Goal: Task Accomplishment & Management: Manage account settings

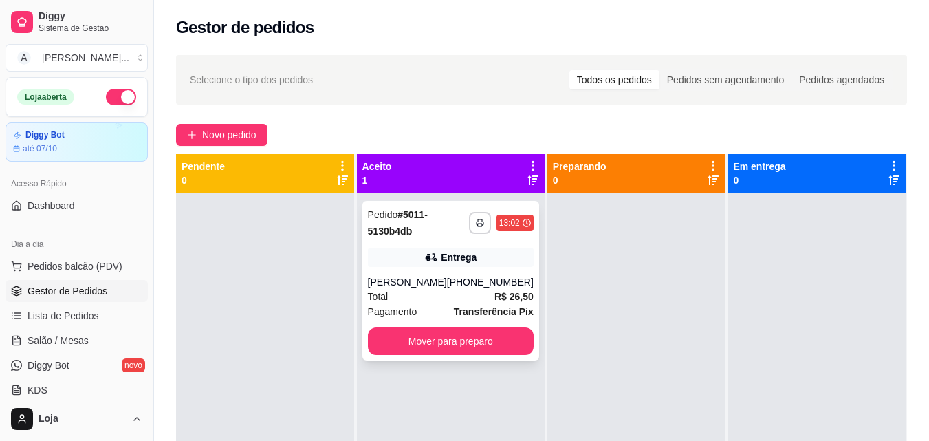
scroll to position [137, 0]
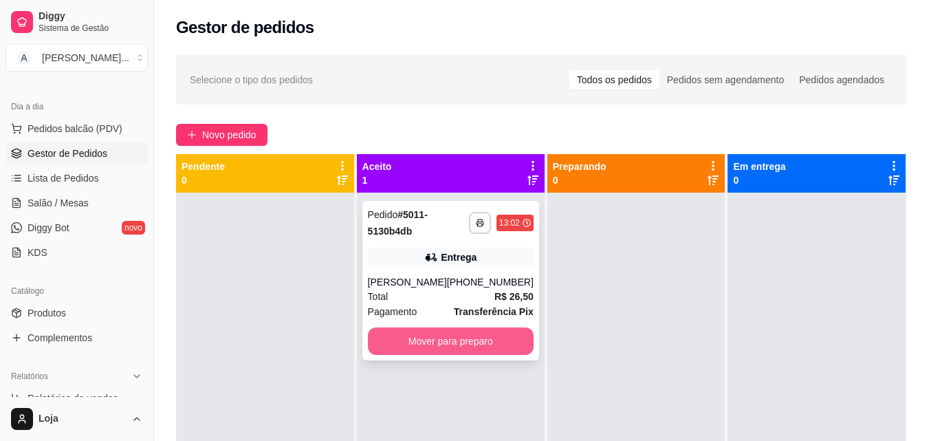
click at [511, 336] on button "Mover para preparo" at bounding box center [451, 340] width 166 height 27
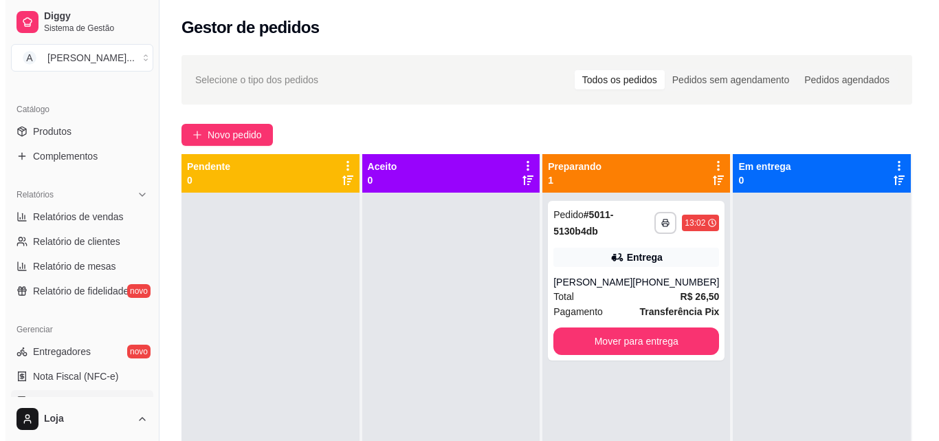
scroll to position [344, 0]
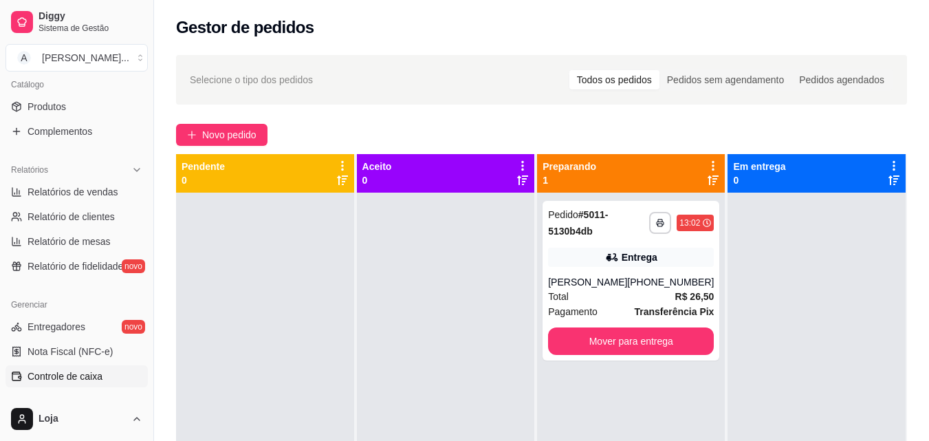
click at [93, 377] on span "Controle de caixa" at bounding box center [64, 376] width 75 height 14
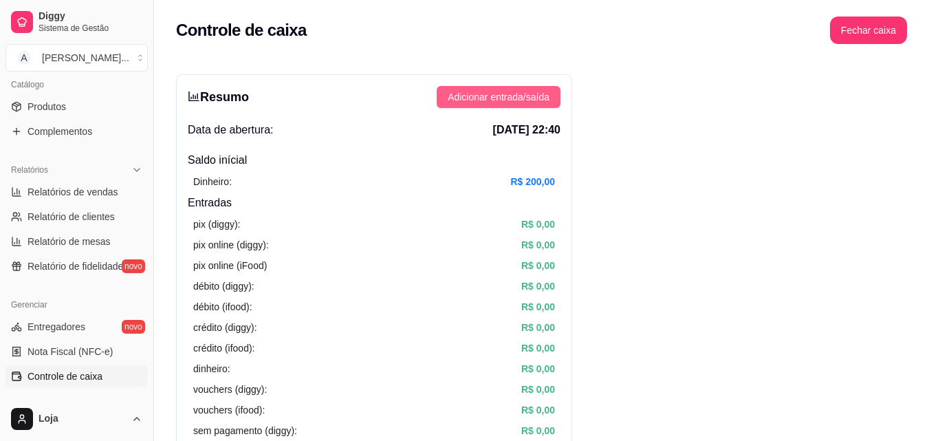
click at [531, 101] on span "Adicionar entrada/saída" at bounding box center [499, 96] width 102 height 15
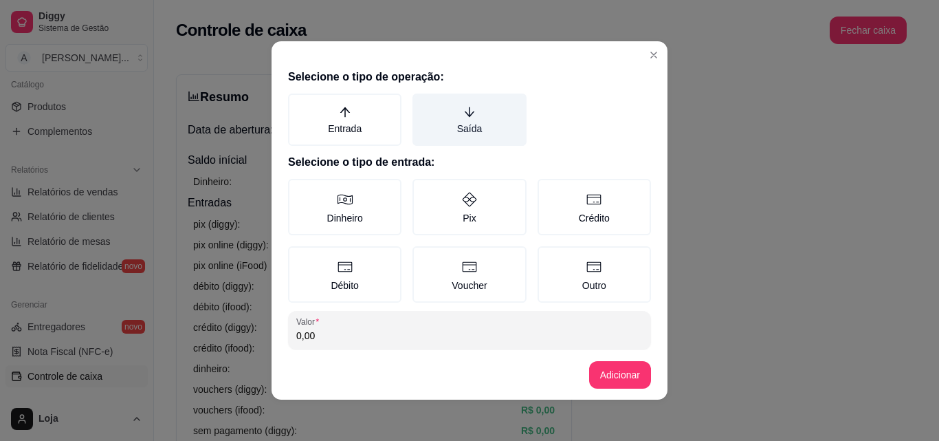
click at [485, 133] on label "Saída" at bounding box center [468, 119] width 113 height 52
click at [423, 104] on button "Saída" at bounding box center [417, 98] width 11 height 11
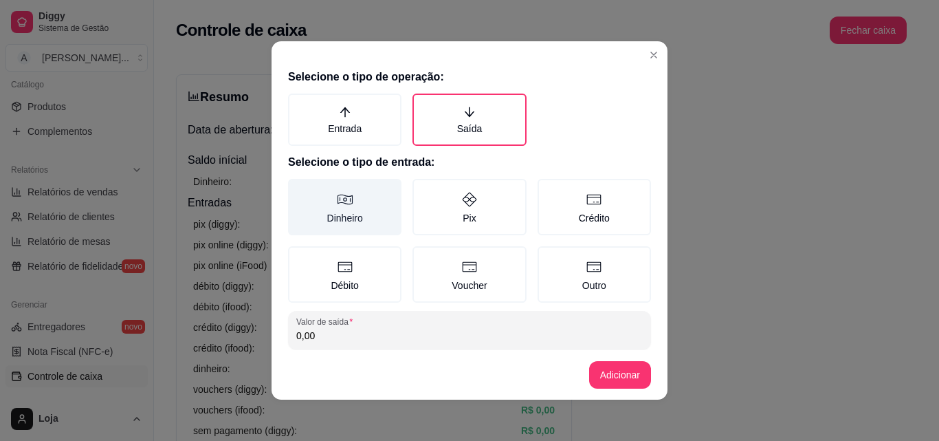
click at [346, 199] on icon at bounding box center [345, 199] width 16 height 16
click at [298, 189] on button "Dinheiro" at bounding box center [292, 183] width 11 height 11
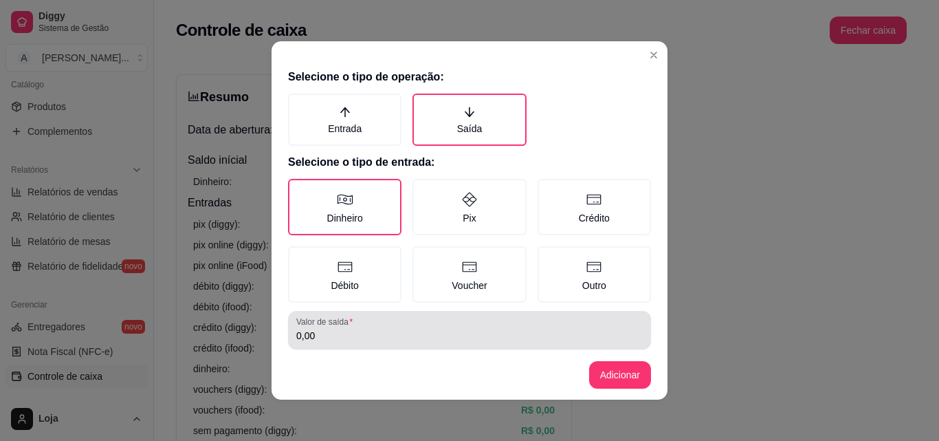
click at [375, 324] on div "0,00" at bounding box center [469, 329] width 346 height 27
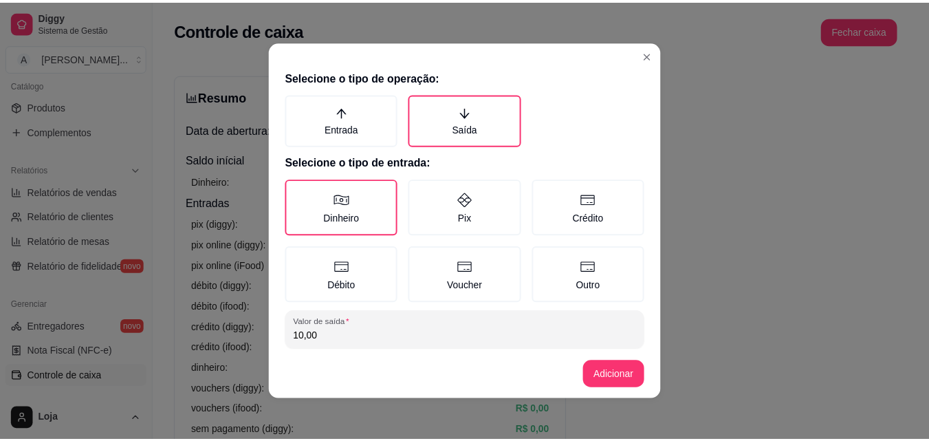
scroll to position [74, 0]
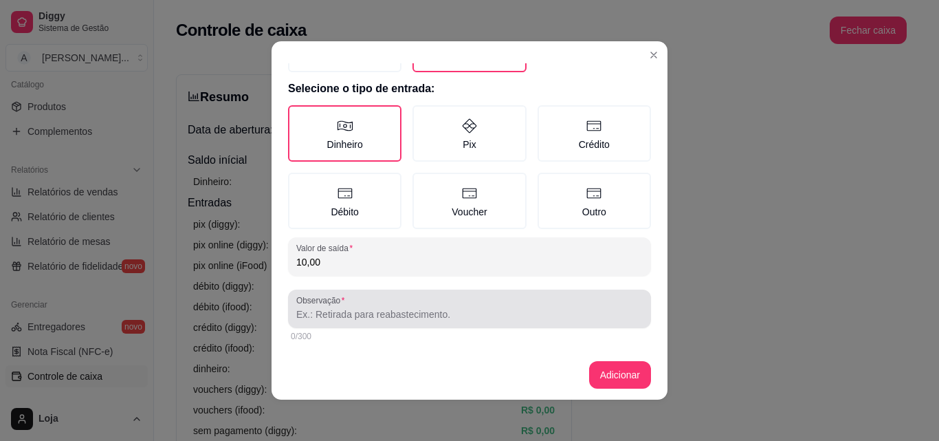
type input "10,00"
click at [373, 309] on input "Observação" at bounding box center [469, 314] width 346 height 14
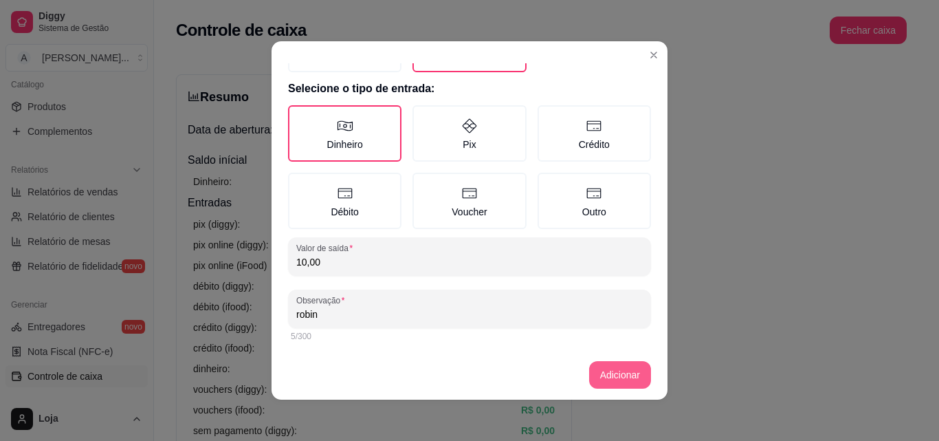
type input "robin"
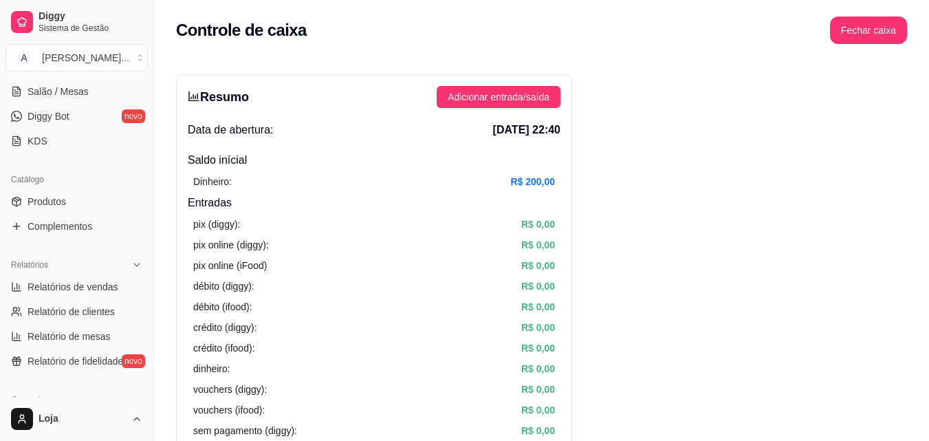
scroll to position [206, 0]
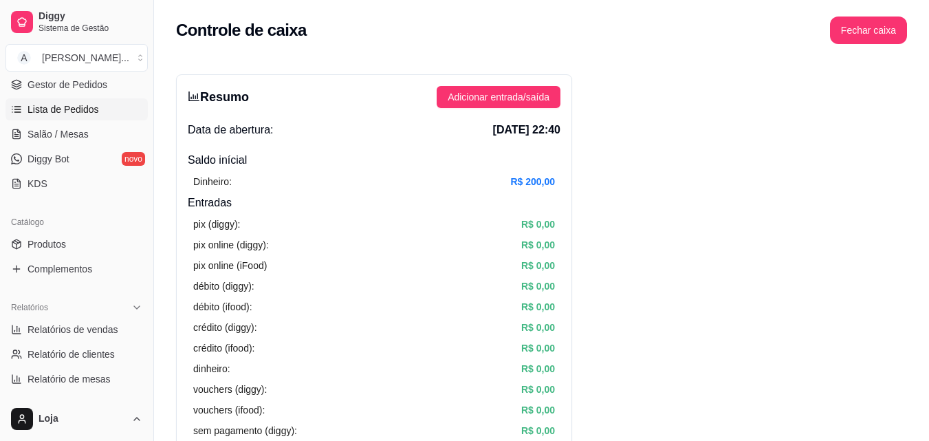
click at [91, 102] on span "Lista de Pedidos" at bounding box center [62, 109] width 71 height 14
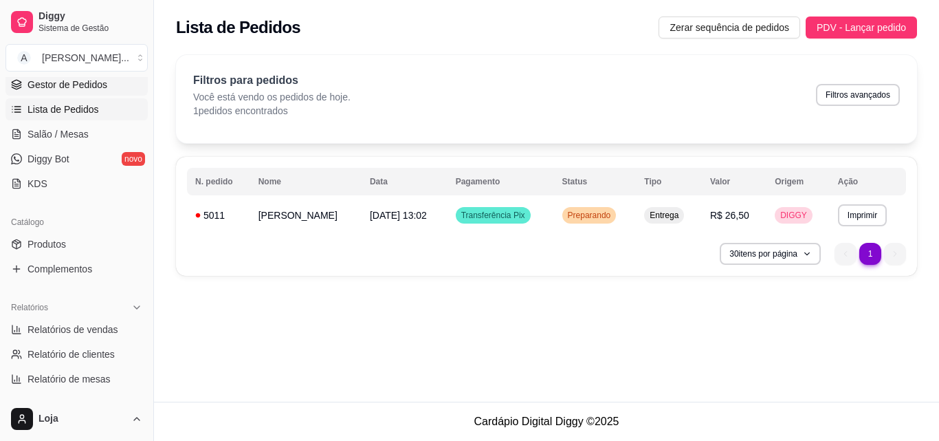
click at [103, 89] on span "Gestor de Pedidos" at bounding box center [67, 85] width 80 height 14
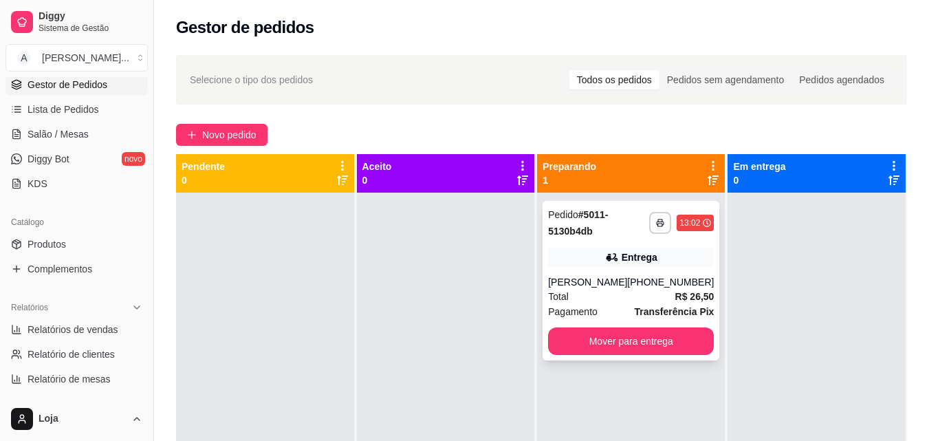
click at [651, 357] on div "**********" at bounding box center [630, 280] width 177 height 159
click at [672, 331] on button "Mover para entrega" at bounding box center [631, 340] width 166 height 27
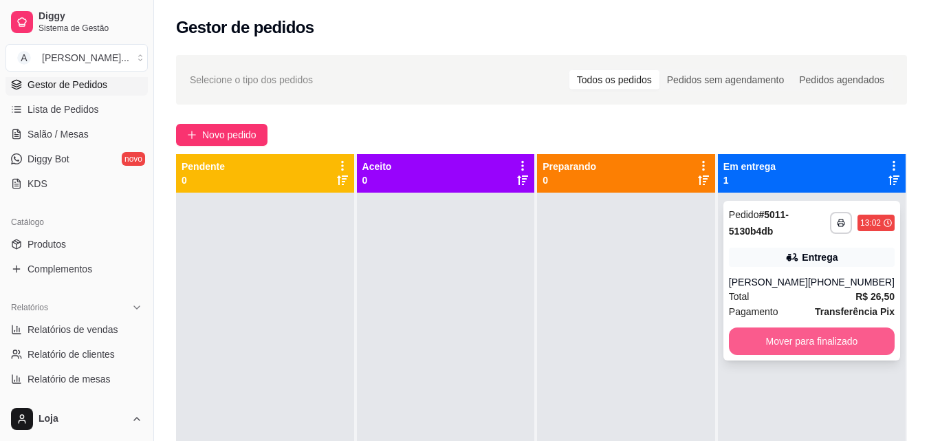
click at [769, 335] on button "Mover para finalizado" at bounding box center [812, 340] width 166 height 27
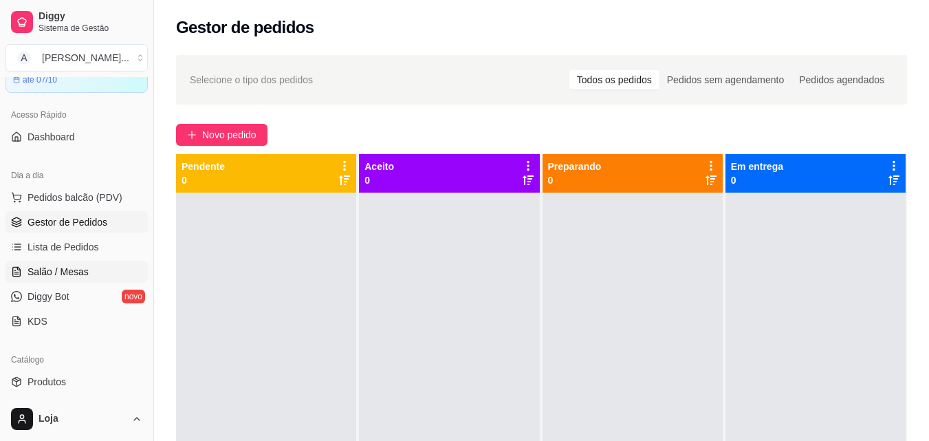
scroll to position [137, 0]
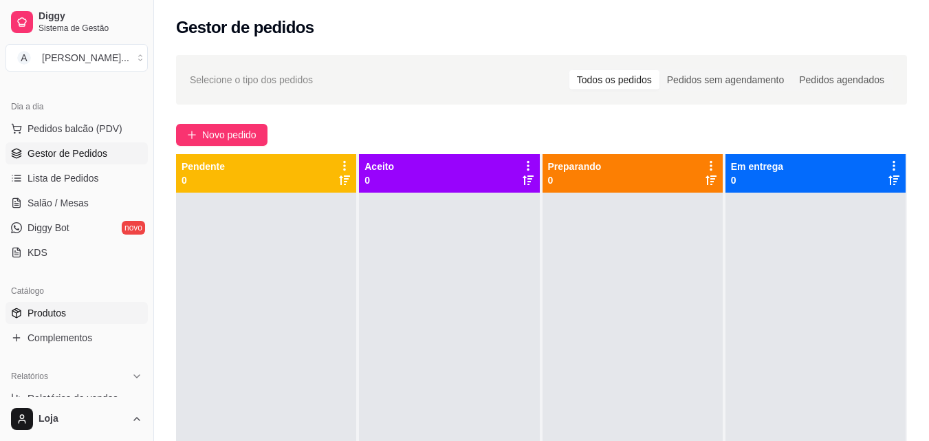
click at [65, 312] on span "Produtos" at bounding box center [46, 313] width 38 height 14
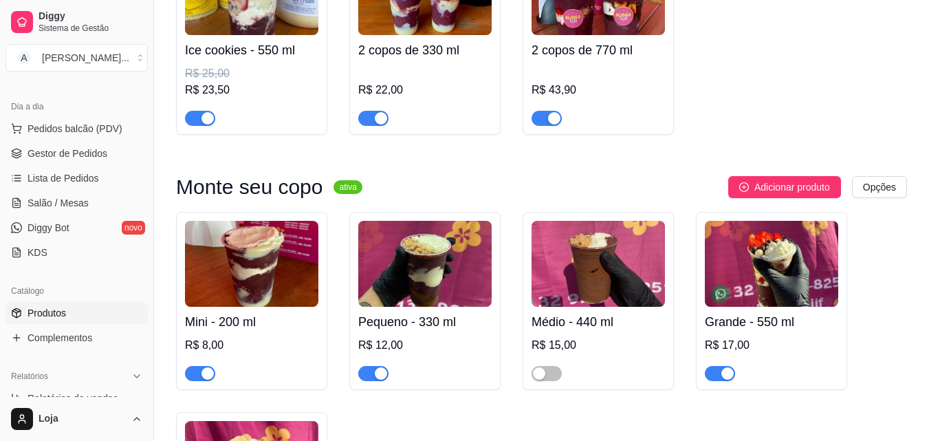
scroll to position [275, 0]
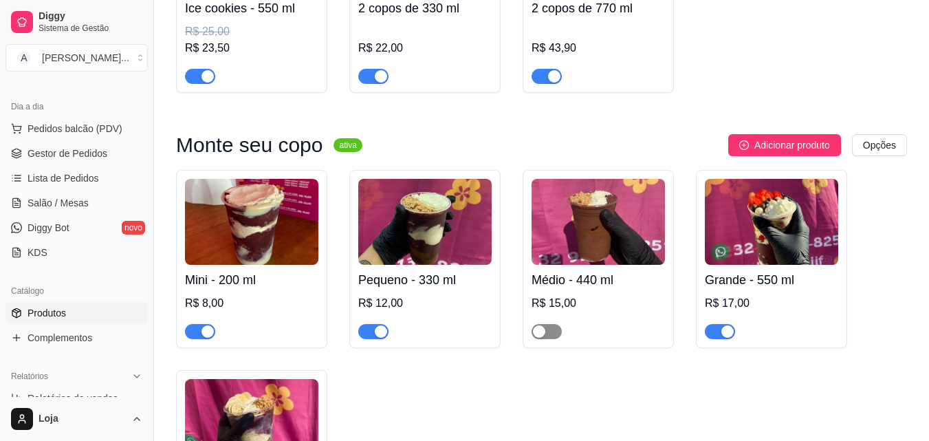
click at [547, 337] on span "button" at bounding box center [546, 331] width 30 height 15
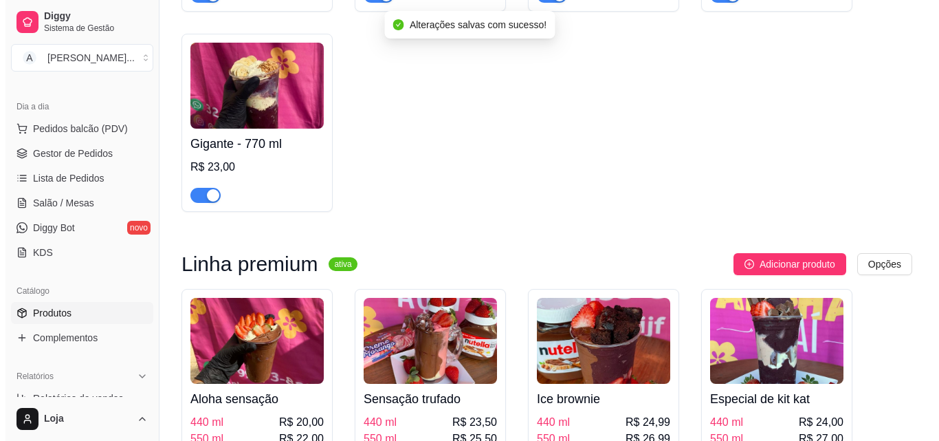
scroll to position [756, 0]
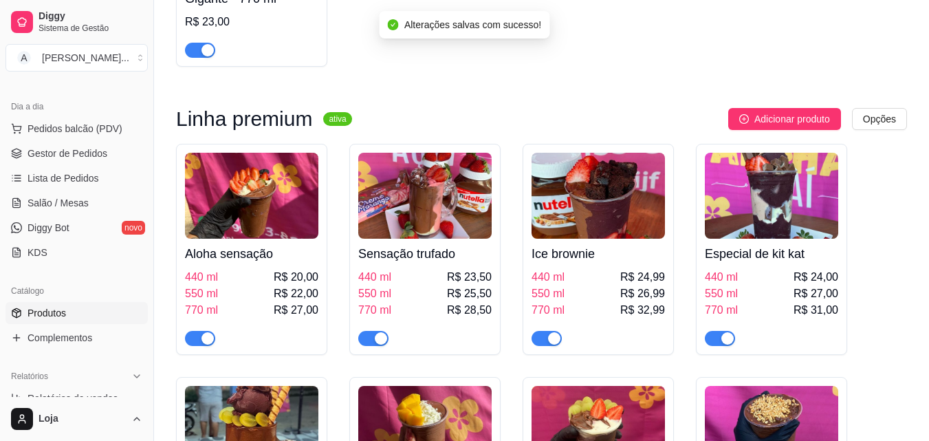
click at [274, 263] on h4 "Aloha sensação" at bounding box center [251, 253] width 133 height 19
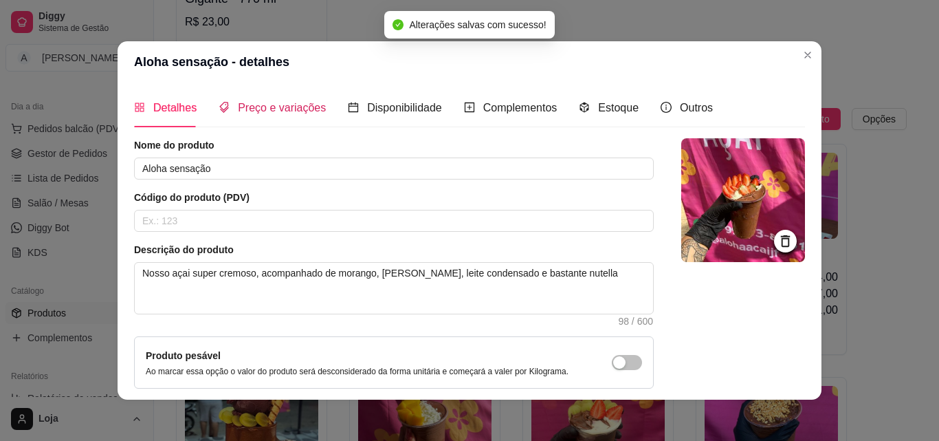
click at [283, 100] on div "Preço e variações" at bounding box center [272, 107] width 107 height 17
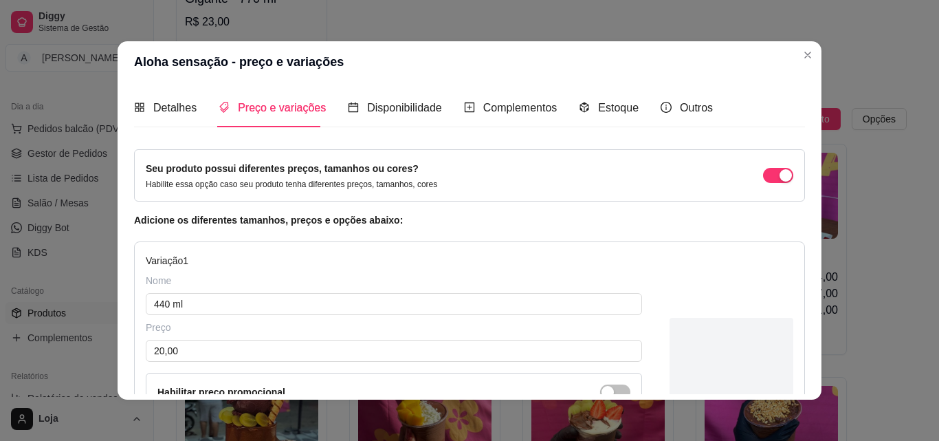
scroll to position [69, 0]
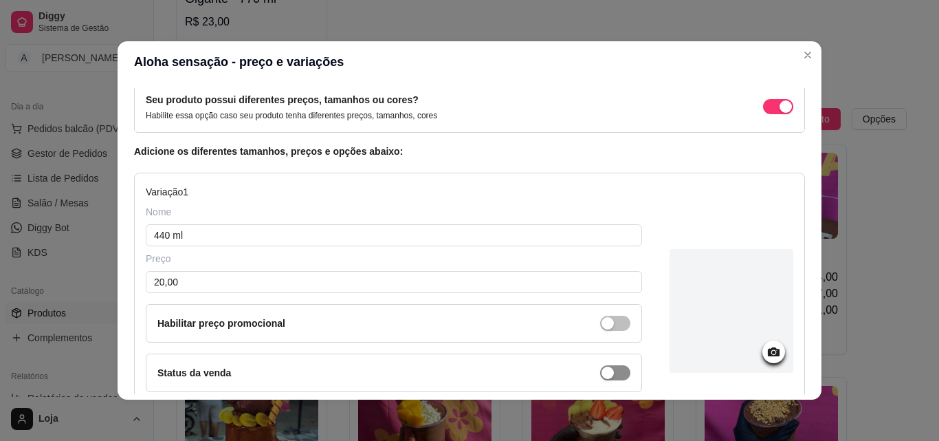
click at [601, 368] on div "button" at bounding box center [607, 372] width 12 height 12
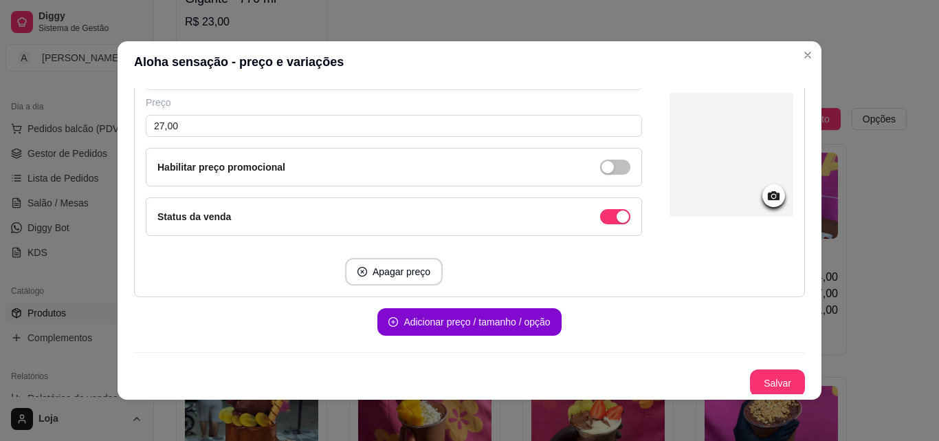
scroll to position [816, 0]
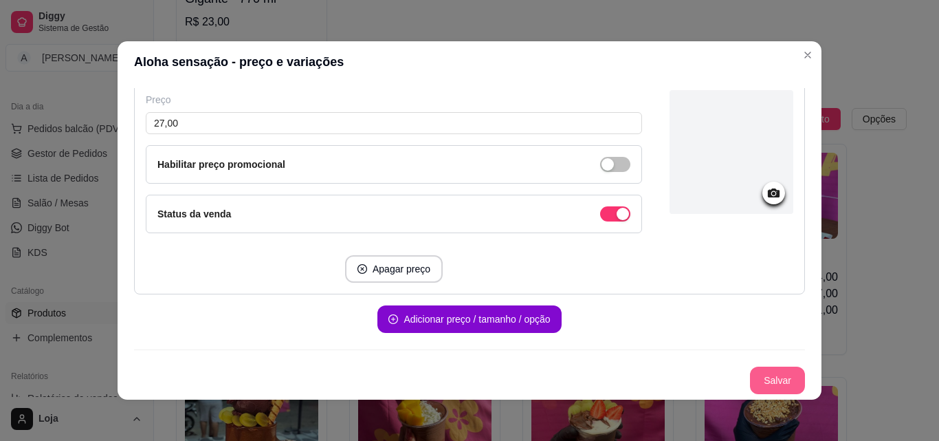
click at [750, 374] on button "Salvar" at bounding box center [777, 379] width 55 height 27
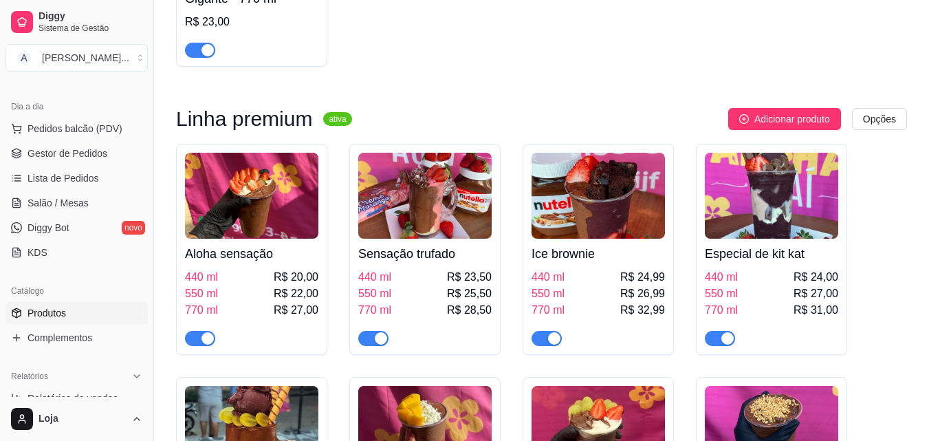
click at [431, 276] on div "440 ml R$ 23,50" at bounding box center [424, 277] width 133 height 16
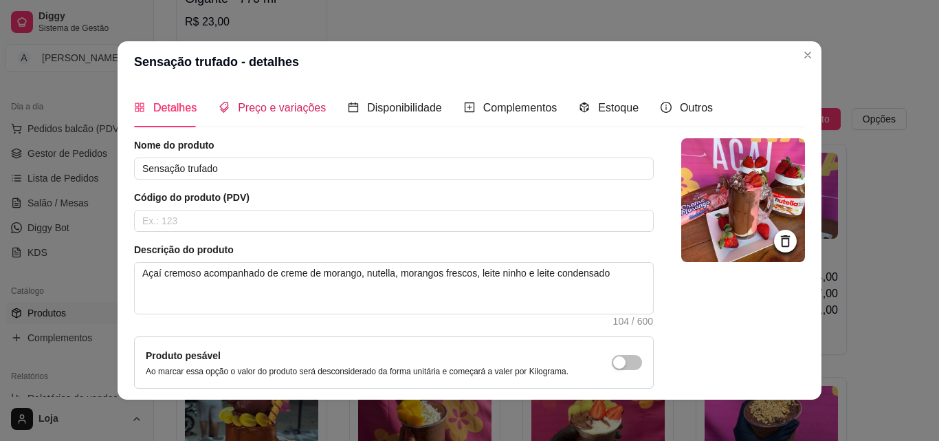
click at [299, 99] on div "Preço e variações" at bounding box center [272, 107] width 107 height 17
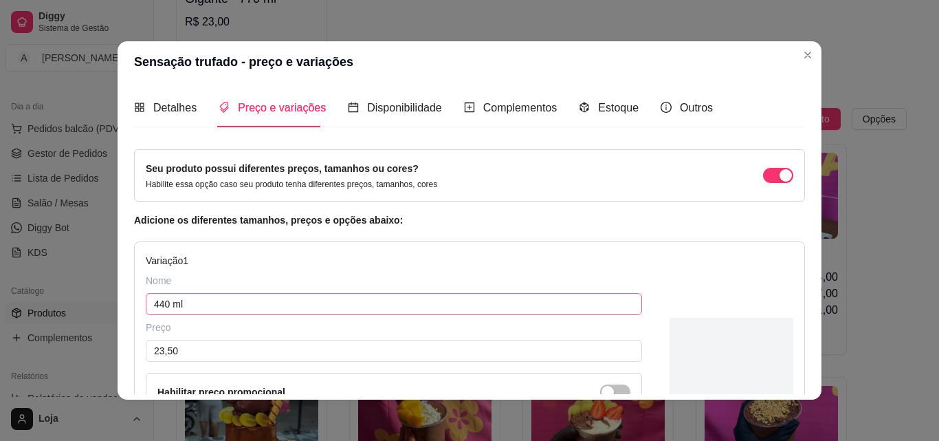
scroll to position [69, 0]
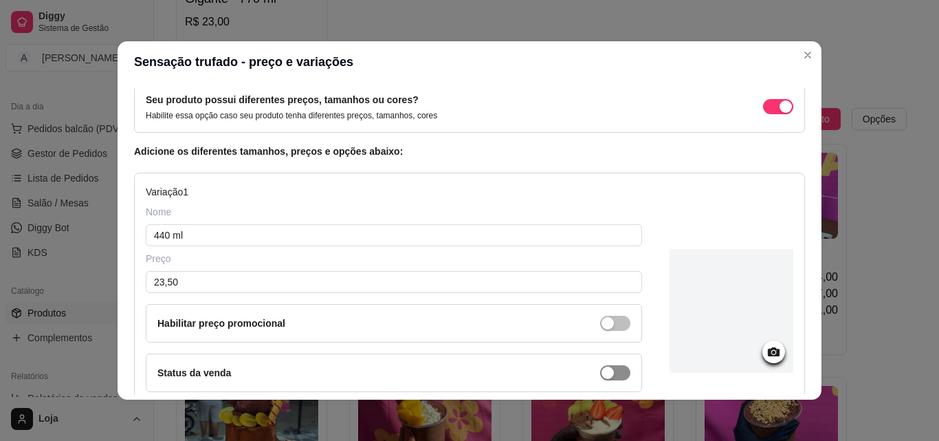
click at [601, 371] on div "button" at bounding box center [607, 372] width 12 height 12
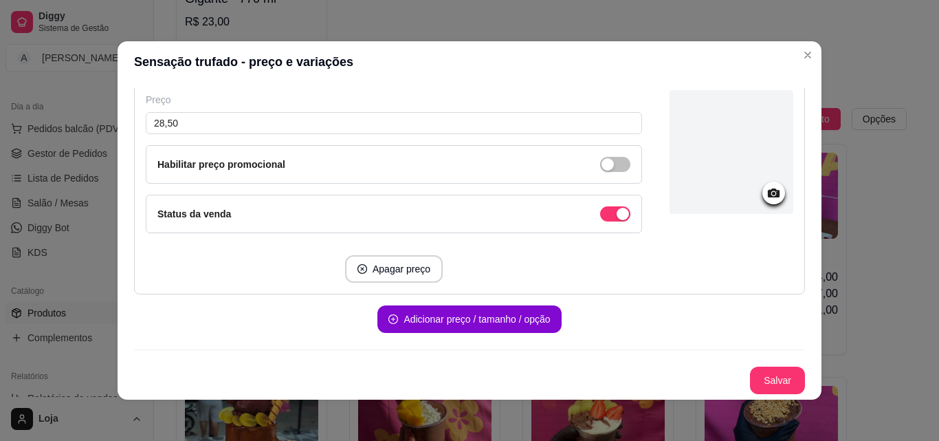
scroll to position [3, 0]
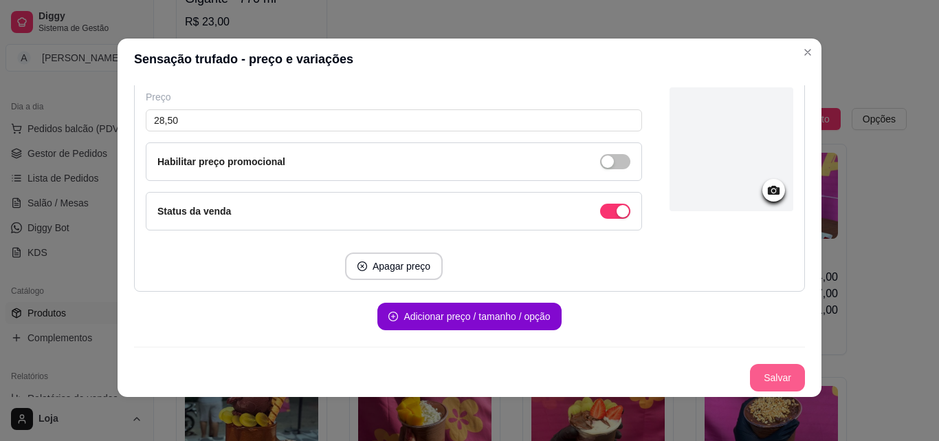
click at [766, 375] on button "Salvar" at bounding box center [777, 377] width 55 height 27
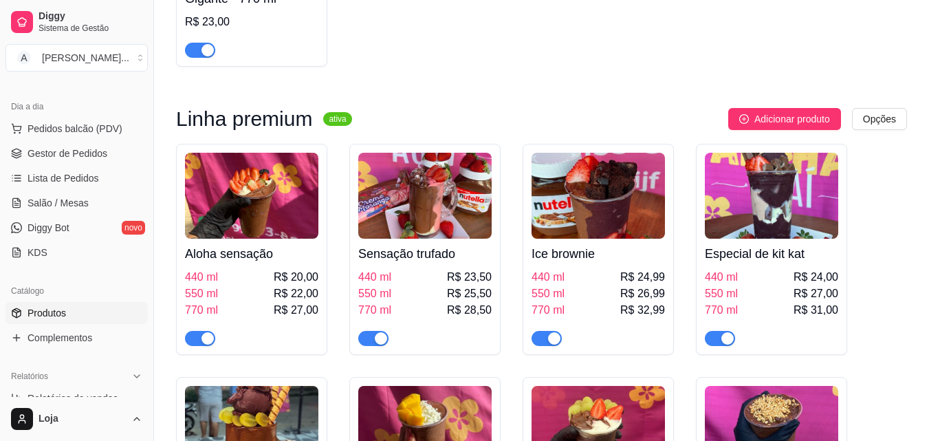
click at [586, 284] on div "440 ml R$ 24,99" at bounding box center [597, 277] width 133 height 16
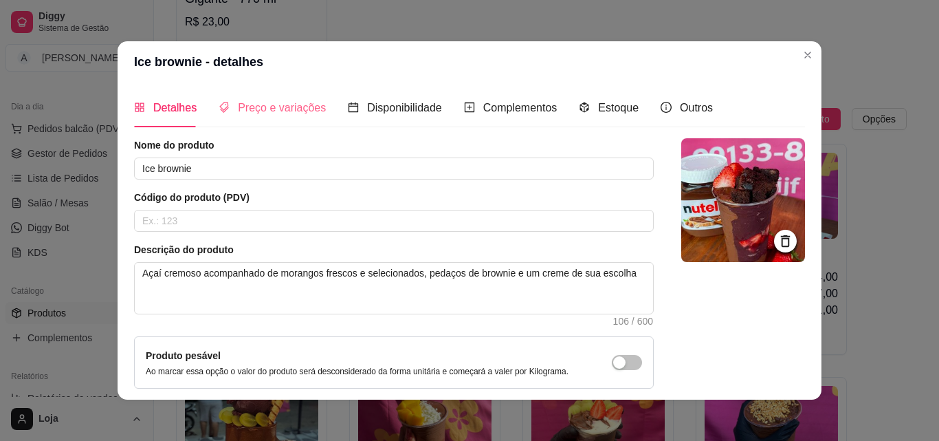
click at [262, 96] on div "Preço e variações" at bounding box center [272, 107] width 107 height 39
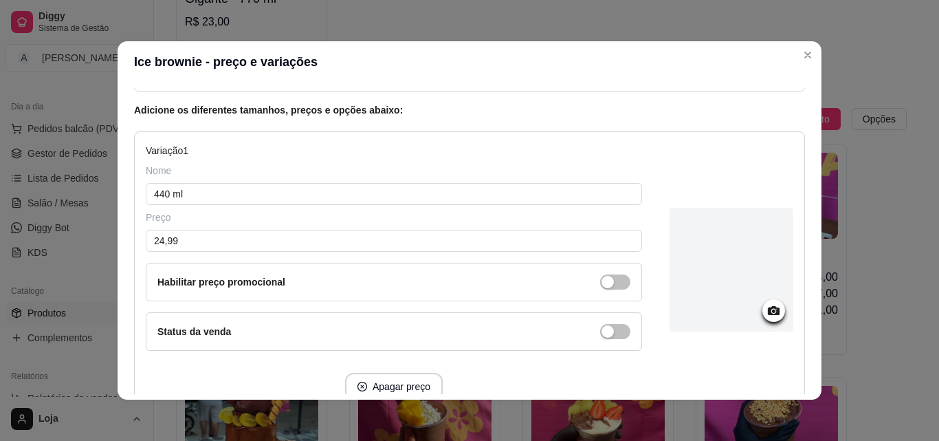
scroll to position [137, 0]
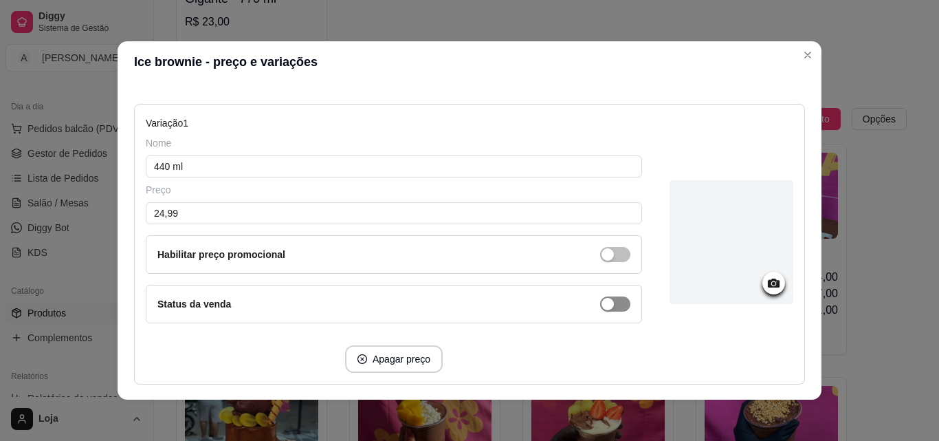
click at [602, 302] on span "button" at bounding box center [615, 303] width 30 height 15
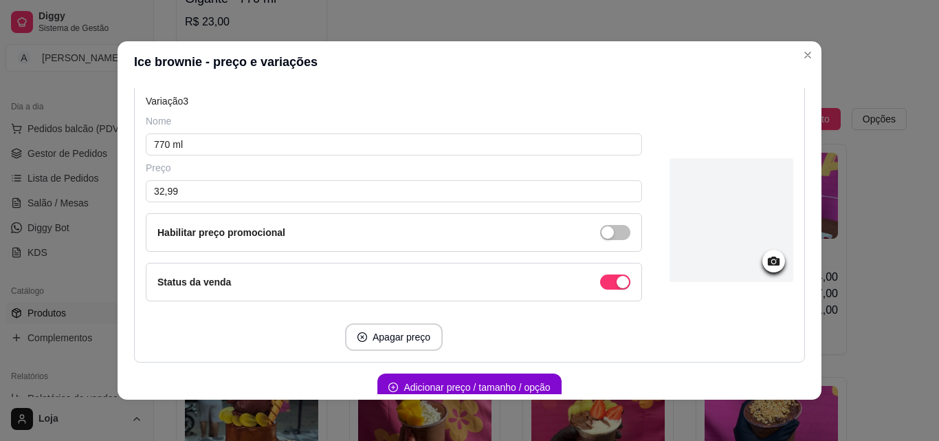
scroll to position [816, 0]
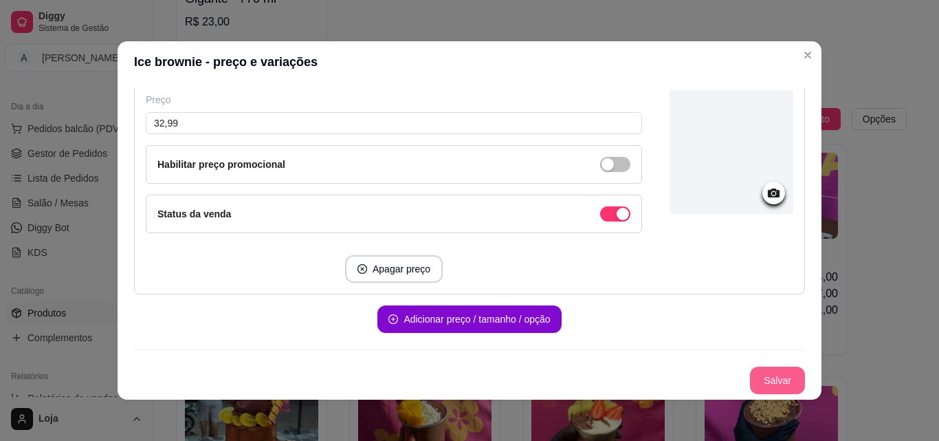
click at [750, 382] on button "Salvar" at bounding box center [777, 379] width 55 height 27
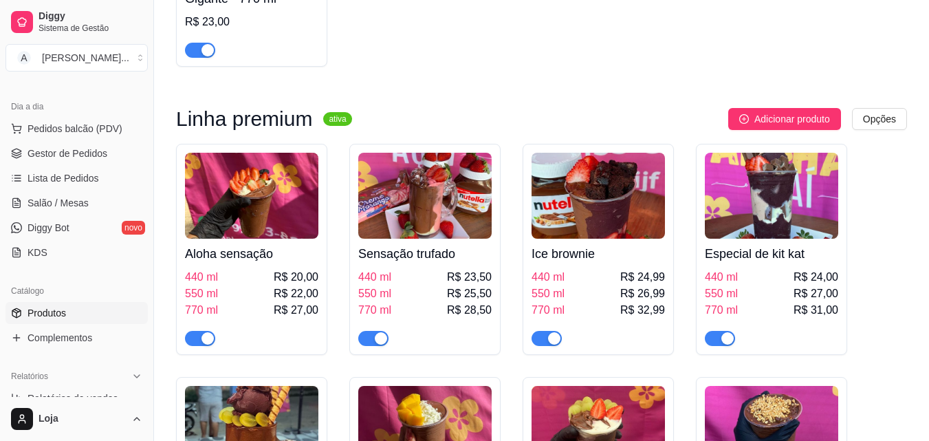
click at [747, 279] on div "440 ml R$ 24,00" at bounding box center [771, 277] width 133 height 16
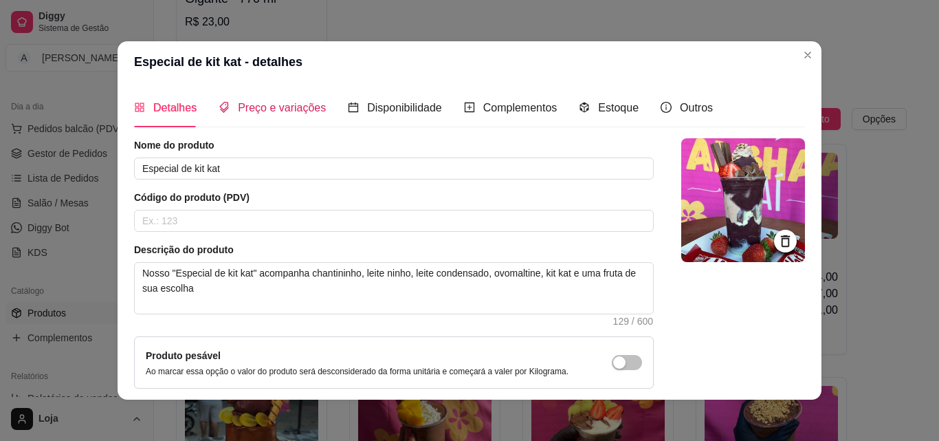
click at [298, 112] on span "Preço e variações" at bounding box center [282, 108] width 88 height 12
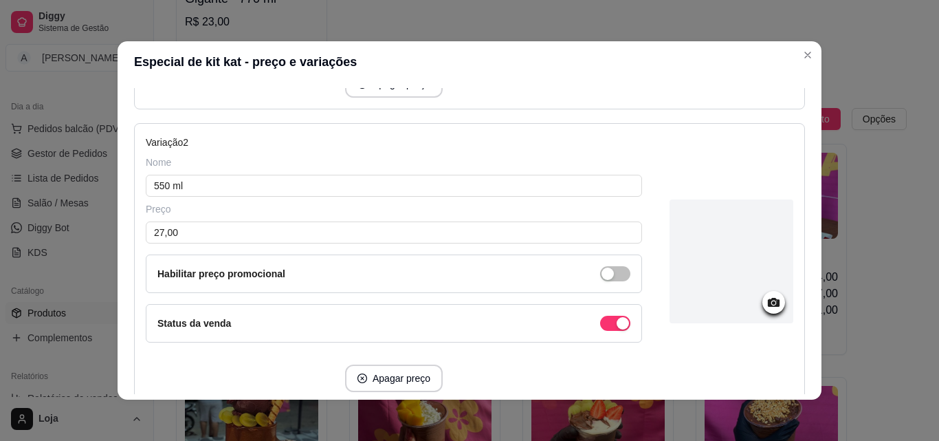
scroll to position [206, 0]
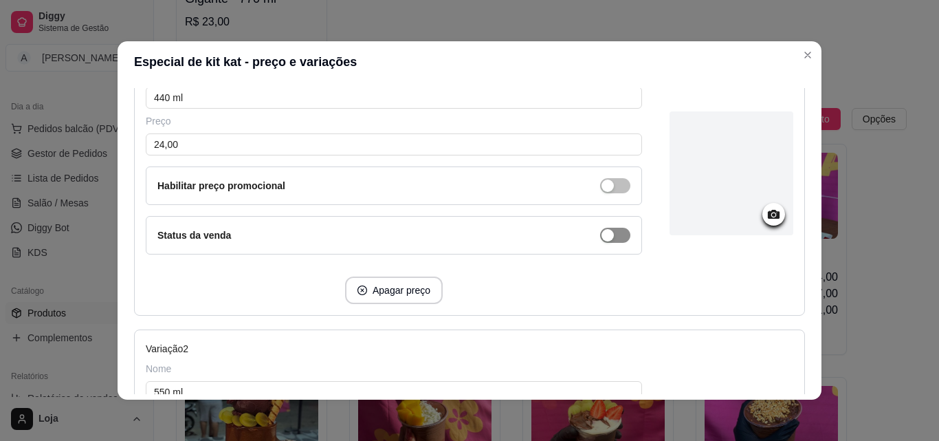
click at [607, 230] on span "button" at bounding box center [615, 235] width 30 height 15
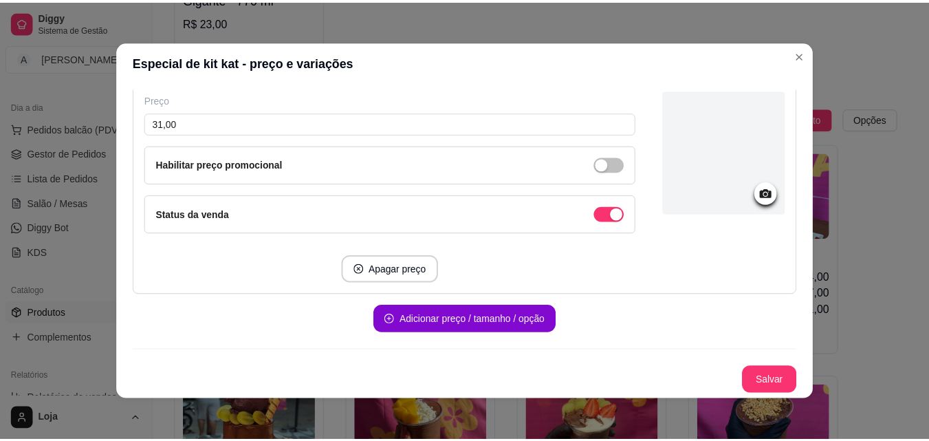
scroll to position [3, 0]
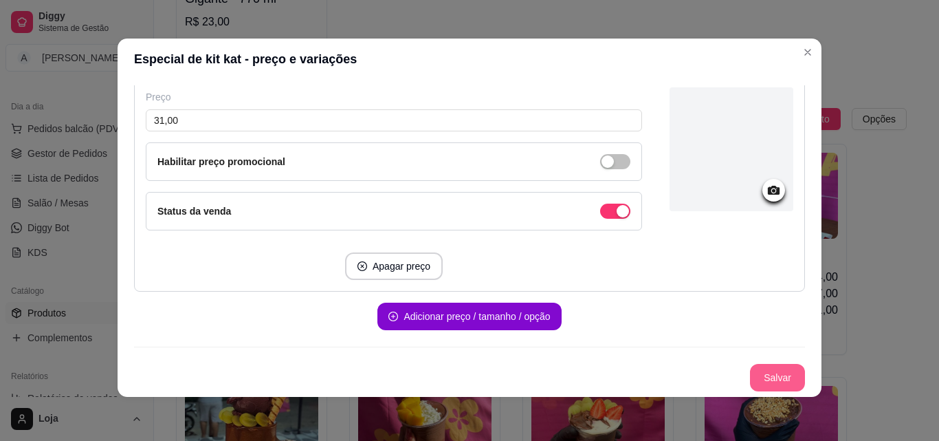
click at [756, 368] on button "Salvar" at bounding box center [777, 377] width 55 height 27
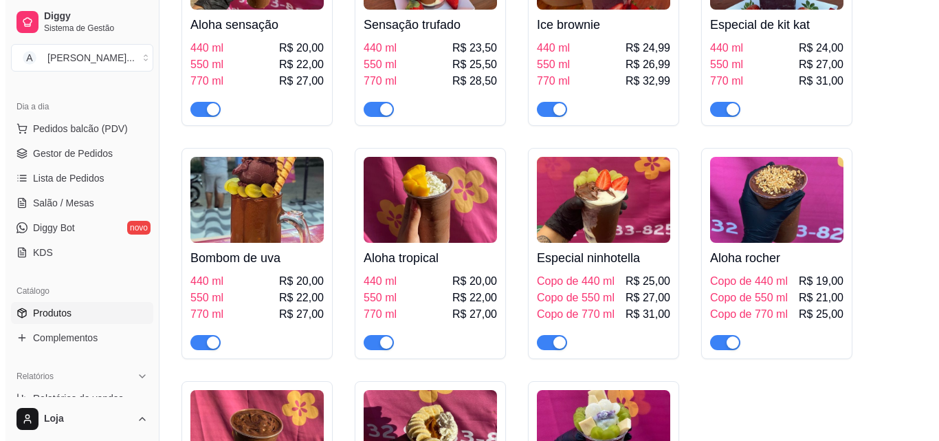
scroll to position [1031, 0]
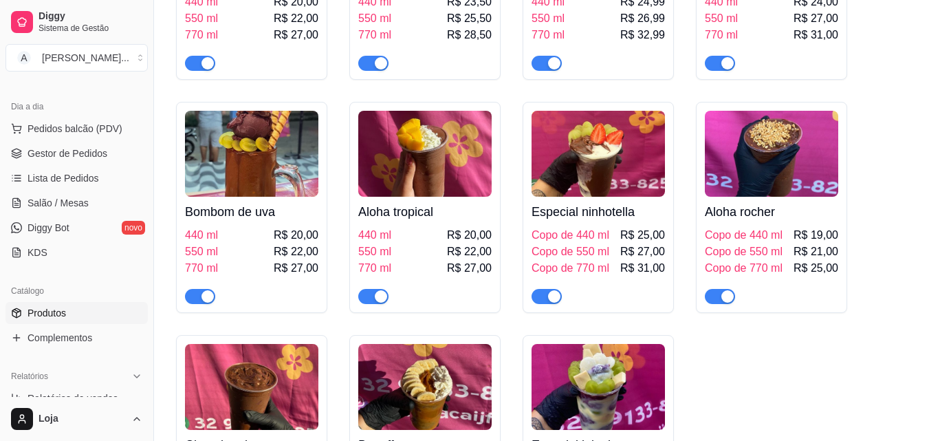
click at [256, 283] on div at bounding box center [251, 289] width 133 height 27
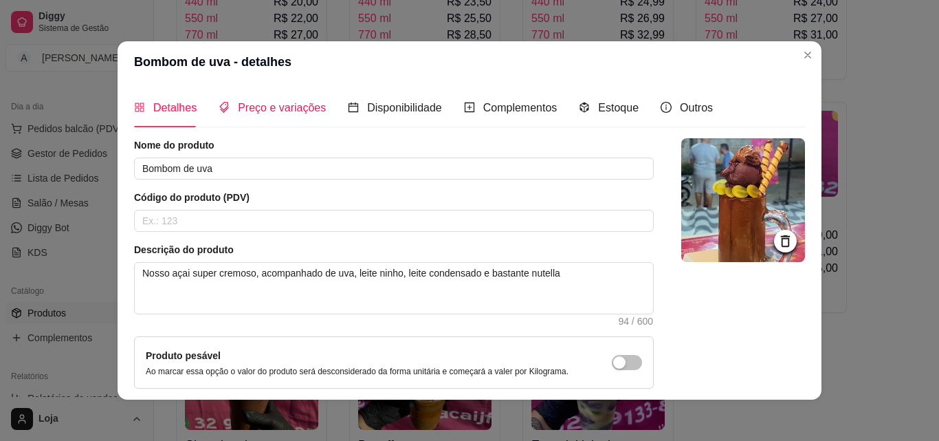
click at [280, 111] on span "Preço e variações" at bounding box center [282, 108] width 88 height 12
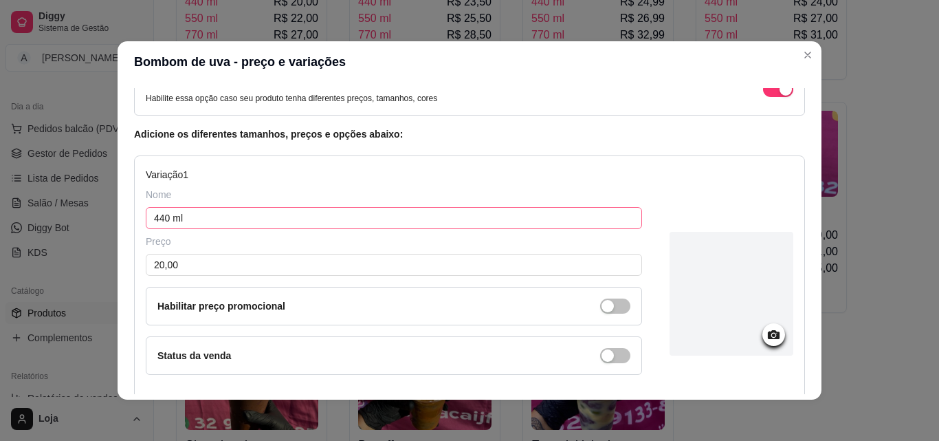
scroll to position [137, 0]
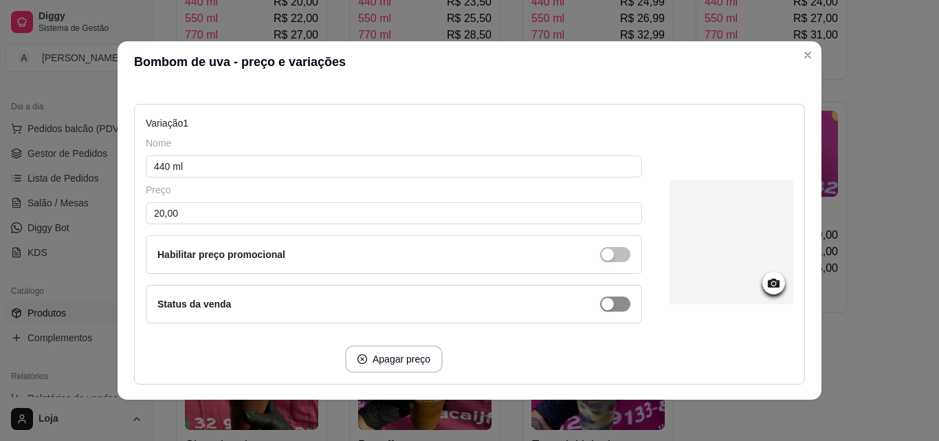
click at [601, 300] on div "button" at bounding box center [607, 304] width 12 height 12
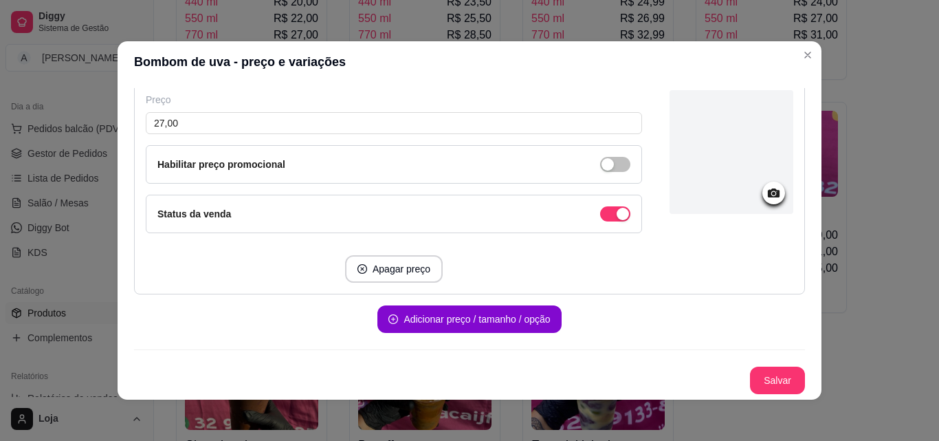
scroll to position [3, 0]
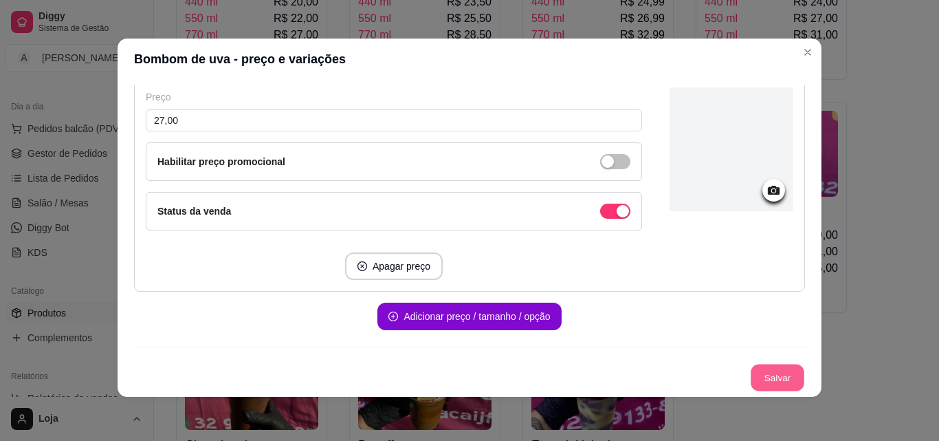
click at [768, 370] on button "Salvar" at bounding box center [778, 377] width 54 height 27
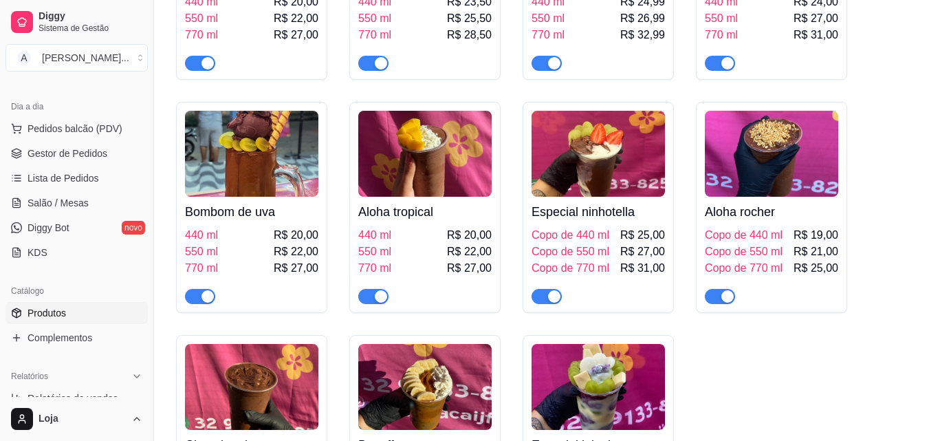
click at [424, 281] on div at bounding box center [424, 289] width 133 height 27
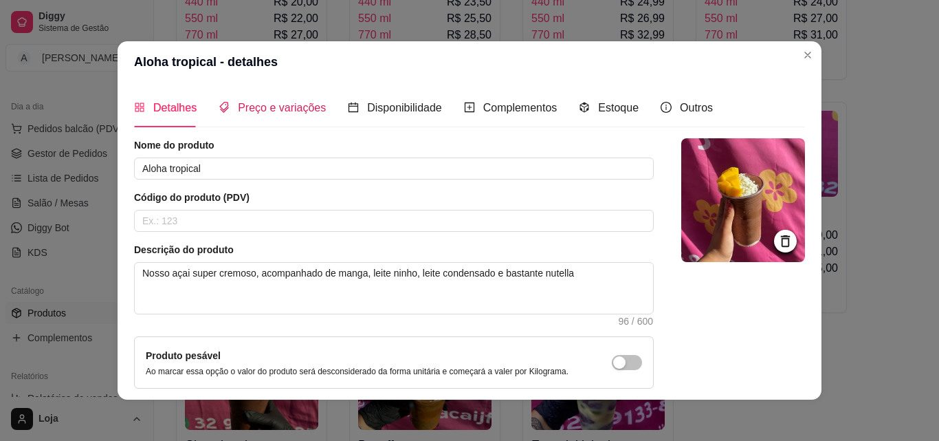
click at [265, 100] on div "Preço e variações" at bounding box center [272, 107] width 107 height 17
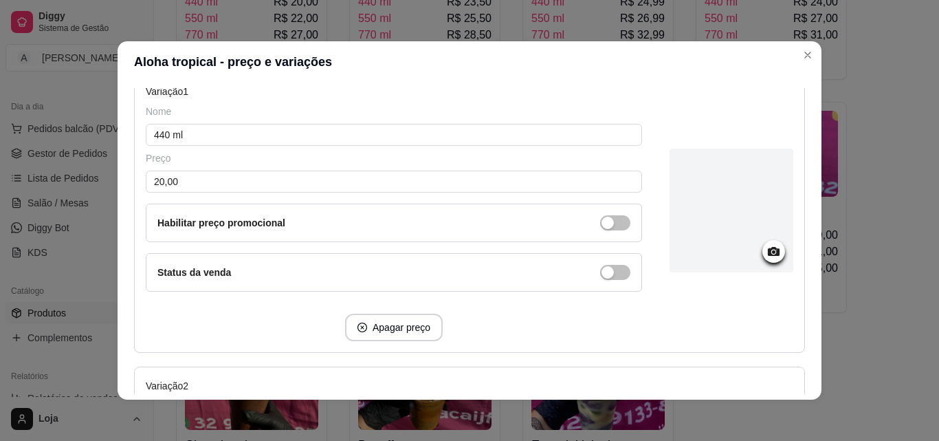
scroll to position [206, 0]
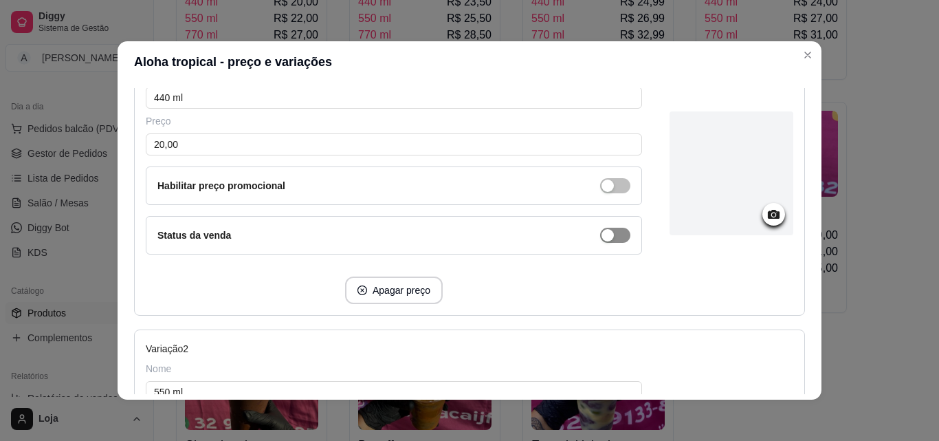
click at [612, 234] on span "button" at bounding box center [615, 235] width 30 height 15
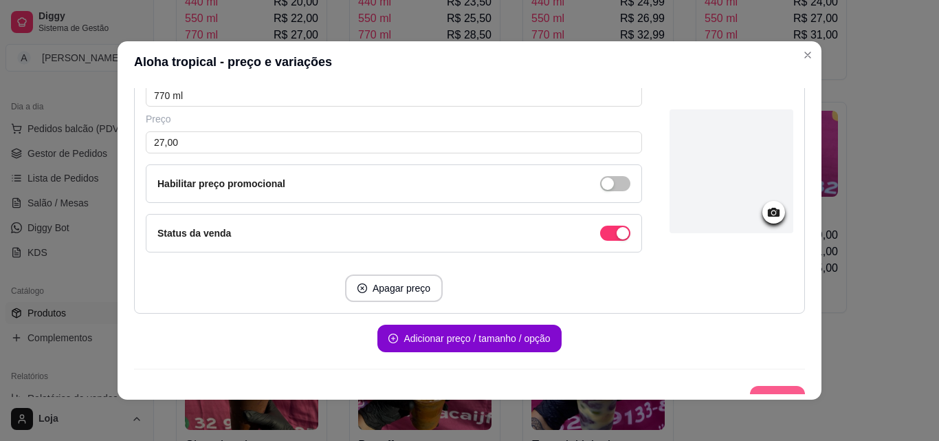
scroll to position [816, 0]
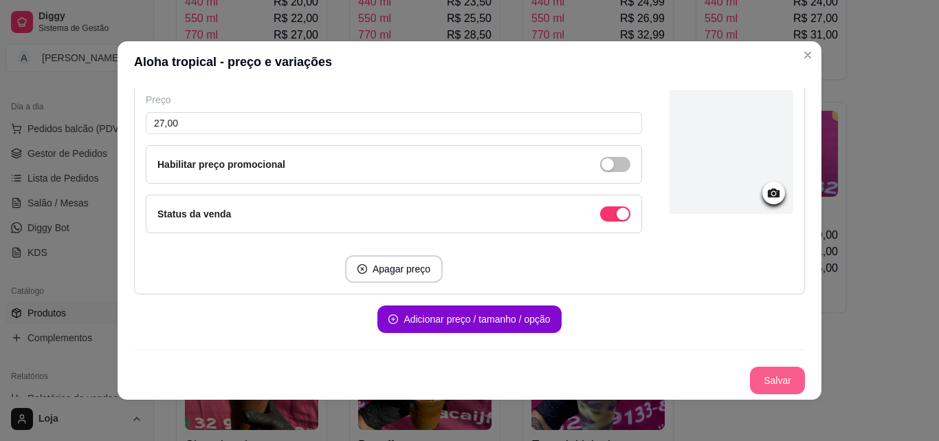
click at [756, 384] on button "Salvar" at bounding box center [777, 379] width 55 height 27
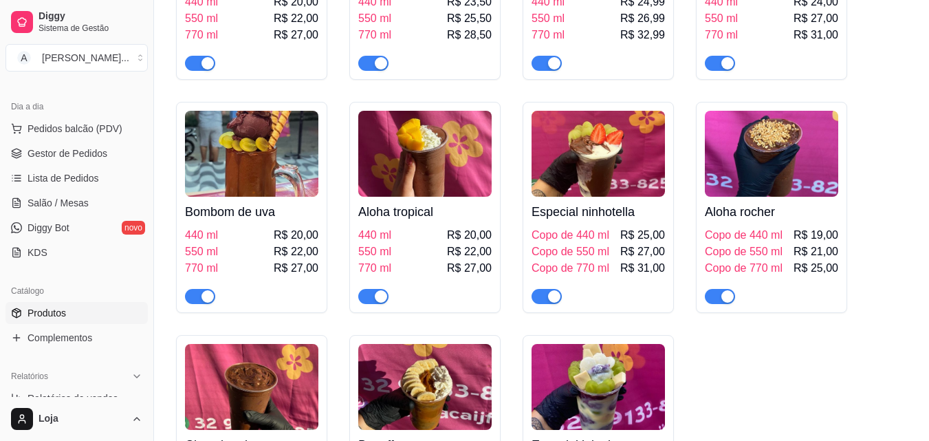
click at [642, 251] on span "R$ 27,00" at bounding box center [642, 251] width 45 height 16
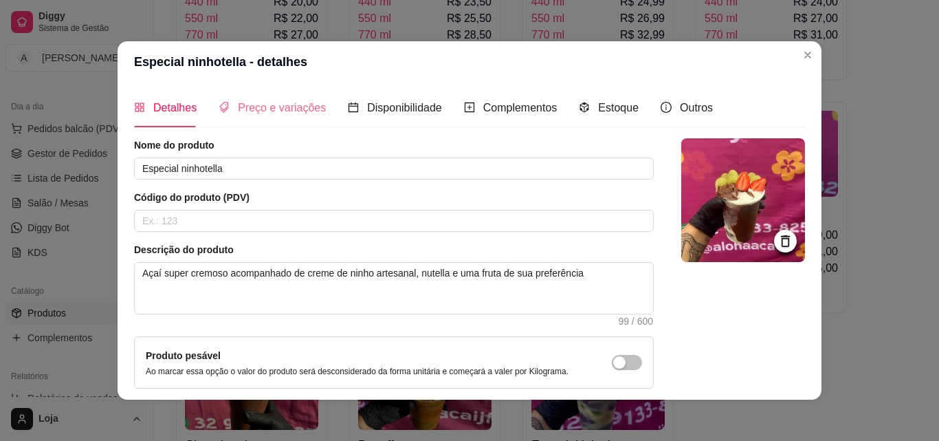
click at [251, 120] on div "Preço e variações" at bounding box center [272, 107] width 107 height 39
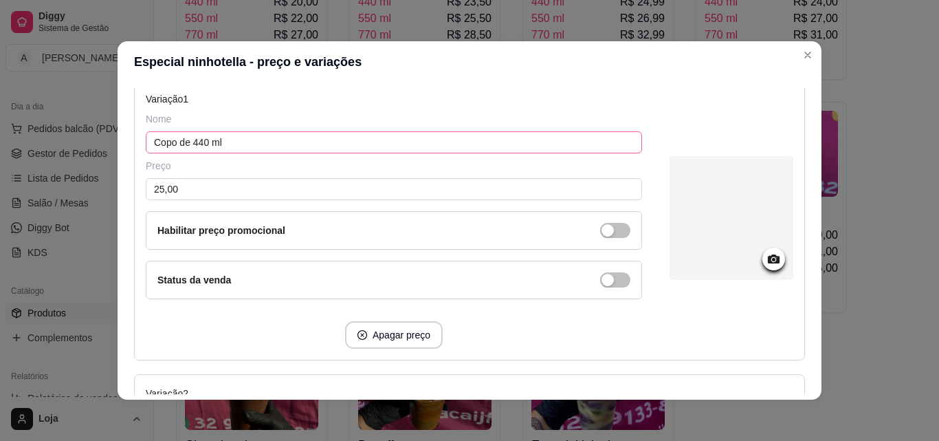
scroll to position [206, 0]
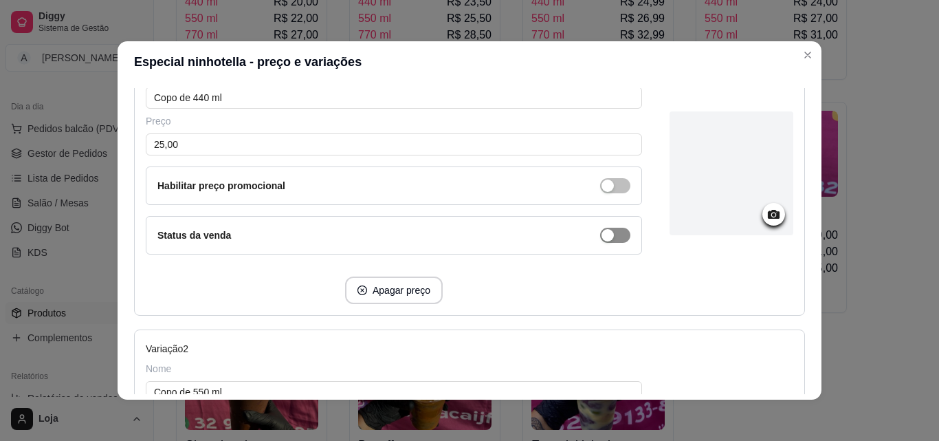
click at [604, 230] on span "button" at bounding box center [615, 235] width 30 height 15
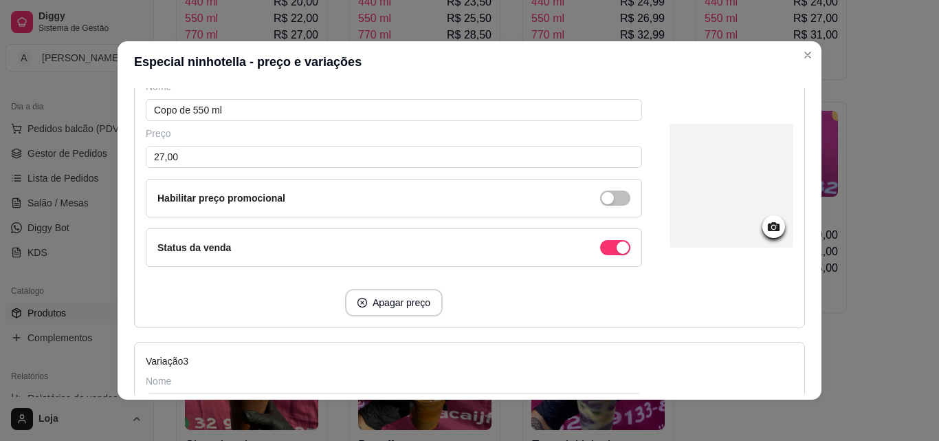
scroll to position [816, 0]
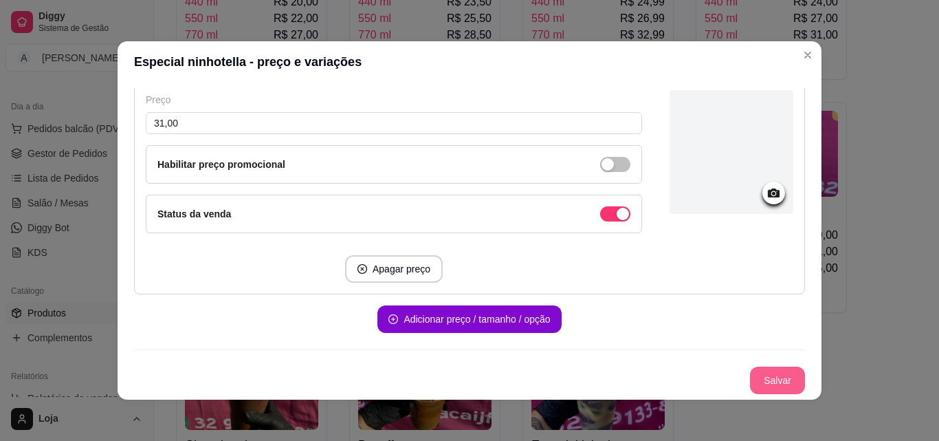
click at [762, 385] on button "Salvar" at bounding box center [777, 379] width 55 height 27
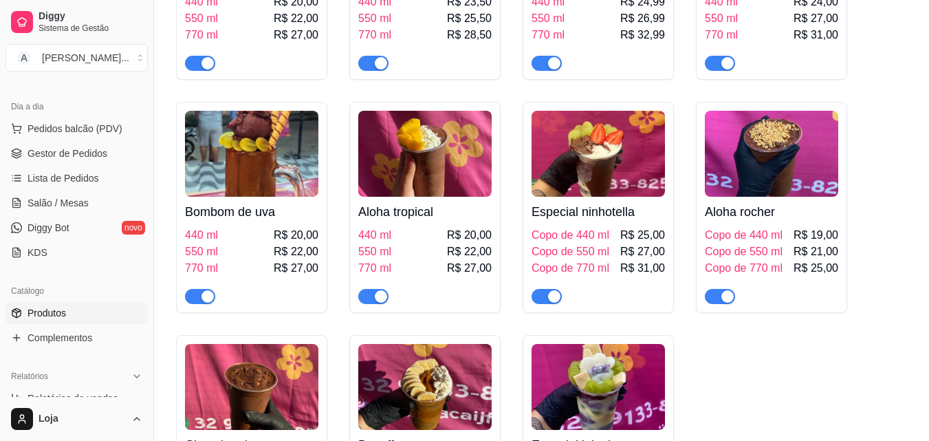
click at [817, 212] on h4 "Aloha rocher" at bounding box center [771, 211] width 133 height 19
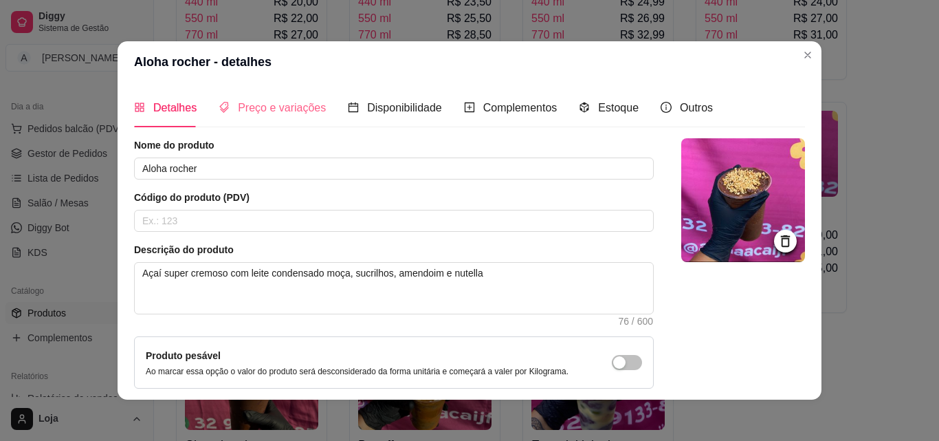
click at [308, 98] on div "Preço e variações" at bounding box center [272, 107] width 107 height 39
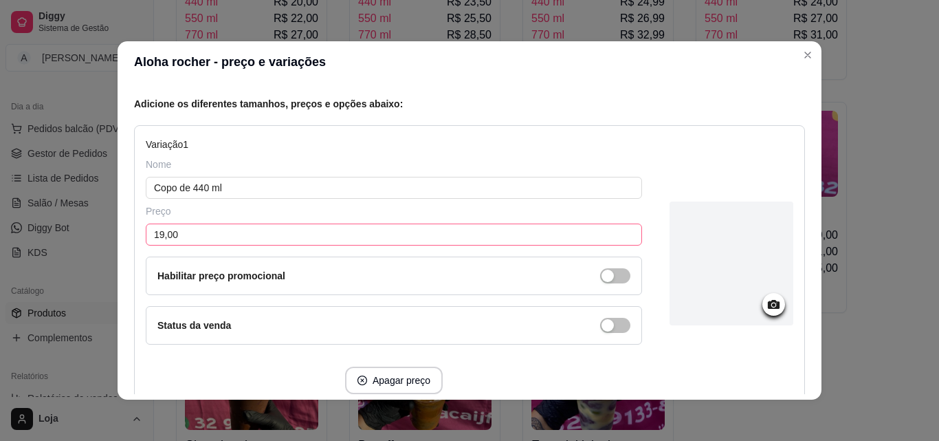
scroll to position [137, 0]
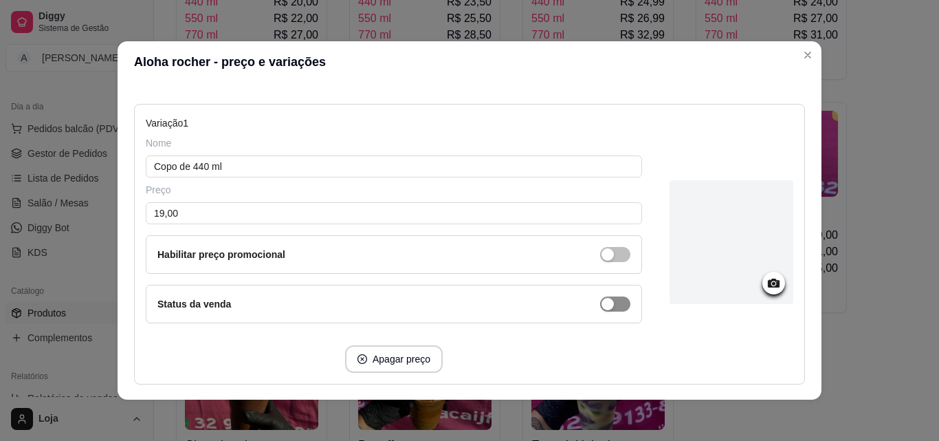
click at [609, 305] on span "button" at bounding box center [615, 303] width 30 height 15
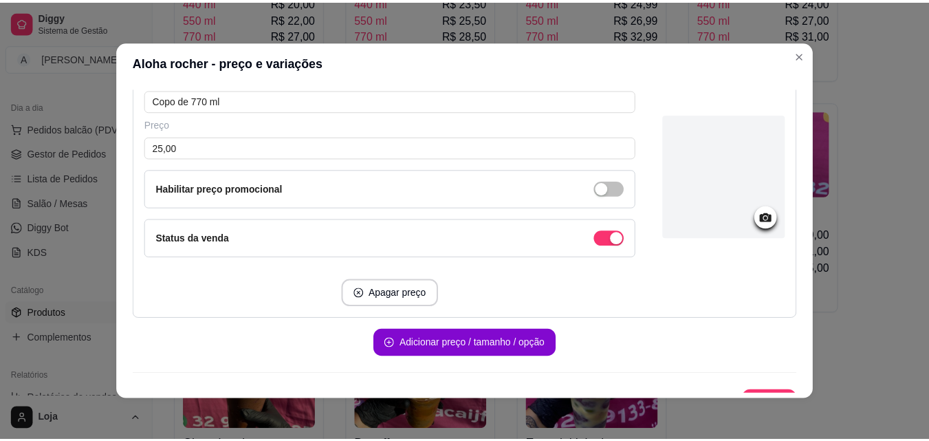
scroll to position [816, 0]
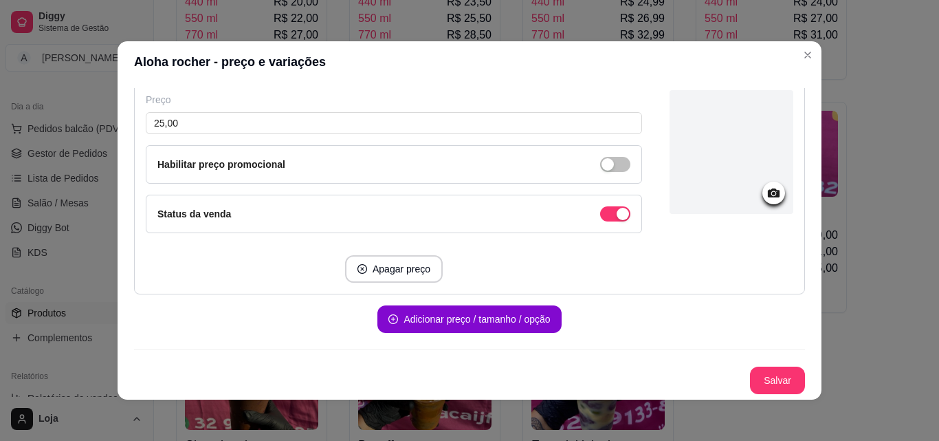
click at [768, 370] on button "Salvar" at bounding box center [777, 379] width 55 height 27
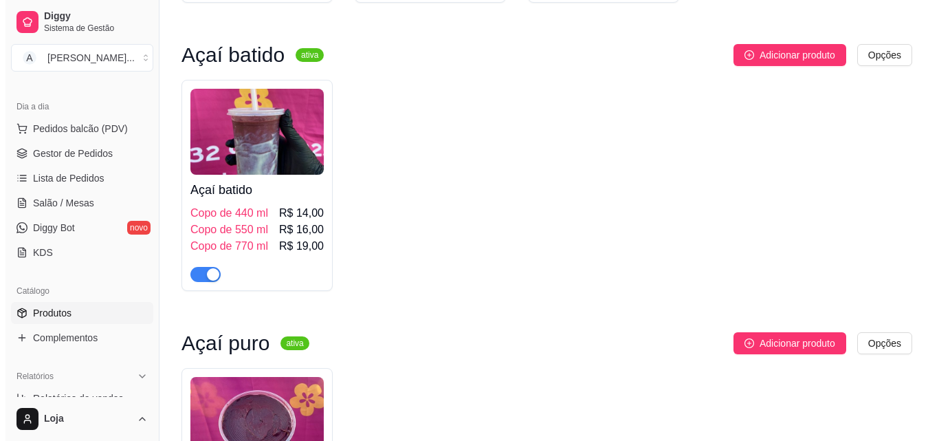
scroll to position [1581, 0]
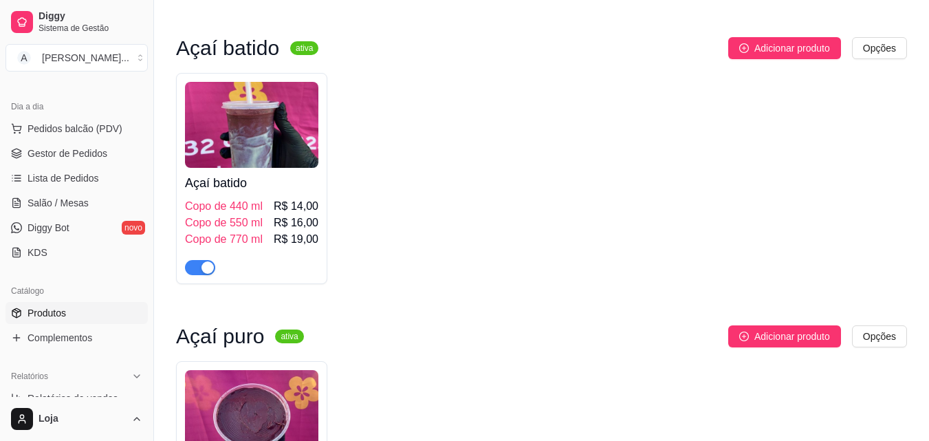
click at [240, 225] on span "Copo de 550 ml" at bounding box center [224, 222] width 78 height 16
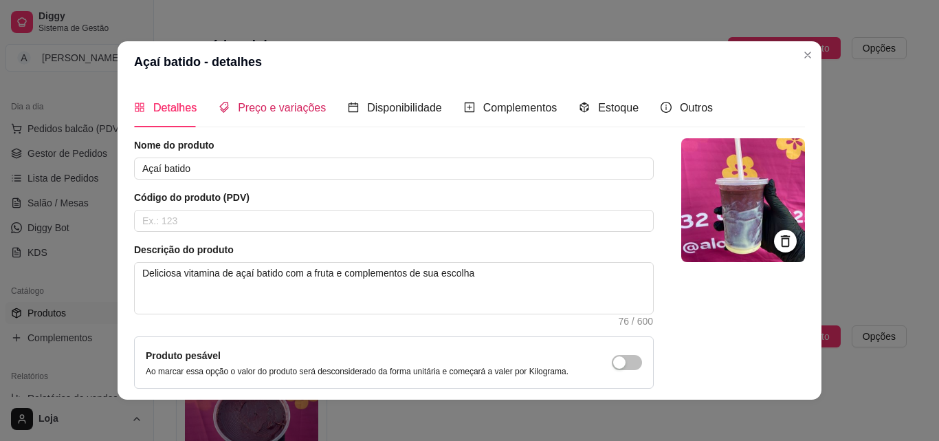
click at [252, 111] on span "Preço e variações" at bounding box center [282, 108] width 88 height 12
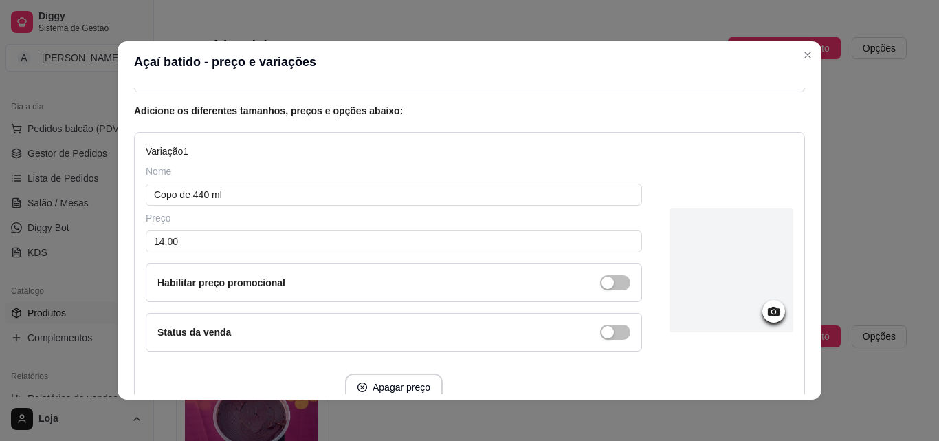
scroll to position [137, 0]
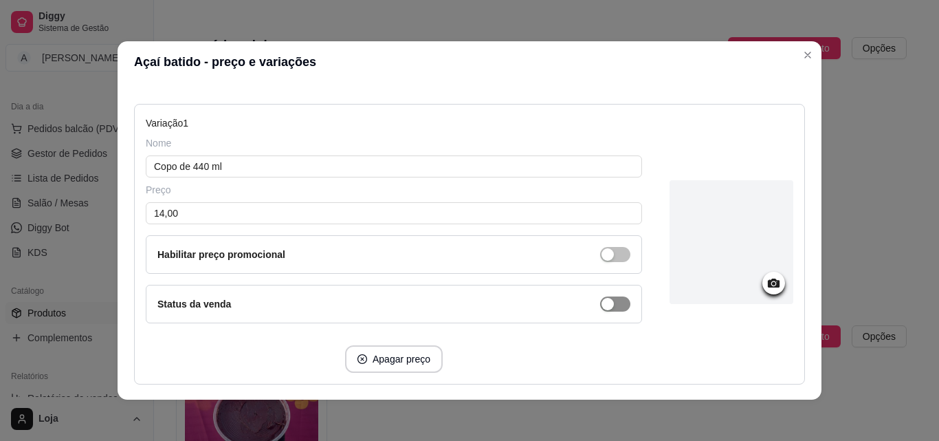
click at [613, 302] on span "button" at bounding box center [615, 303] width 30 height 15
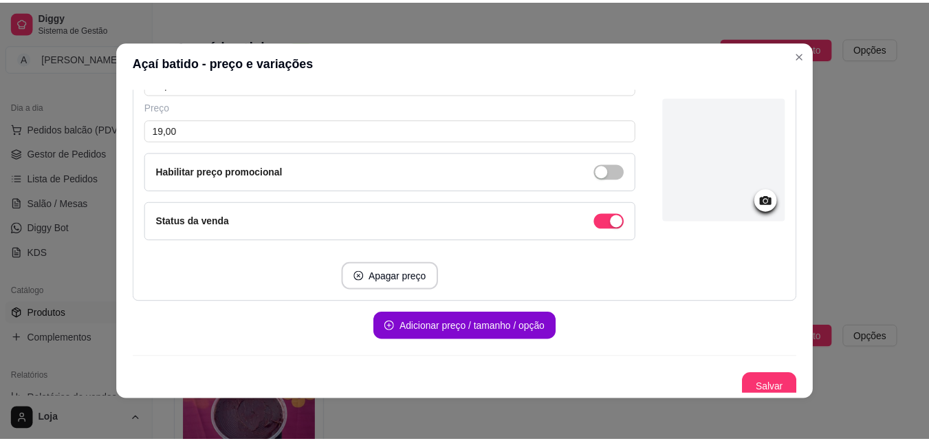
scroll to position [816, 0]
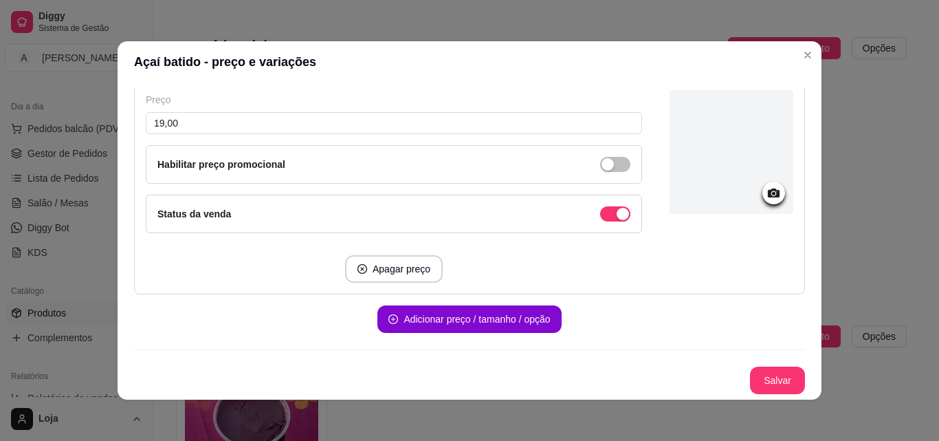
click at [772, 375] on button "Salvar" at bounding box center [777, 379] width 55 height 27
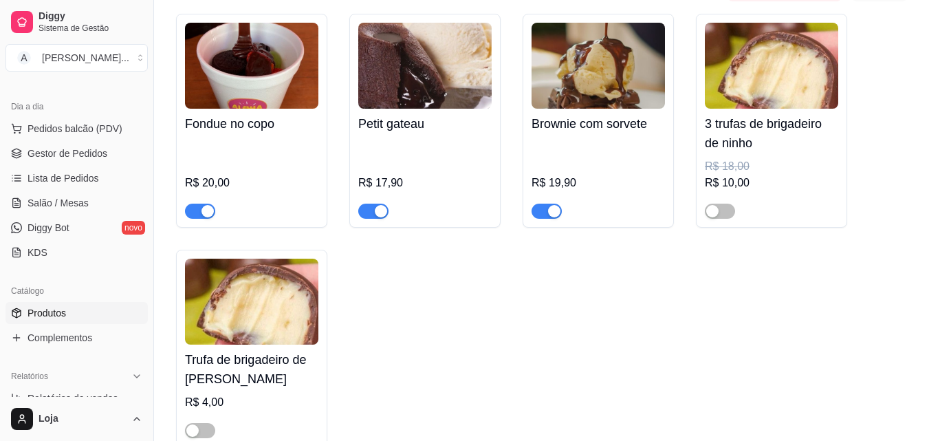
scroll to position [3300, 0]
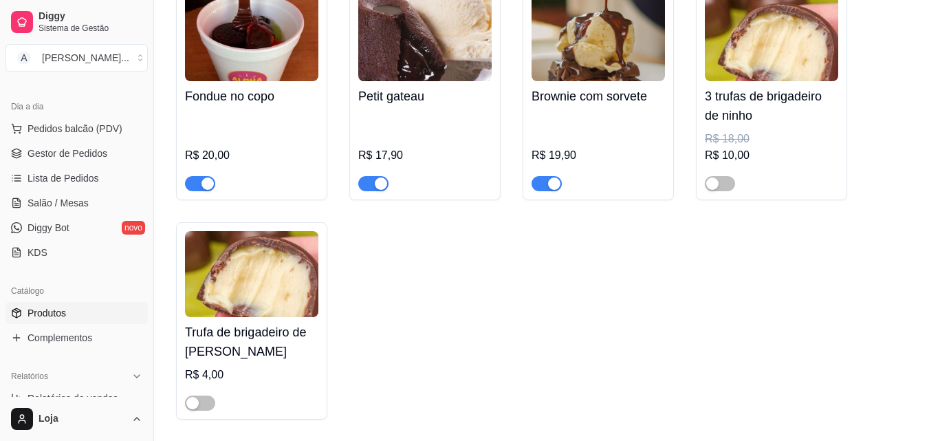
click at [193, 403] on div at bounding box center [200, 402] width 30 height 16
click at [707, 190] on div "button" at bounding box center [712, 183] width 12 height 12
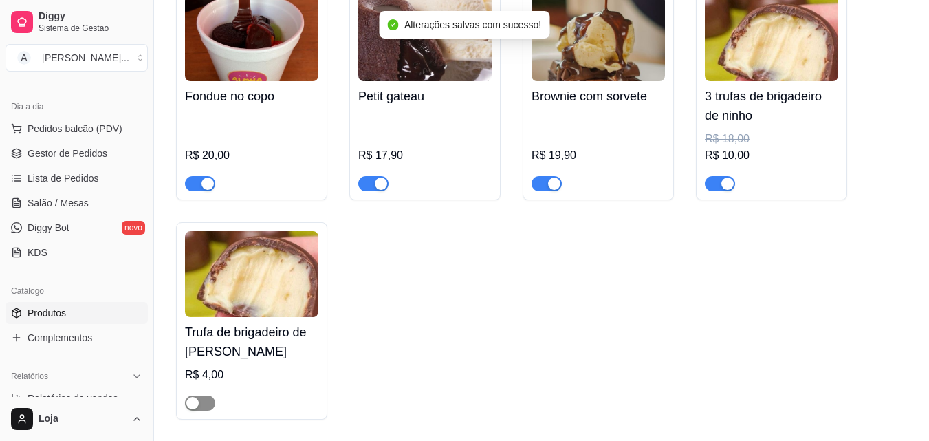
click at [204, 410] on span "button" at bounding box center [200, 402] width 30 height 15
click at [548, 190] on div "button" at bounding box center [554, 183] width 12 height 12
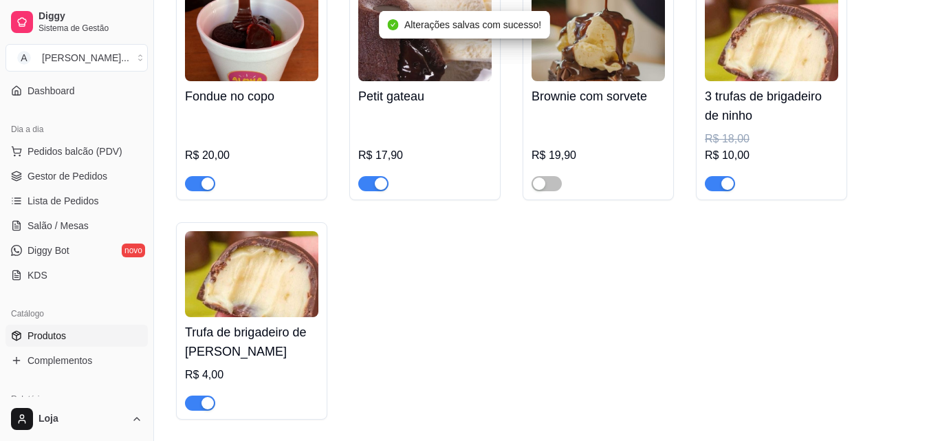
scroll to position [0, 0]
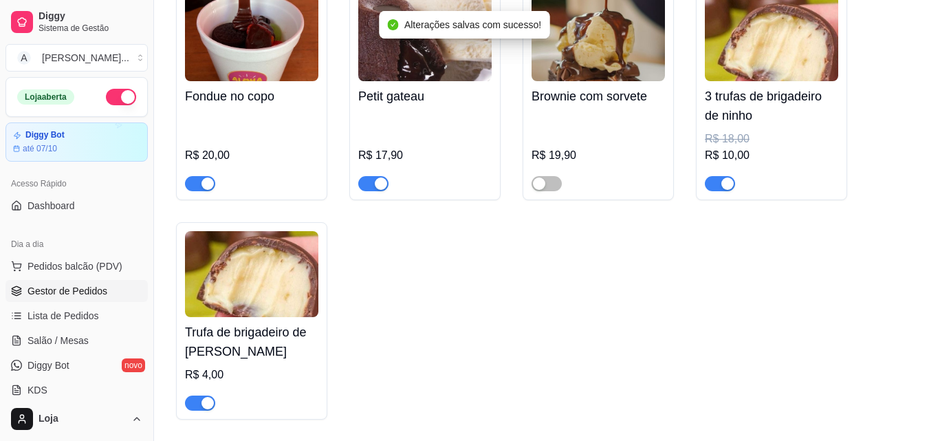
click at [85, 299] on link "Gestor de Pedidos" at bounding box center [76, 291] width 142 height 22
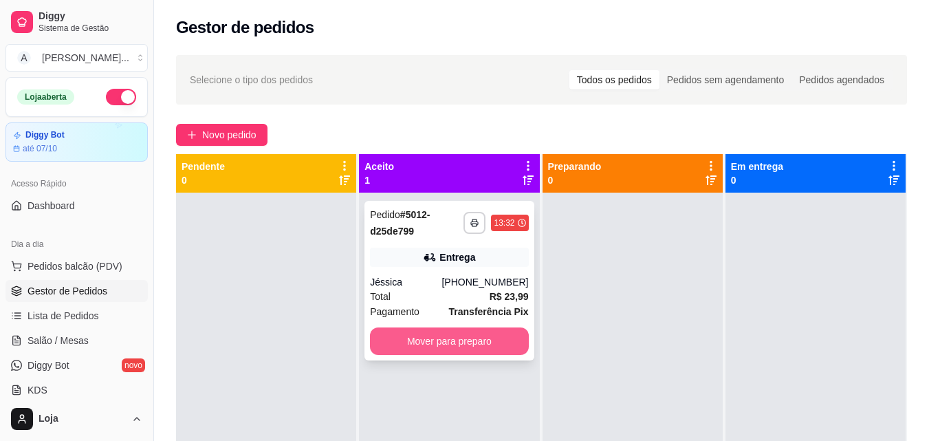
click at [430, 338] on button "Mover para preparo" at bounding box center [449, 340] width 158 height 27
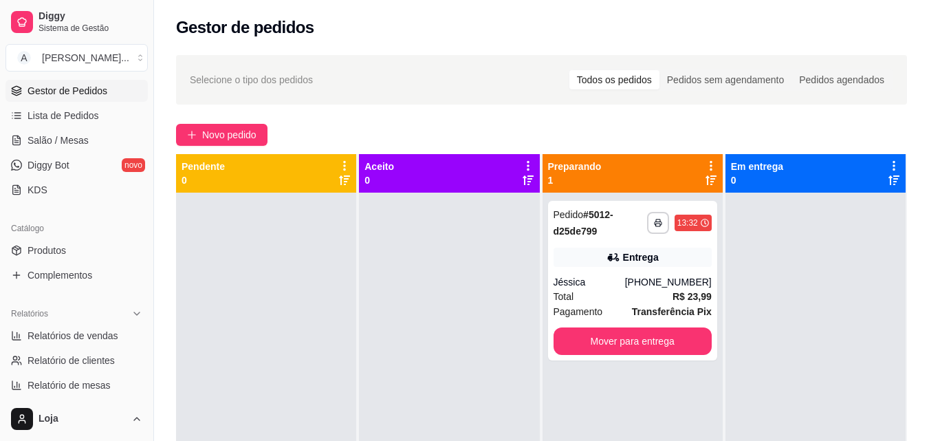
scroll to position [206, 0]
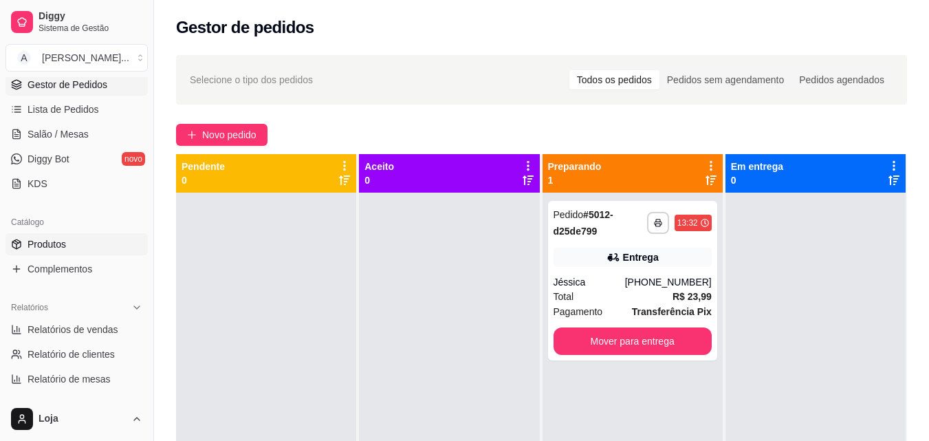
click at [78, 247] on link "Produtos" at bounding box center [76, 244] width 142 height 22
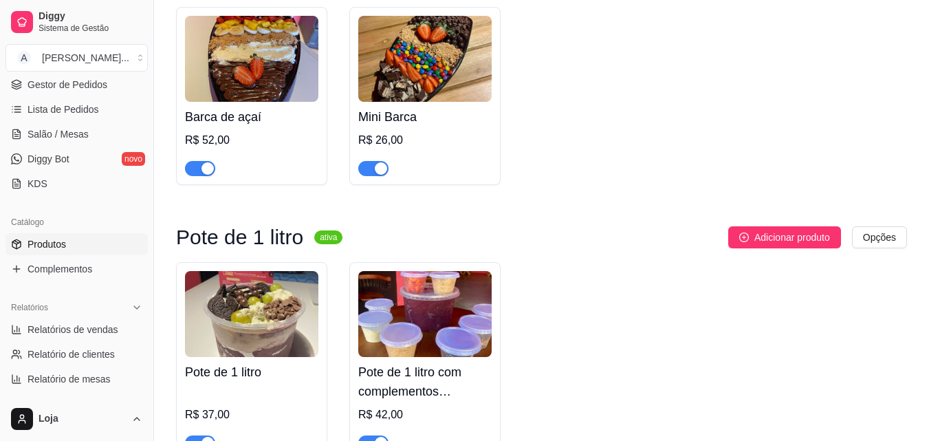
scroll to position [2200, 0]
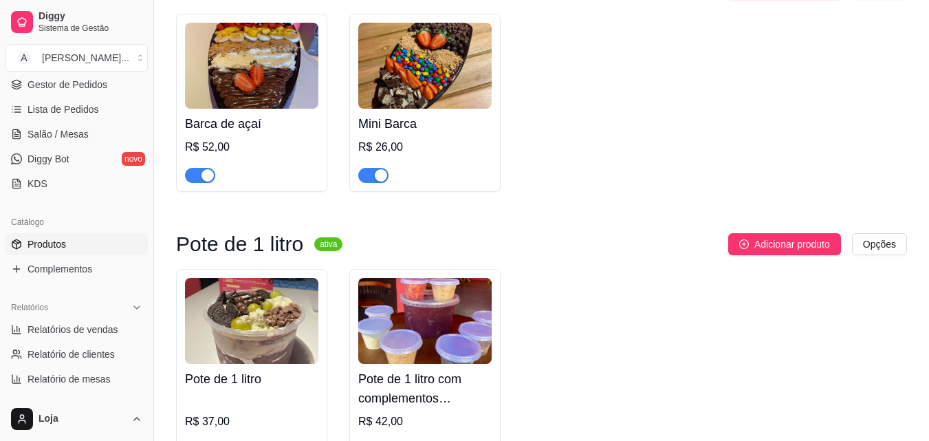
click at [380, 181] on div "button" at bounding box center [381, 175] width 12 height 12
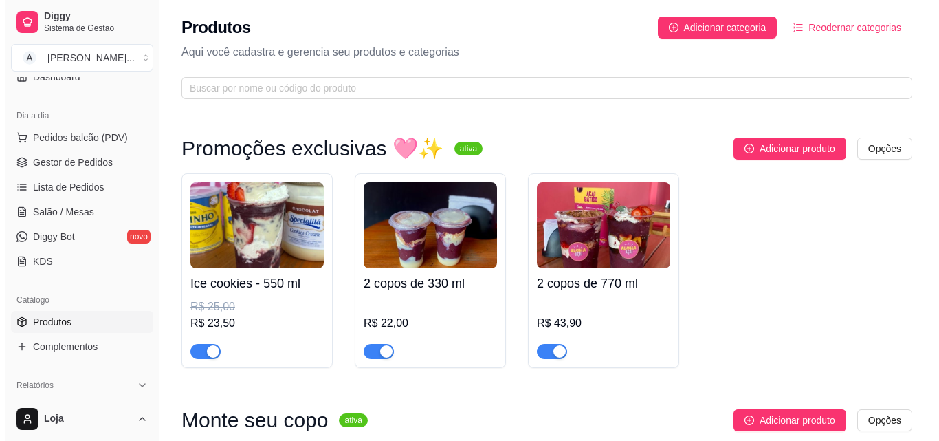
scroll to position [0, 0]
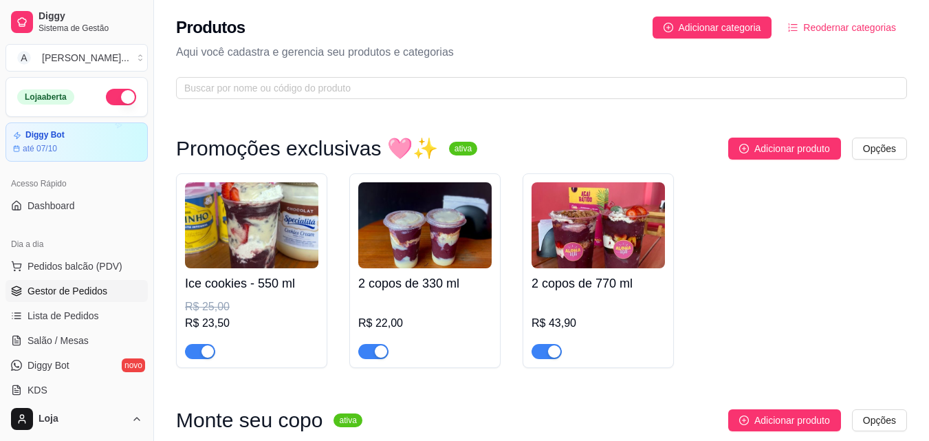
click at [94, 289] on span "Gestor de Pedidos" at bounding box center [67, 291] width 80 height 14
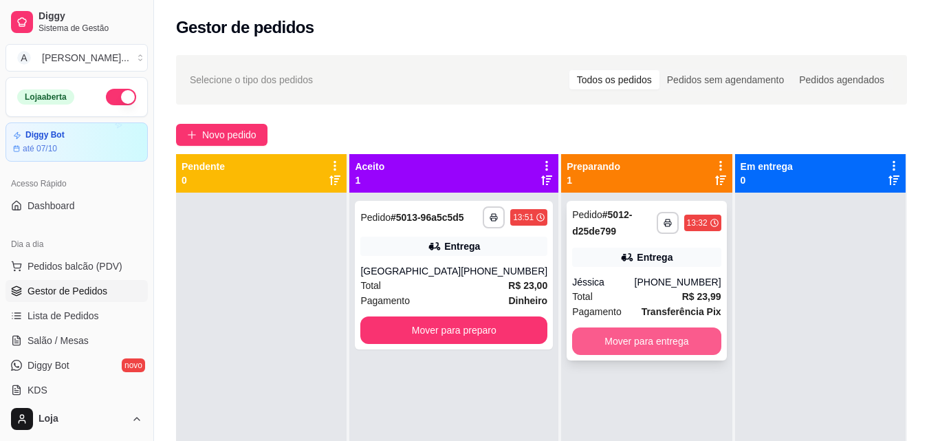
click at [621, 350] on button "Mover para entrega" at bounding box center [646, 340] width 148 height 27
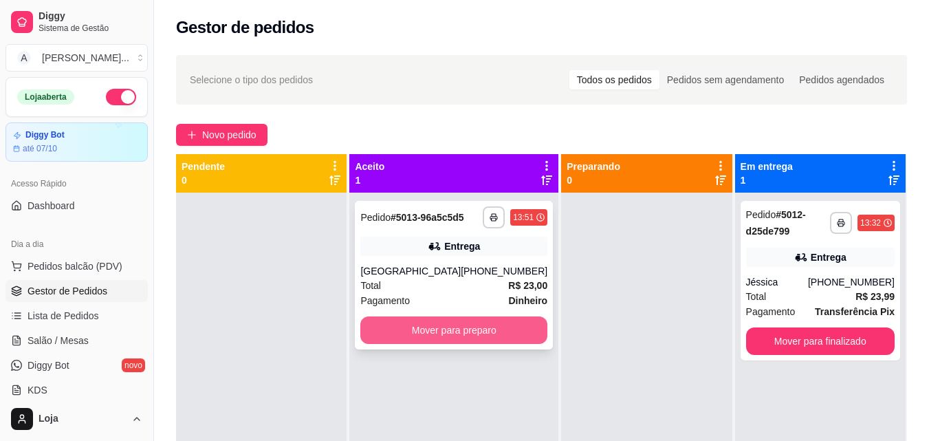
click at [511, 333] on button "Mover para preparo" at bounding box center [453, 329] width 187 height 27
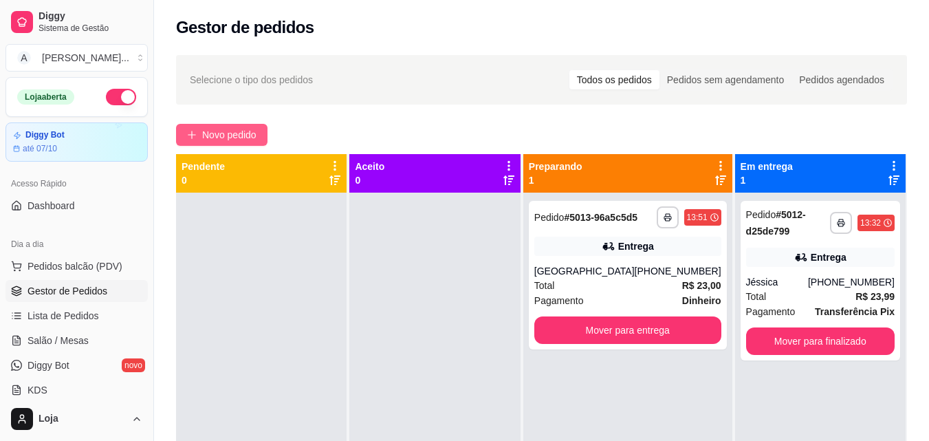
click at [195, 135] on icon "plus" at bounding box center [192, 134] width 8 height 1
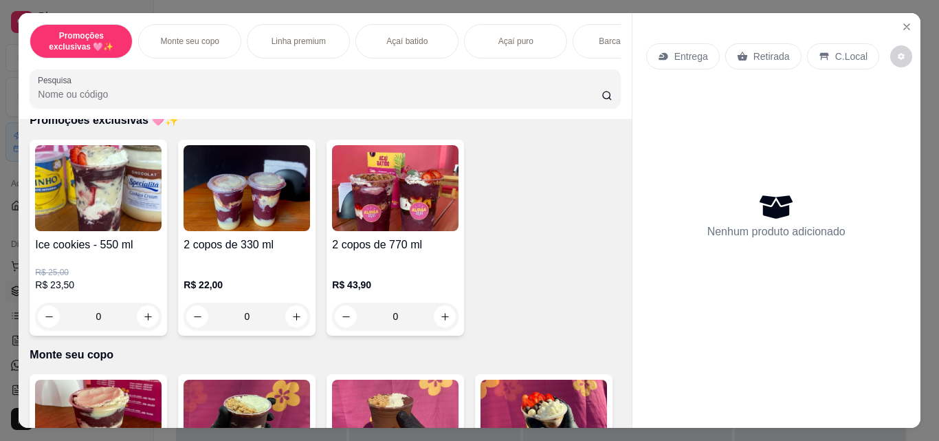
scroll to position [206, 0]
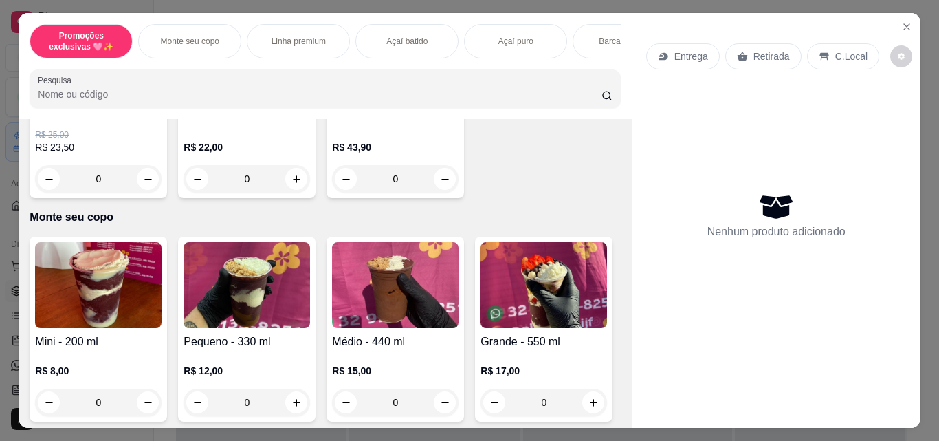
click at [246, 319] on img at bounding box center [247, 285] width 126 height 86
click at [617, 333] on button "+" at bounding box center [630, 327] width 27 height 27
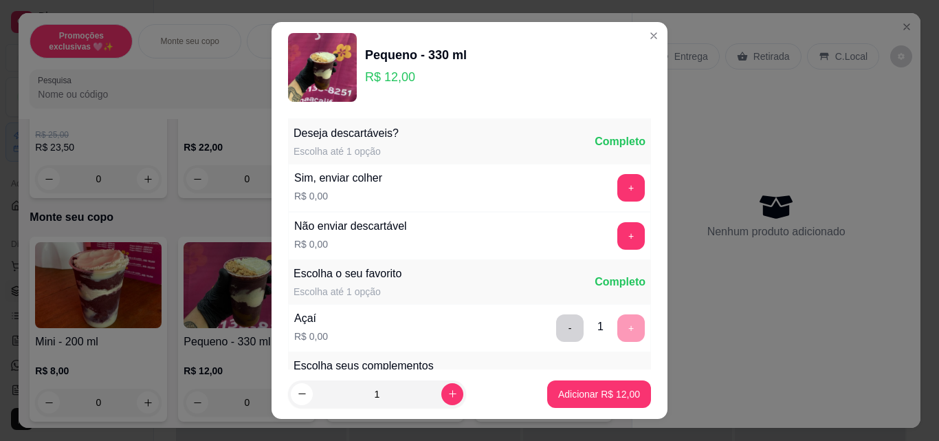
scroll to position [275, 0]
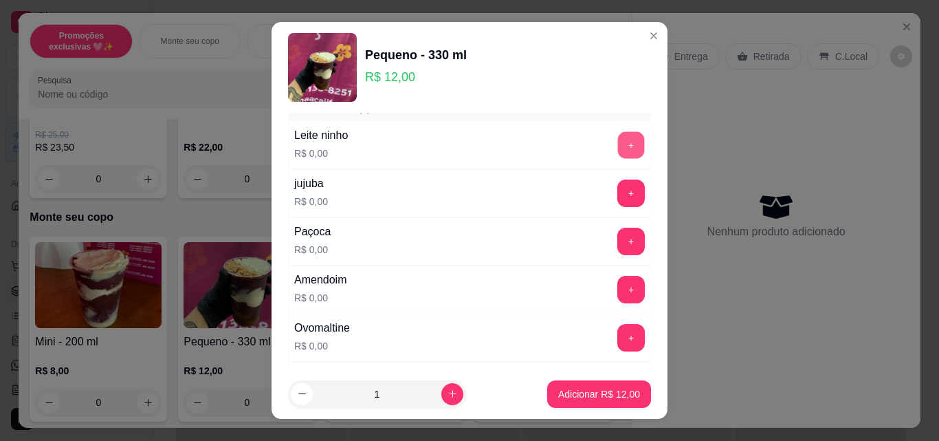
click at [618, 146] on button "+" at bounding box center [631, 145] width 27 height 27
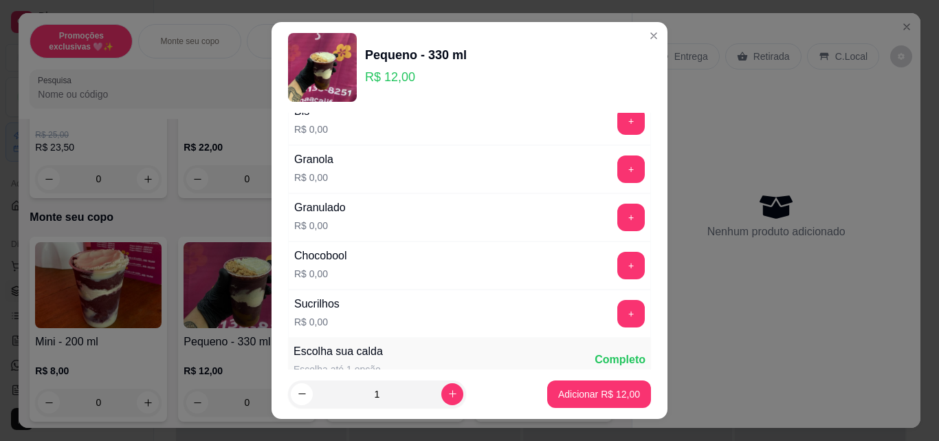
scroll to position [687, 0]
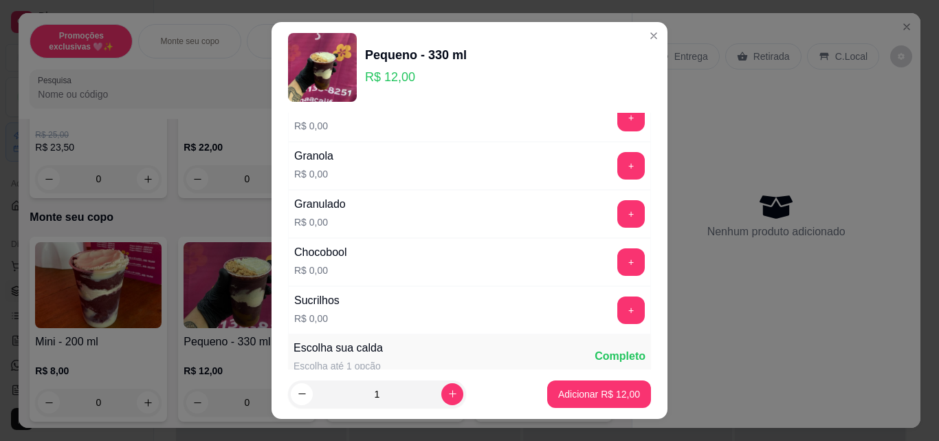
click at [617, 305] on button "+" at bounding box center [630, 309] width 27 height 27
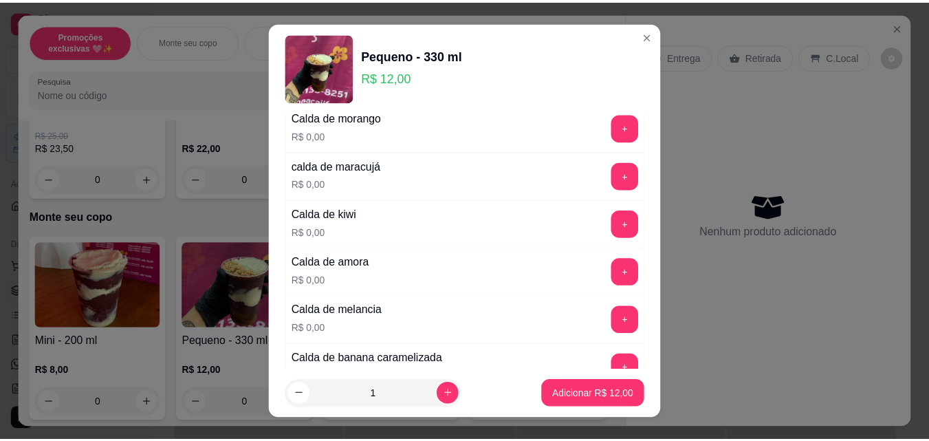
scroll to position [894, 0]
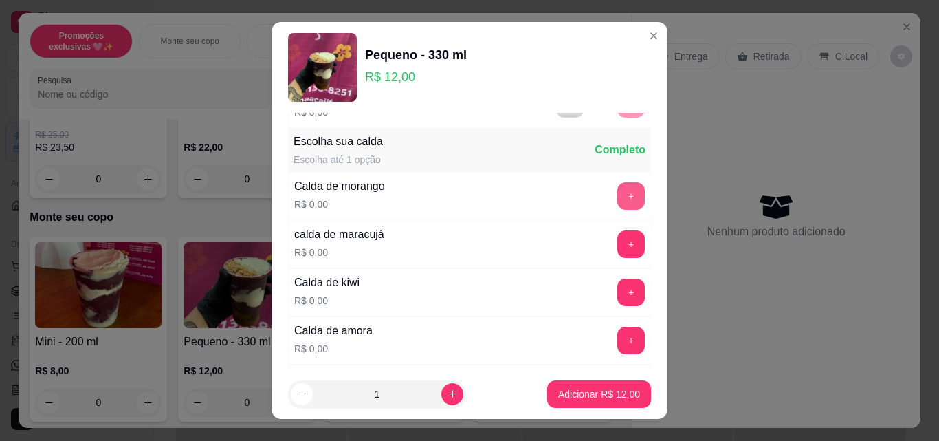
click at [617, 201] on button "+" at bounding box center [630, 195] width 27 height 27
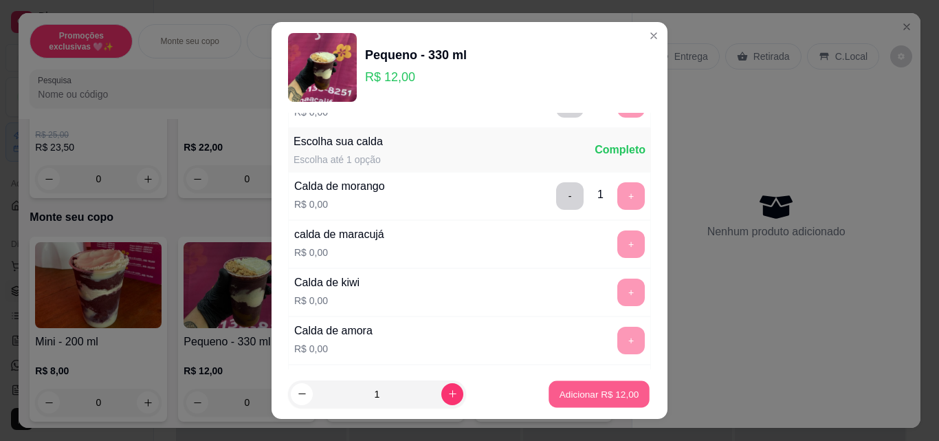
click at [596, 397] on p "Adicionar R$ 12,00" at bounding box center [600, 393] width 80 height 13
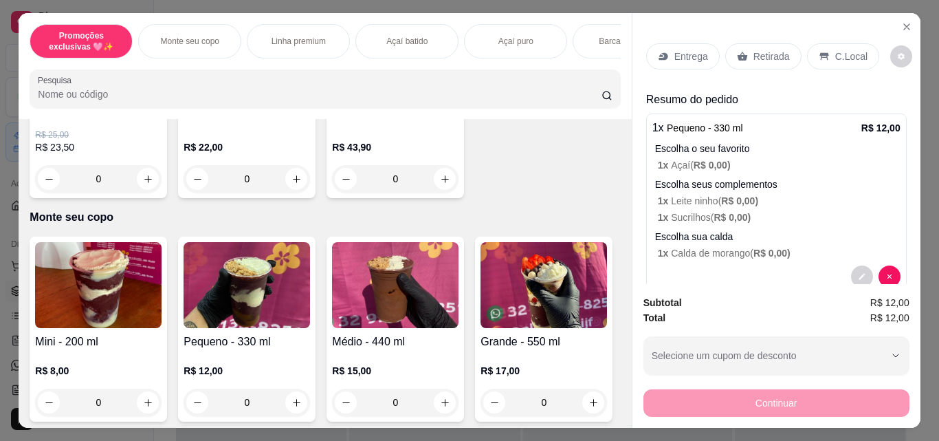
click at [765, 58] on div "Retirada" at bounding box center [763, 56] width 76 height 26
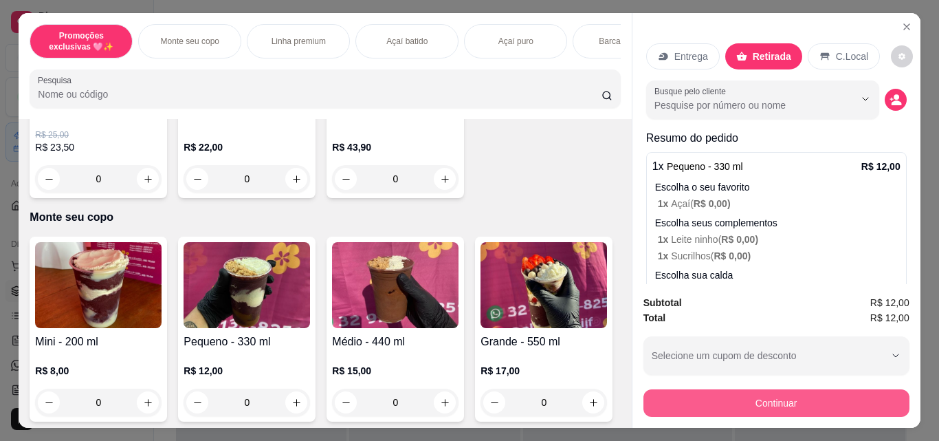
click at [740, 406] on button "Continuar" at bounding box center [776, 402] width 266 height 27
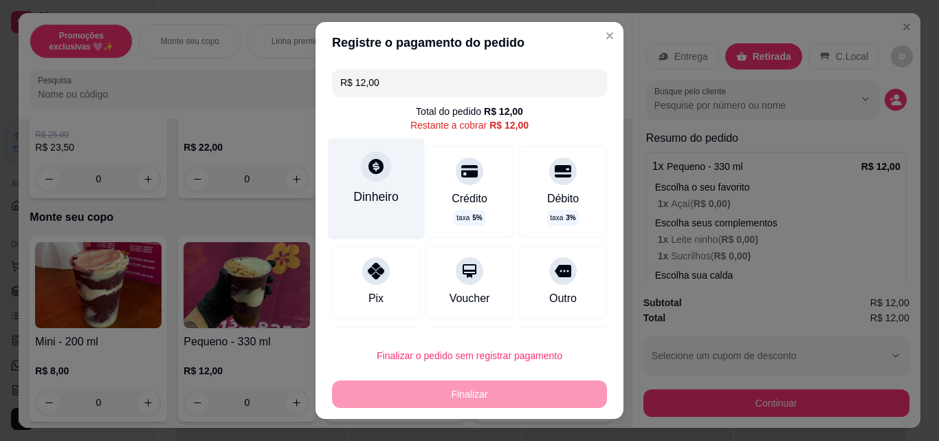
click at [355, 197] on div "Dinheiro" at bounding box center [375, 197] width 45 height 18
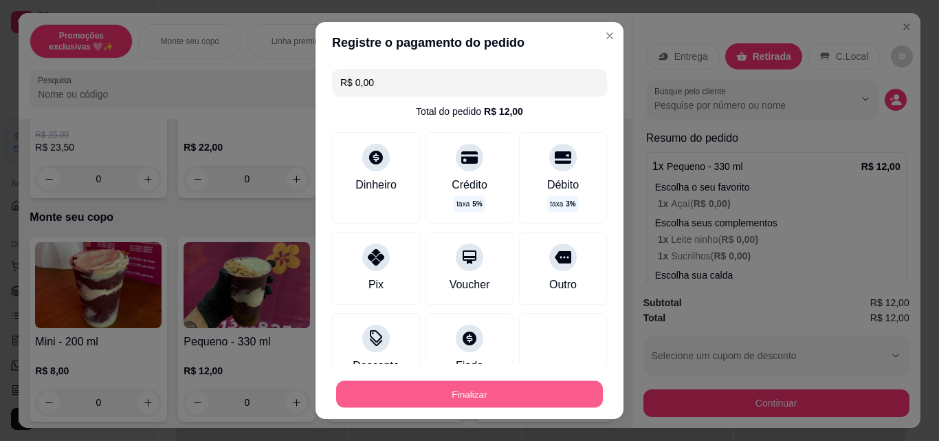
click at [487, 388] on button "Finalizar" at bounding box center [469, 394] width 267 height 27
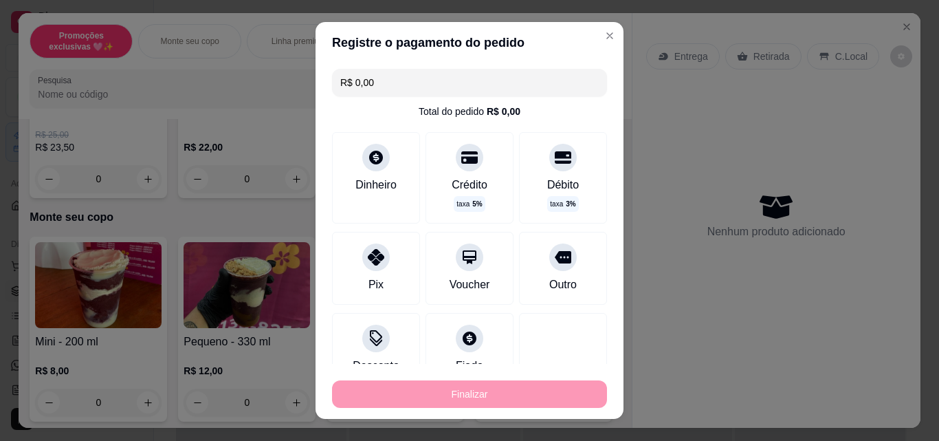
type input "-R$ 12,00"
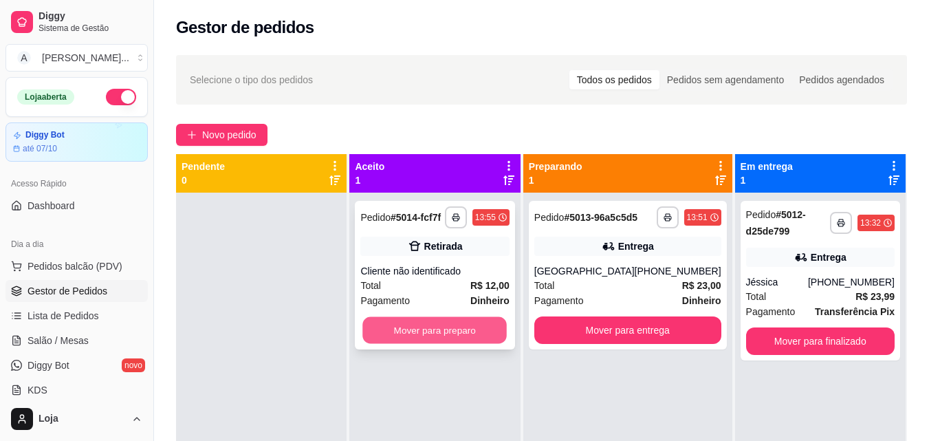
click at [493, 335] on button "Mover para preparo" at bounding box center [435, 330] width 144 height 27
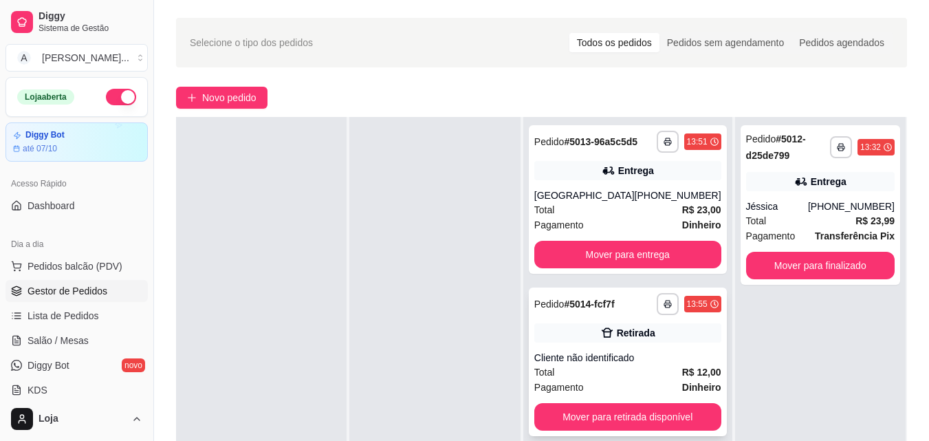
scroll to position [69, 0]
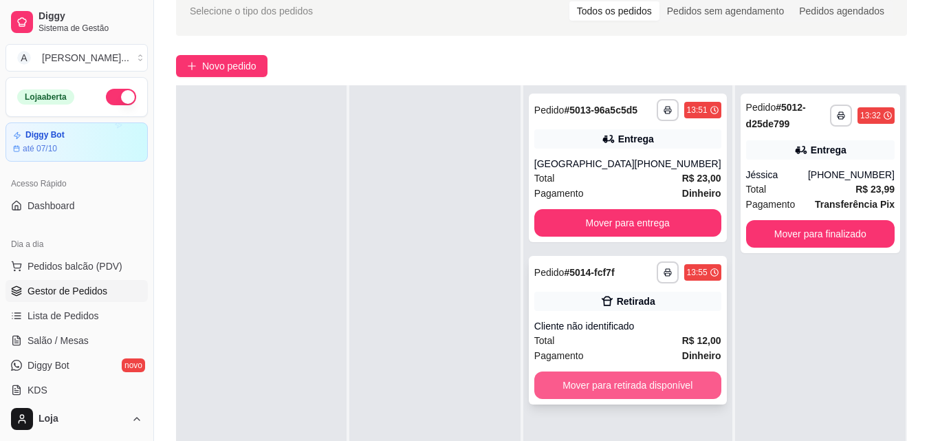
click at [638, 390] on button "Mover para retirada disponível" at bounding box center [627, 384] width 187 height 27
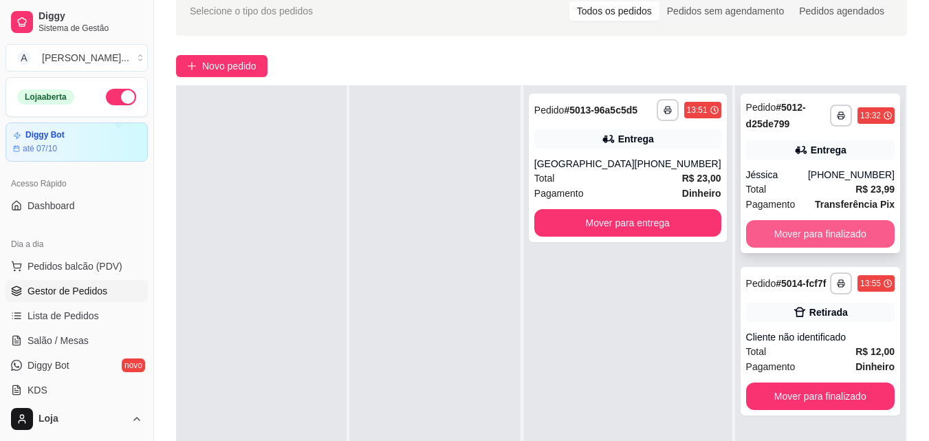
click at [813, 236] on button "Mover para finalizado" at bounding box center [820, 233] width 148 height 27
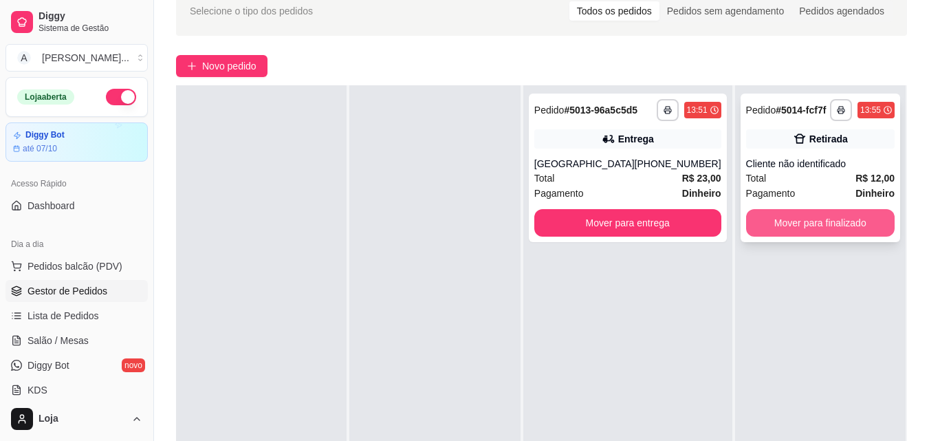
click at [810, 231] on button "Mover para finalizado" at bounding box center [820, 222] width 148 height 27
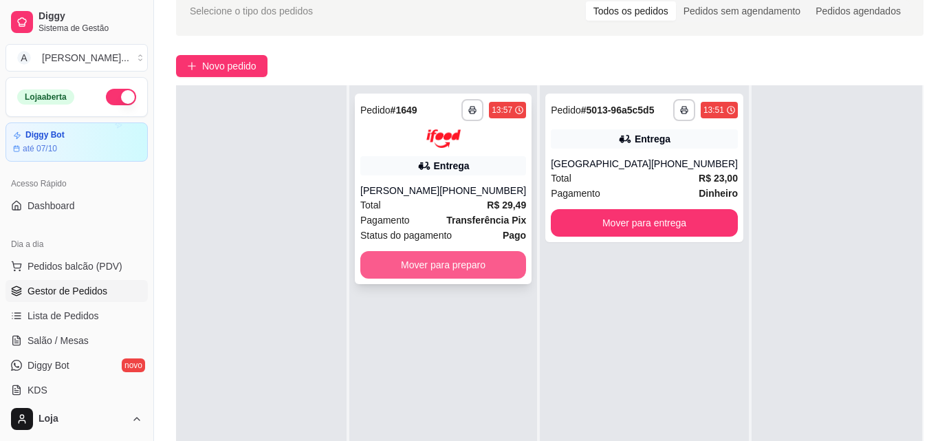
click at [404, 265] on button "Mover para preparo" at bounding box center [443, 264] width 166 height 27
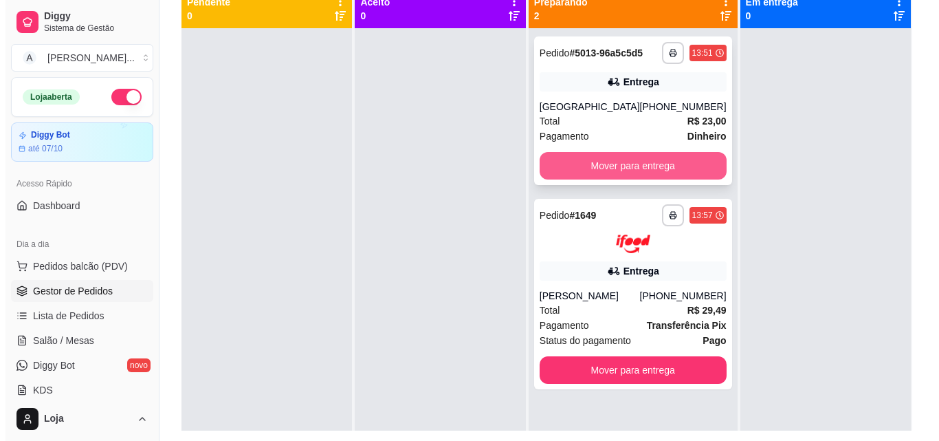
scroll to position [141, 0]
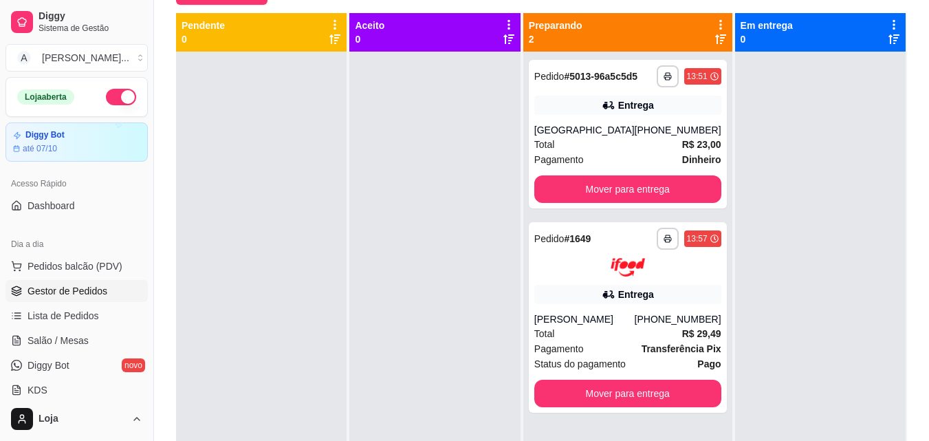
click at [715, 38] on icon at bounding box center [720, 39] width 11 height 10
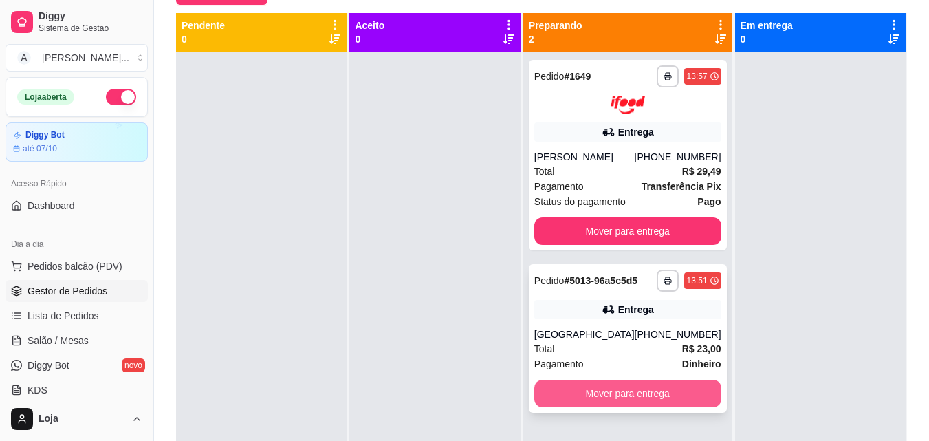
click at [648, 407] on button "Mover para entrega" at bounding box center [627, 392] width 187 height 27
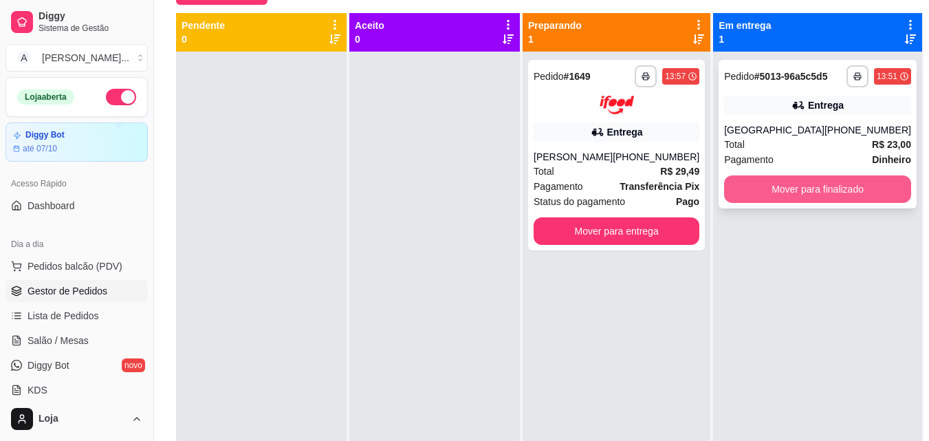
click at [793, 202] on button "Mover para finalizado" at bounding box center [817, 188] width 187 height 27
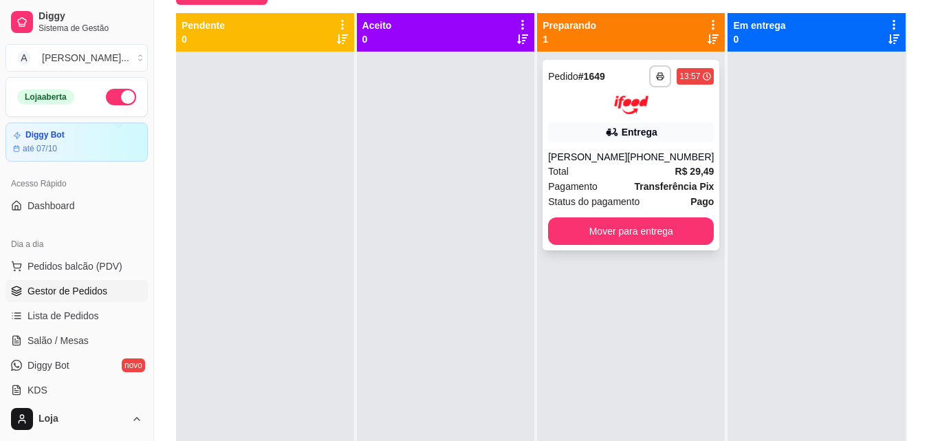
click at [599, 169] on div "Total R$ 29,49" at bounding box center [631, 171] width 166 height 15
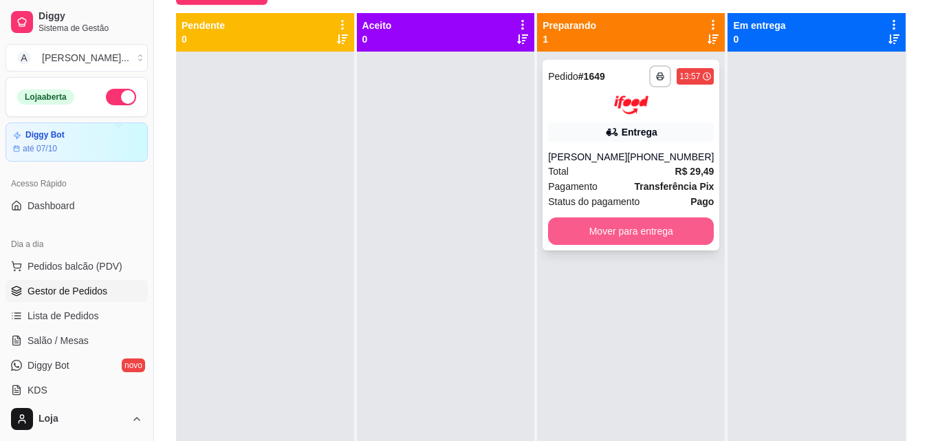
click at [658, 226] on button "Mover para entrega" at bounding box center [631, 230] width 166 height 27
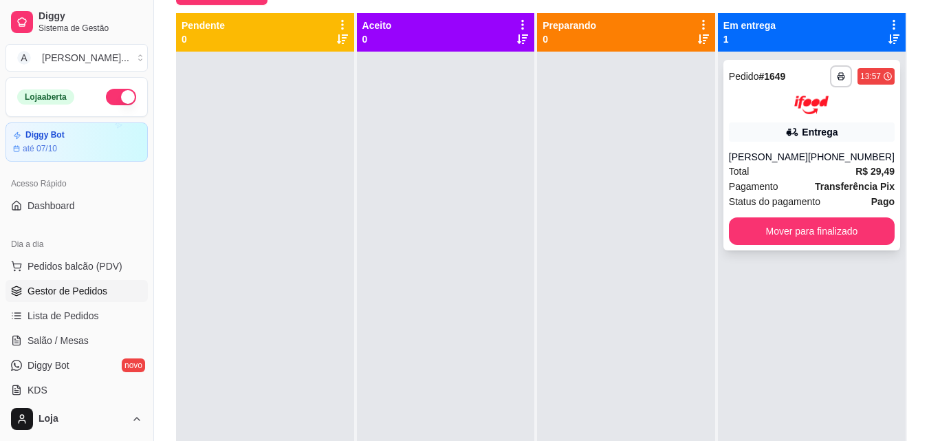
click at [799, 115] on div "**********" at bounding box center [811, 155] width 177 height 190
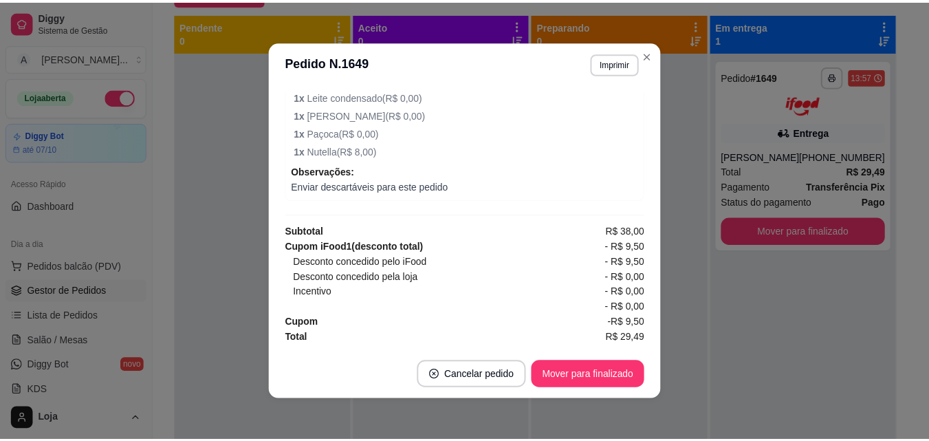
scroll to position [3, 0]
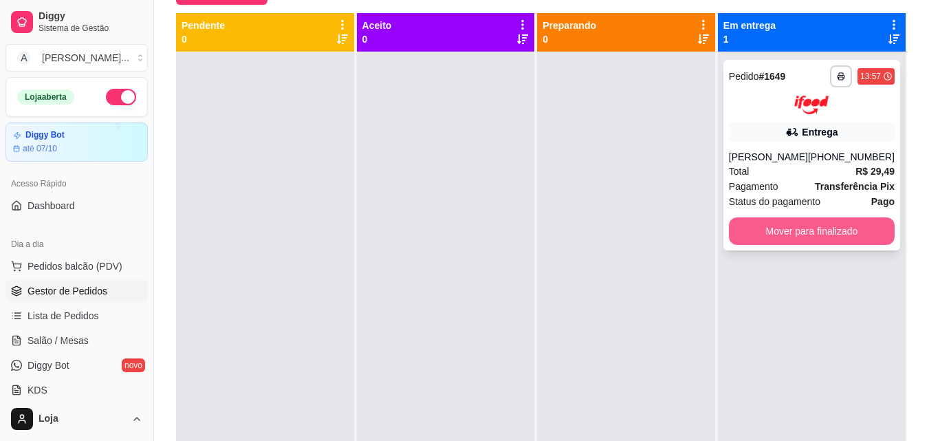
click at [791, 242] on button "Mover para finalizado" at bounding box center [812, 230] width 166 height 27
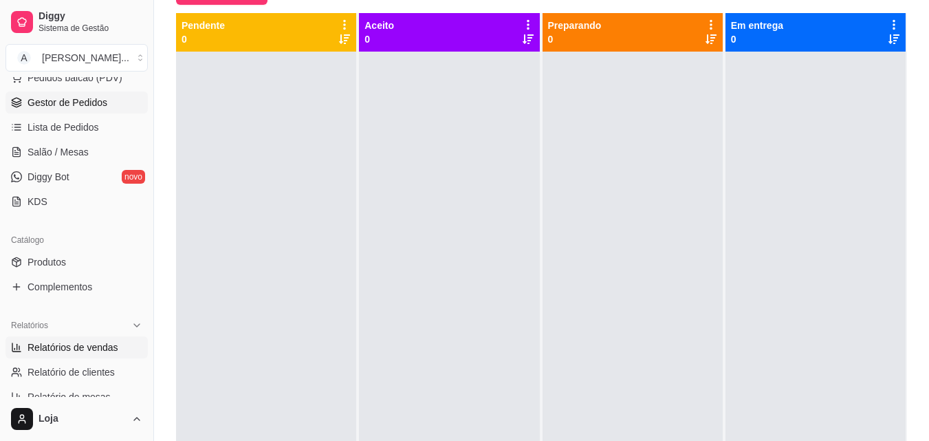
scroll to position [206, 0]
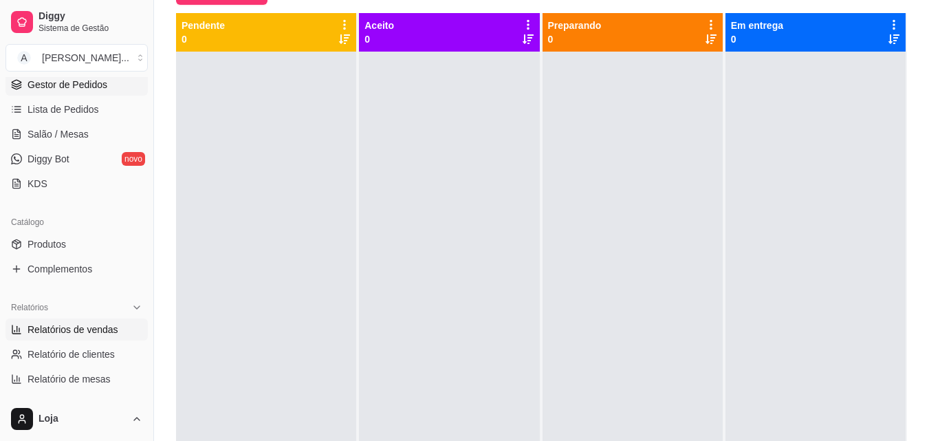
click at [49, 332] on span "Relatórios de vendas" at bounding box center [72, 329] width 91 height 14
select select "ALL"
select select "0"
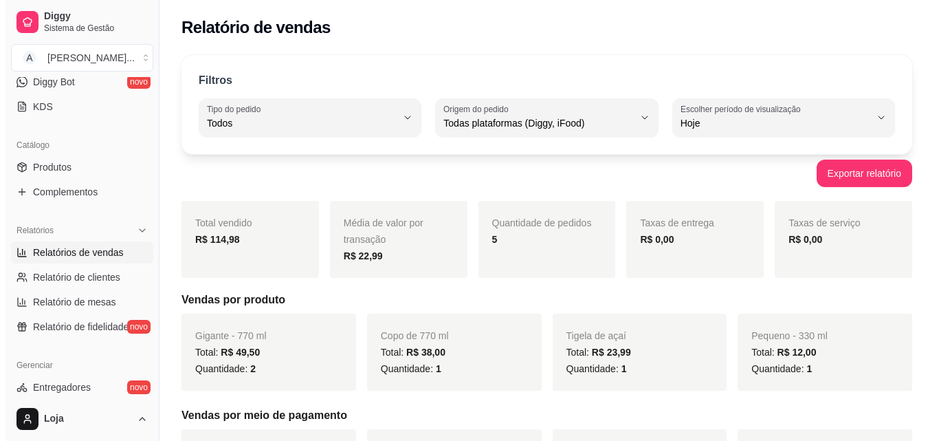
scroll to position [344, 0]
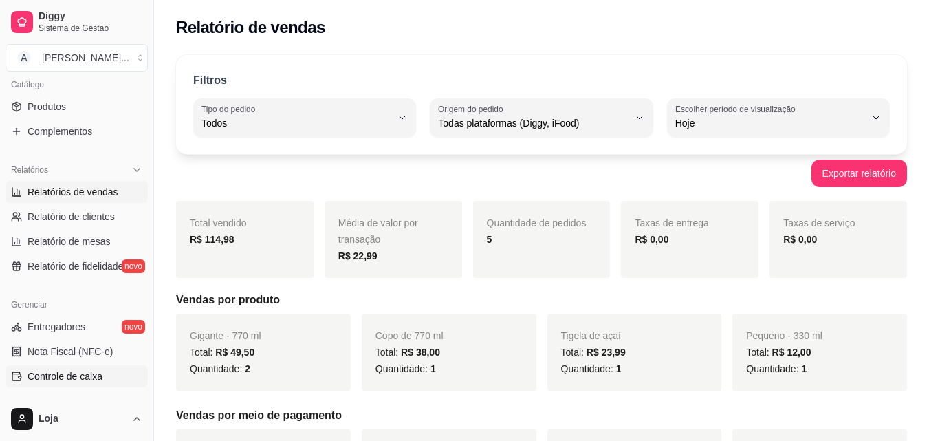
click at [93, 382] on span "Controle de caixa" at bounding box center [64, 376] width 75 height 14
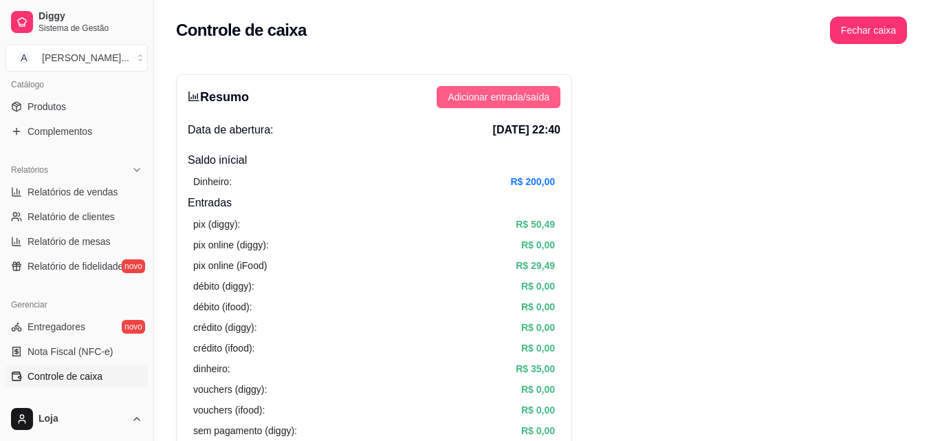
click at [538, 96] on span "Adicionar entrada/saída" at bounding box center [499, 96] width 102 height 15
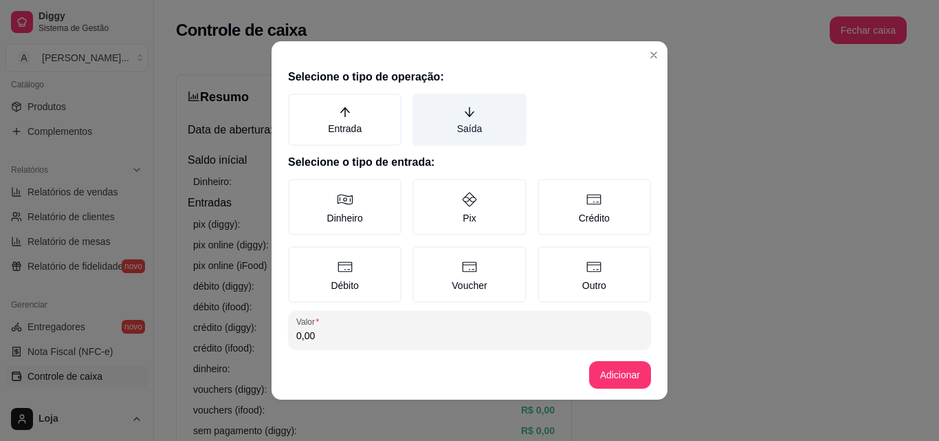
click at [487, 120] on label "Saída" at bounding box center [468, 119] width 113 height 52
click at [423, 104] on button "Saída" at bounding box center [417, 98] width 11 height 11
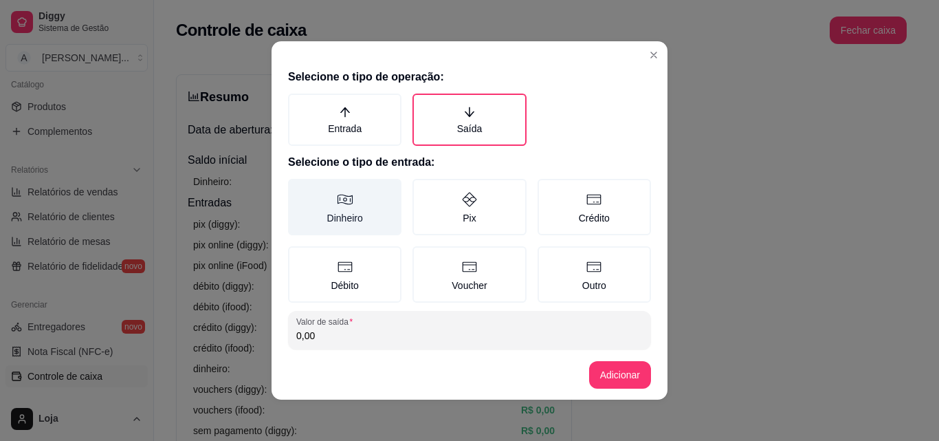
click at [369, 190] on label "Dinheiro" at bounding box center [344, 207] width 113 height 56
click at [298, 189] on button "Dinheiro" at bounding box center [292, 183] width 11 height 11
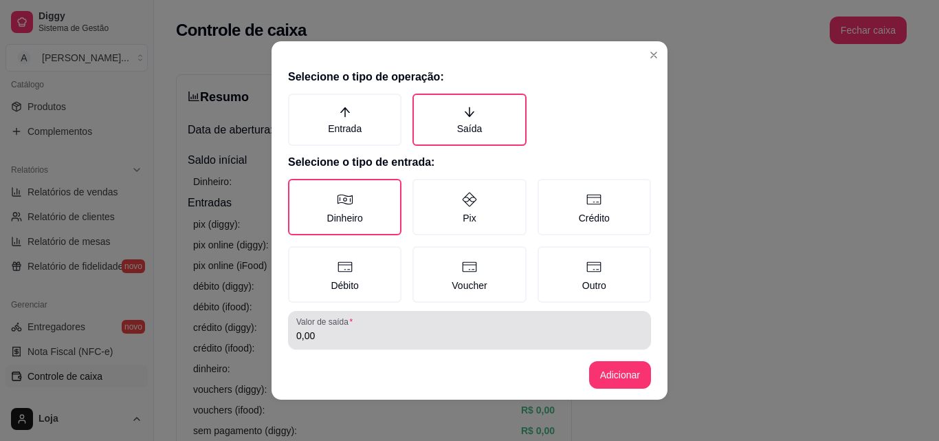
click at [340, 320] on label "Valor de saída" at bounding box center [326, 322] width 61 height 12
click at [340, 329] on input "0,00" at bounding box center [469, 336] width 346 height 14
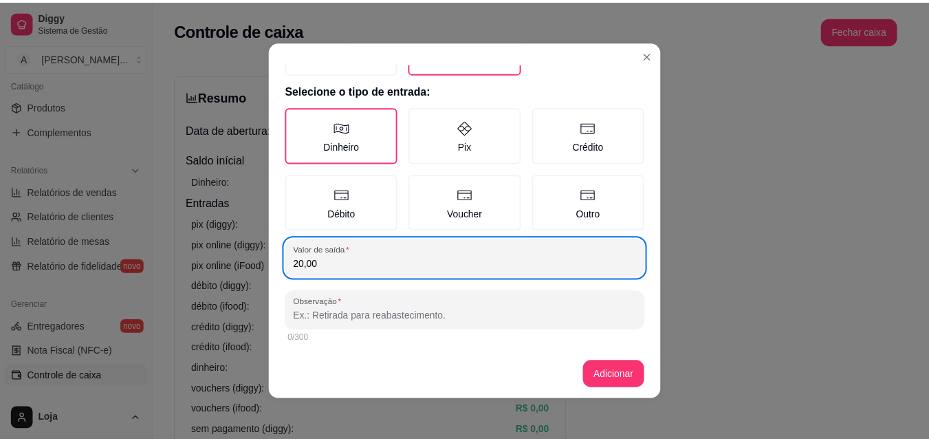
scroll to position [74, 0]
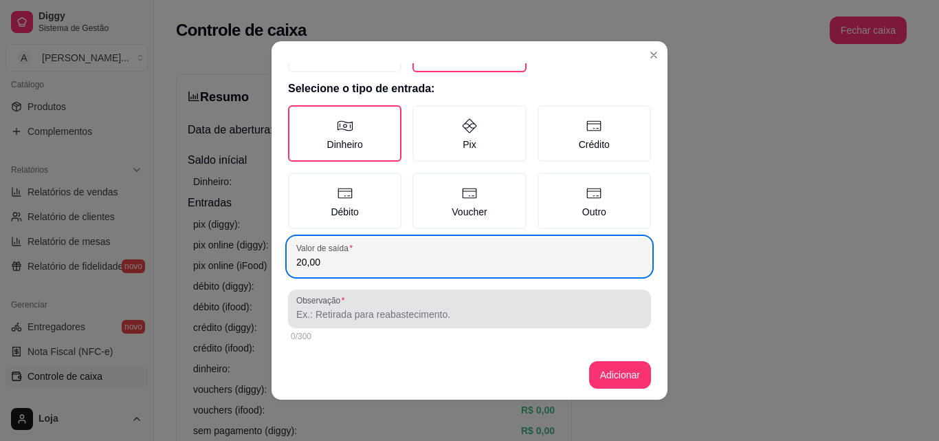
type input "20,00"
click at [357, 308] on input "Observação" at bounding box center [469, 314] width 346 height 14
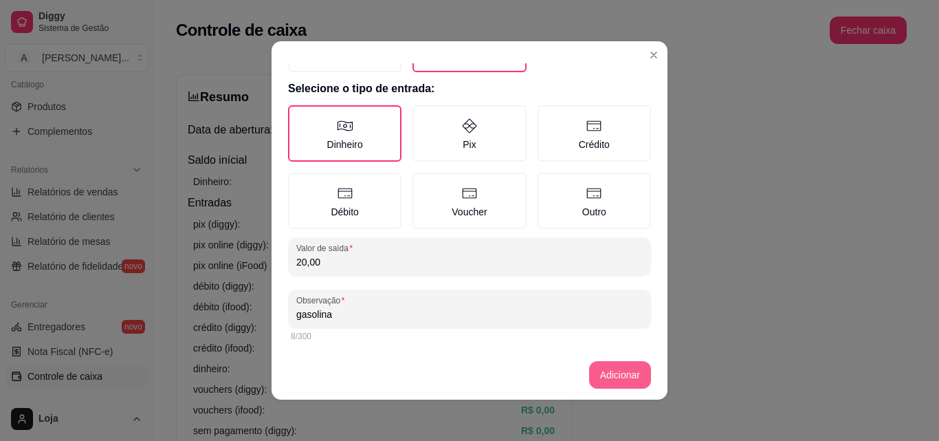
type input "gasolina"
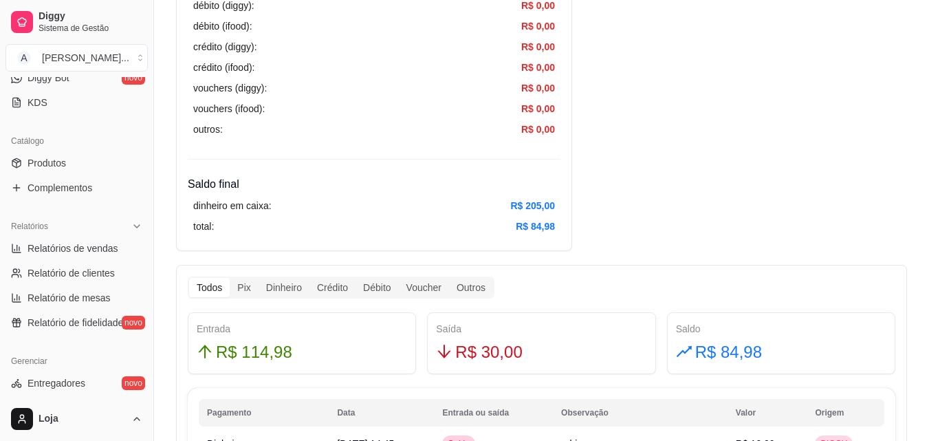
scroll to position [137, 0]
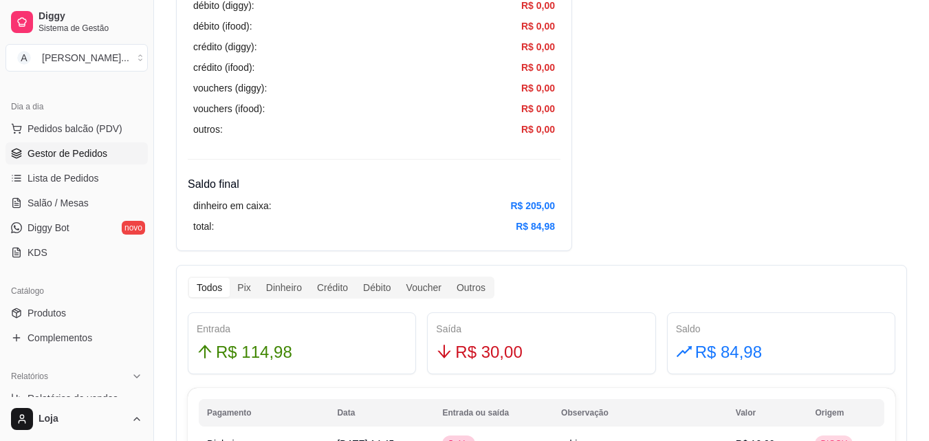
click at [84, 154] on span "Gestor de Pedidos" at bounding box center [67, 153] width 80 height 14
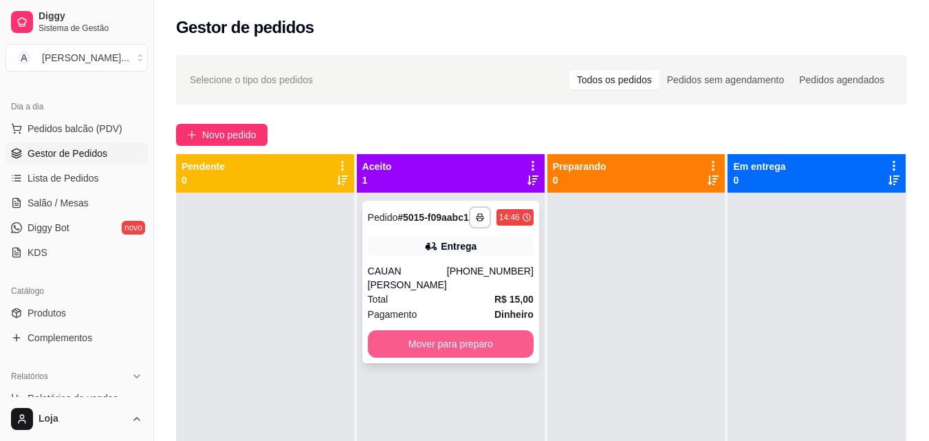
click at [407, 357] on button "Mover para preparo" at bounding box center [451, 343] width 166 height 27
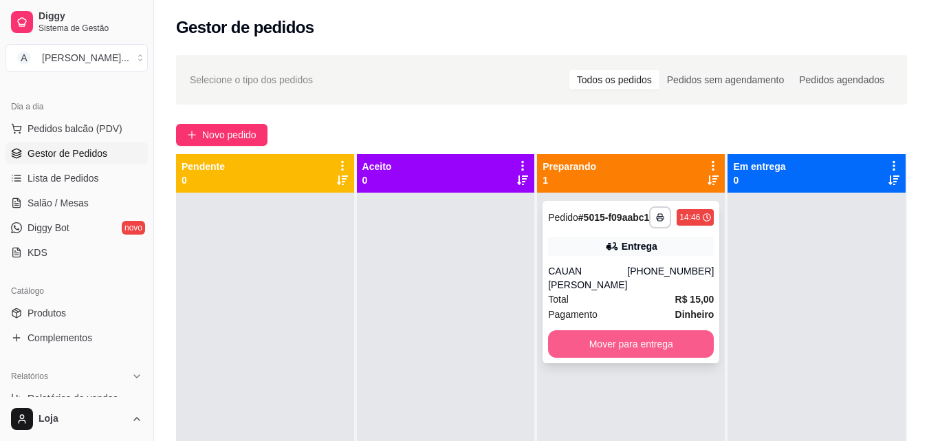
click at [671, 357] on button "Mover para entrega" at bounding box center [631, 343] width 166 height 27
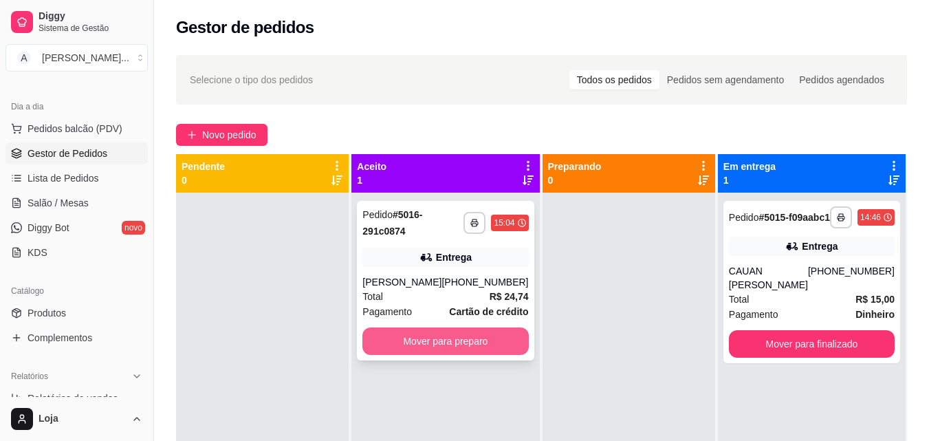
click at [464, 347] on button "Mover para preparo" at bounding box center [445, 340] width 166 height 27
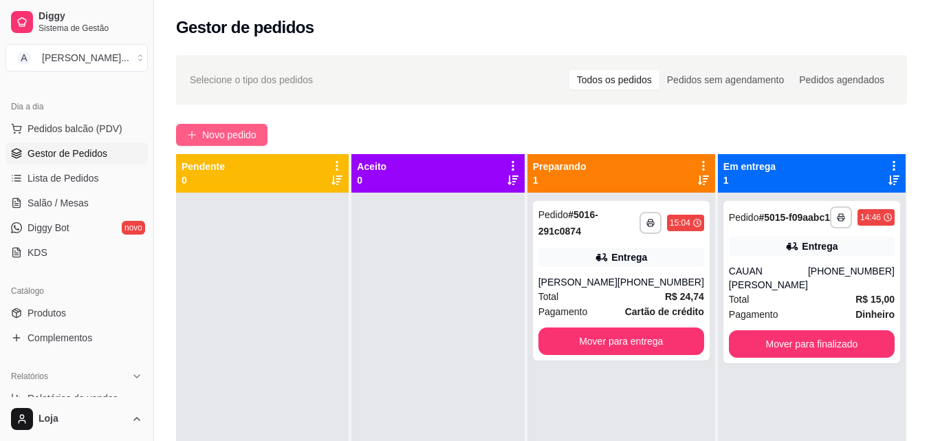
click at [247, 131] on span "Novo pedido" at bounding box center [229, 134] width 54 height 15
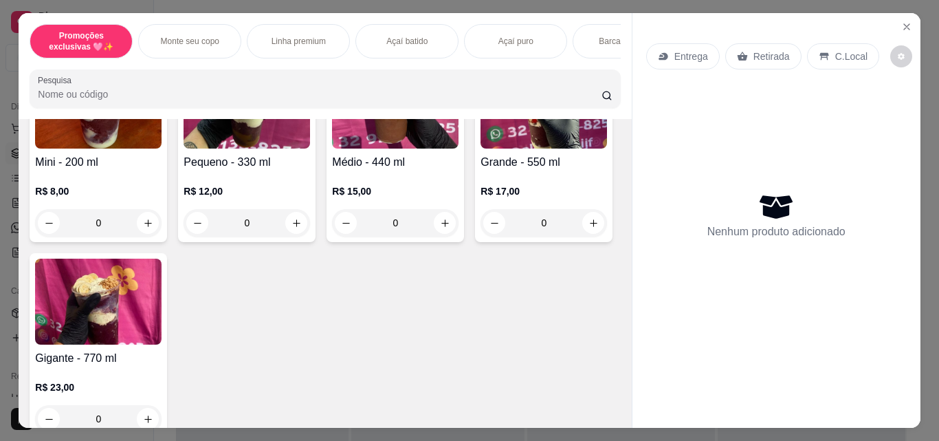
scroll to position [412, 0]
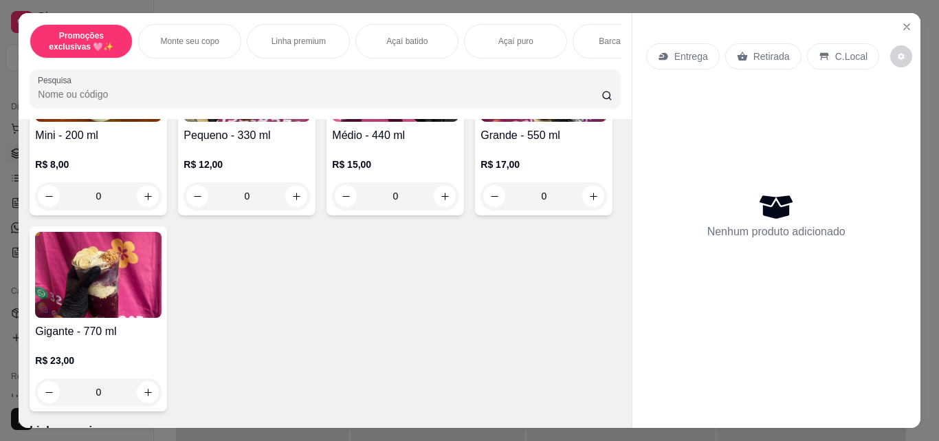
click at [481, 122] on img at bounding box center [544, 79] width 126 height 86
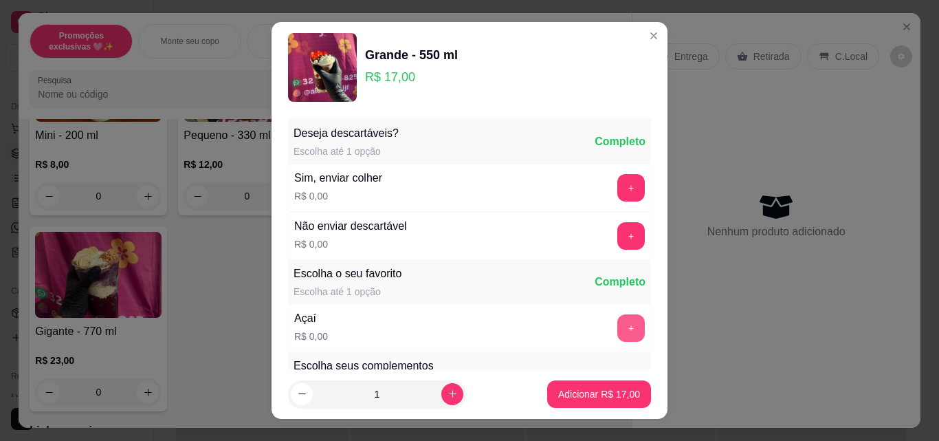
click at [617, 319] on button "+" at bounding box center [630, 327] width 27 height 27
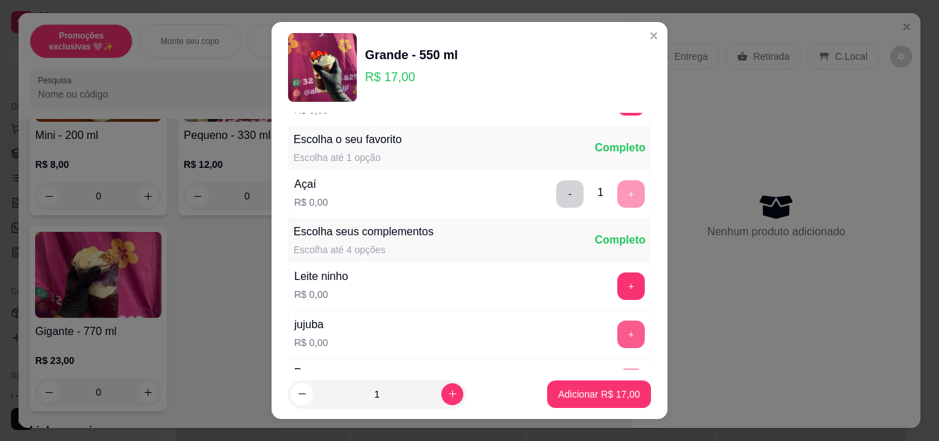
scroll to position [137, 0]
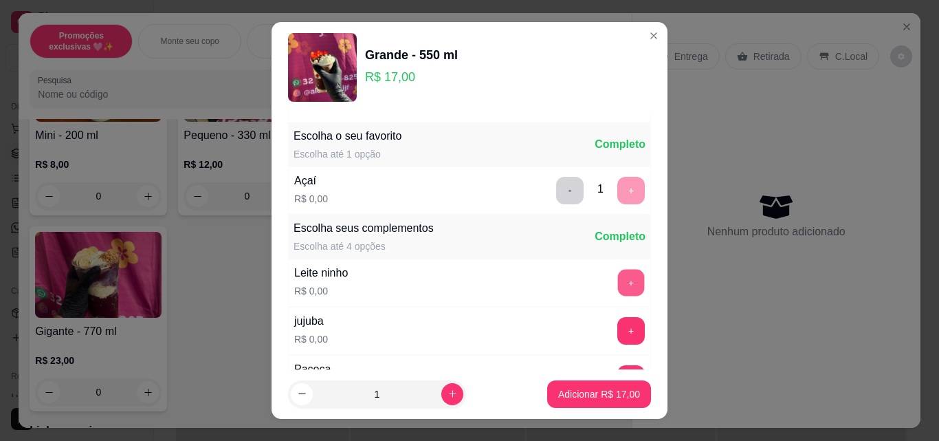
click at [618, 278] on button "+" at bounding box center [631, 282] width 27 height 27
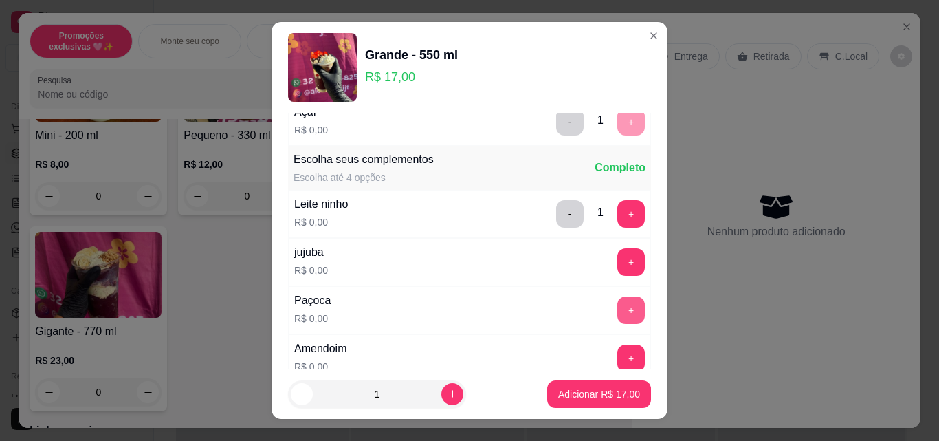
click at [617, 321] on button "+" at bounding box center [630, 309] width 27 height 27
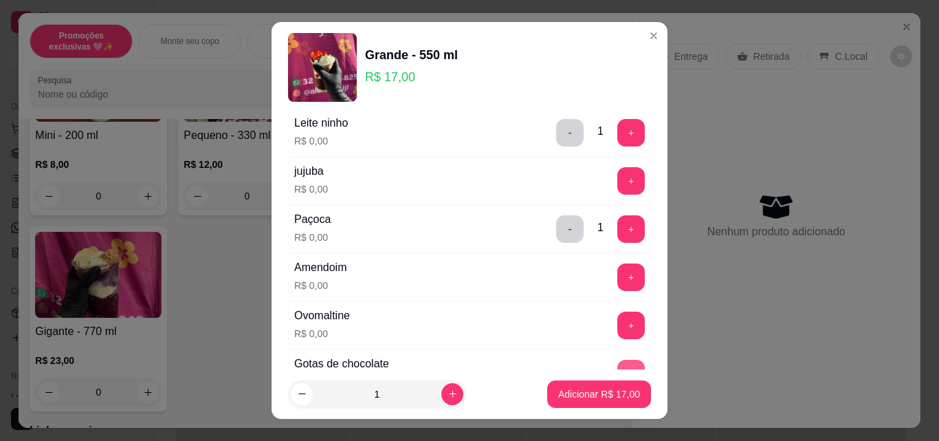
scroll to position [344, 0]
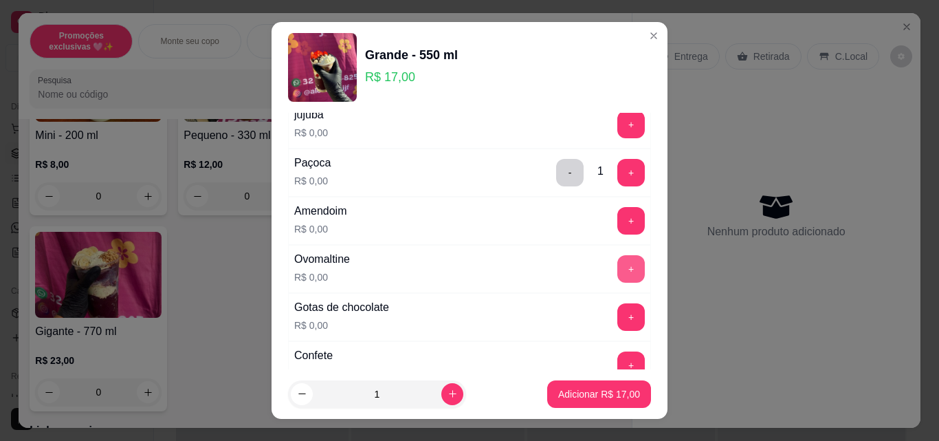
click at [617, 270] on button "+" at bounding box center [630, 268] width 27 height 27
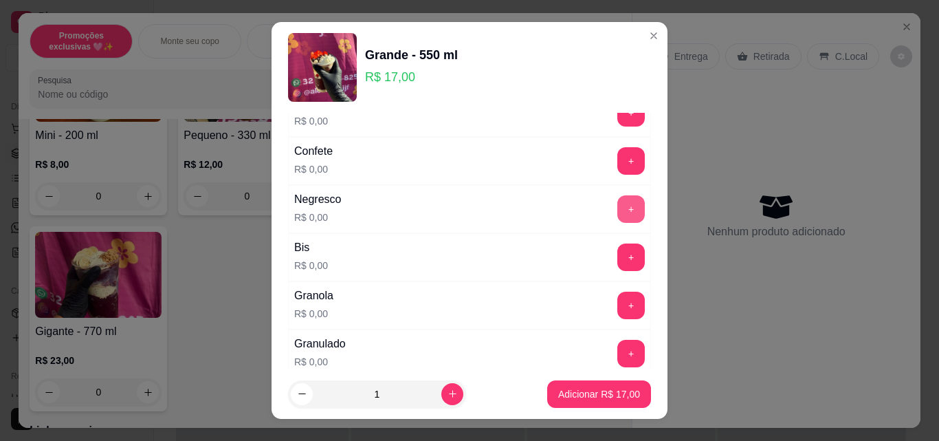
scroll to position [550, 0]
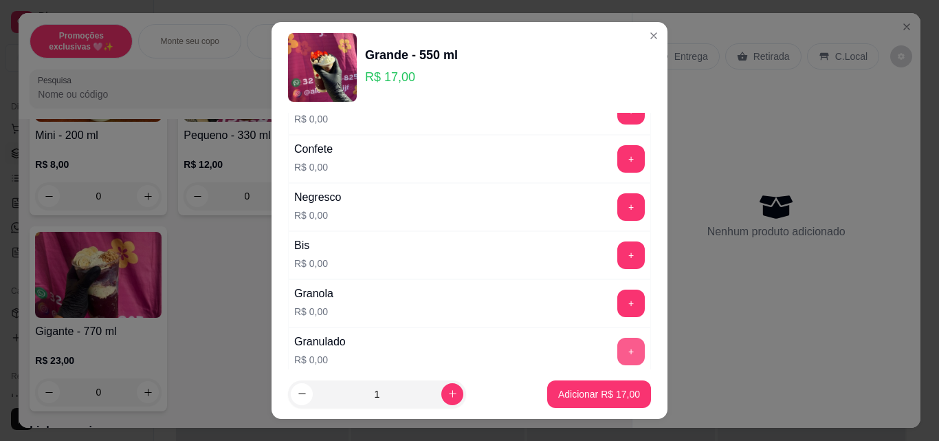
click at [617, 350] on button "+" at bounding box center [630, 351] width 27 height 27
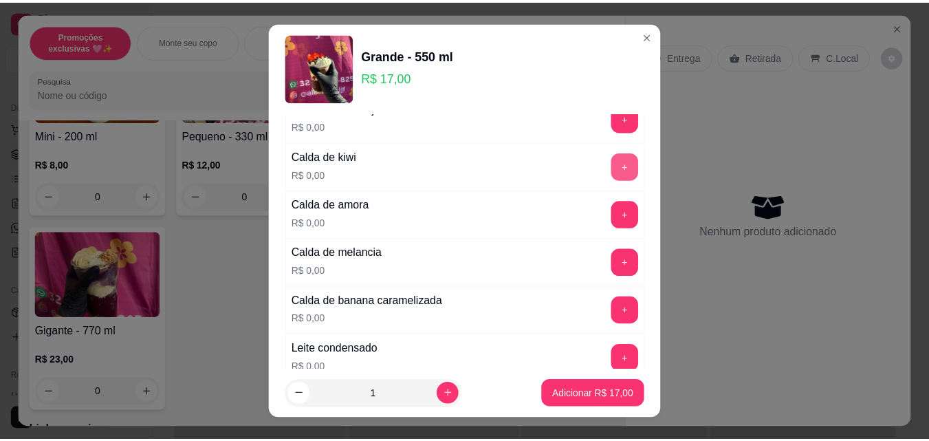
scroll to position [1031, 0]
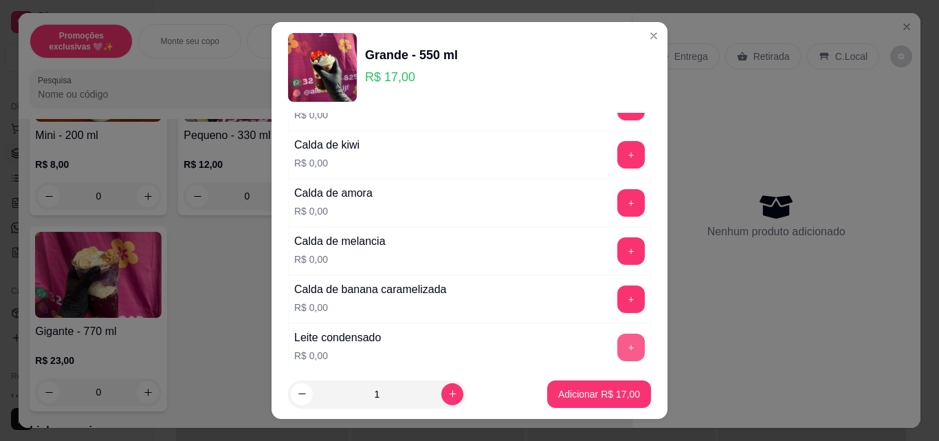
click at [617, 349] on button "+" at bounding box center [630, 346] width 27 height 27
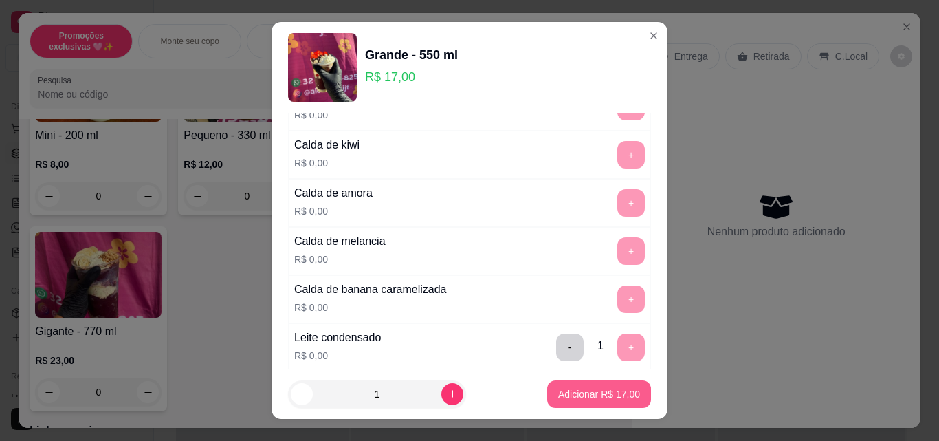
click at [588, 392] on p "Adicionar R$ 17,00" at bounding box center [599, 394] width 82 height 14
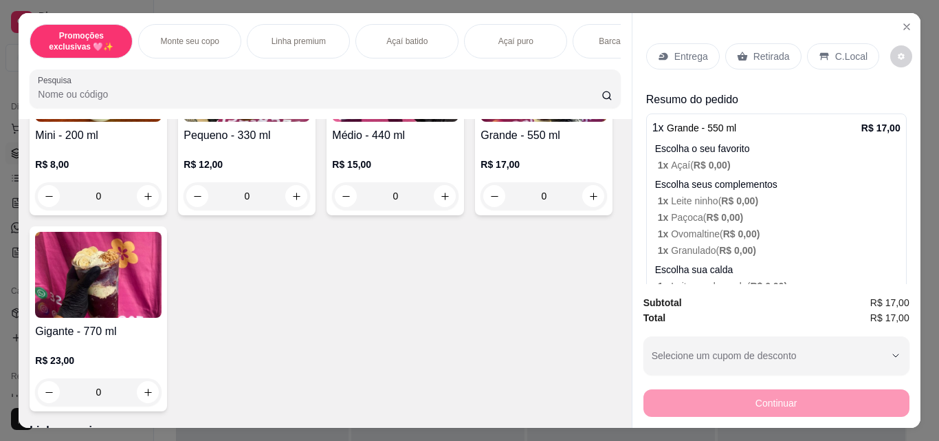
click at [755, 49] on p "Retirada" at bounding box center [771, 56] width 36 height 14
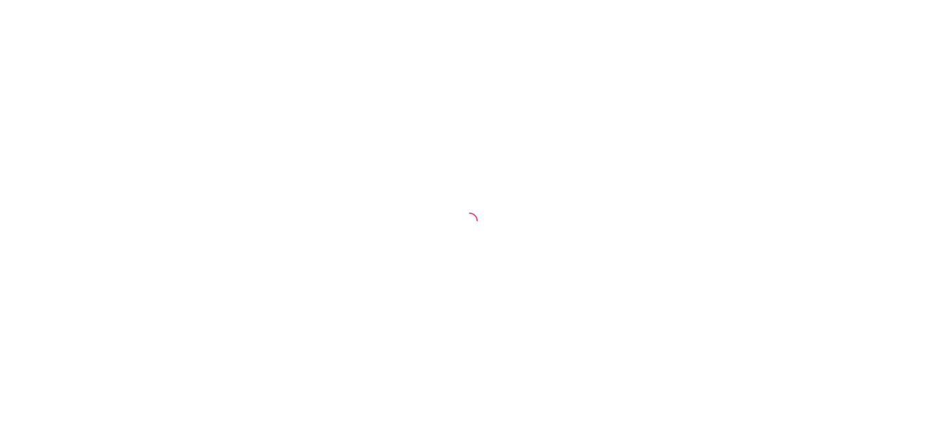
select select "ALL"
select select "0"
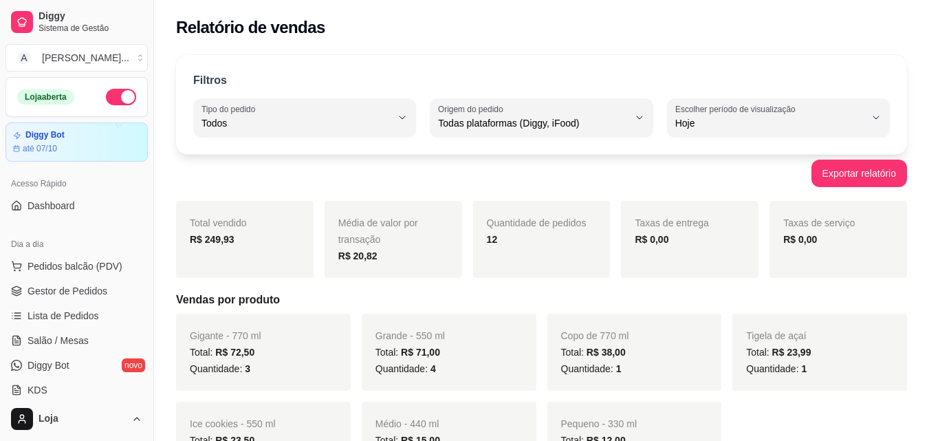
click at [86, 279] on ul "Pedidos balcão (PDV) Gestor de Pedidos Lista de Pedidos Salão / Mesas Diggy Bot…" at bounding box center [76, 328] width 142 height 146
click at [86, 289] on span "Gestor de Pedidos" at bounding box center [67, 291] width 80 height 14
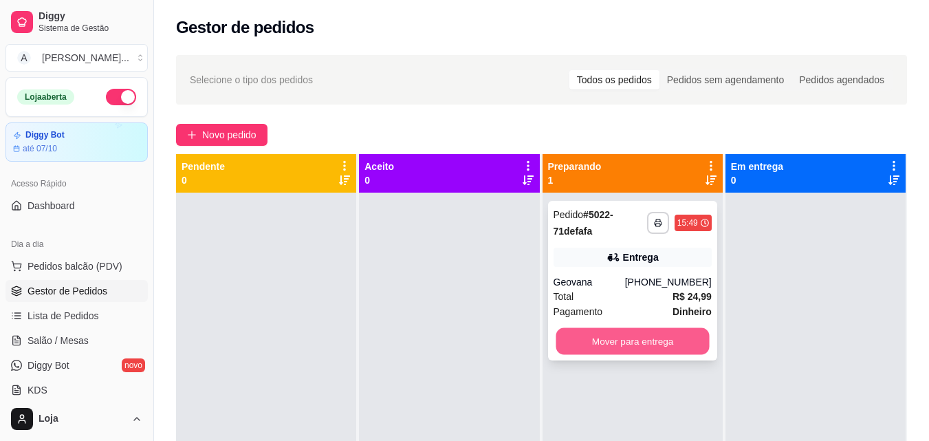
click at [622, 335] on button "Mover para entrega" at bounding box center [631, 341] width 153 height 27
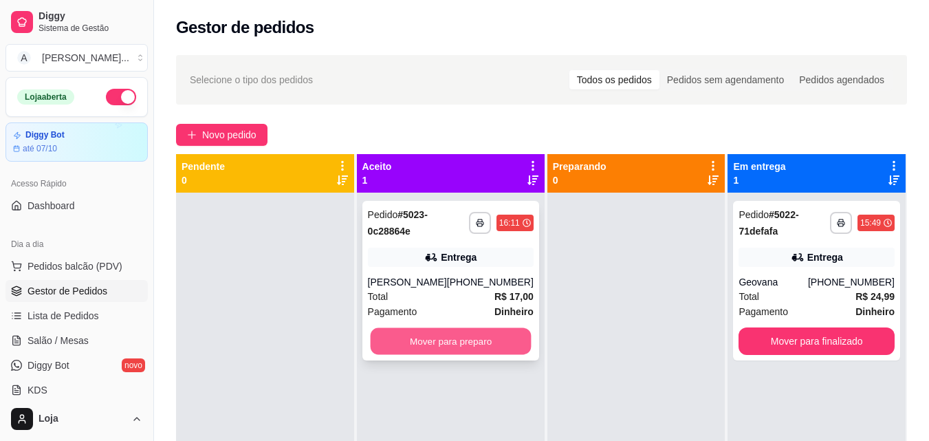
click at [472, 355] on button "Mover para preparo" at bounding box center [450, 341] width 161 height 27
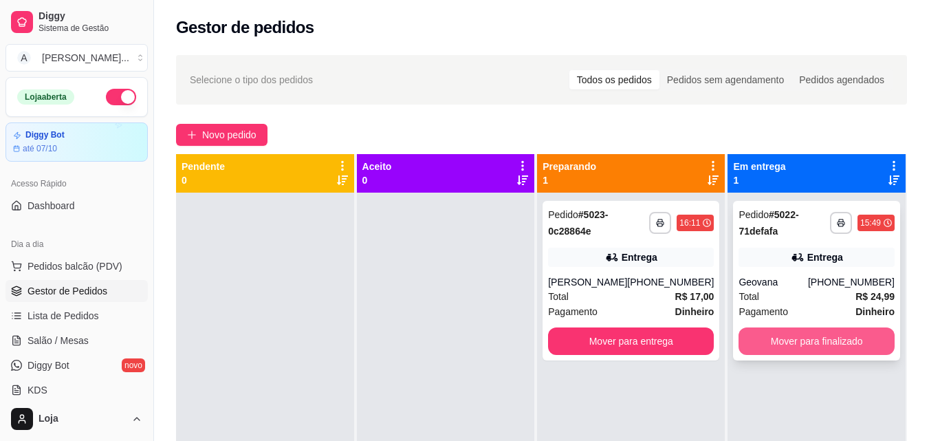
click at [810, 345] on button "Mover para finalizado" at bounding box center [816, 340] width 156 height 27
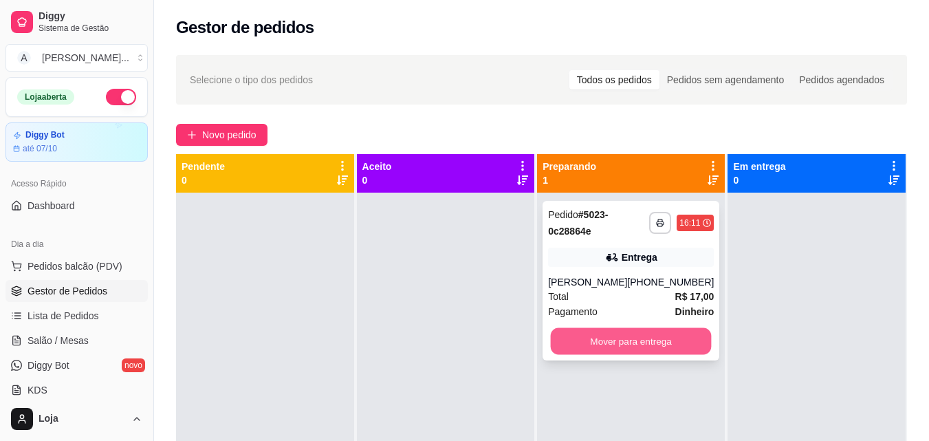
click at [666, 355] on button "Mover para entrega" at bounding box center [631, 341] width 161 height 27
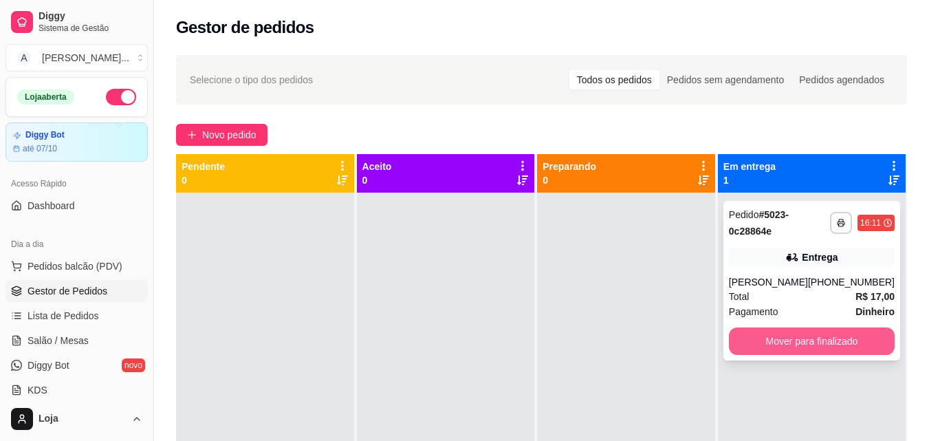
click at [806, 350] on button "Mover para finalizado" at bounding box center [812, 340] width 166 height 27
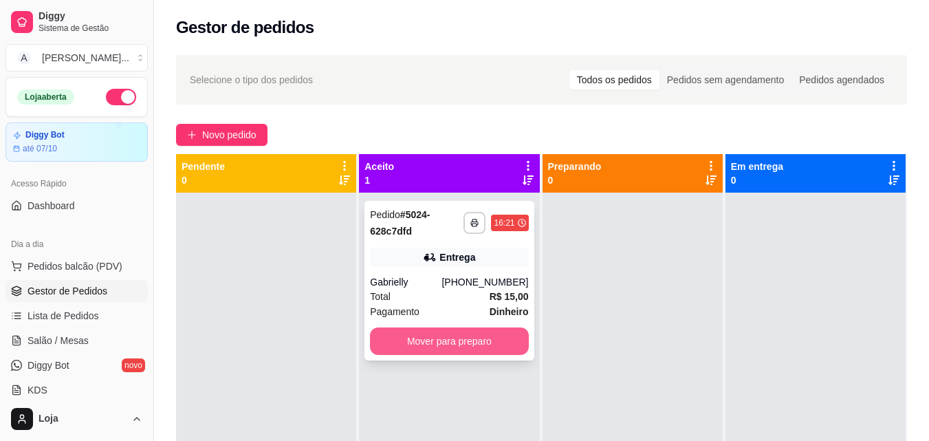
click at [504, 332] on button "Mover para preparo" at bounding box center [449, 340] width 158 height 27
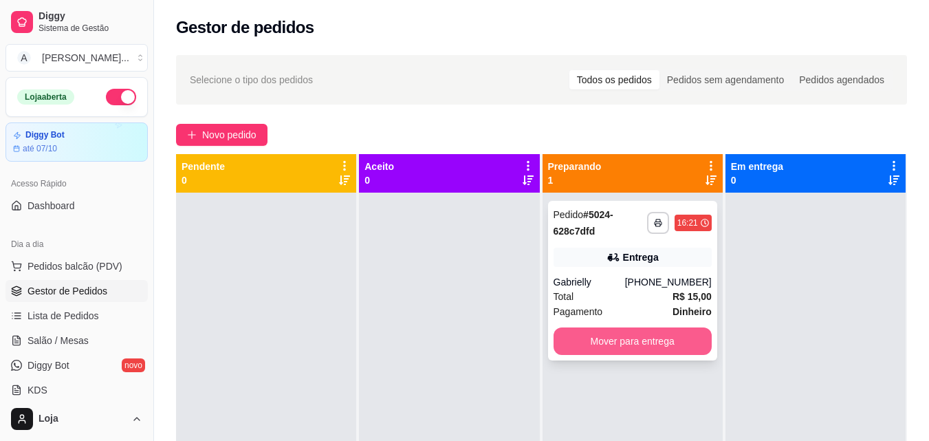
click at [650, 340] on button "Mover para entrega" at bounding box center [632, 340] width 158 height 27
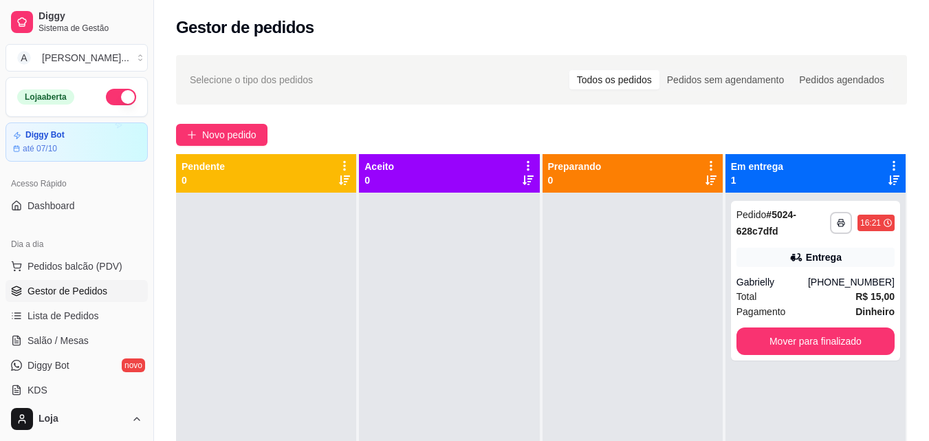
click at [584, 336] on div at bounding box center [632, 412] width 180 height 441
click at [241, 136] on span "Novo pedido" at bounding box center [229, 134] width 54 height 15
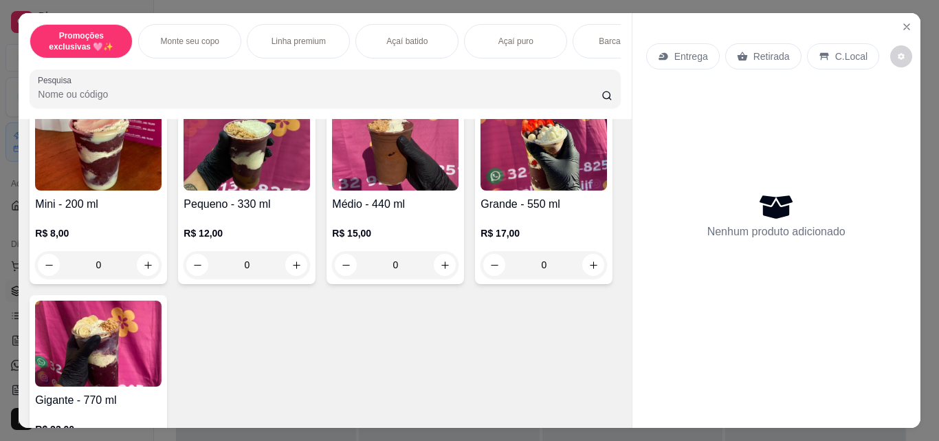
scroll to position [481, 0]
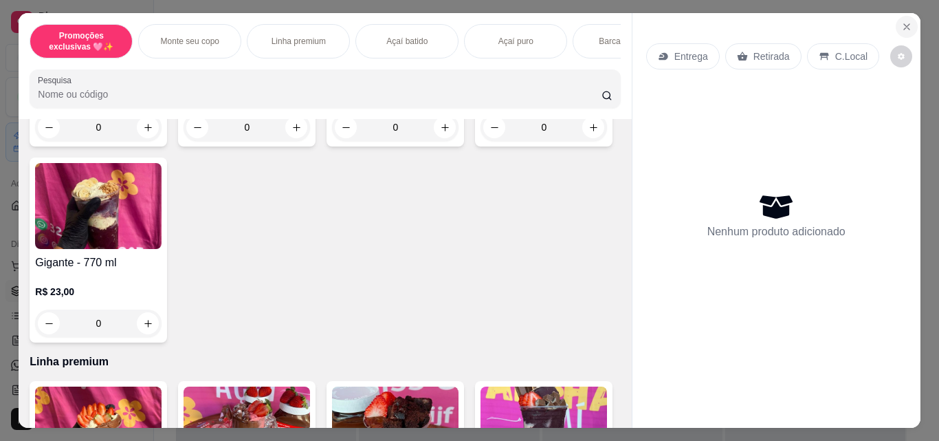
click at [908, 23] on button "Close" at bounding box center [907, 27] width 22 height 22
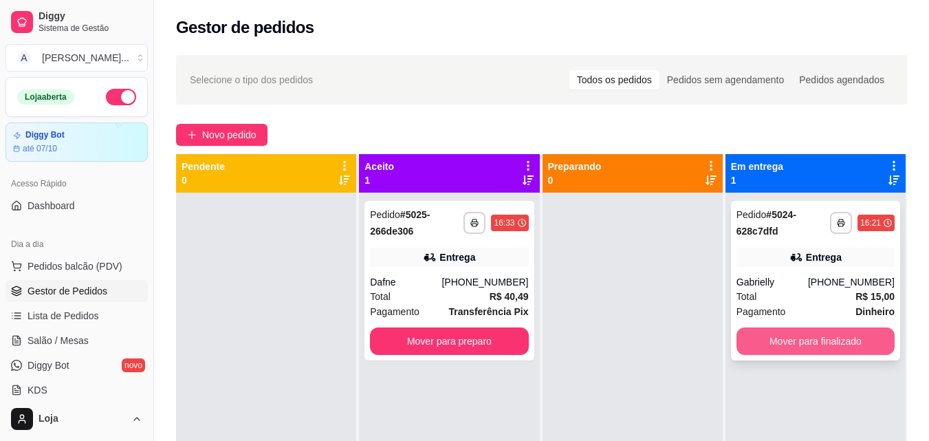
click at [823, 332] on button "Mover para finalizado" at bounding box center [815, 340] width 158 height 27
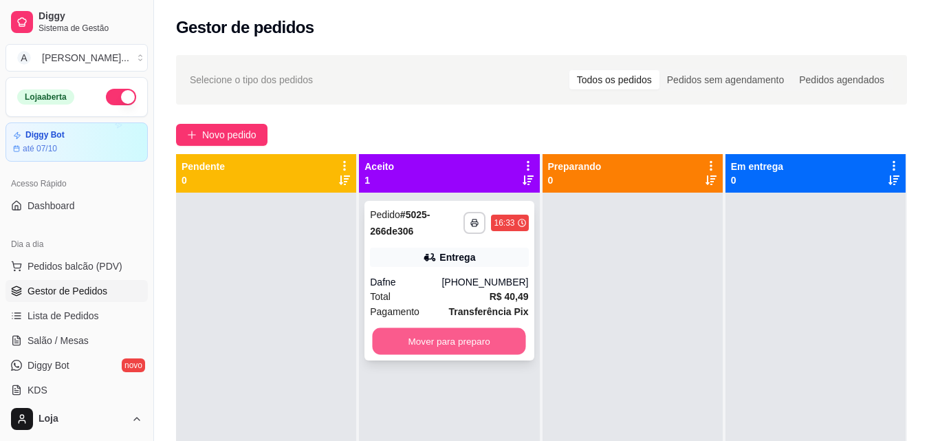
click at [426, 344] on button "Mover para preparo" at bounding box center [449, 341] width 153 height 27
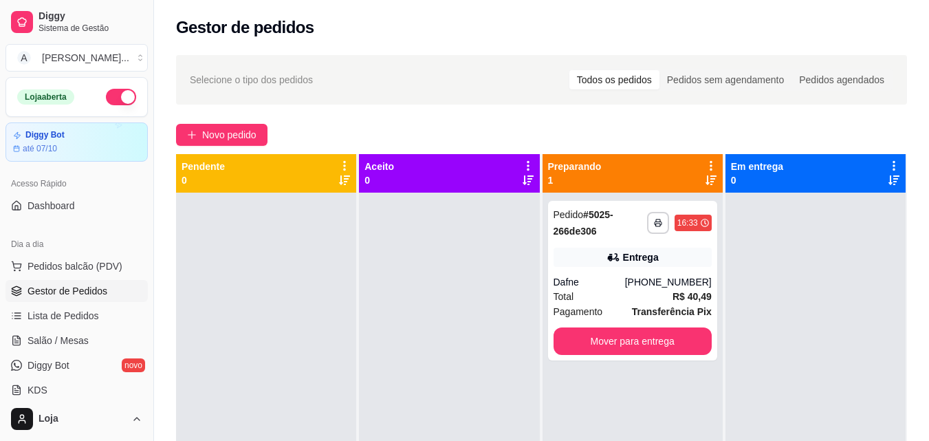
drag, startPoint x: 670, startPoint y: 296, endPoint x: 582, endPoint y: 117, distance: 199.8
click at [582, 117] on div "**********" at bounding box center [541, 329] width 775 height 564
click at [241, 128] on span "Novo pedido" at bounding box center [229, 134] width 54 height 15
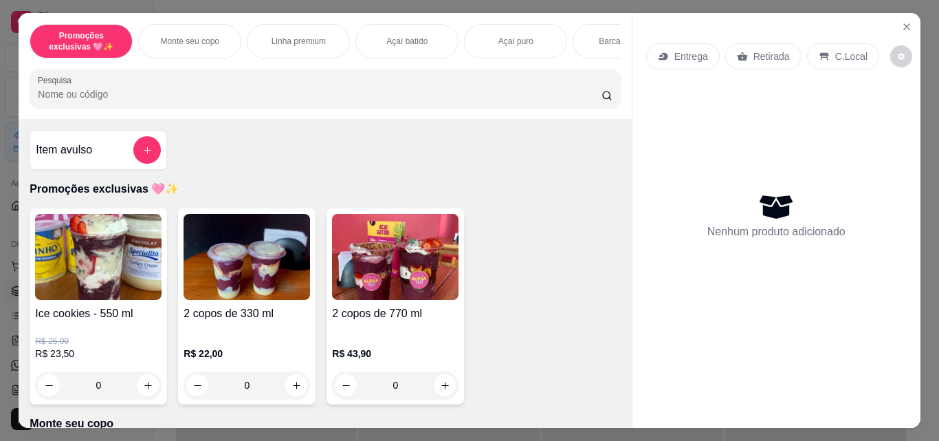
click at [311, 42] on div "Linha premium" at bounding box center [298, 41] width 103 height 34
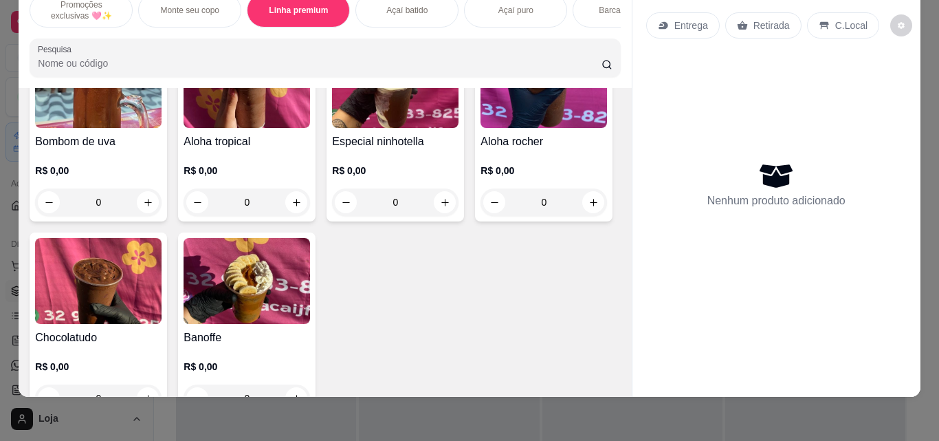
scroll to position [1059, 0]
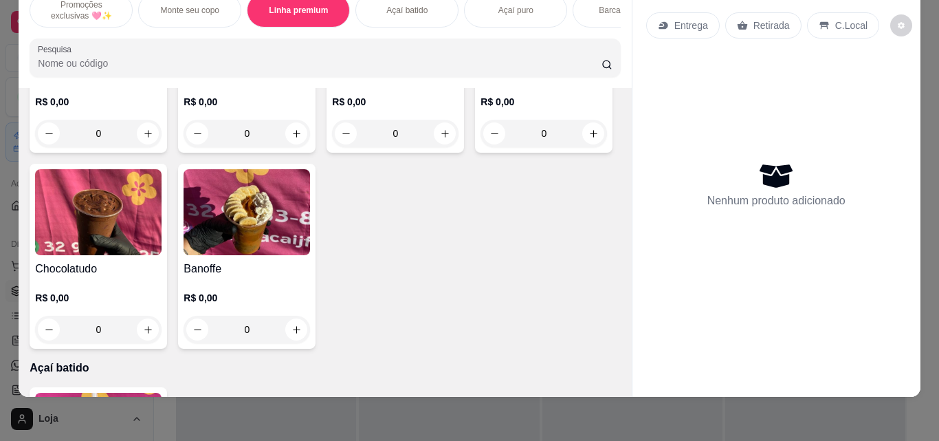
click at [332, 147] on div "0" at bounding box center [395, 133] width 126 height 27
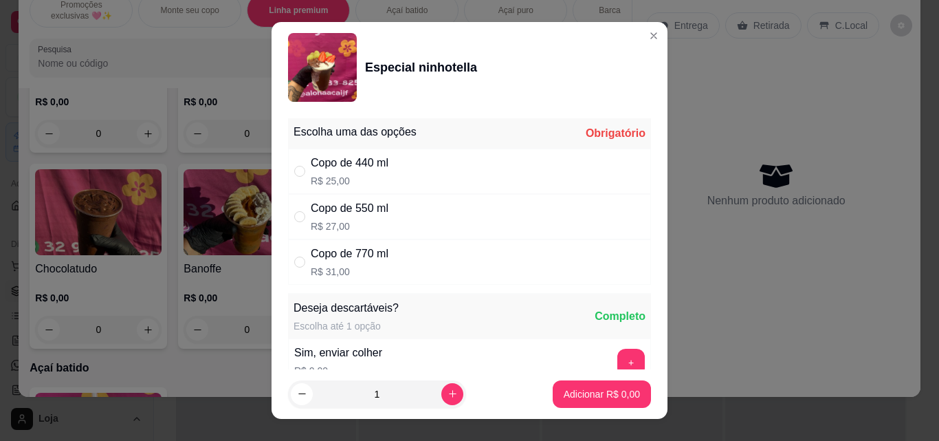
click at [354, 167] on div "Copo de 440 ml" at bounding box center [350, 163] width 78 height 16
radio input "true"
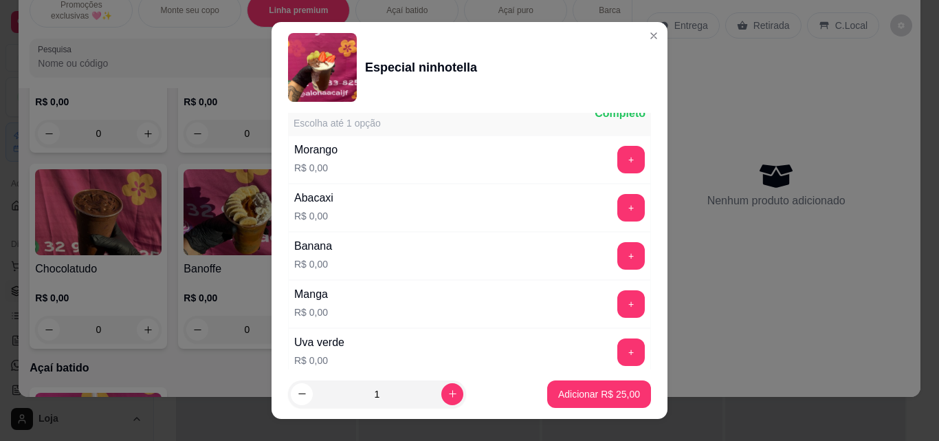
scroll to position [344, 0]
click at [617, 147] on div "+" at bounding box center [631, 158] width 38 height 27
click at [618, 151] on button "+" at bounding box center [631, 159] width 27 height 27
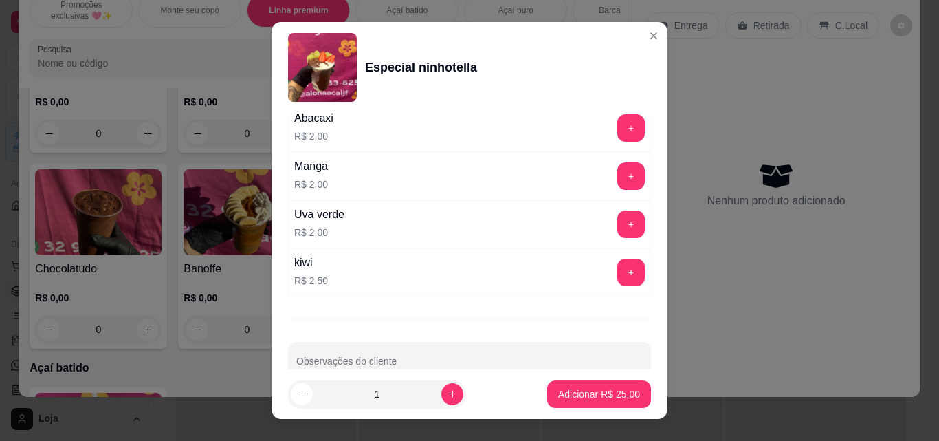
scroll to position [1455, 0]
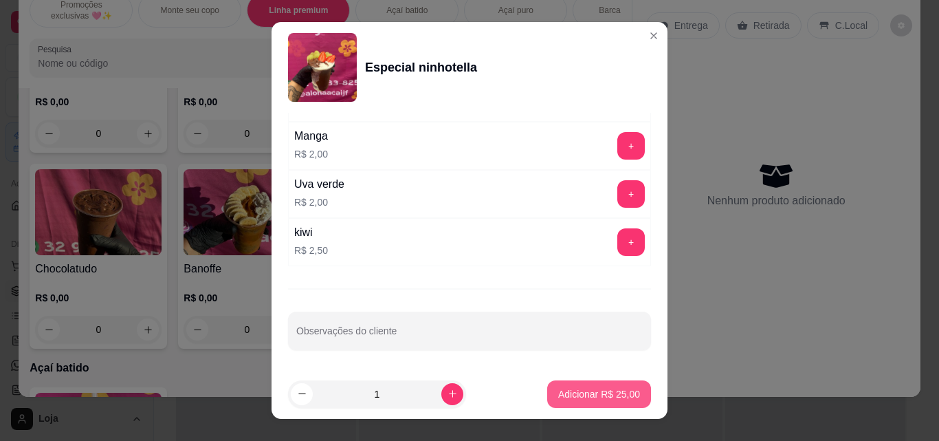
click at [575, 390] on p "Adicionar R$ 25,00" at bounding box center [599, 394] width 82 height 14
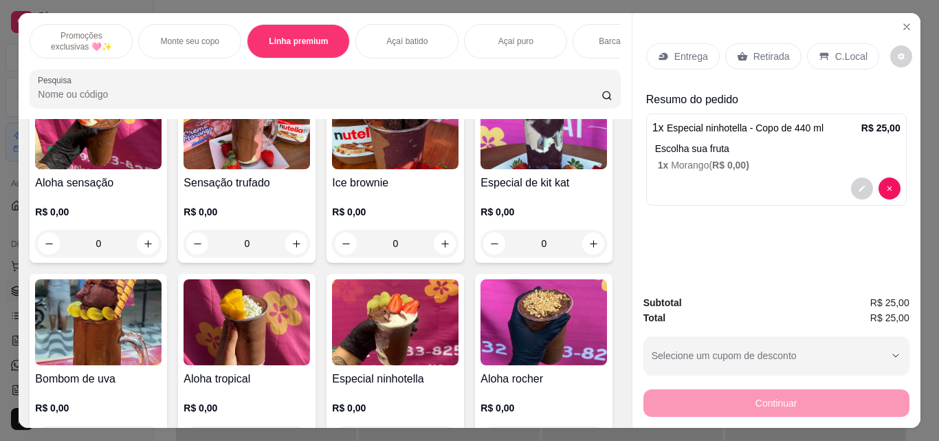
scroll to position [647, 0]
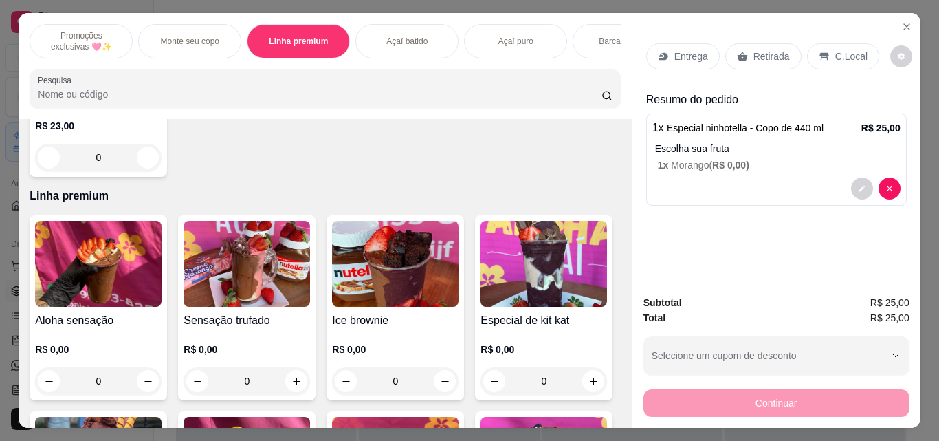
click at [397, 322] on h4 "Ice brownie" at bounding box center [395, 320] width 126 height 16
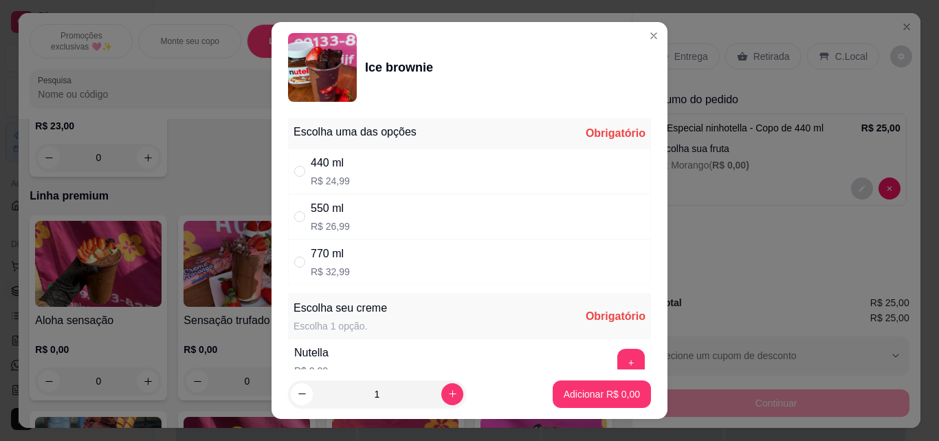
click at [328, 219] on div "550 ml R$ 26,99" at bounding box center [330, 216] width 39 height 33
radio input "true"
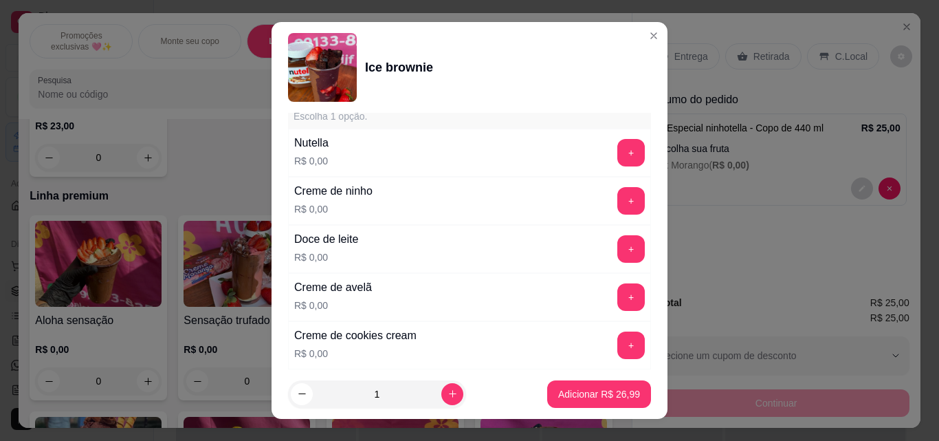
scroll to position [206, 0]
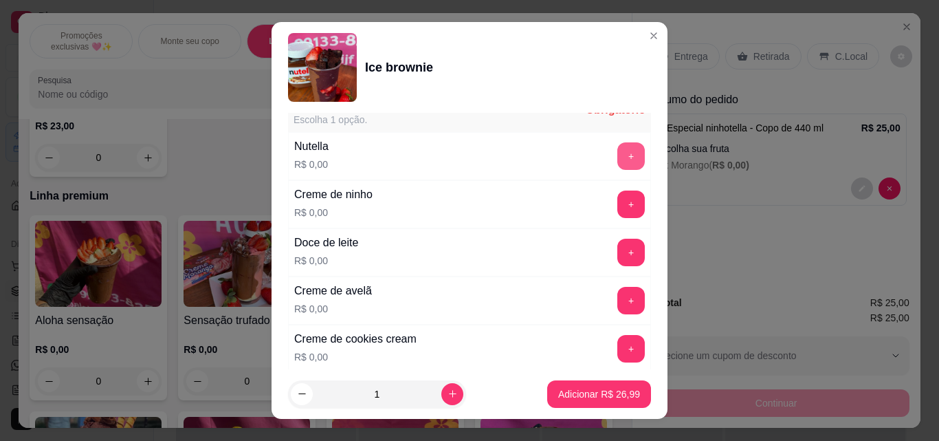
click at [617, 157] on button "+" at bounding box center [630, 155] width 27 height 27
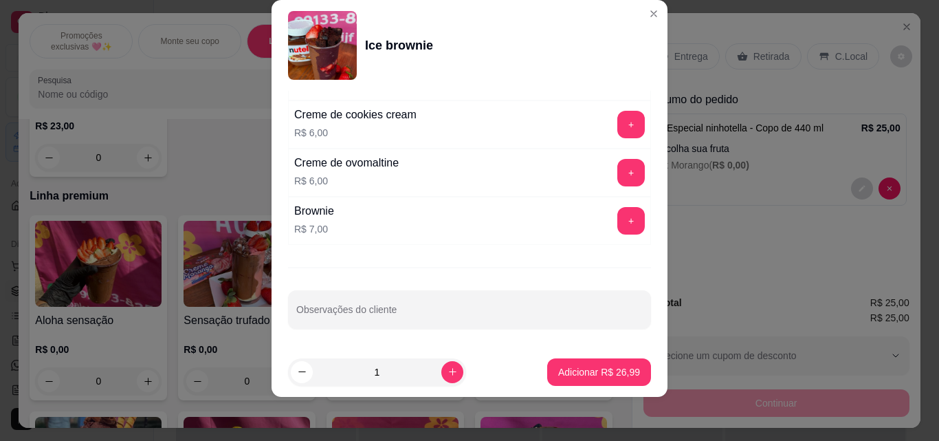
scroll to position [1030, 0]
click at [577, 364] on button "Adicionar R$ 26,99" at bounding box center [599, 371] width 104 height 27
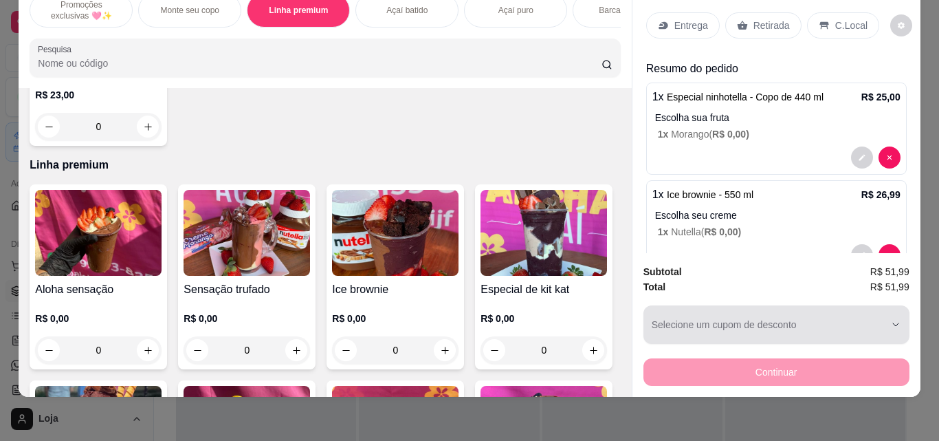
scroll to position [36, 0]
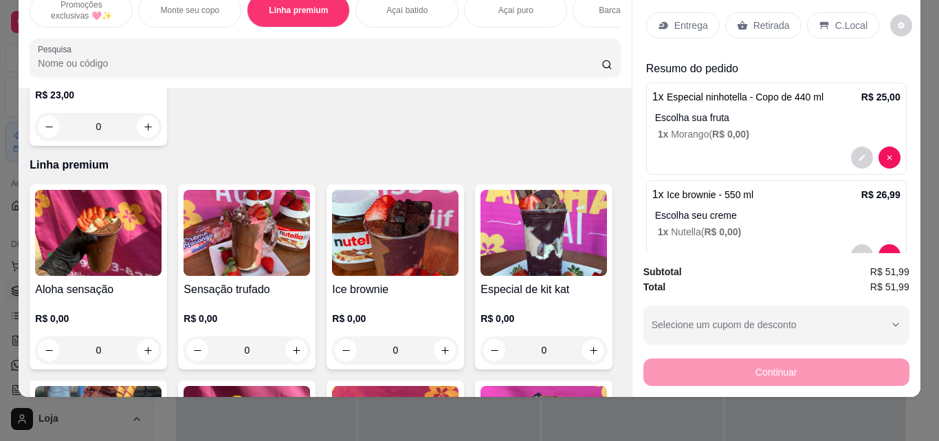
click at [835, 19] on p "C.Local" at bounding box center [851, 26] width 32 height 14
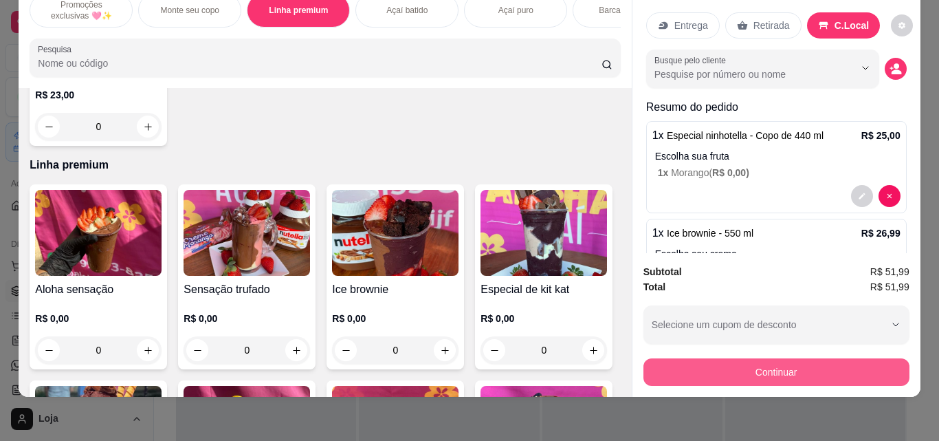
click at [751, 365] on button "Continuar" at bounding box center [776, 371] width 266 height 27
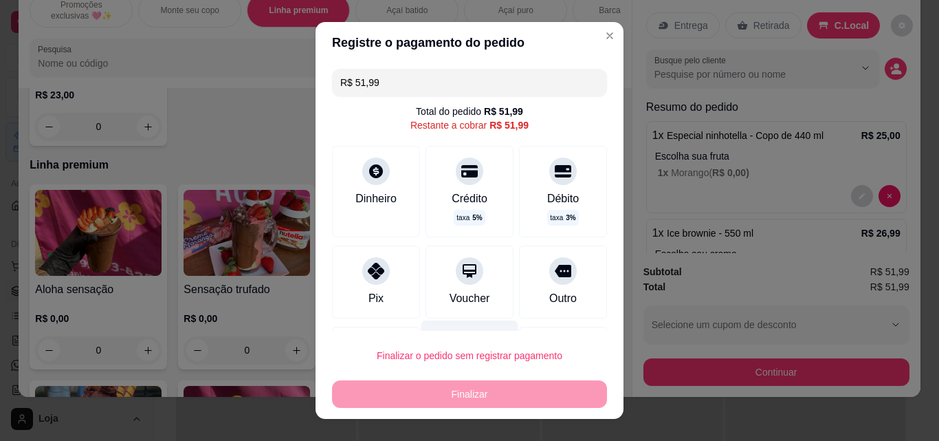
scroll to position [74, 0]
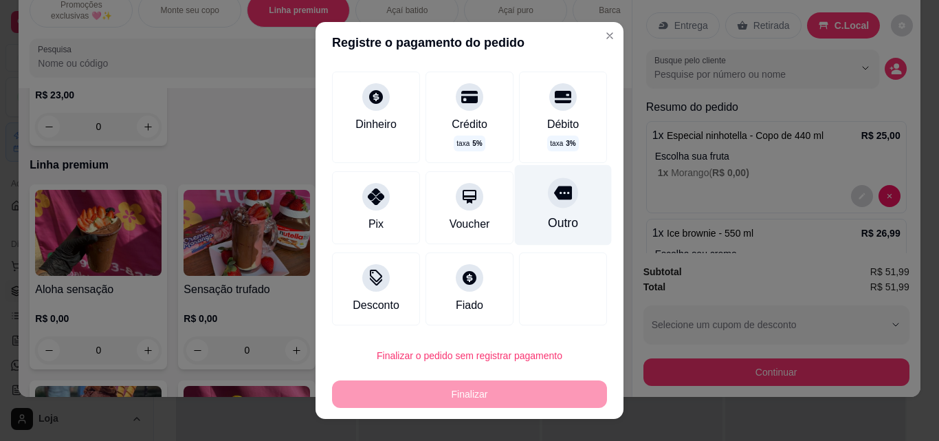
click at [548, 203] on div at bounding box center [563, 192] width 30 height 30
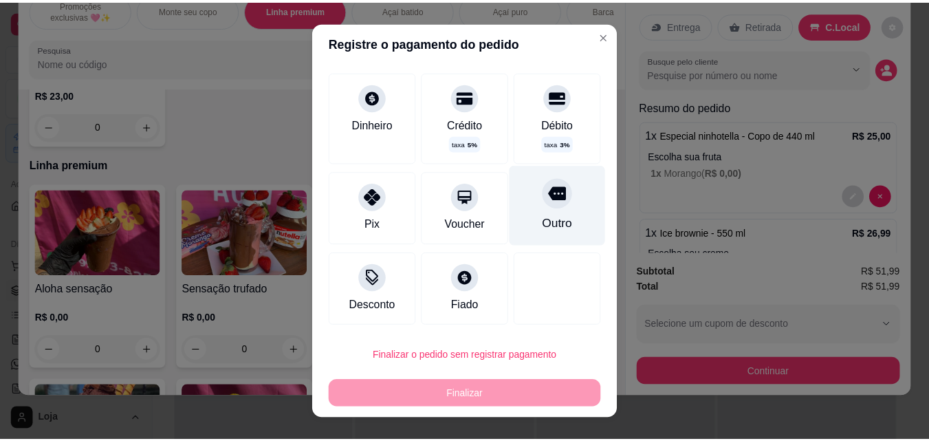
scroll to position [60, 0]
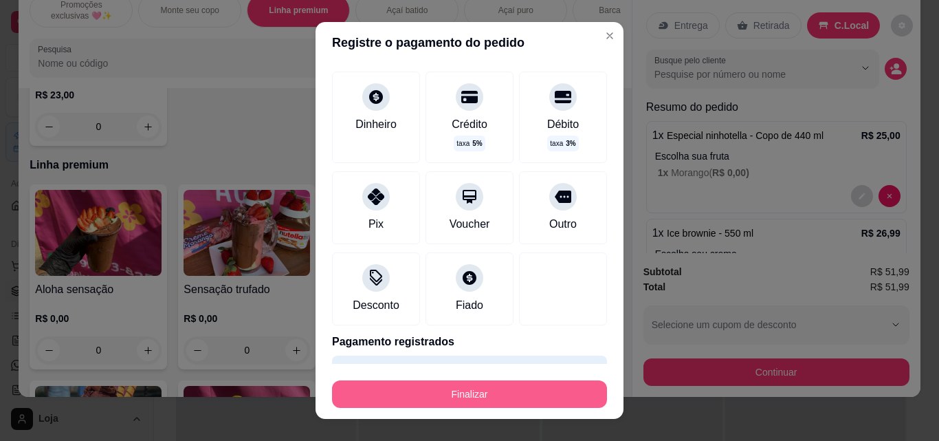
click at [507, 381] on button "Finalizar" at bounding box center [469, 393] width 275 height 27
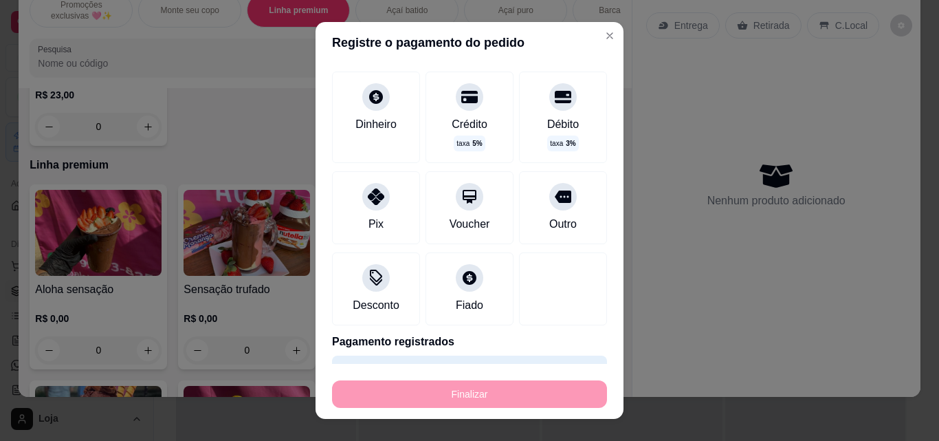
type input "-R$ 51,99"
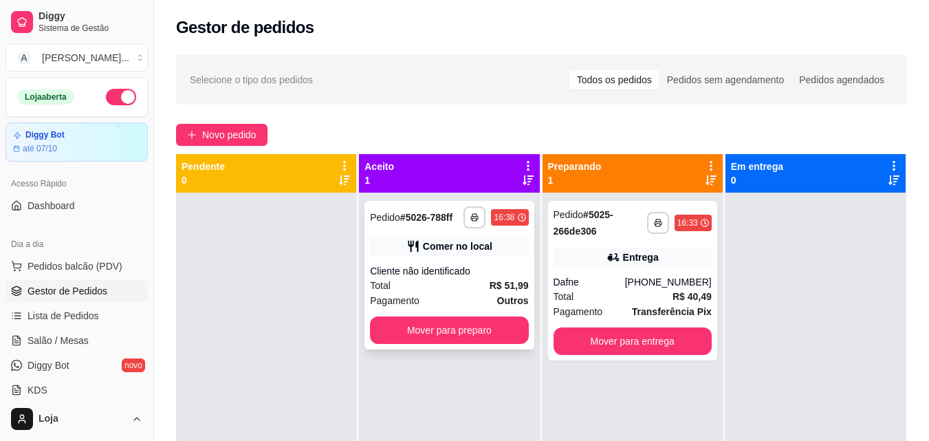
click at [445, 346] on div "**********" at bounding box center [448, 275] width 169 height 148
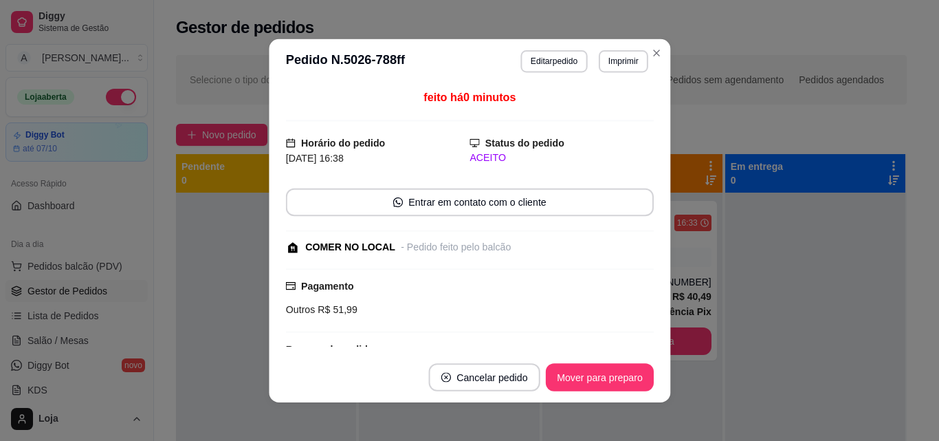
click at [459, 336] on div "feito há 0 minutos Horário do pedido 15/09/2025 16:38 Status do pedido ACEITO E…" at bounding box center [469, 217] width 368 height 257
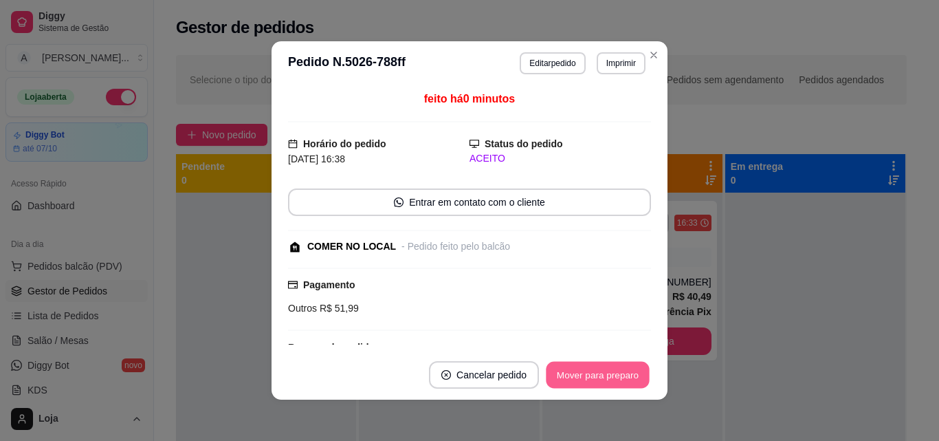
click at [583, 370] on button "Mover para preparo" at bounding box center [597, 375] width 103 height 27
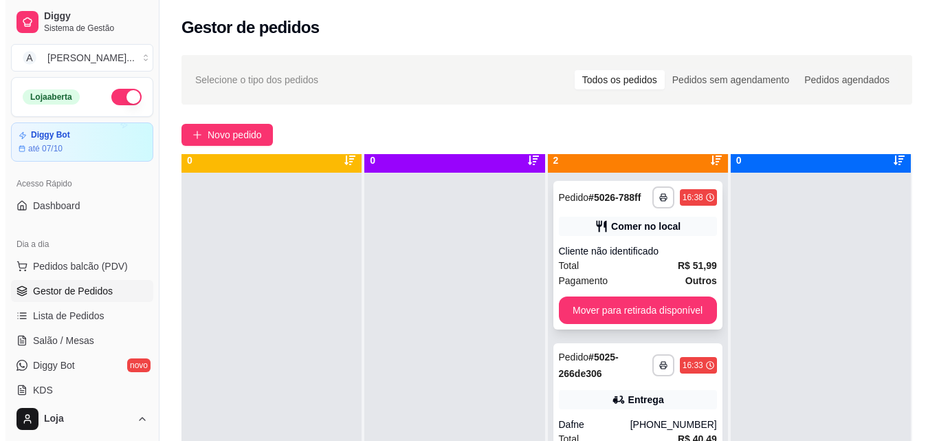
scroll to position [38, 0]
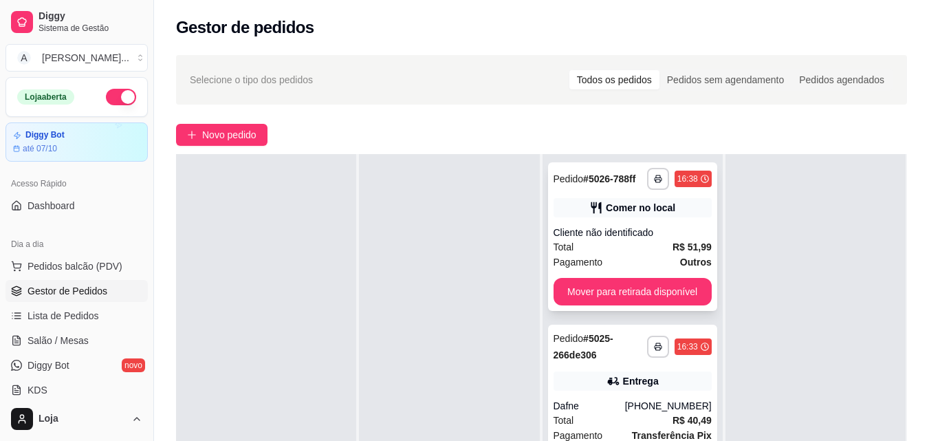
click at [657, 233] on div "Cliente não identificado" at bounding box center [632, 232] width 158 height 14
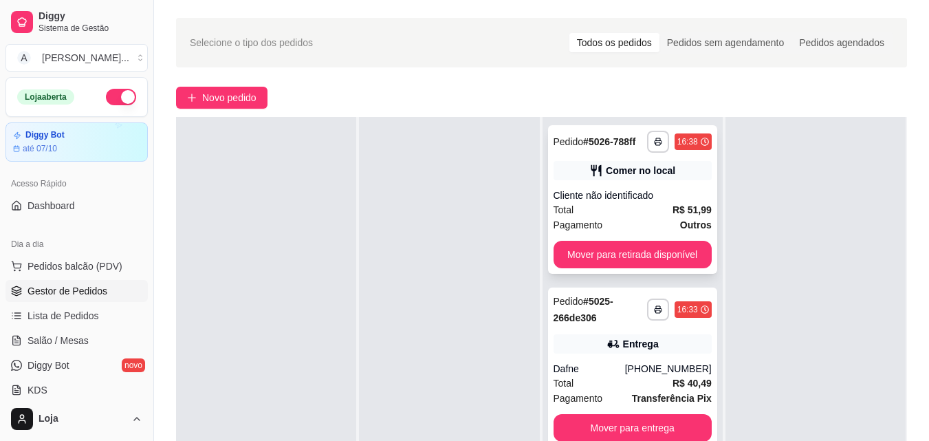
scroll to position [137, 0]
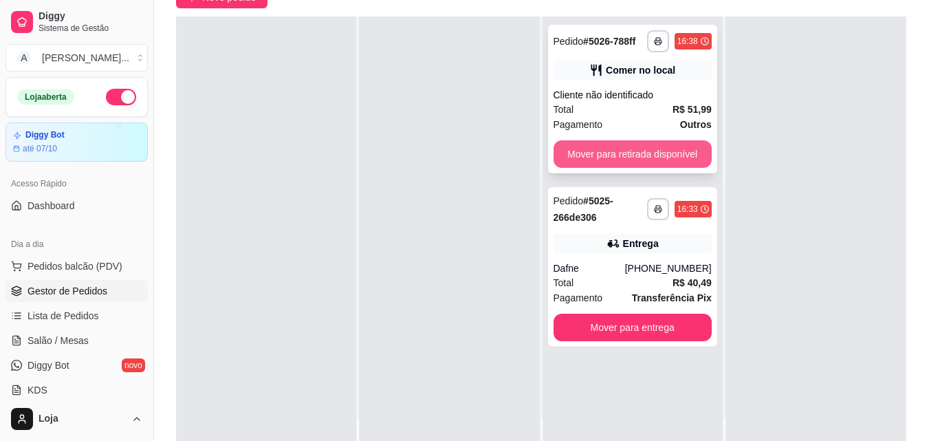
click at [632, 150] on button "Mover para retirada disponível" at bounding box center [632, 153] width 158 height 27
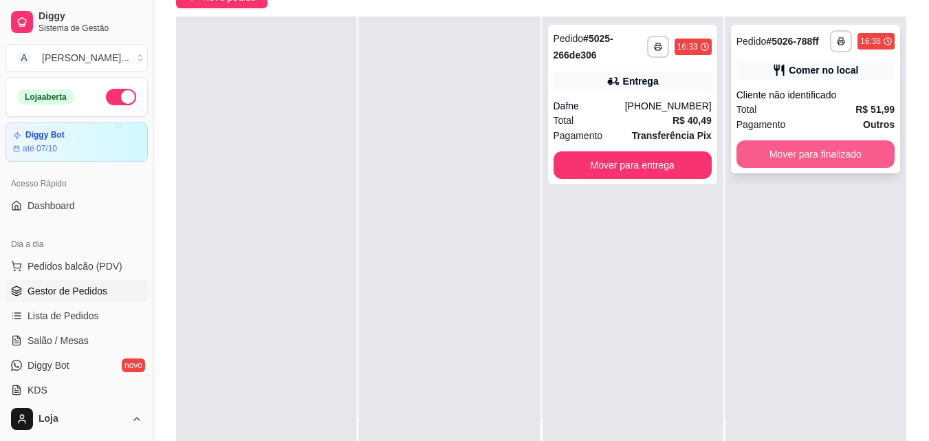
click at [790, 151] on button "Mover para finalizado" at bounding box center [815, 153] width 158 height 27
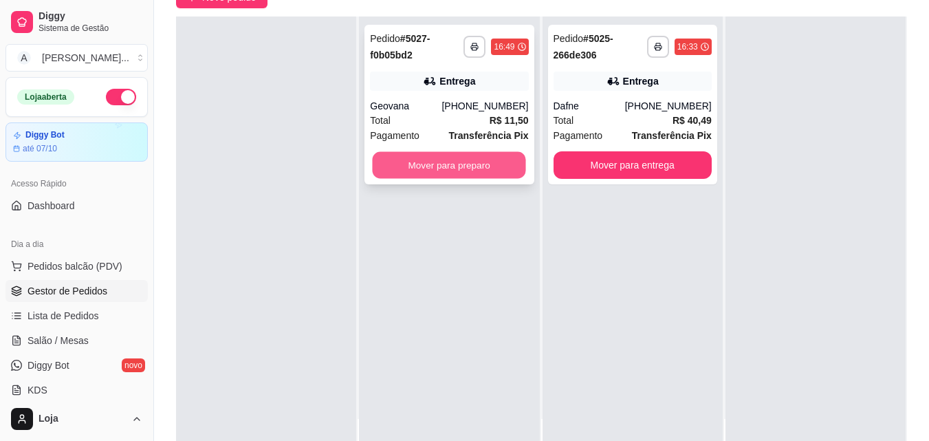
click at [401, 159] on button "Mover para preparo" at bounding box center [449, 165] width 153 height 27
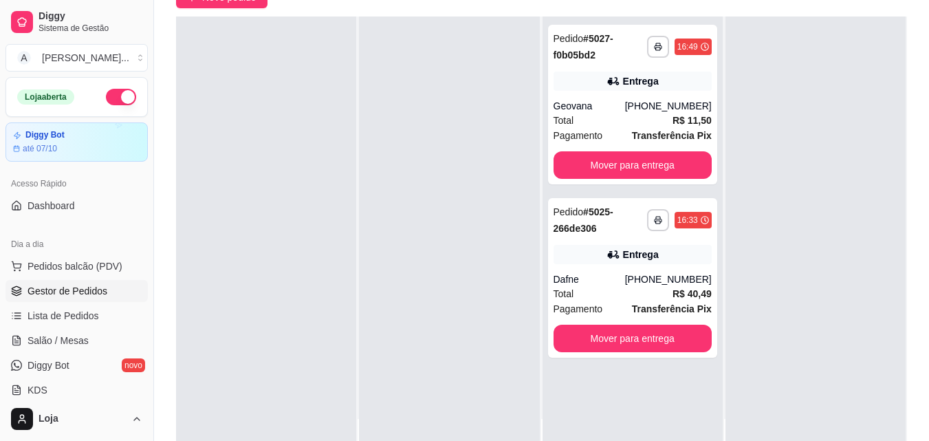
click at [243, 348] on div at bounding box center [266, 236] width 180 height 441
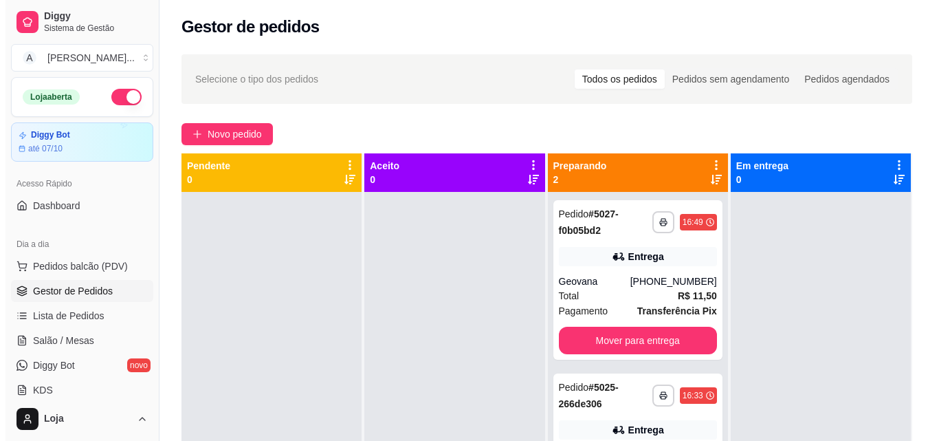
scroll to position [0, 0]
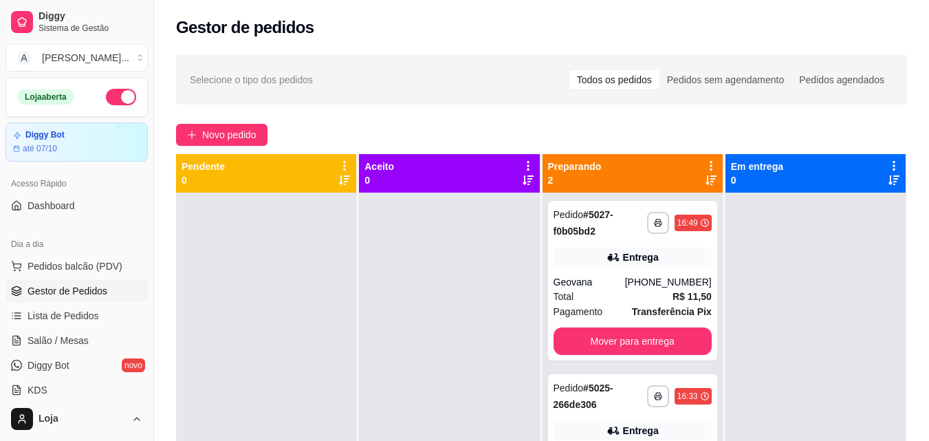
click at [241, 120] on div "**********" at bounding box center [541, 329] width 775 height 564
click at [243, 138] on span "Novo pedido" at bounding box center [229, 134] width 54 height 15
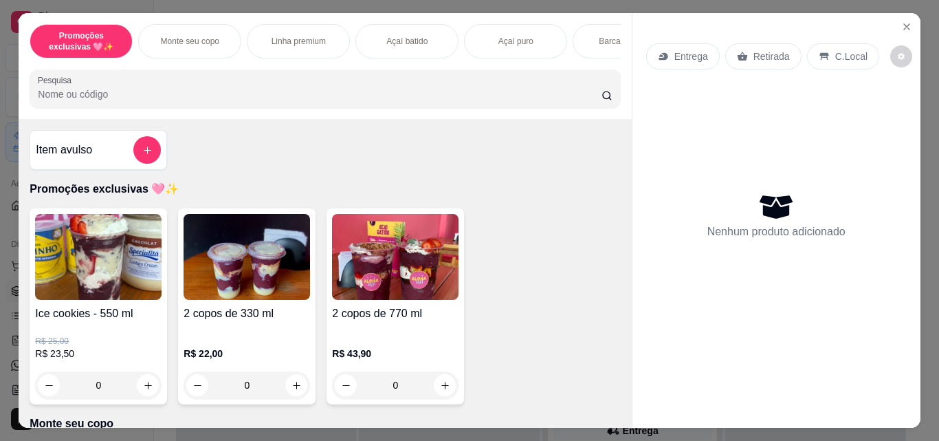
click at [191, 37] on p "Monte seu copo" at bounding box center [190, 41] width 58 height 11
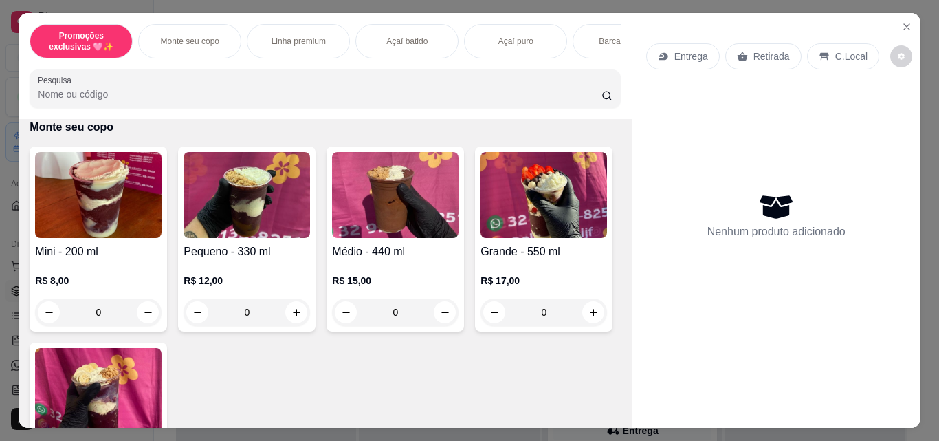
scroll to position [36, 0]
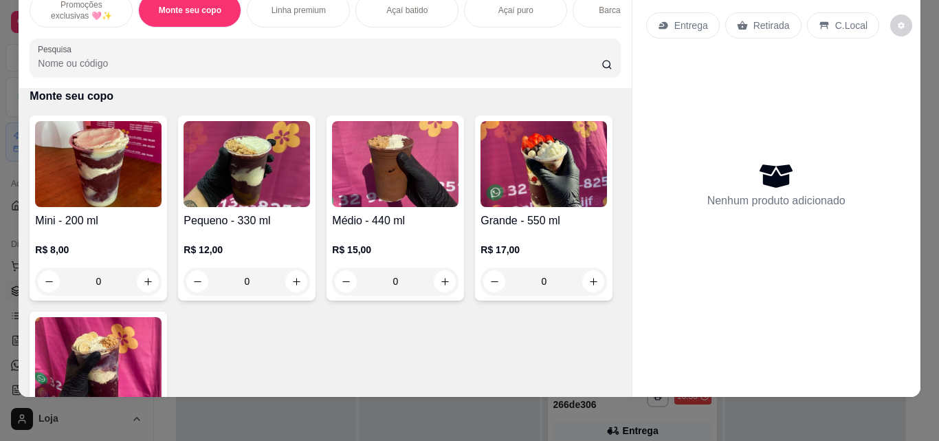
click at [246, 231] on div "R$ 12,00 0" at bounding box center [247, 262] width 126 height 66
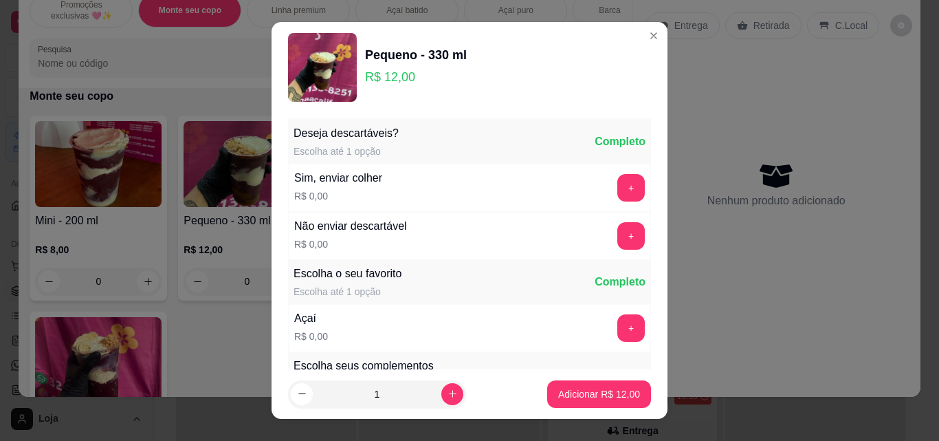
scroll to position [137, 0]
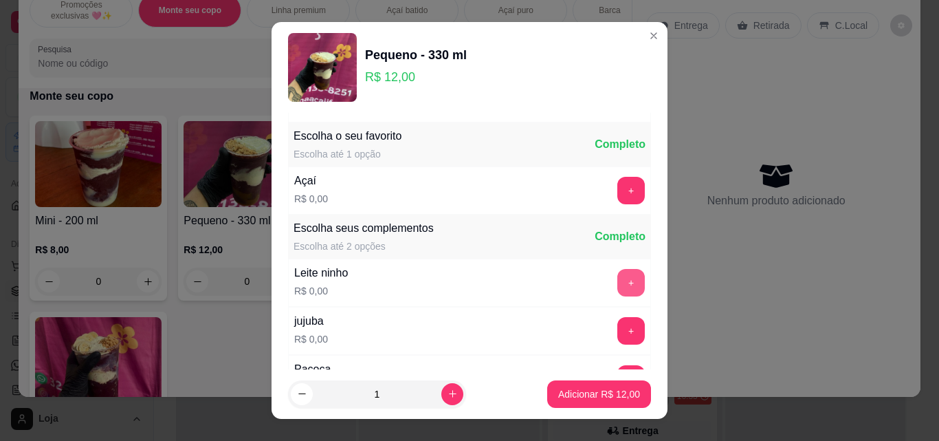
click at [617, 281] on button "+" at bounding box center [630, 282] width 27 height 27
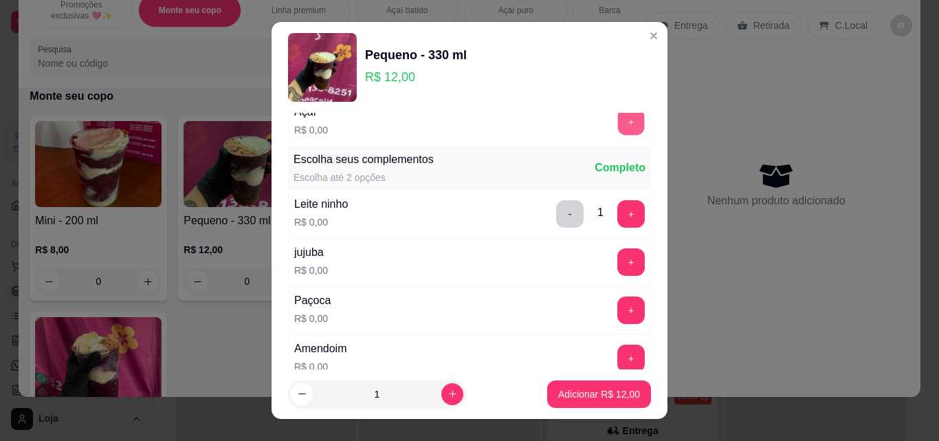
click at [618, 126] on button "+" at bounding box center [631, 122] width 27 height 27
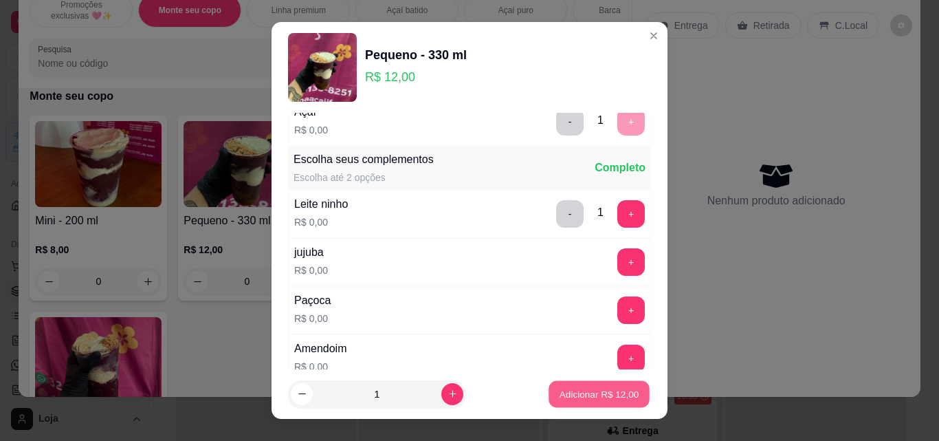
click at [553, 384] on button "Adicionar R$ 12,00" at bounding box center [599, 394] width 101 height 27
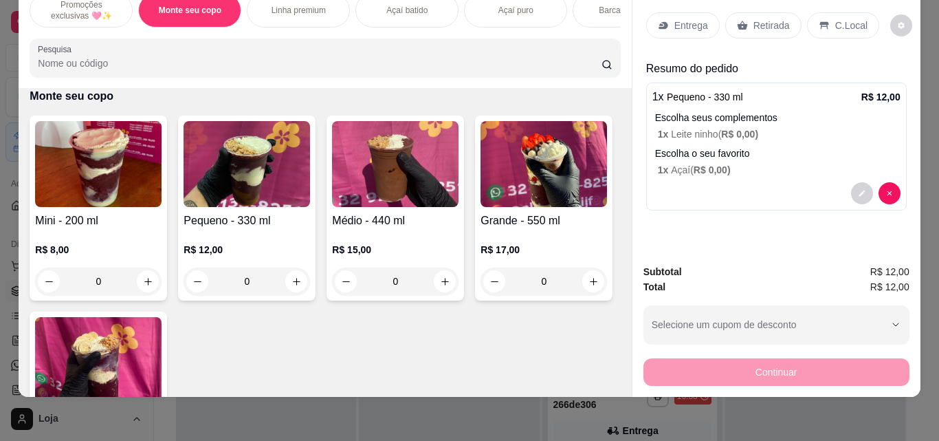
click at [243, 179] on img at bounding box center [247, 164] width 126 height 86
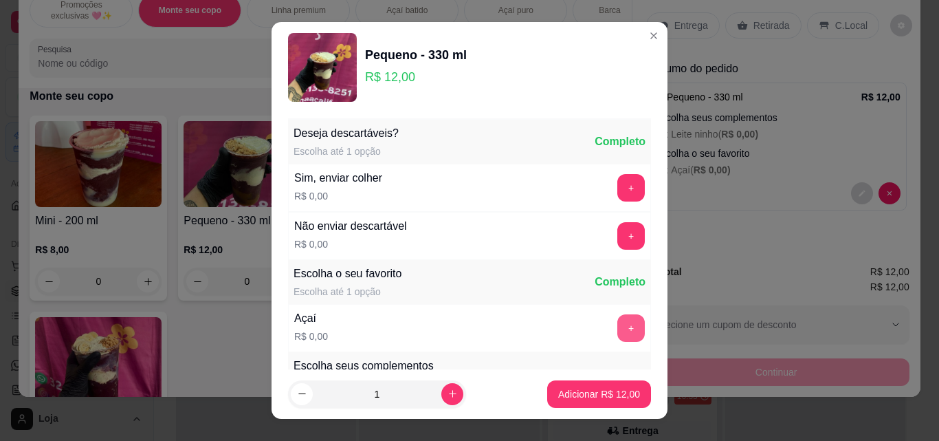
click at [617, 327] on button "+" at bounding box center [630, 327] width 27 height 27
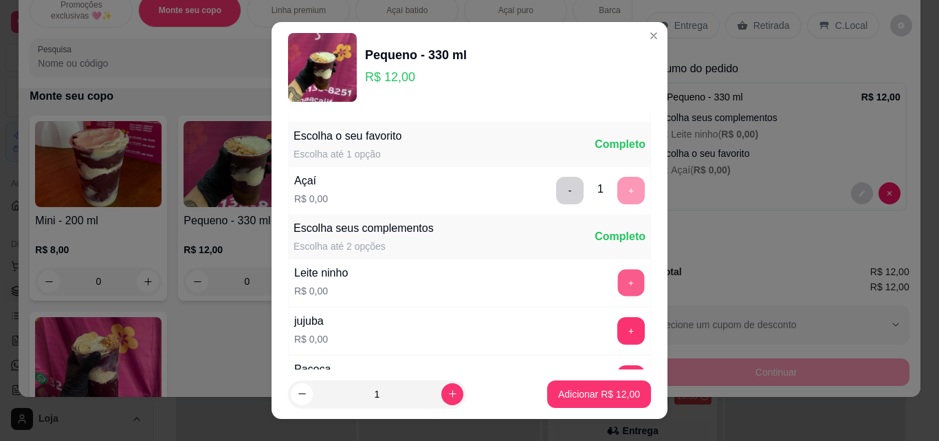
click at [618, 279] on button "+" at bounding box center [631, 282] width 27 height 27
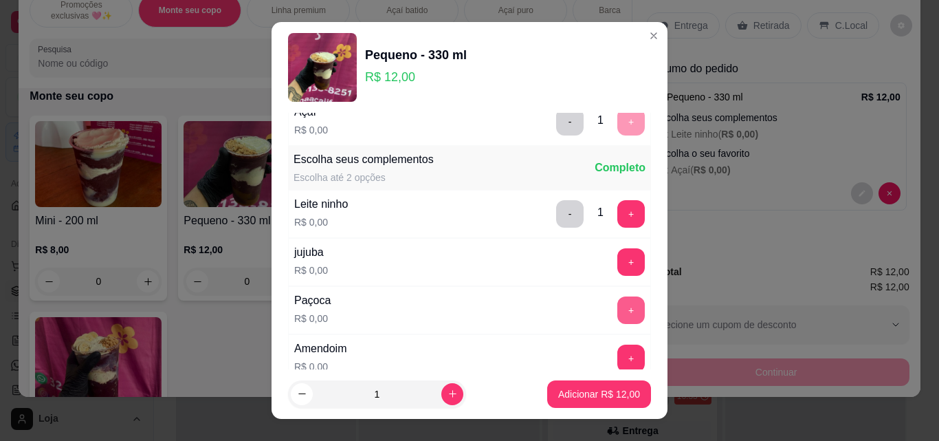
click at [617, 308] on button "+" at bounding box center [630, 309] width 27 height 27
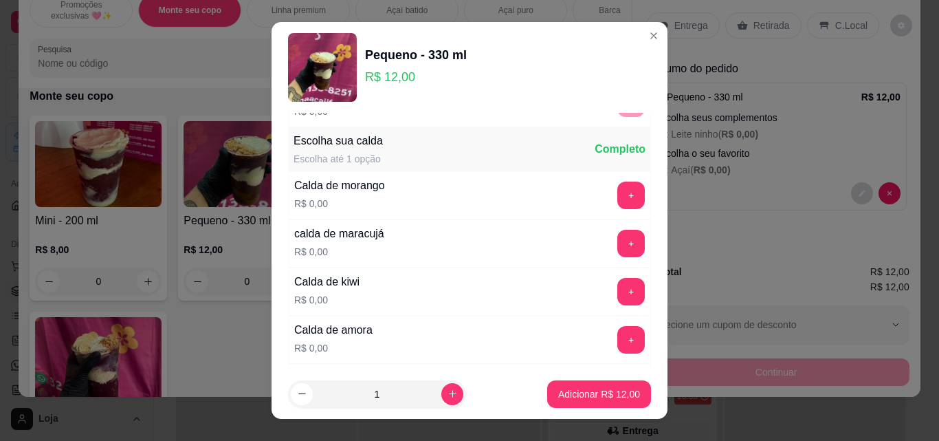
scroll to position [894, 0]
click at [617, 191] on button "+" at bounding box center [630, 195] width 27 height 27
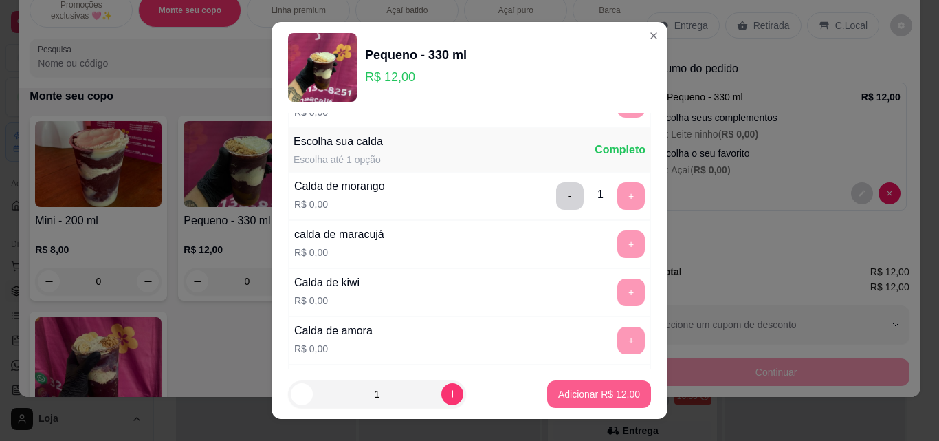
click at [580, 394] on p "Adicionar R$ 12,00" at bounding box center [599, 394] width 82 height 14
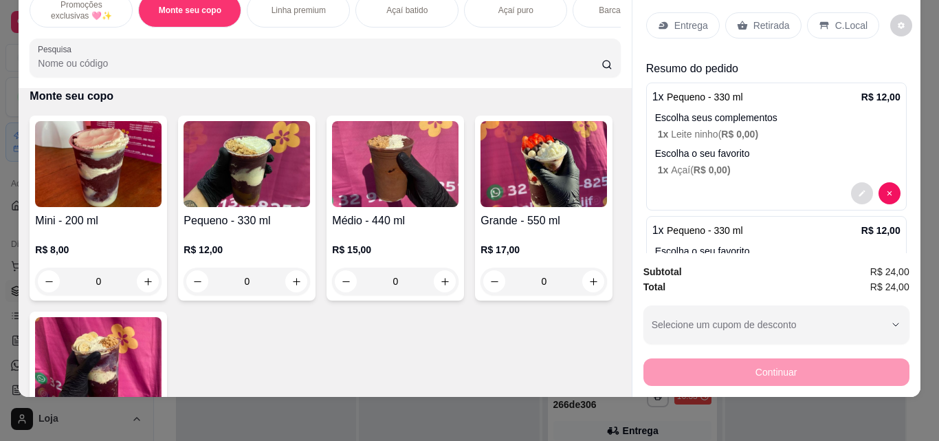
click at [858, 189] on icon "decrease-product-quantity" at bounding box center [862, 193] width 8 height 8
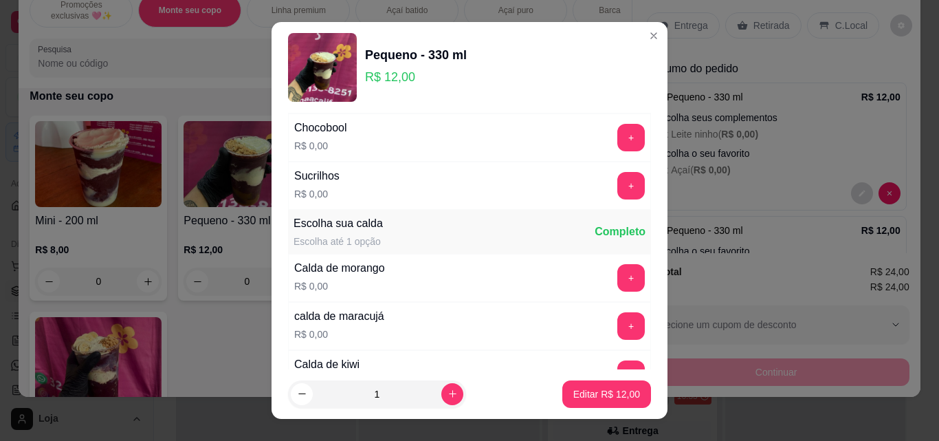
scroll to position [756, 0]
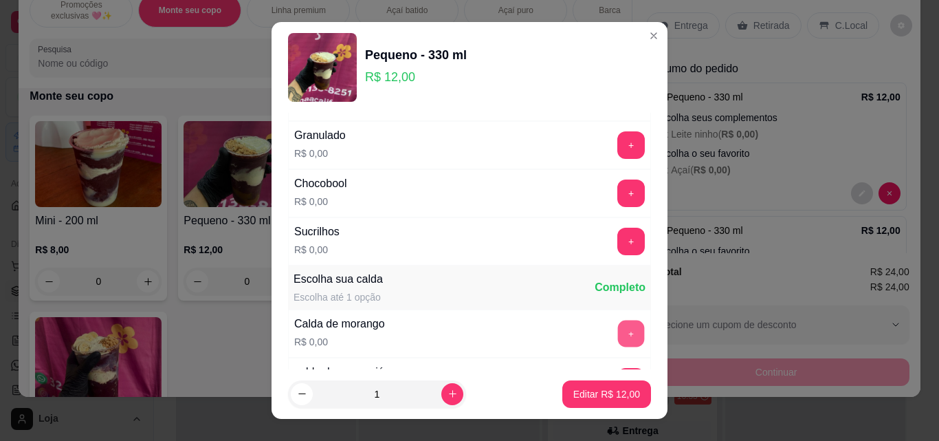
click at [618, 323] on button "+" at bounding box center [631, 333] width 27 height 27
click at [582, 390] on p "Editar R$ 12,00" at bounding box center [606, 394] width 67 height 14
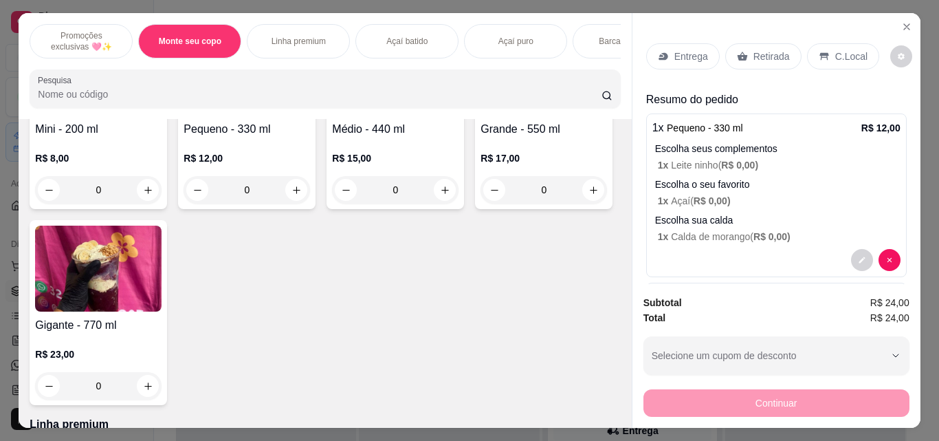
scroll to position [434, 0]
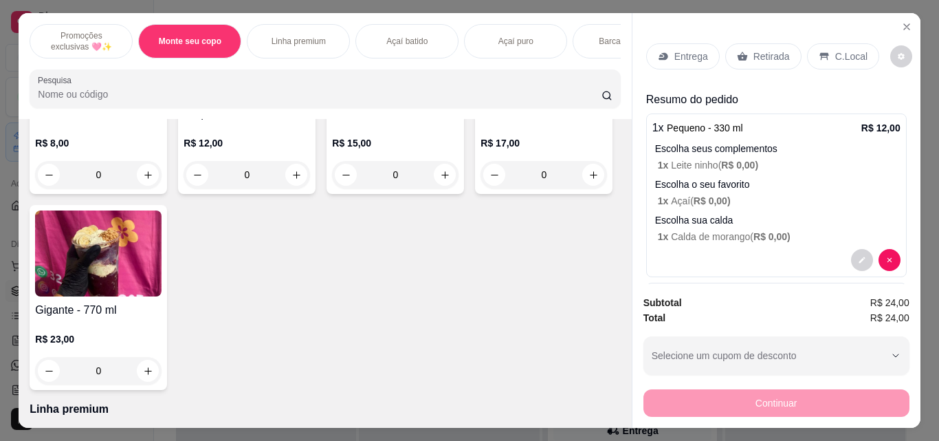
click at [481, 188] on div "R$ 17,00 0" at bounding box center [544, 155] width 126 height 66
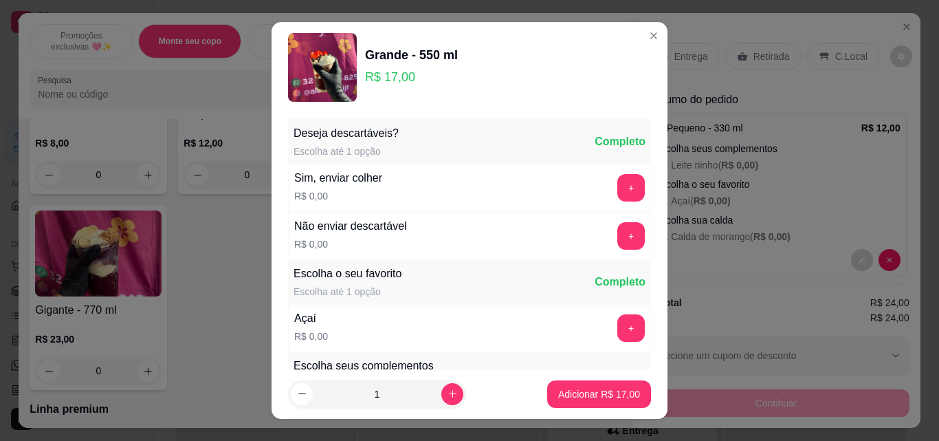
scroll to position [69, 0]
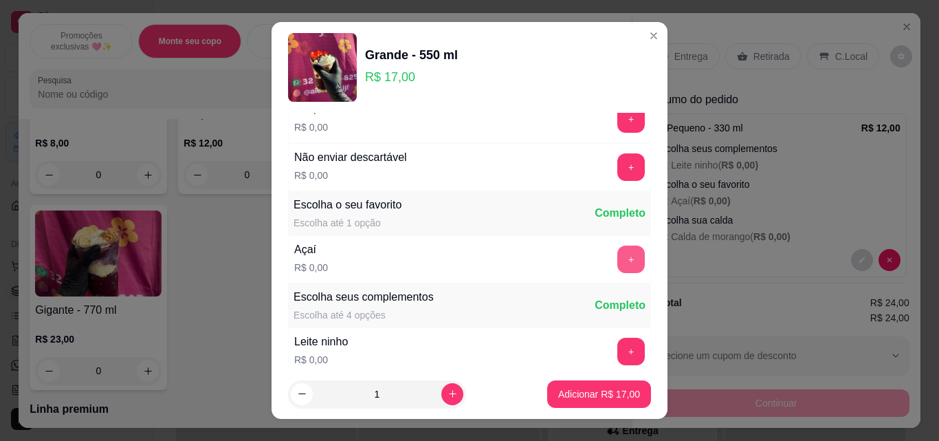
click at [617, 259] on button "+" at bounding box center [630, 258] width 27 height 27
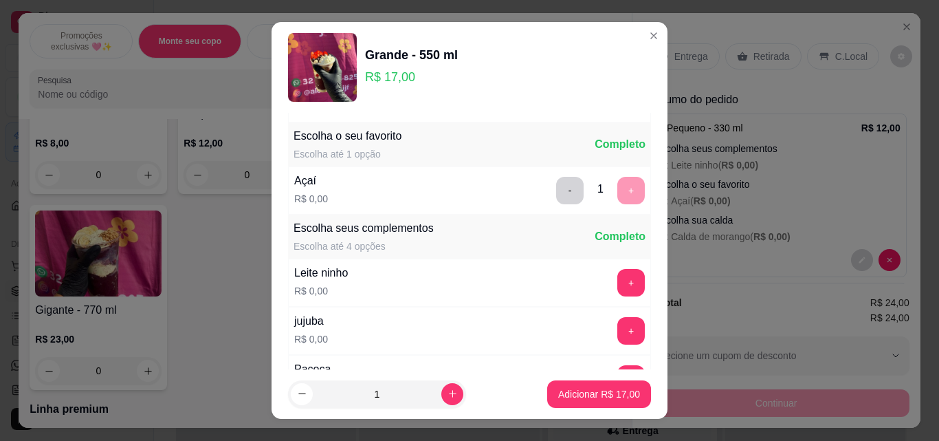
scroll to position [275, 0]
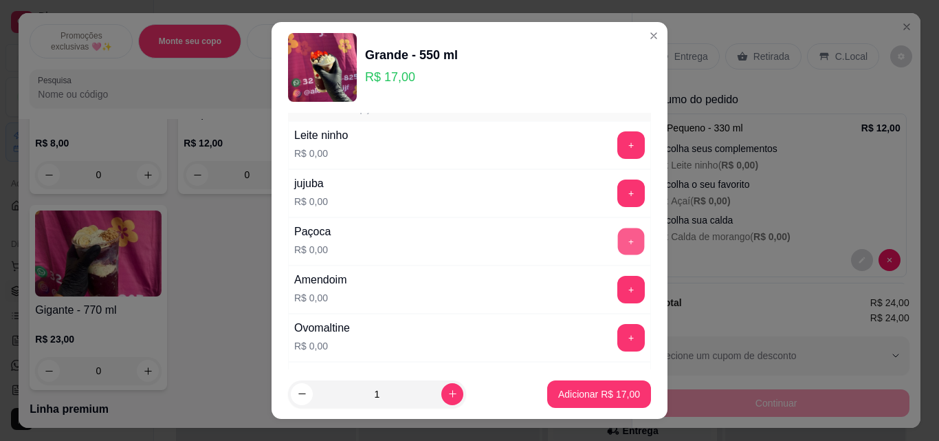
click at [618, 236] on button "+" at bounding box center [631, 241] width 27 height 27
click at [597, 394] on p "Adicionar R$ 17,00" at bounding box center [599, 394] width 82 height 14
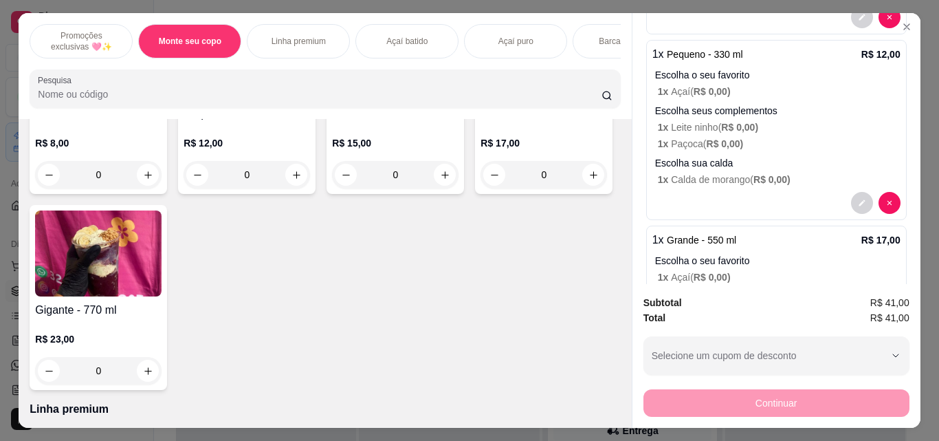
scroll to position [0, 0]
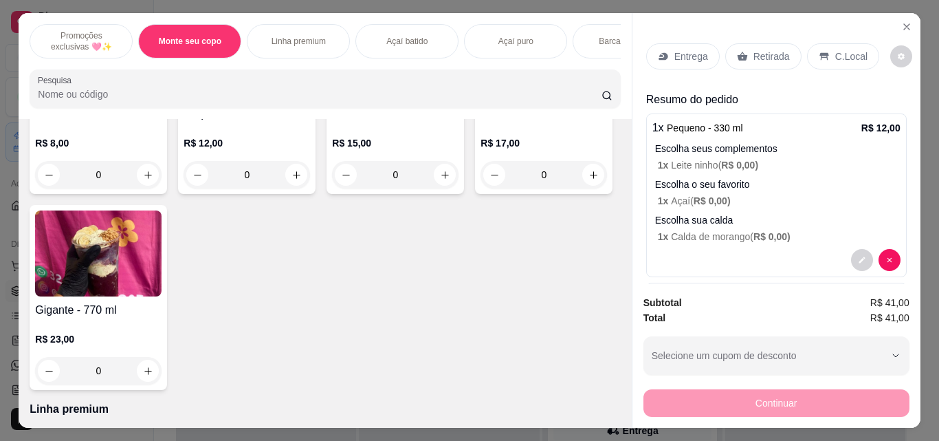
click at [852, 49] on p "C.Local" at bounding box center [851, 56] width 32 height 14
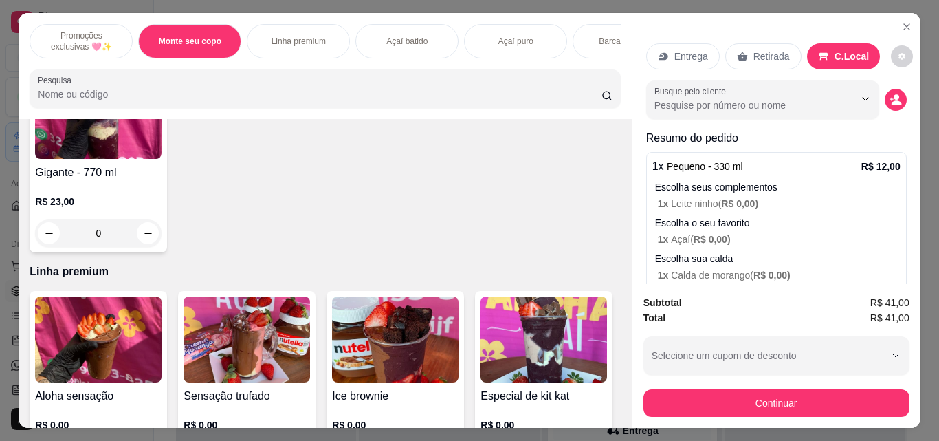
click at [408, 28] on div "Açaí batido" at bounding box center [406, 41] width 103 height 34
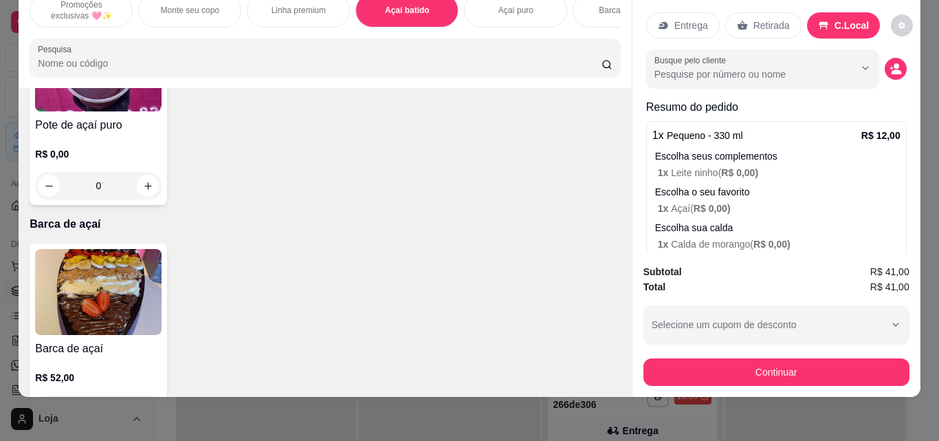
scroll to position [1664, 0]
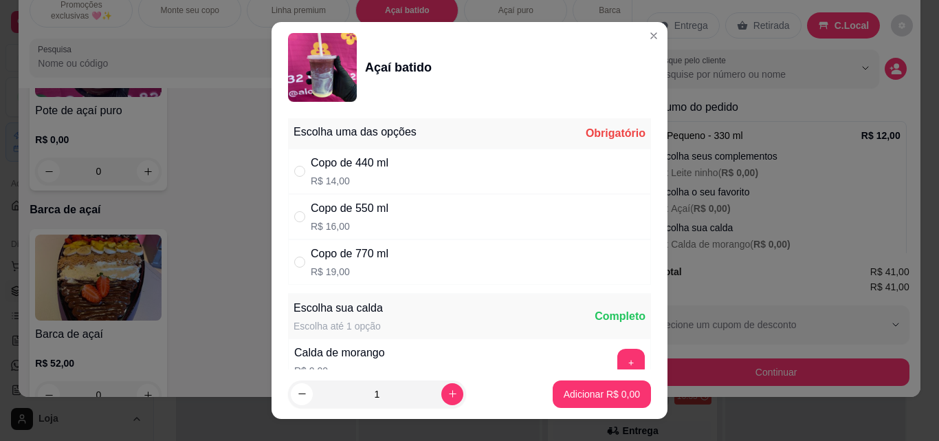
click at [344, 227] on p "R$ 16,00" at bounding box center [350, 226] width 78 height 14
radio input "true"
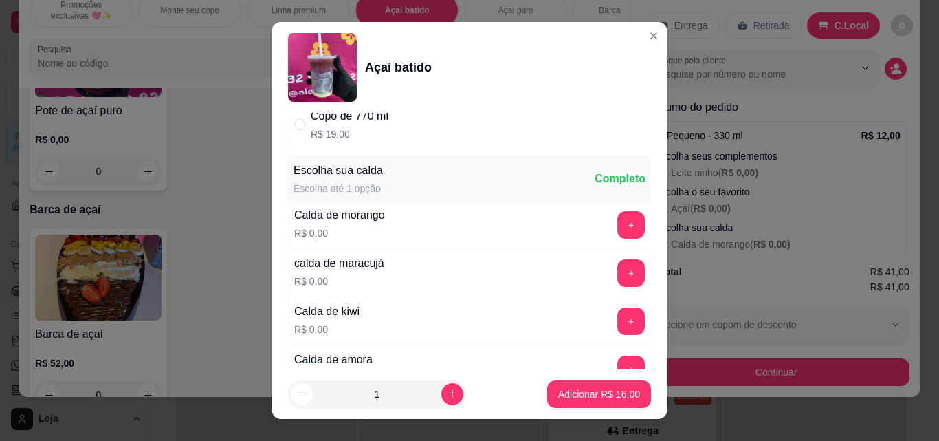
scroll to position [206, 0]
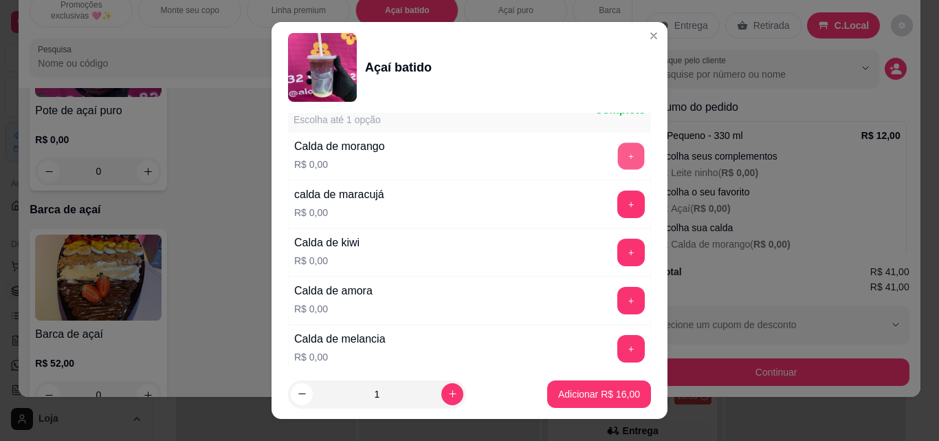
click at [618, 153] on button "+" at bounding box center [631, 156] width 27 height 27
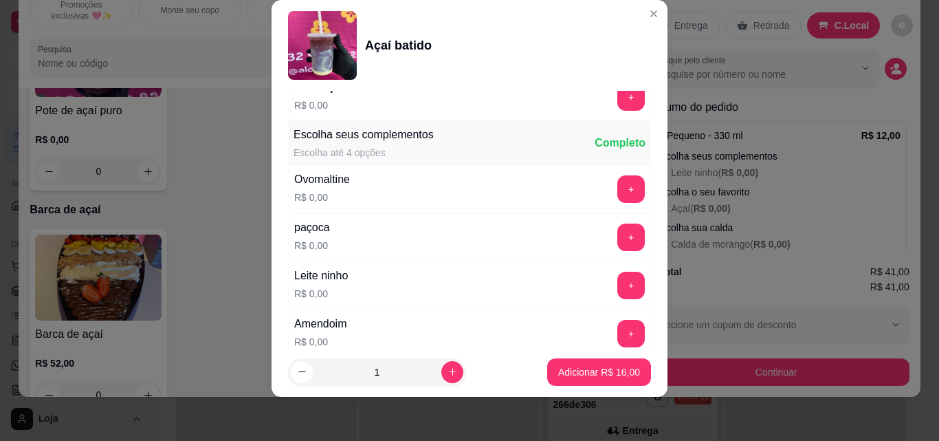
scroll to position [1126, 0]
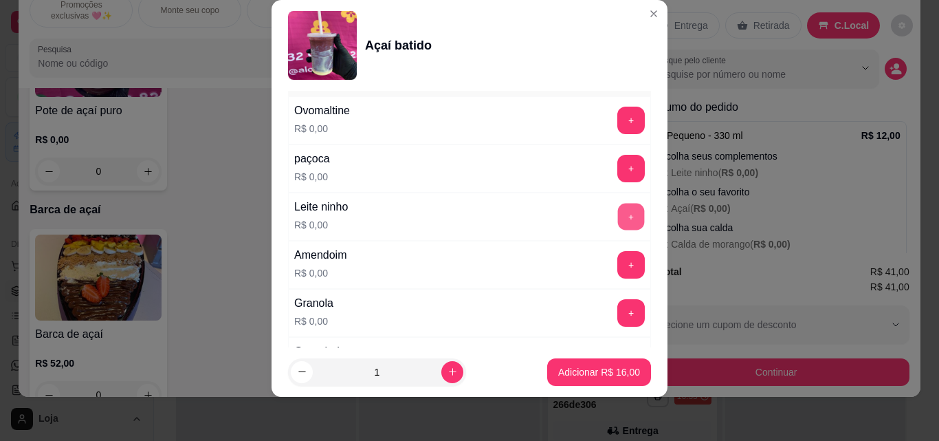
click at [618, 208] on button "+" at bounding box center [631, 216] width 27 height 27
click at [617, 171] on button "+" at bounding box center [630, 168] width 27 height 27
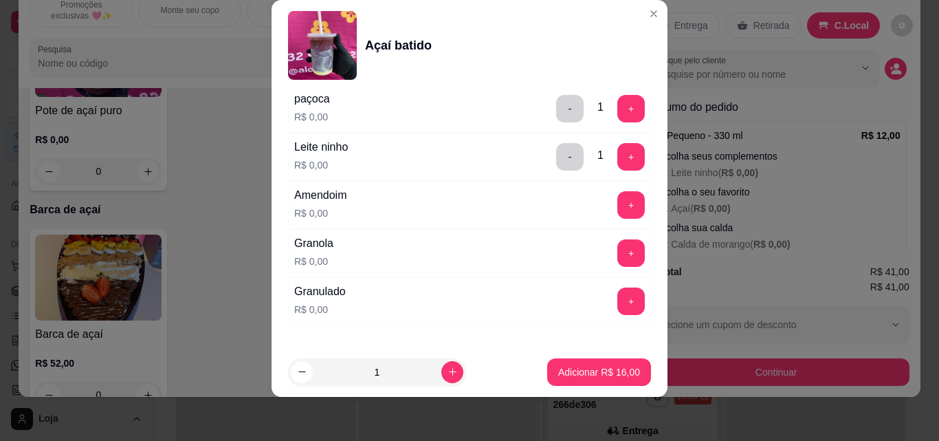
scroll to position [1195, 0]
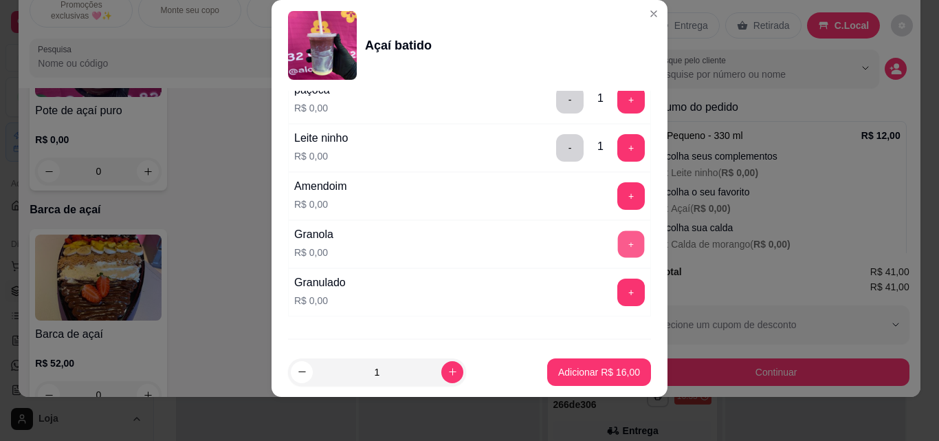
click at [612, 247] on div "+" at bounding box center [631, 243] width 38 height 27
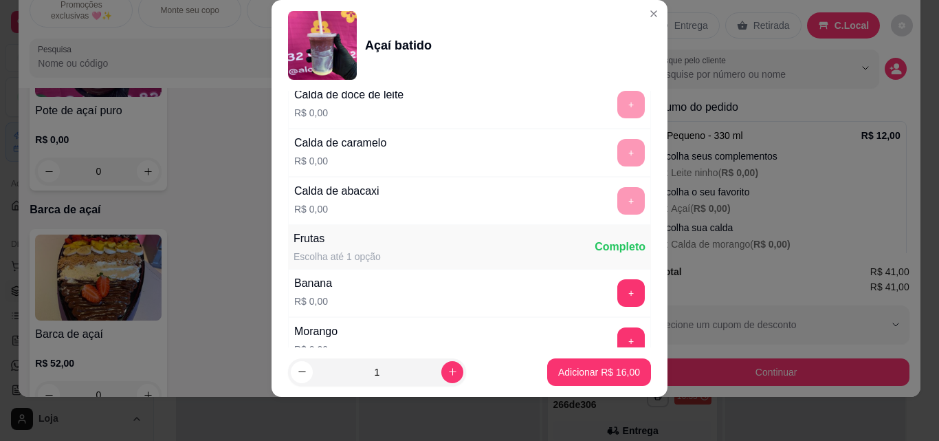
scroll to position [786, 0]
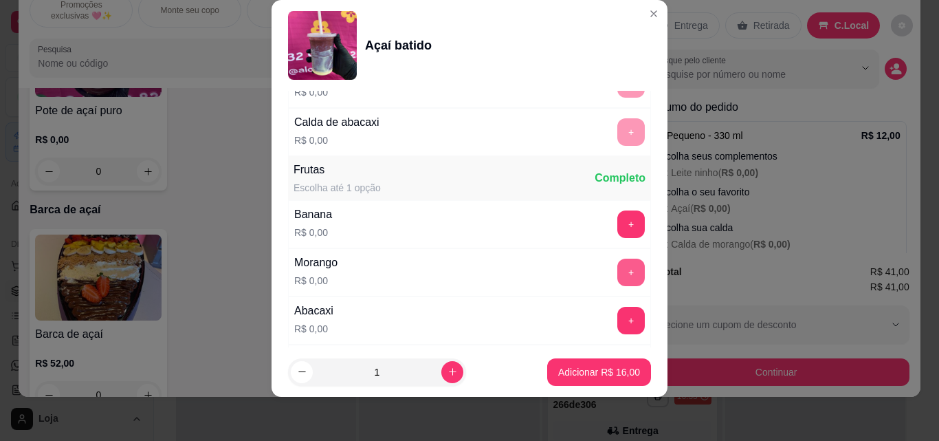
click at [617, 265] on button "+" at bounding box center [630, 271] width 27 height 27
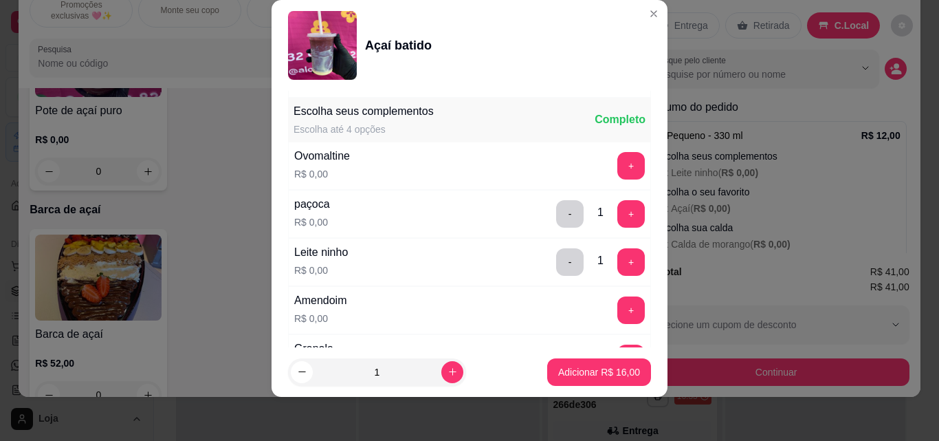
scroll to position [1087, 0]
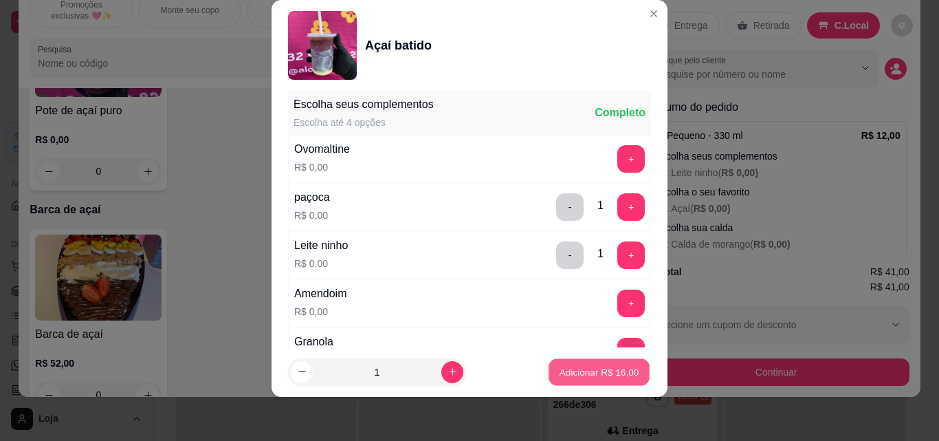
click at [582, 375] on p "Adicionar R$ 16,00" at bounding box center [600, 371] width 80 height 13
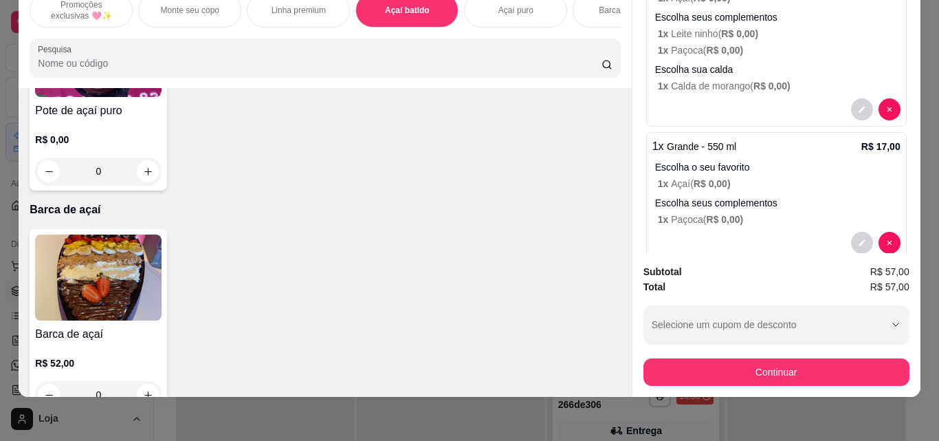
scroll to position [481, 0]
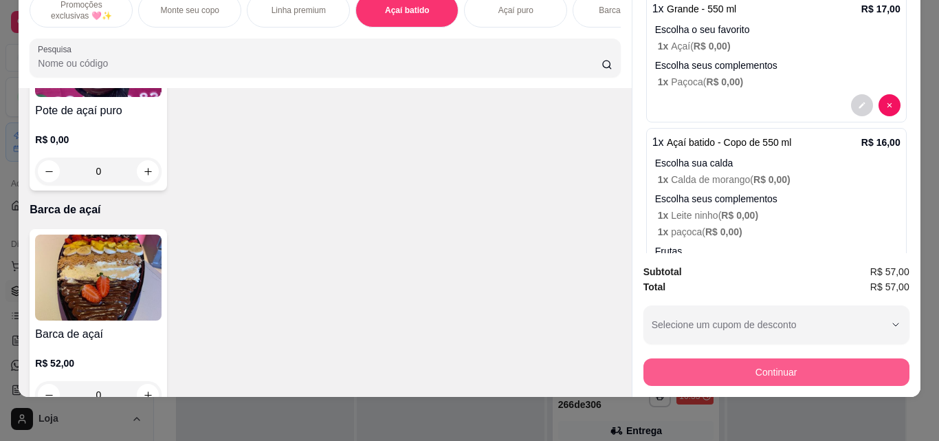
click at [791, 361] on button "Continuar" at bounding box center [776, 371] width 266 height 27
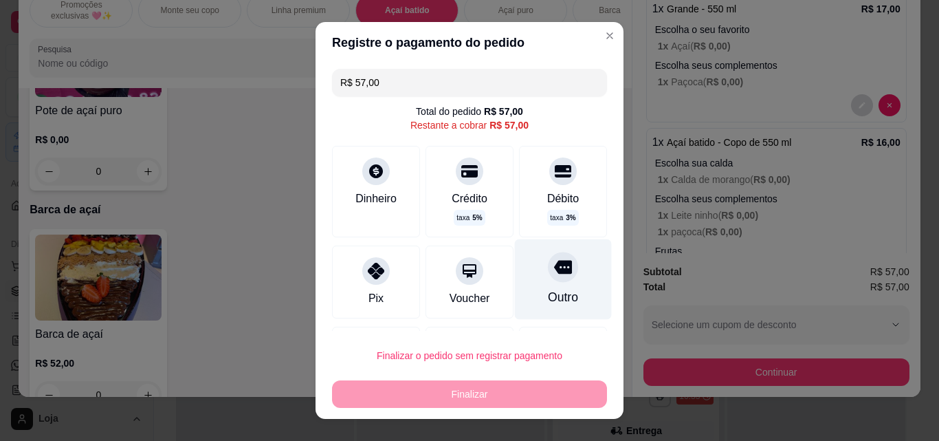
click at [551, 291] on div "Outro" at bounding box center [563, 297] width 30 height 18
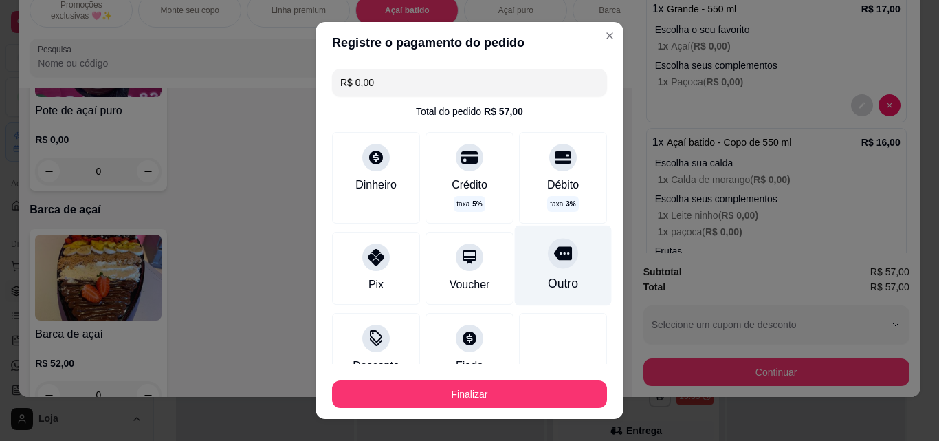
click at [551, 288] on div "Outro" at bounding box center [563, 283] width 30 height 18
click at [542, 269] on div "Outro" at bounding box center [563, 265] width 97 height 80
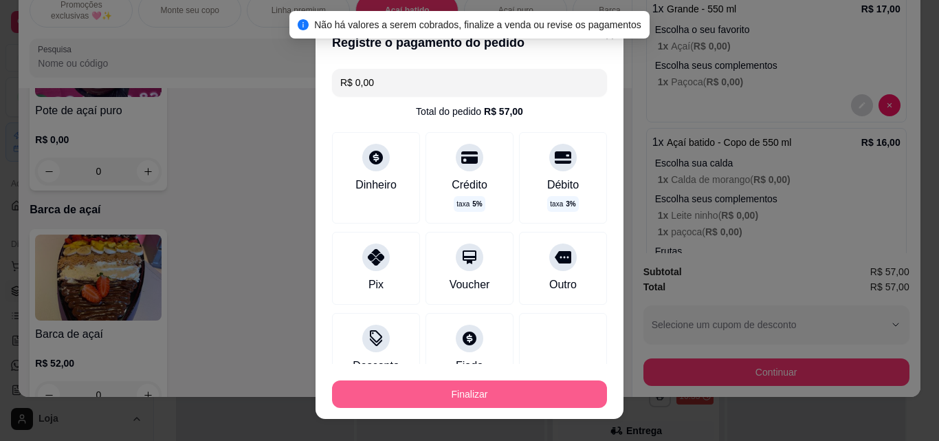
click at [529, 392] on button "Finalizar" at bounding box center [469, 393] width 275 height 27
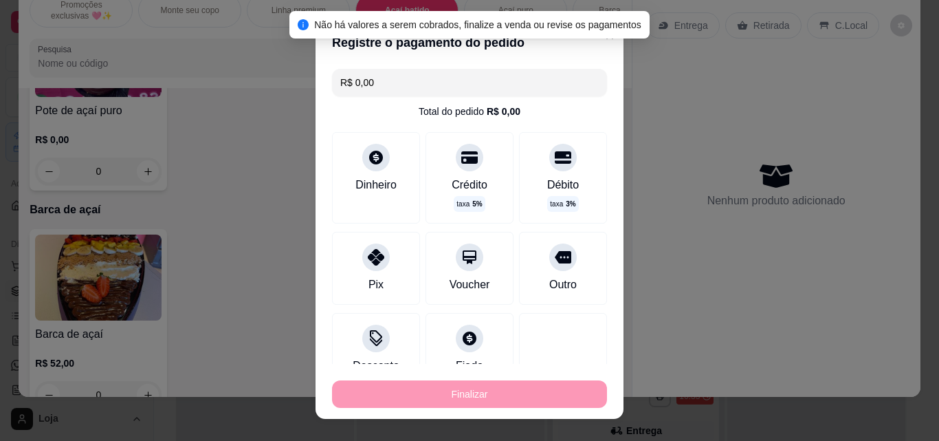
type input "-R$ 57,00"
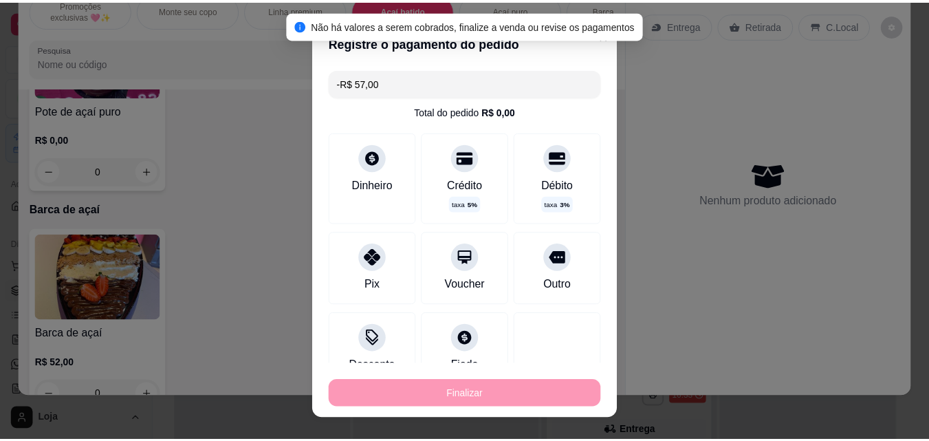
scroll to position [0, 0]
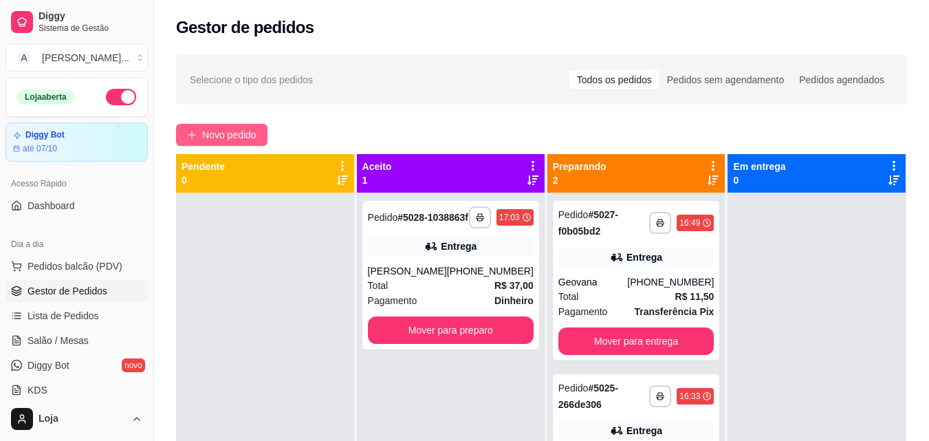
click at [236, 133] on span "Novo pedido" at bounding box center [229, 134] width 54 height 15
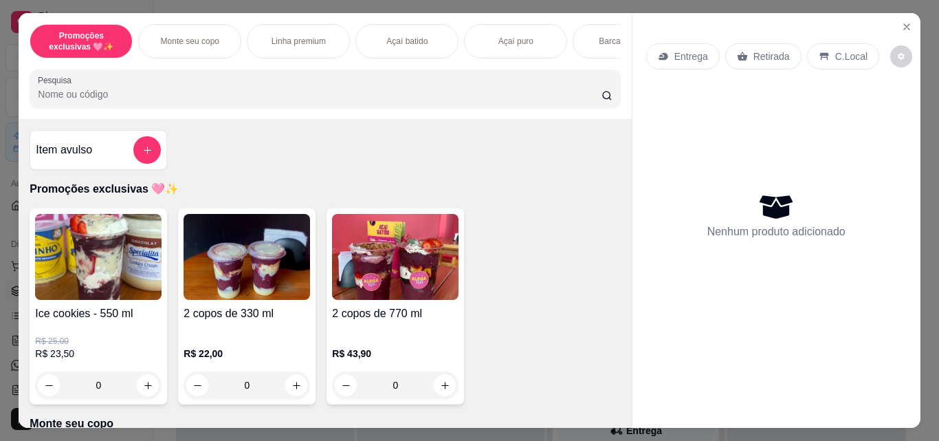
scroll to position [69, 0]
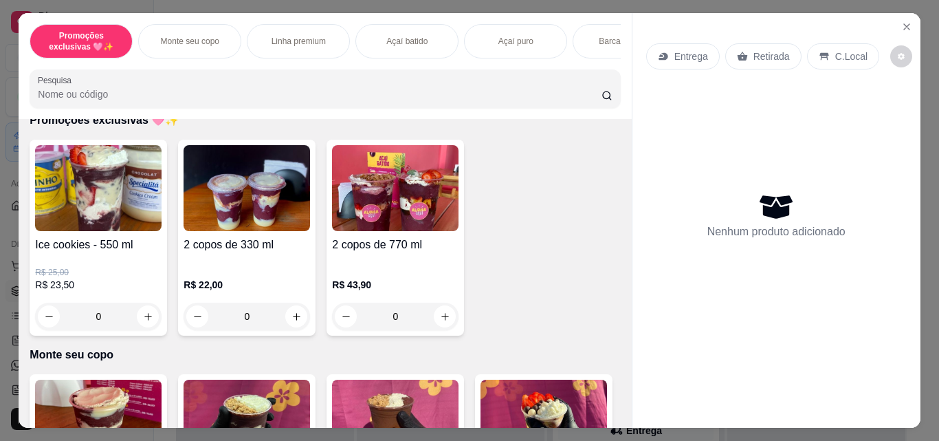
click at [246, 280] on div "R$ 22,00 0" at bounding box center [247, 297] width 126 height 66
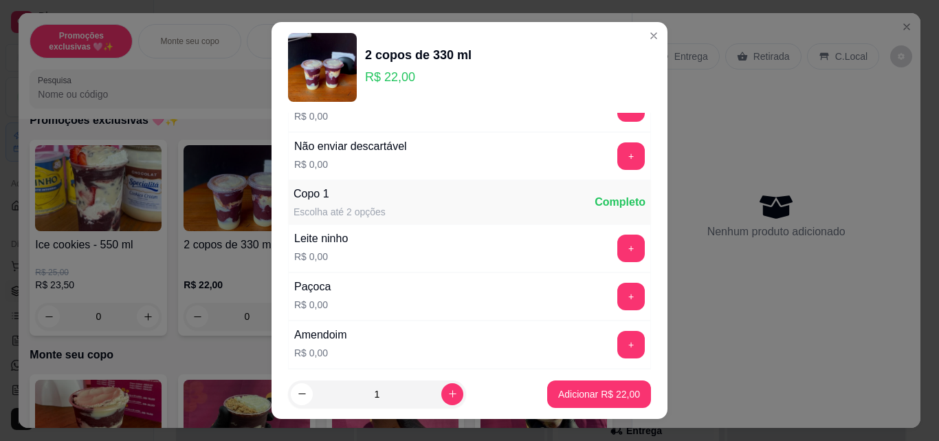
scroll to position [0, 0]
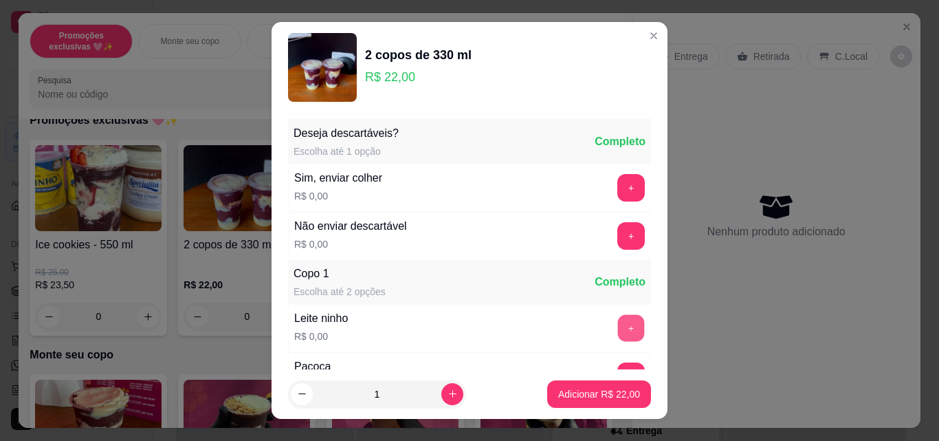
click at [618, 328] on button "+" at bounding box center [631, 328] width 27 height 27
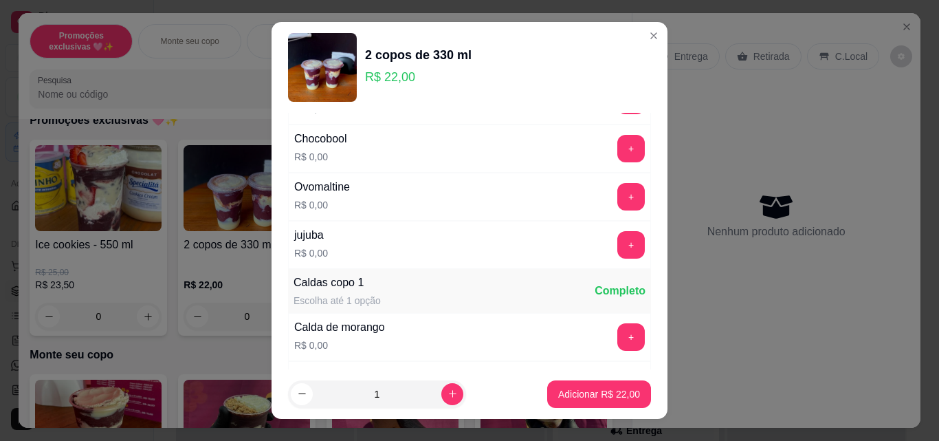
scroll to position [687, 0]
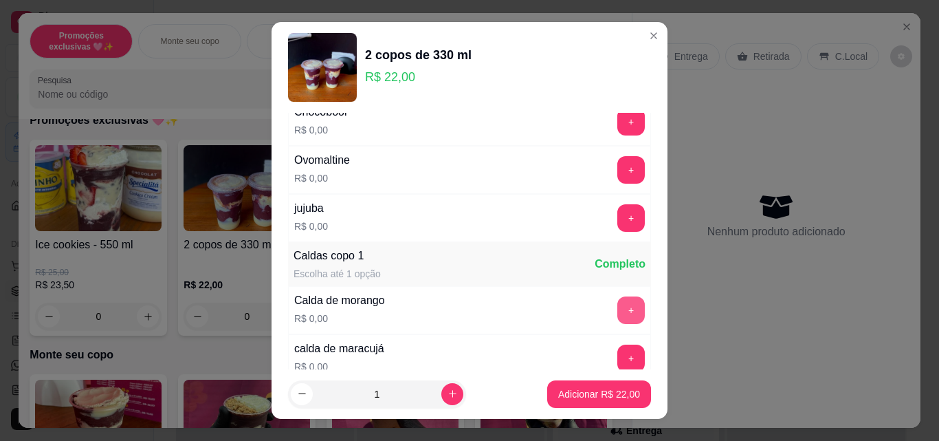
click at [617, 305] on button "+" at bounding box center [630, 309] width 27 height 27
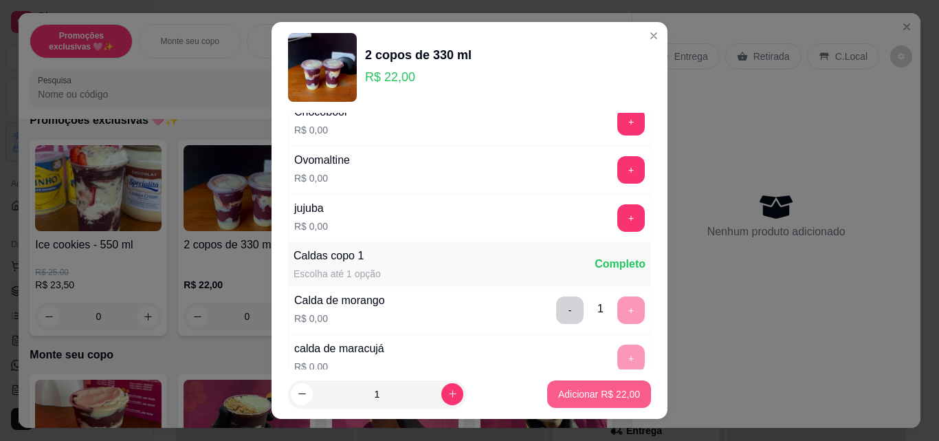
click at [566, 397] on p "Adicionar R$ 22,00" at bounding box center [599, 394] width 82 height 14
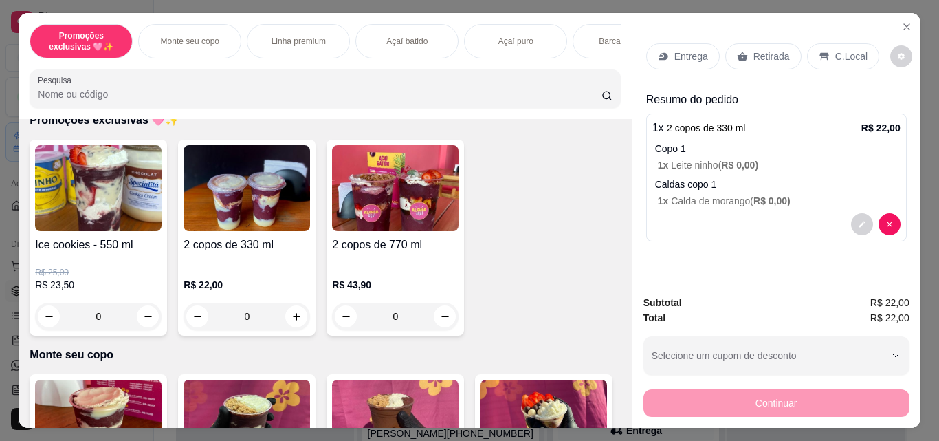
click at [242, 210] on img at bounding box center [247, 188] width 126 height 86
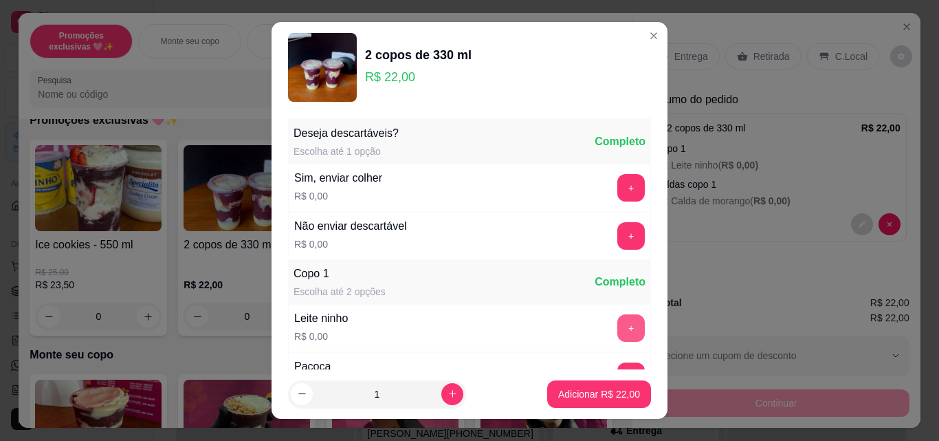
click at [617, 329] on button "+" at bounding box center [630, 327] width 27 height 27
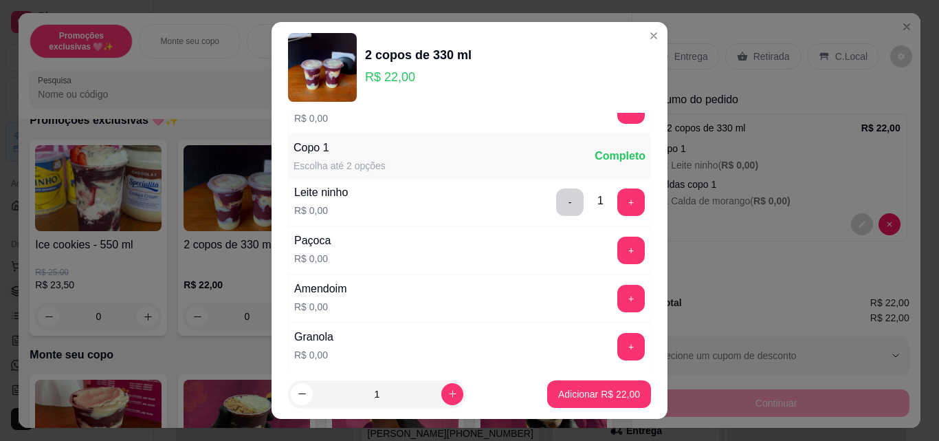
scroll to position [137, 0]
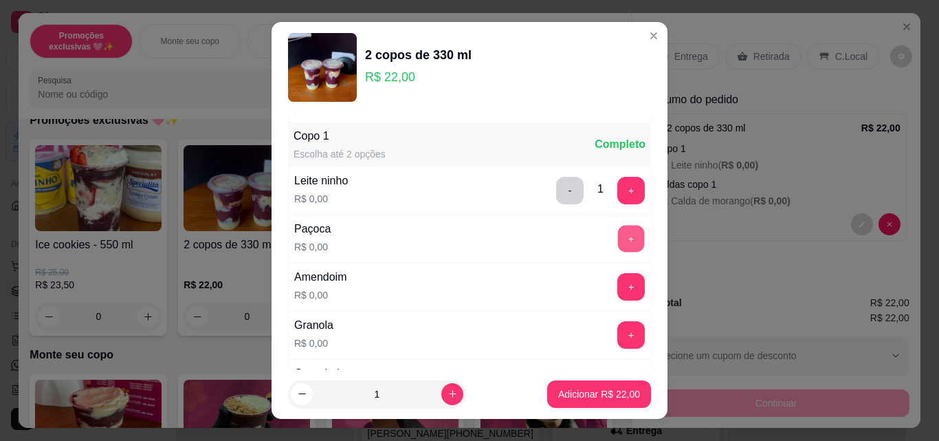
click at [618, 240] on button "+" at bounding box center [631, 238] width 27 height 27
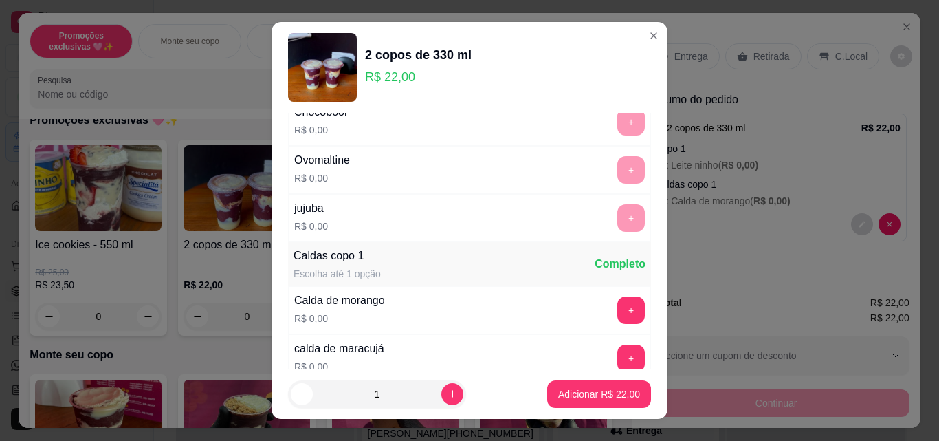
scroll to position [756, 0]
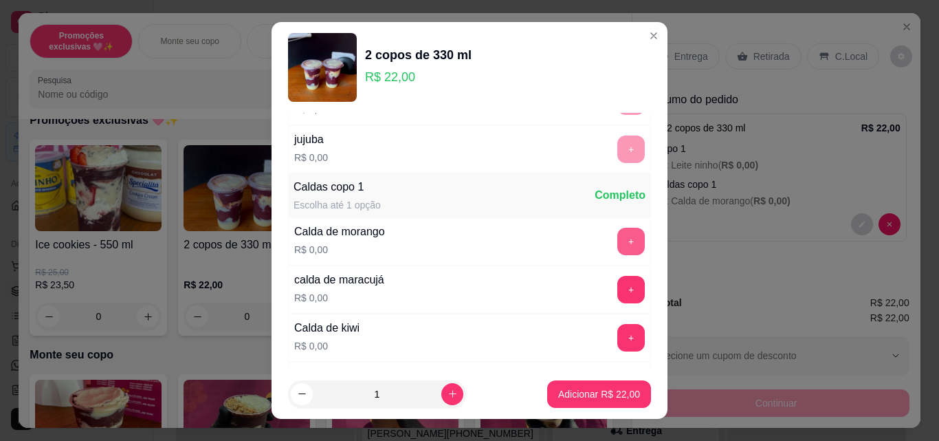
click at [617, 245] on button "+" at bounding box center [630, 241] width 27 height 27
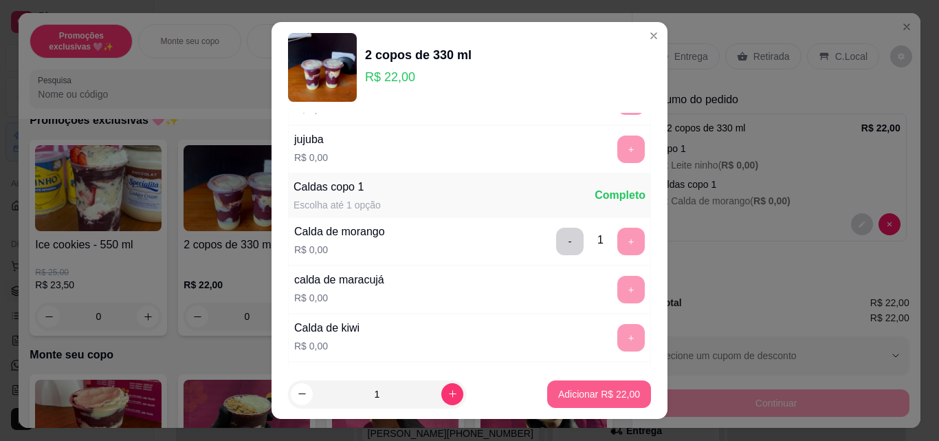
click at [590, 397] on p "Adicionar R$ 22,00" at bounding box center [599, 394] width 82 height 14
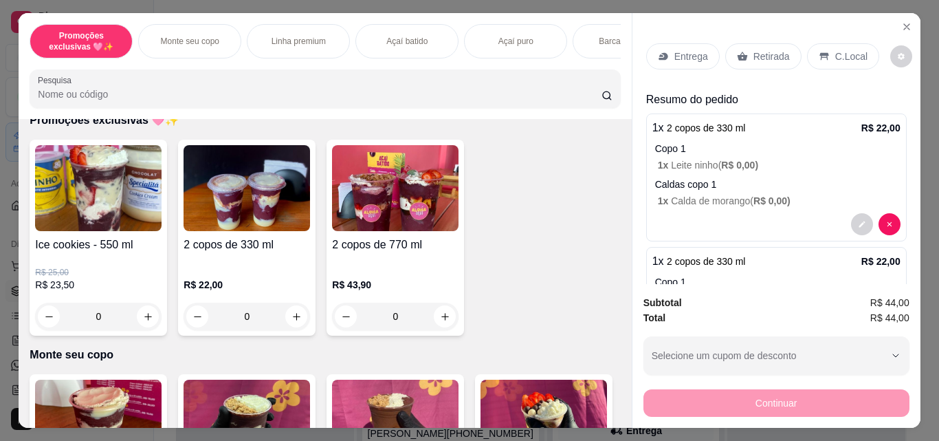
scroll to position [137, 0]
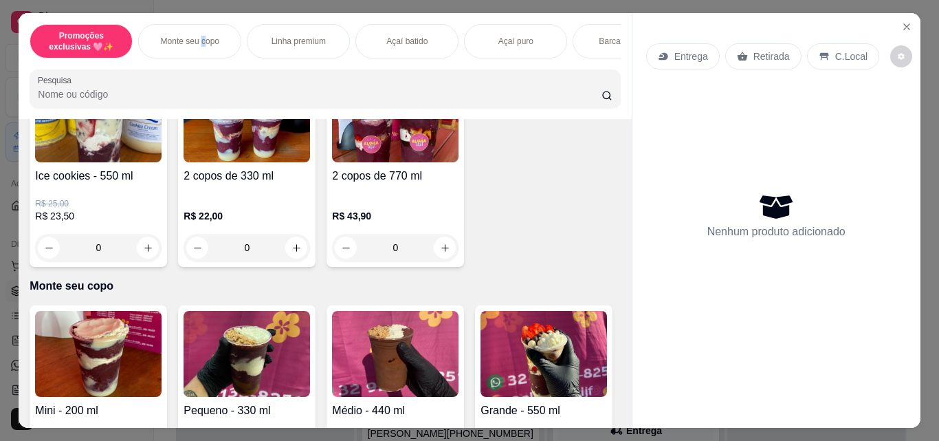
click at [199, 39] on p "Monte seu copo" at bounding box center [190, 41] width 58 height 11
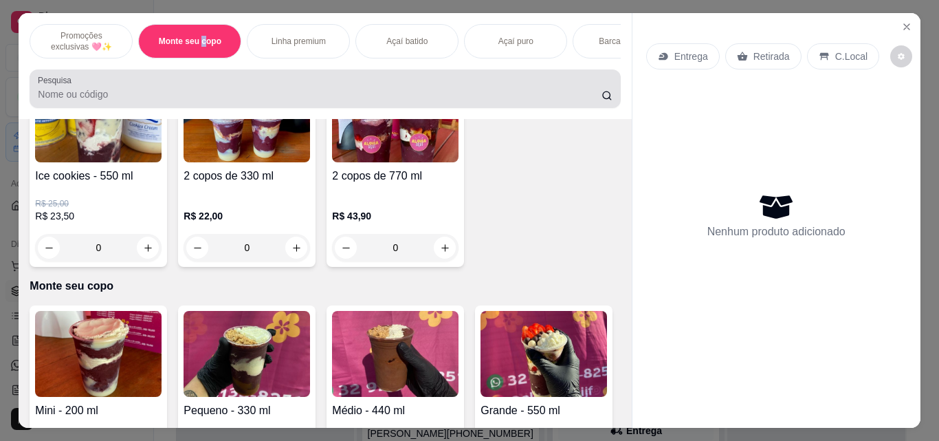
scroll to position [36, 0]
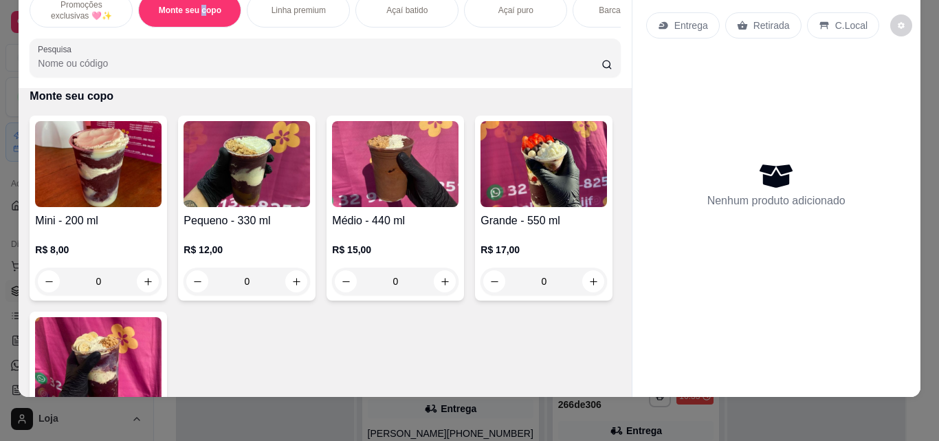
click at [244, 188] on img at bounding box center [247, 164] width 126 height 86
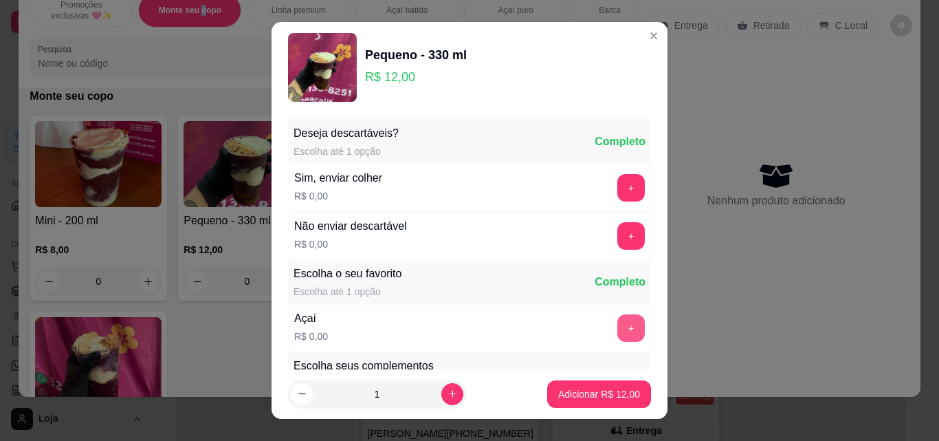
click at [617, 327] on button "+" at bounding box center [630, 327] width 27 height 27
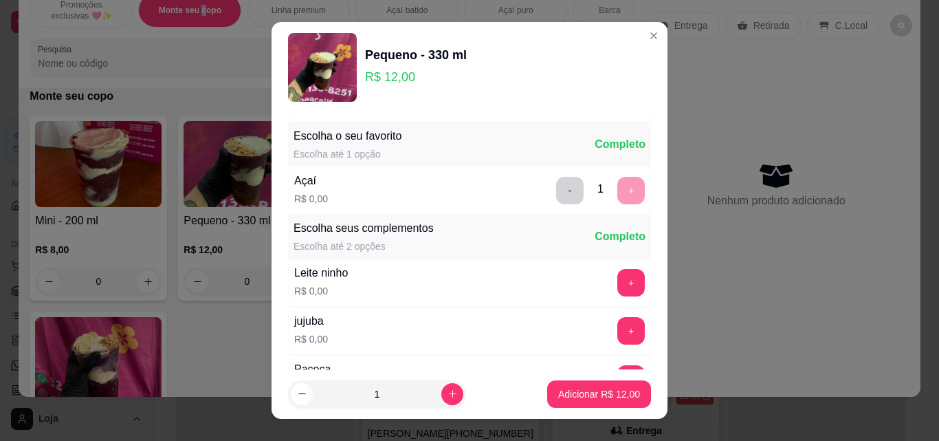
scroll to position [206, 0]
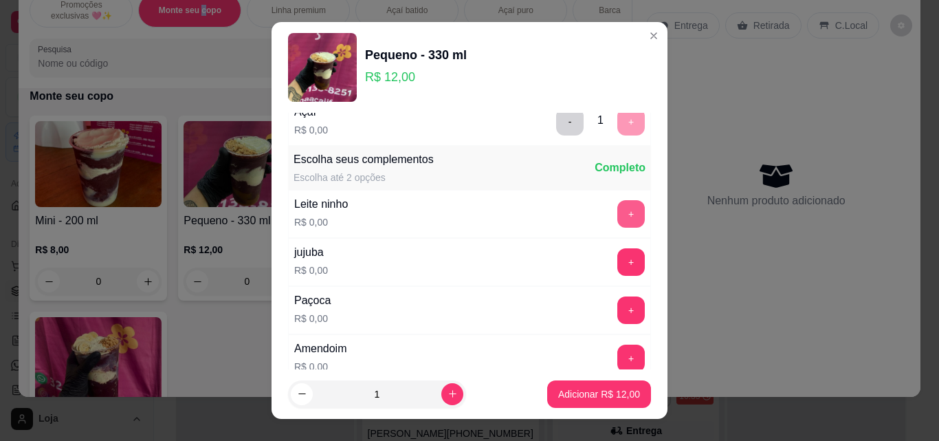
click at [617, 204] on button "+" at bounding box center [630, 213] width 27 height 27
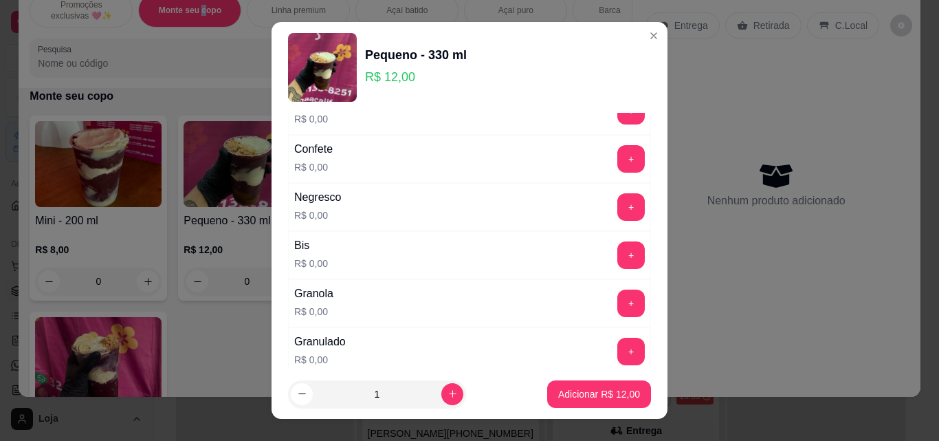
scroll to position [756, 0]
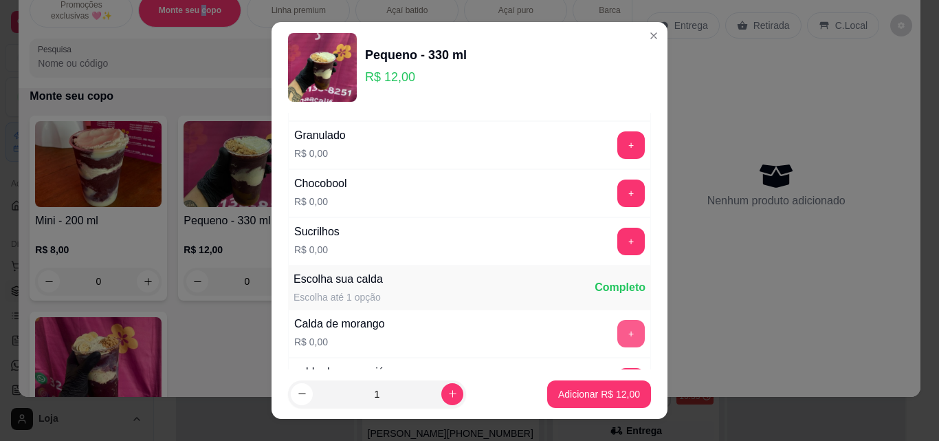
click at [617, 328] on button "+" at bounding box center [630, 333] width 27 height 27
click at [599, 396] on p "Adicionar R$ 12,00" at bounding box center [599, 394] width 82 height 14
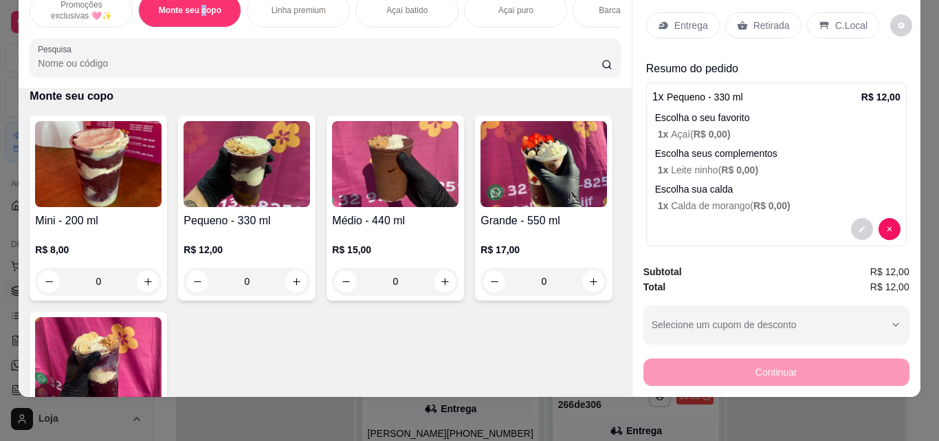
click at [253, 160] on img at bounding box center [247, 164] width 126 height 86
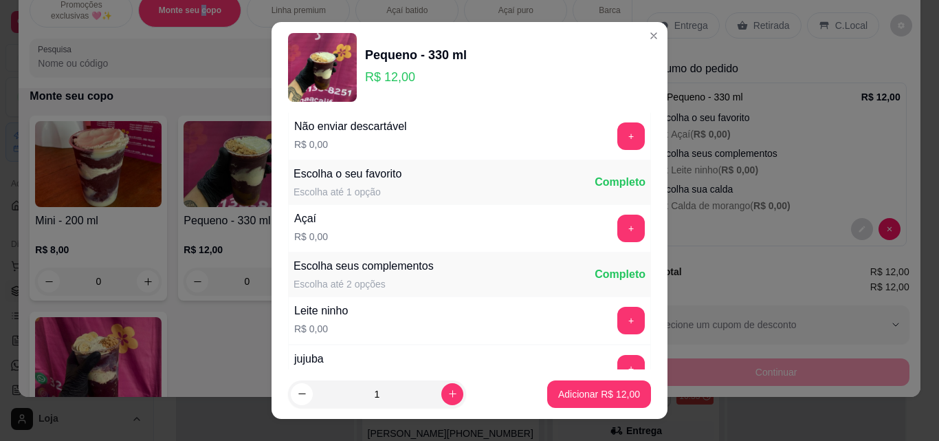
scroll to position [137, 0]
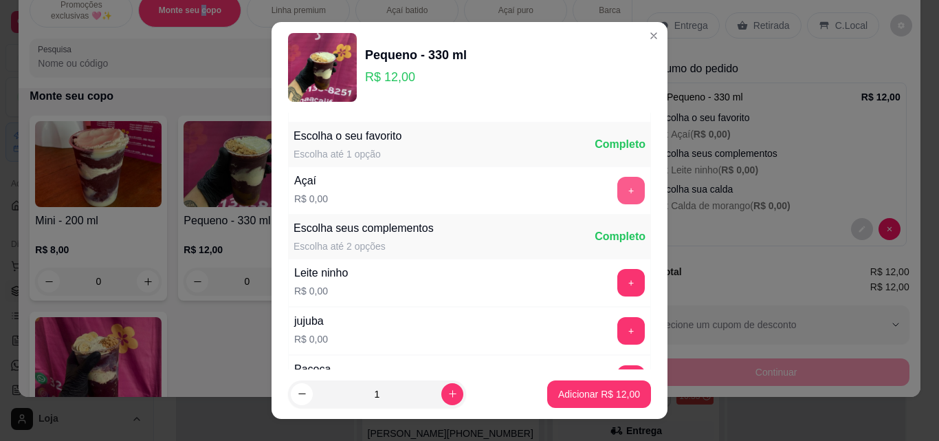
click at [617, 188] on button "+" at bounding box center [630, 190] width 27 height 27
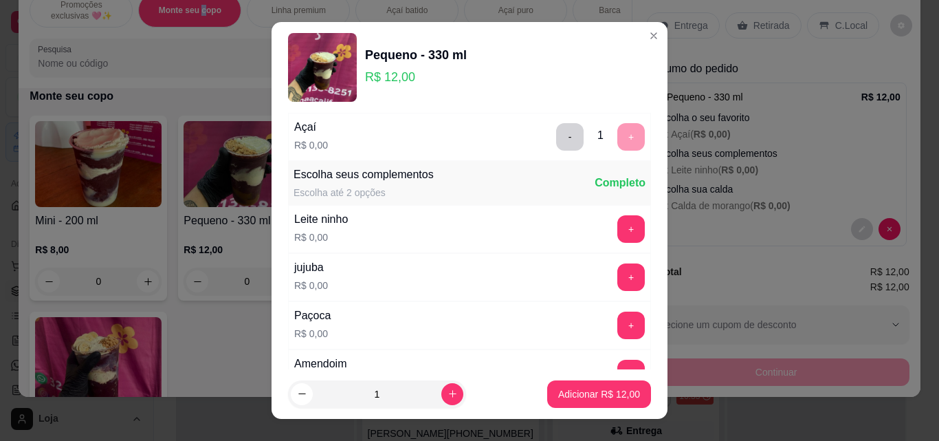
scroll to position [206, 0]
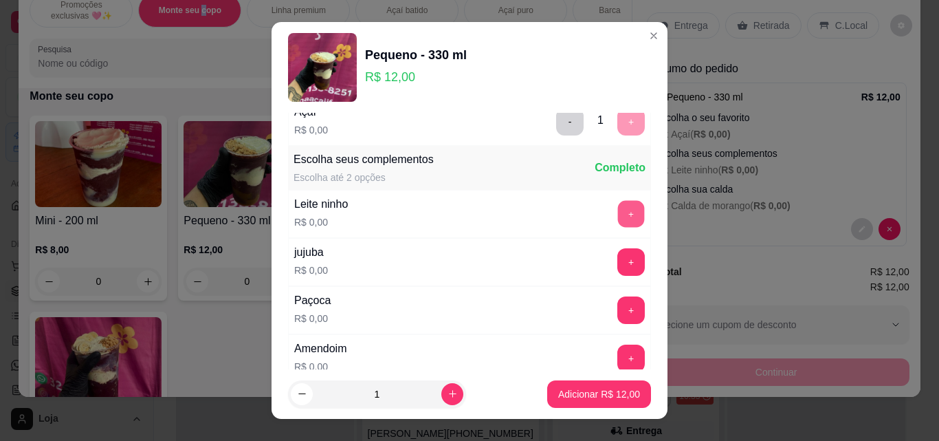
click at [618, 209] on button "+" at bounding box center [631, 214] width 27 height 27
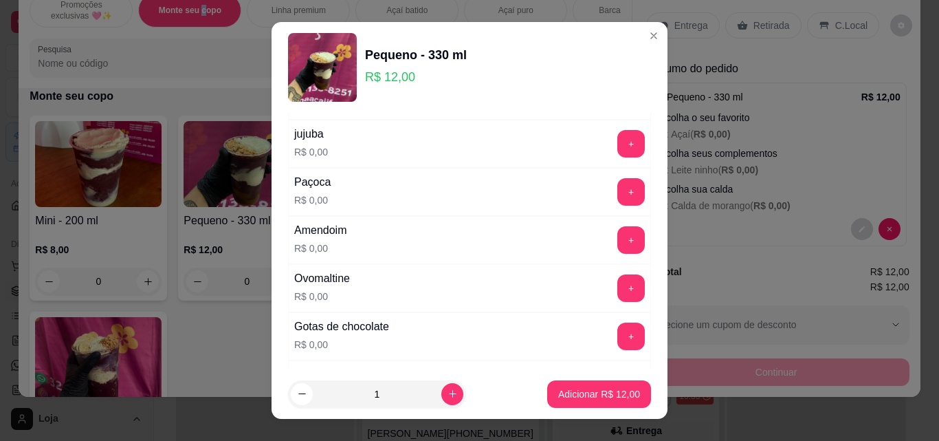
scroll to position [344, 0]
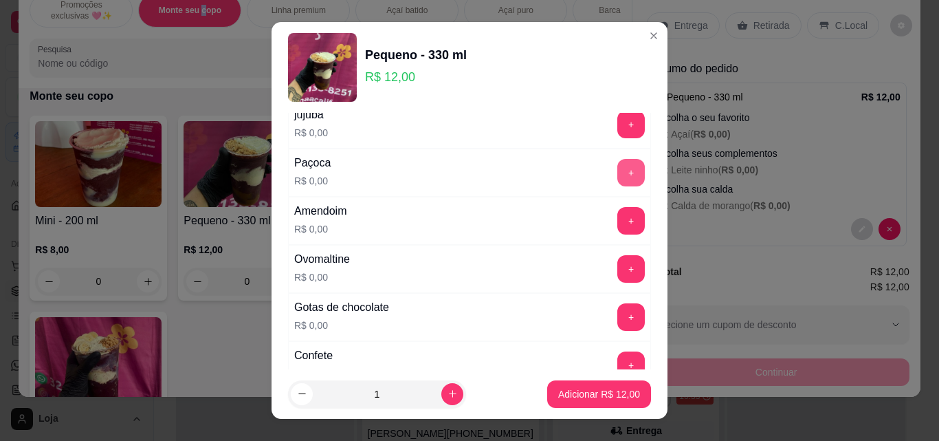
click at [617, 172] on button "+" at bounding box center [630, 172] width 27 height 27
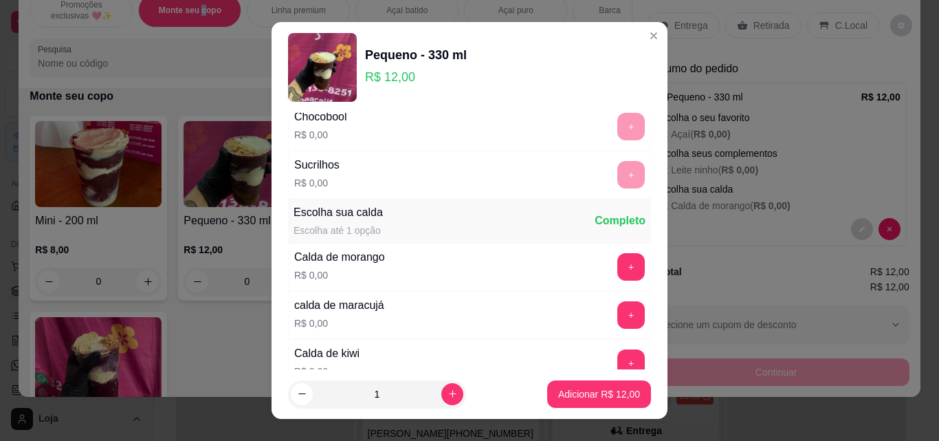
scroll to position [825, 0]
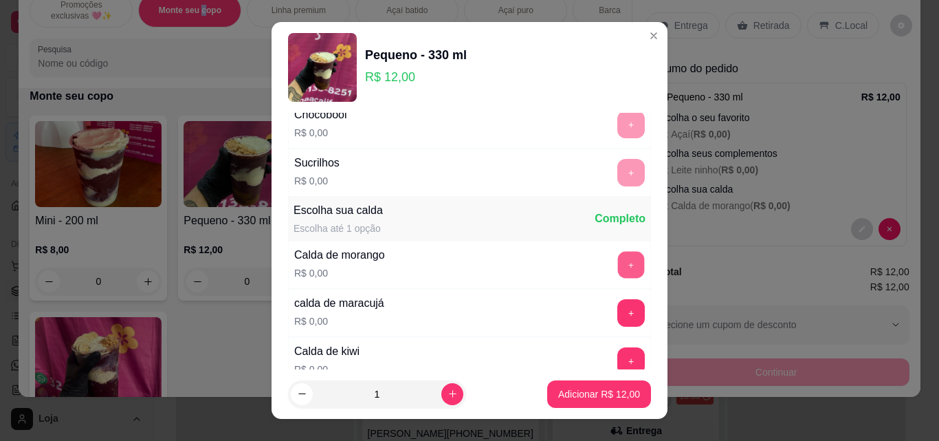
click at [618, 264] on button "+" at bounding box center [631, 265] width 27 height 27
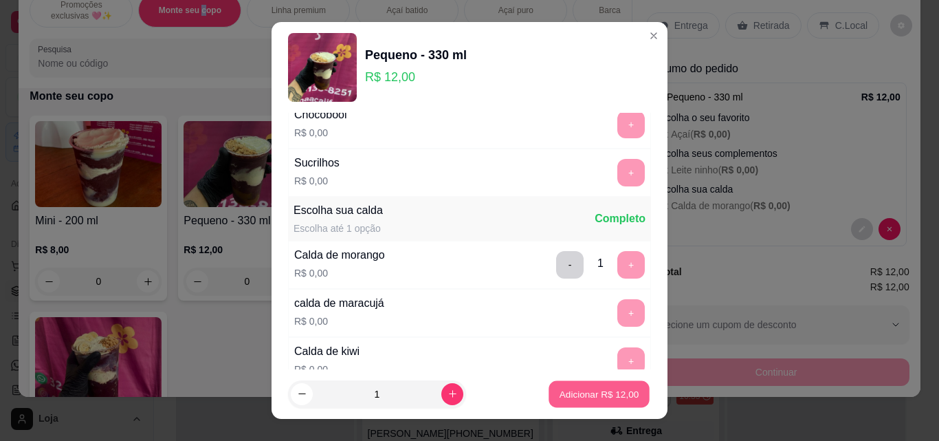
click at [592, 400] on p "Adicionar R$ 12,00" at bounding box center [600, 393] width 80 height 13
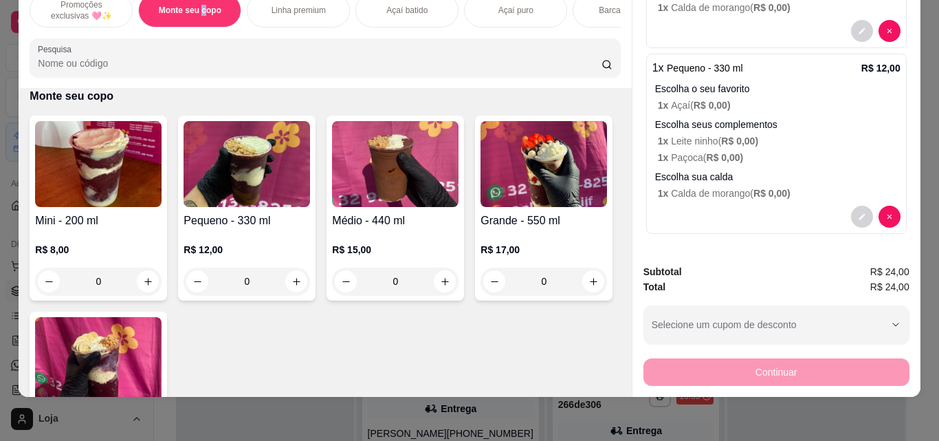
scroll to position [365, 0]
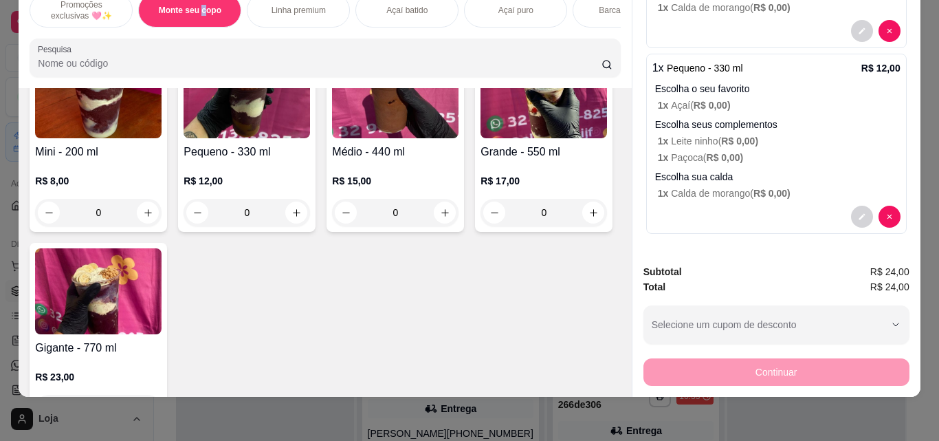
click at [481, 138] on img at bounding box center [544, 95] width 126 height 86
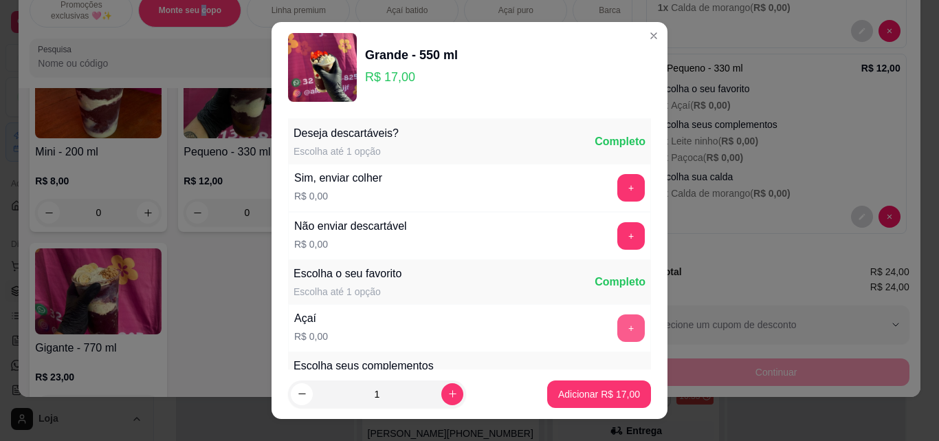
click at [617, 327] on button "+" at bounding box center [630, 327] width 27 height 27
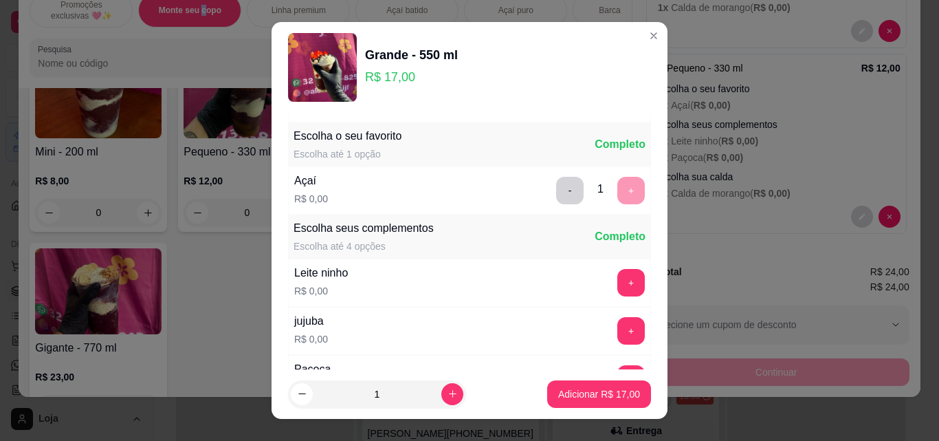
scroll to position [344, 0]
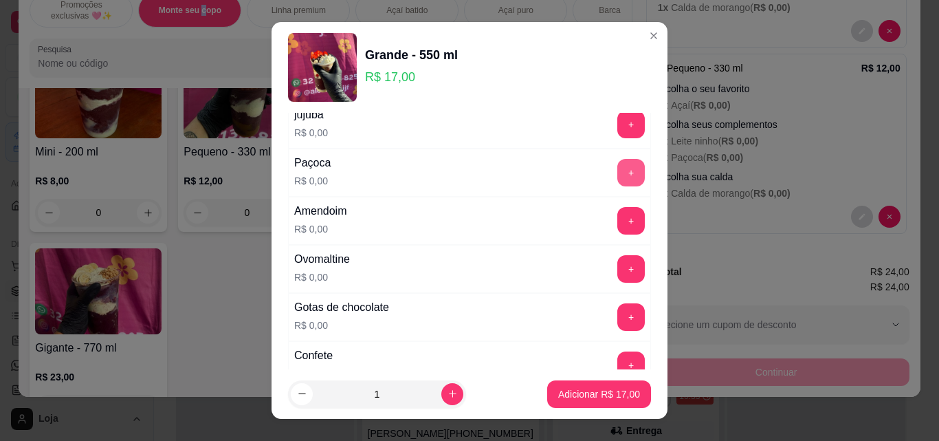
click at [617, 173] on button "+" at bounding box center [630, 172] width 27 height 27
click at [584, 397] on p "Adicionar R$ 17,00" at bounding box center [599, 394] width 82 height 14
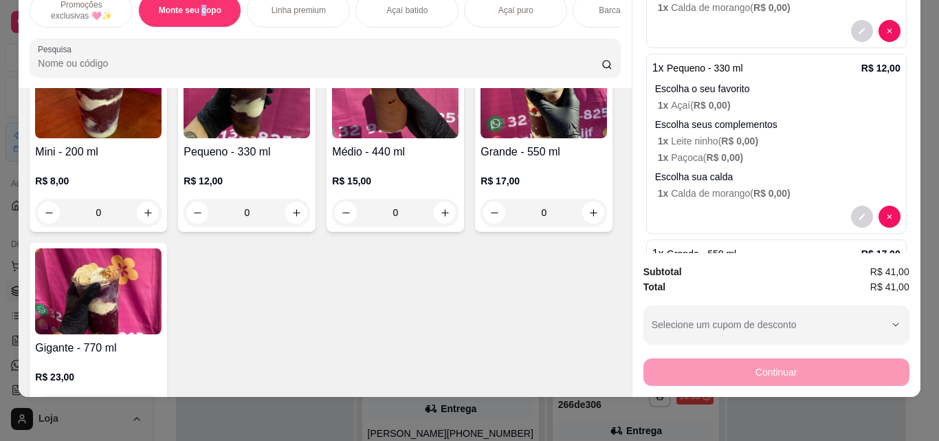
click at [401, 8] on div "Açaí batido" at bounding box center [406, 10] width 103 height 34
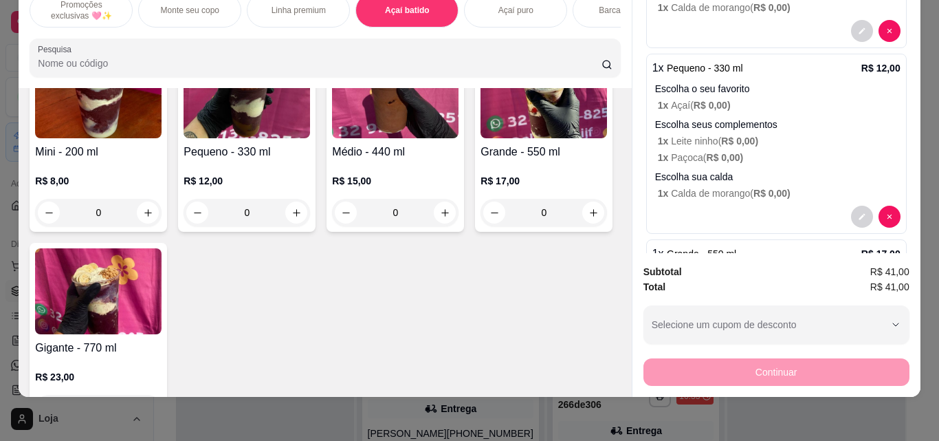
scroll to position [1527, 0]
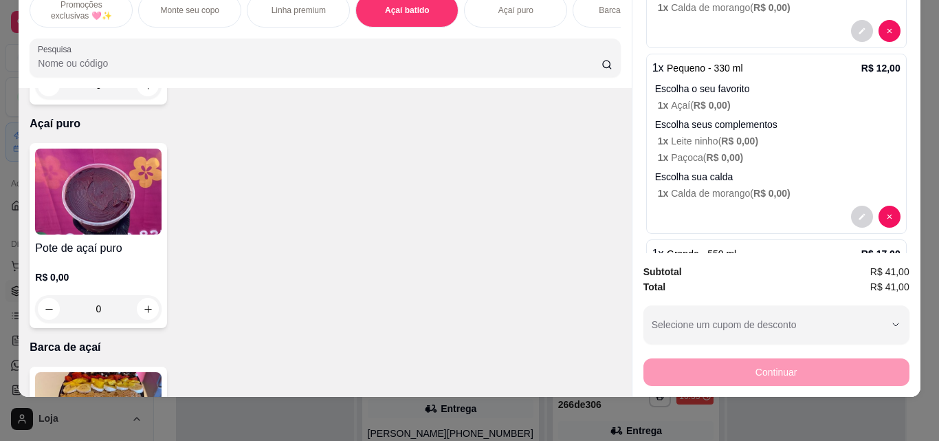
click at [96, 33] on h4 "Açaí batido" at bounding box center [98, 24] width 126 height 16
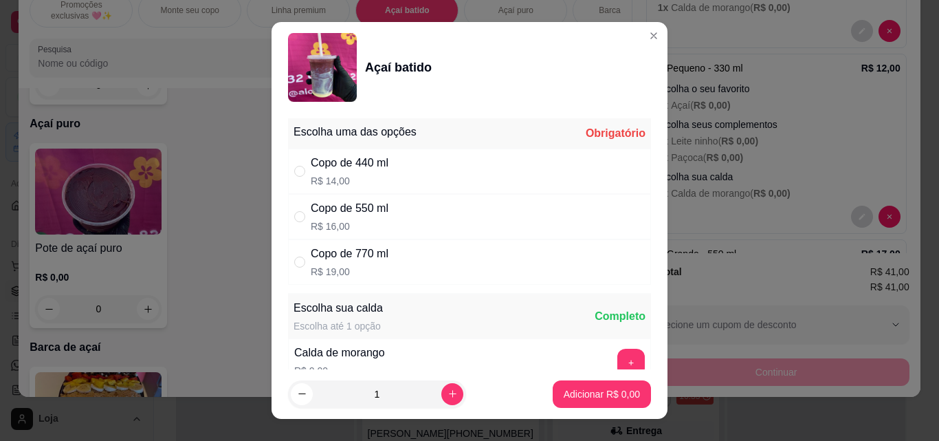
click at [357, 206] on div "Copo de 550 ml" at bounding box center [350, 208] width 78 height 16
radio input "true"
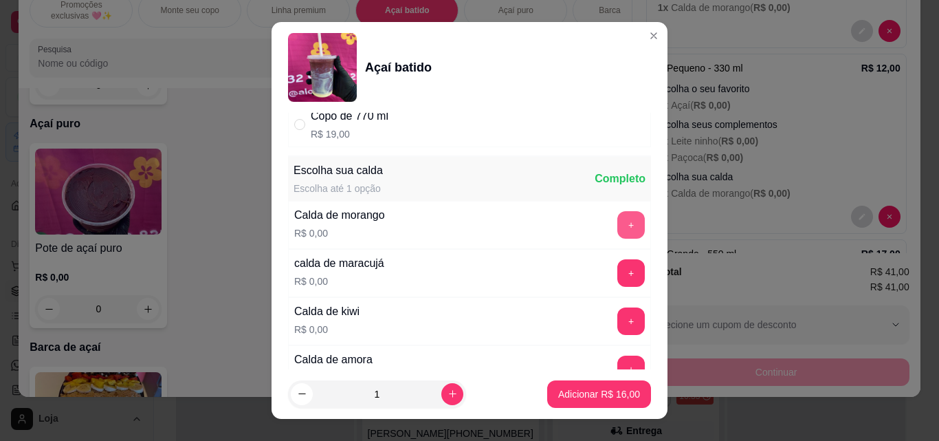
click at [617, 225] on button "+" at bounding box center [630, 224] width 27 height 27
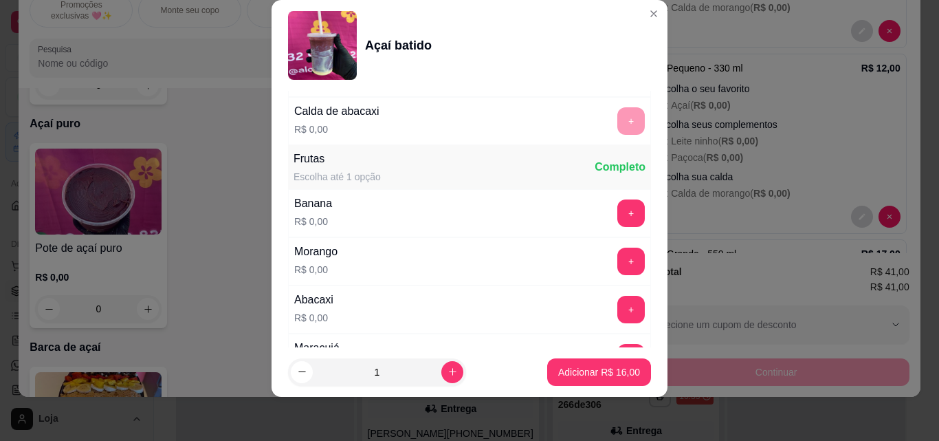
scroll to position [841, 0]
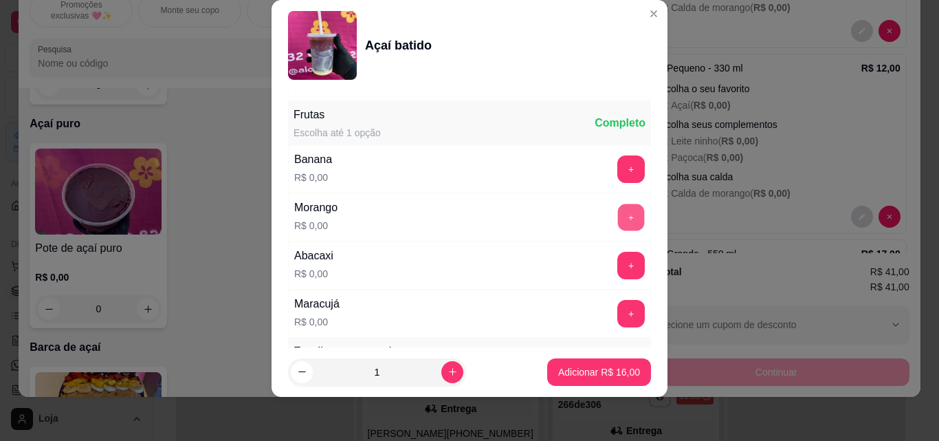
click at [618, 210] on button "+" at bounding box center [631, 217] width 27 height 27
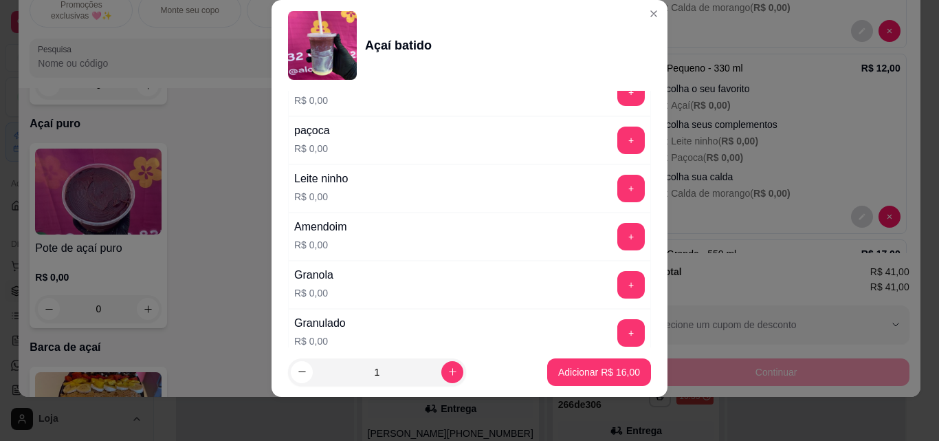
scroll to position [1156, 0]
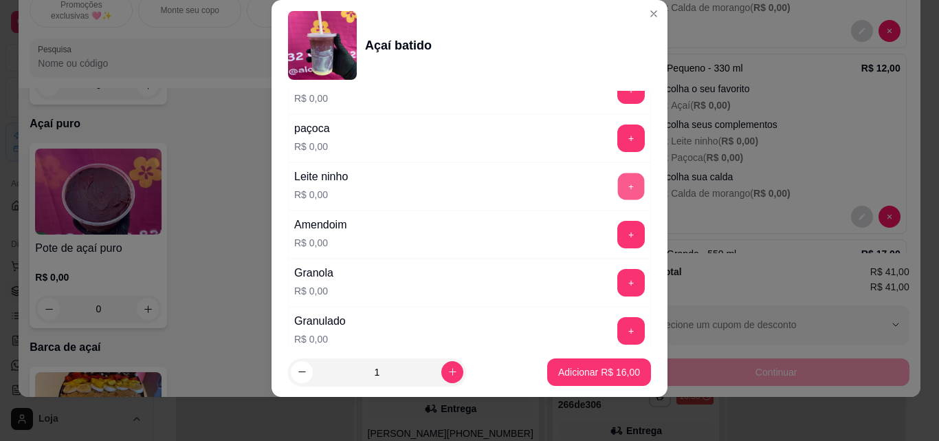
click at [618, 186] on button "+" at bounding box center [631, 186] width 27 height 27
click at [618, 131] on button "+" at bounding box center [631, 138] width 27 height 27
click at [618, 285] on button "+" at bounding box center [631, 282] width 27 height 27
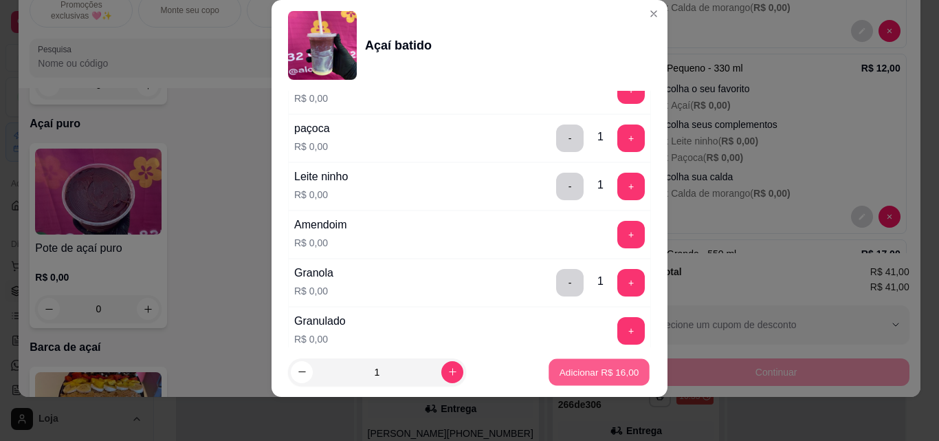
click at [587, 376] on p "Adicionar R$ 16,00" at bounding box center [600, 371] width 80 height 13
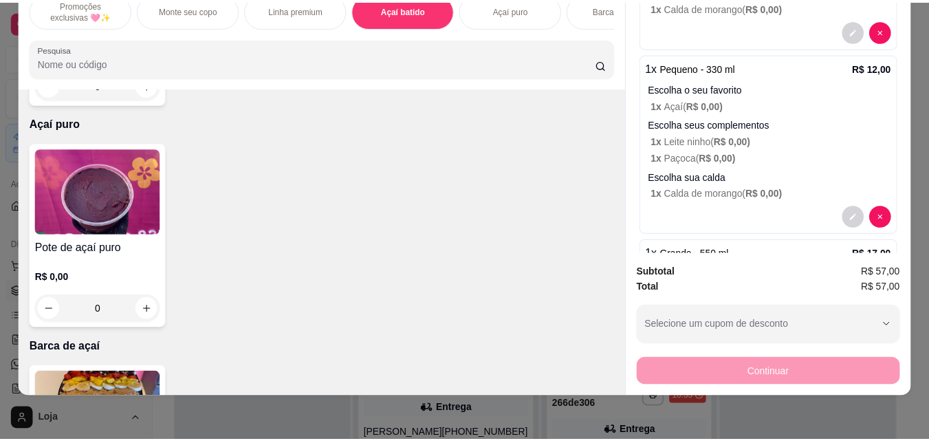
scroll to position [0, 0]
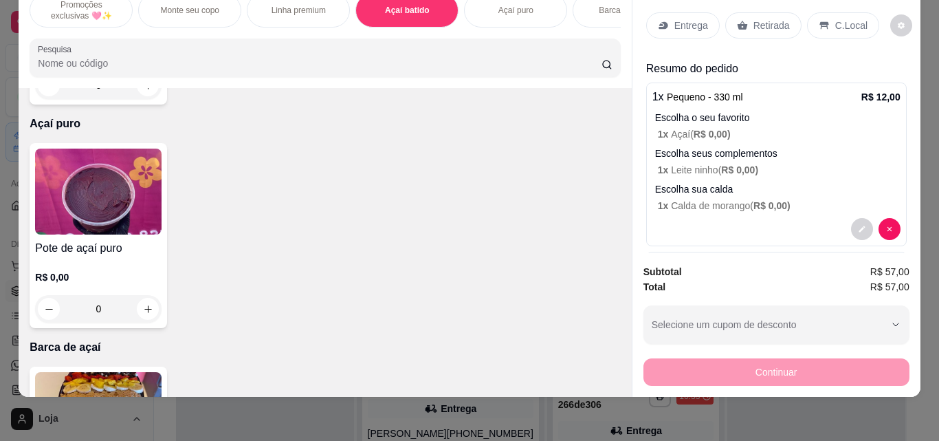
click at [819, 22] on icon at bounding box center [823, 26] width 9 height 8
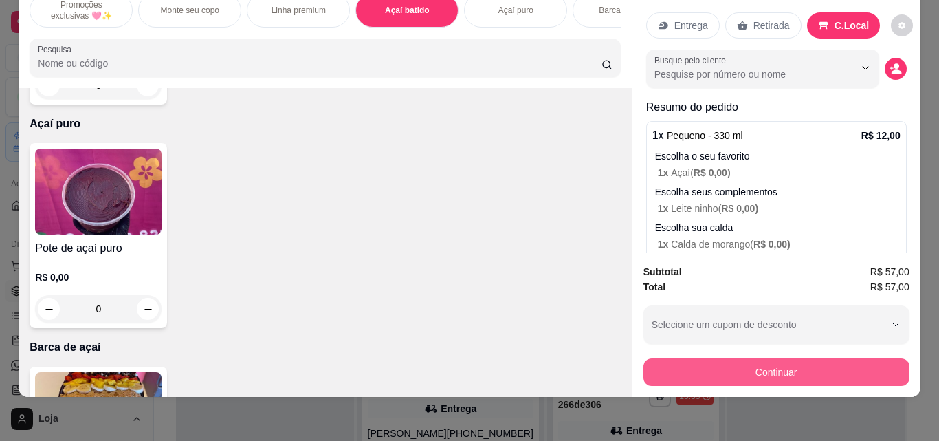
click at [785, 366] on button "Continuar" at bounding box center [776, 371] width 266 height 27
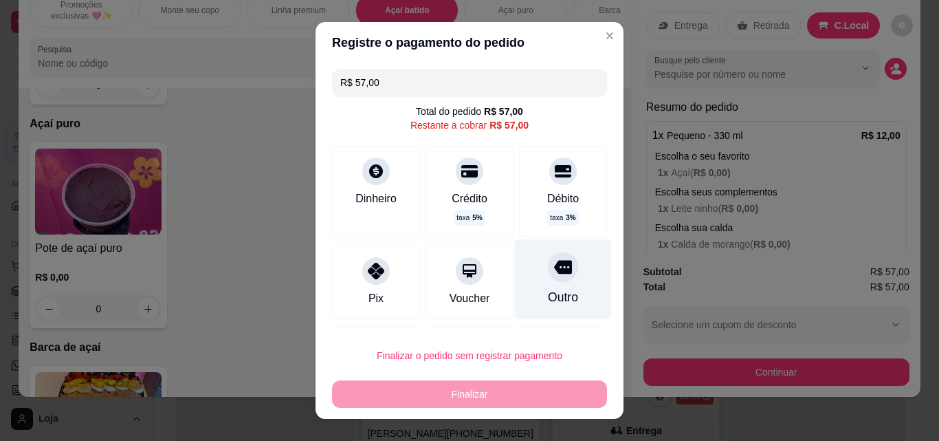
click at [553, 279] on div "Outro" at bounding box center [563, 279] width 97 height 80
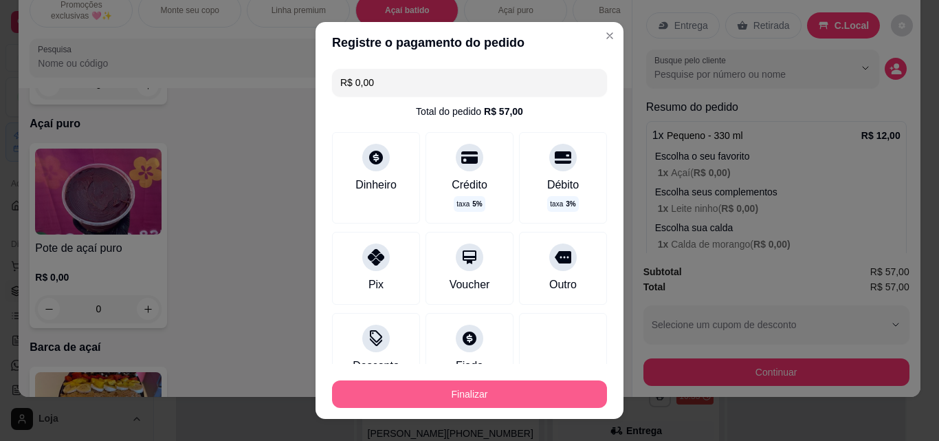
click at [509, 397] on button "Finalizar" at bounding box center [469, 393] width 275 height 27
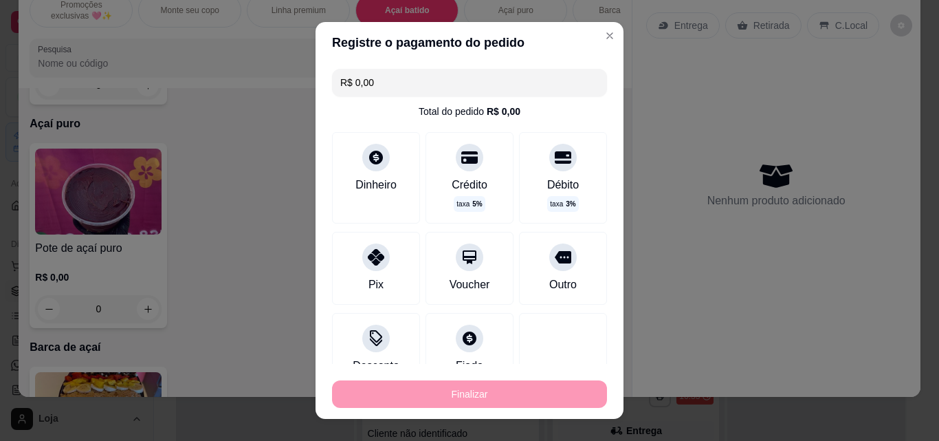
type input "-R$ 57,00"
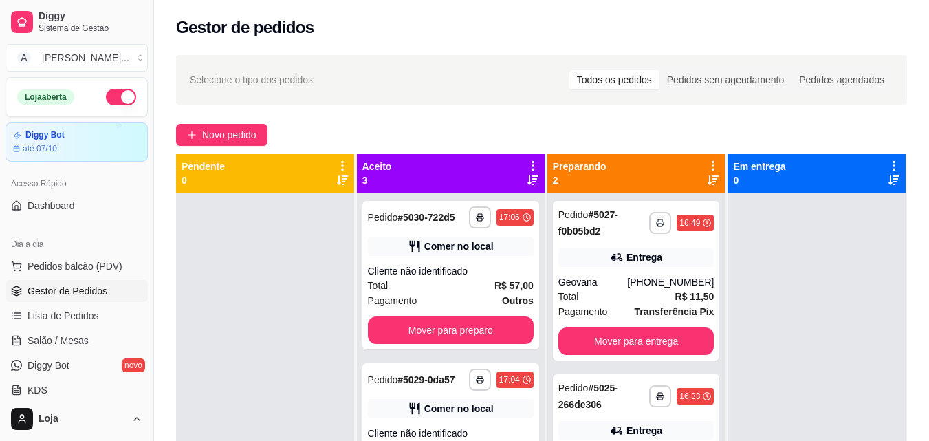
scroll to position [38, 0]
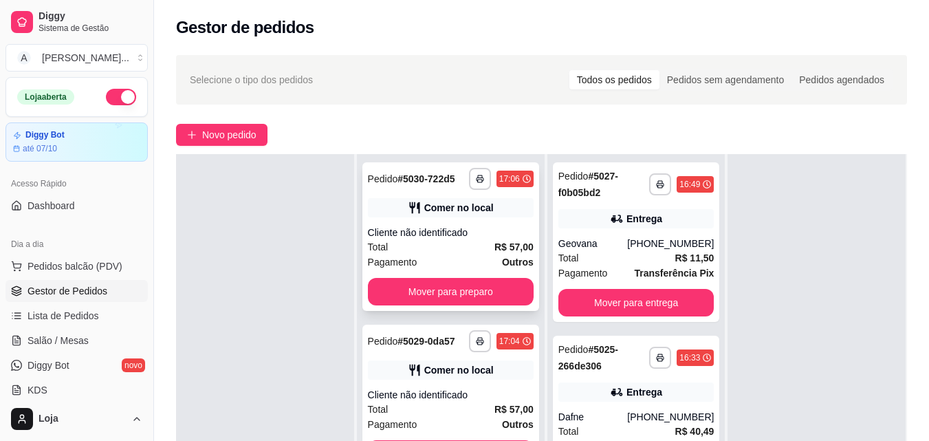
click at [490, 217] on div "Comer no local" at bounding box center [451, 207] width 166 height 19
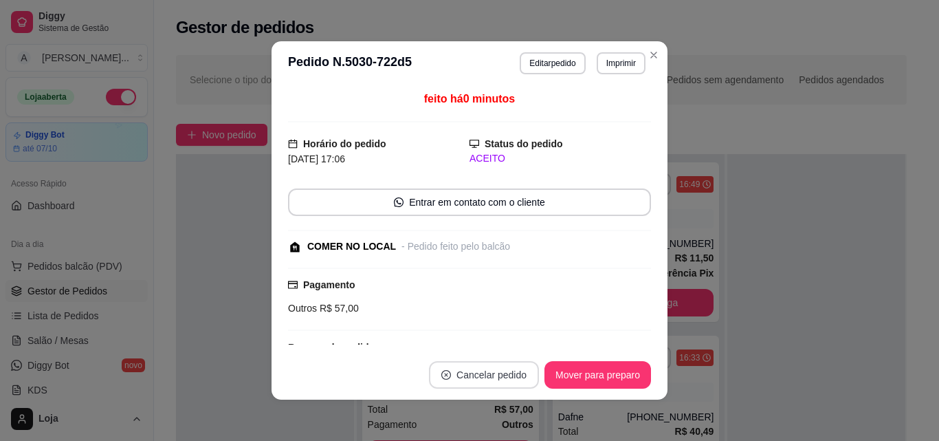
click at [479, 379] on button "Cancelar pedido" at bounding box center [484, 374] width 110 height 27
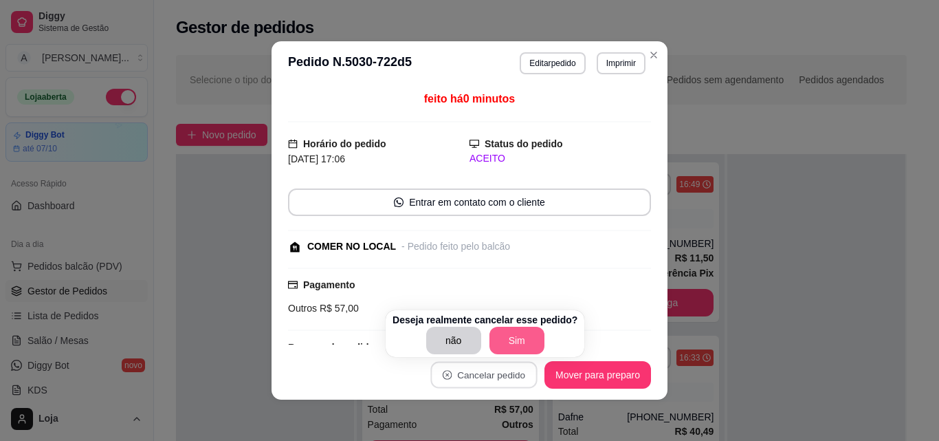
click at [498, 342] on button "Sim" at bounding box center [516, 340] width 55 height 27
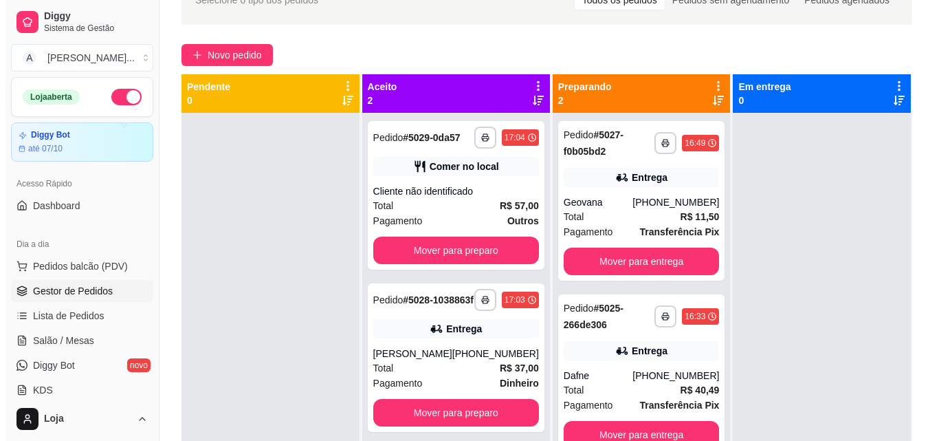
scroll to position [0, 0]
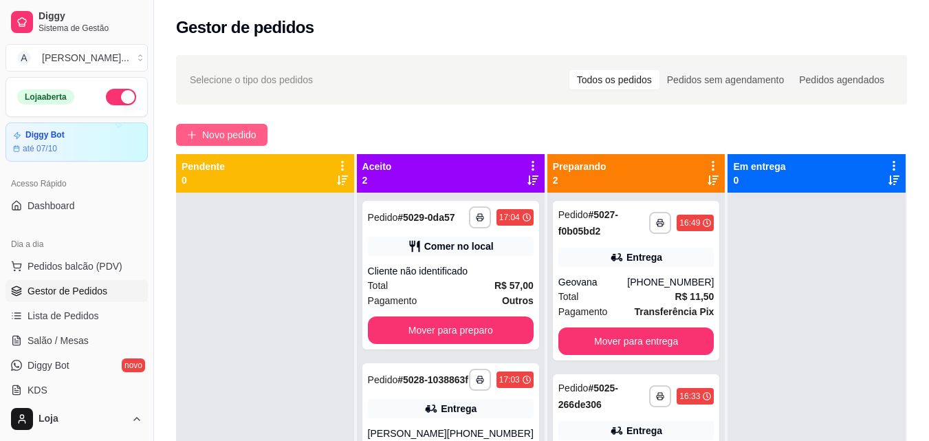
click at [227, 126] on button "Novo pedido" at bounding box center [221, 135] width 91 height 22
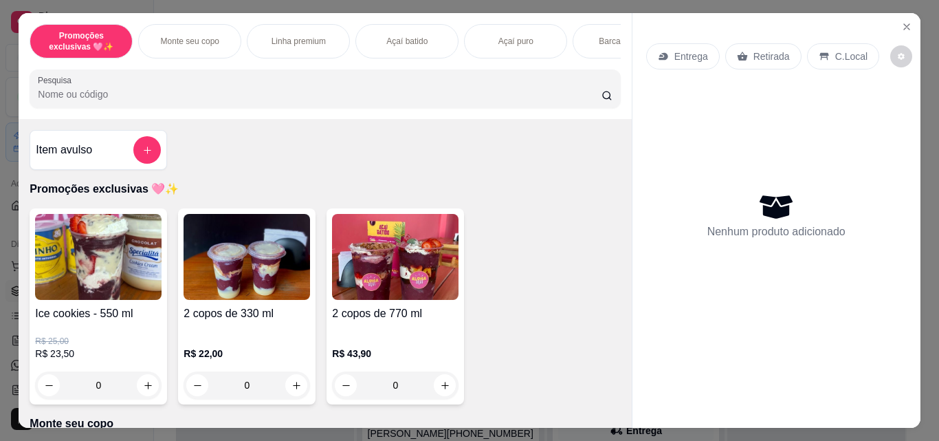
scroll to position [69, 0]
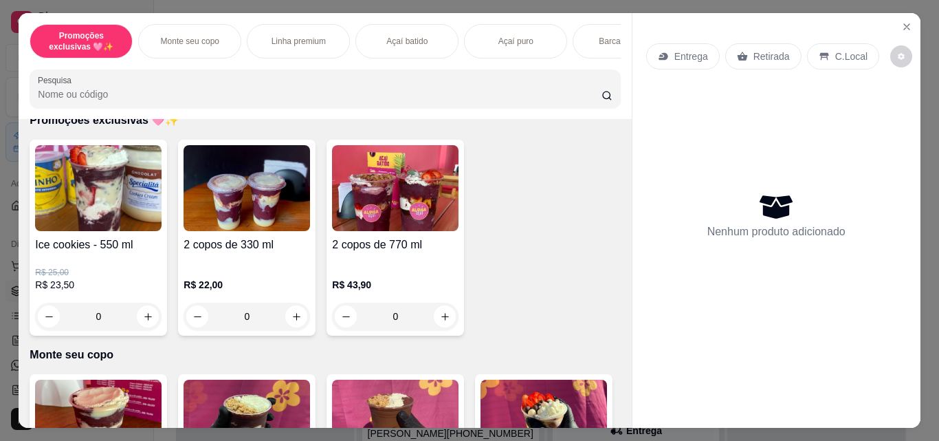
click at [181, 36] on p "Monte seu copo" at bounding box center [190, 41] width 58 height 11
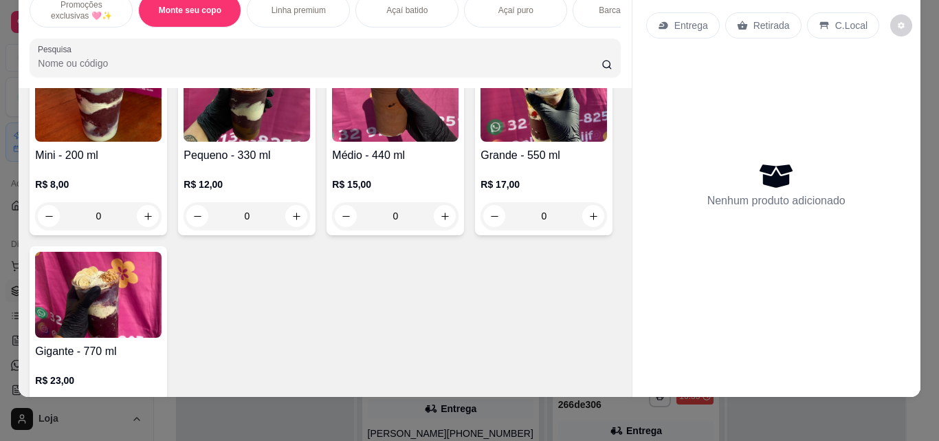
scroll to position [365, 0]
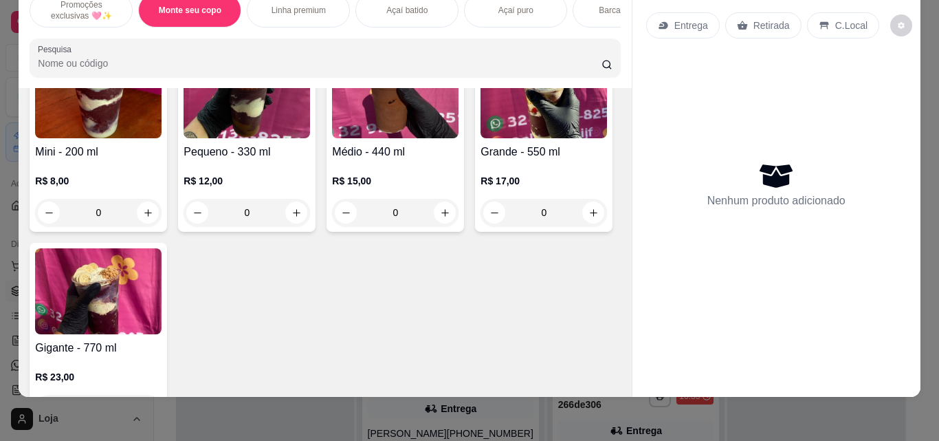
click at [386, 166] on div "R$ 15,00 0" at bounding box center [395, 193] width 126 height 66
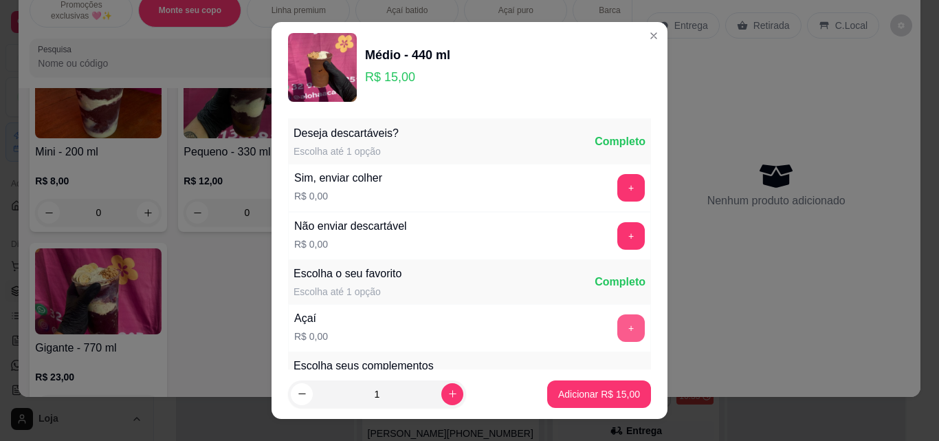
click at [617, 327] on button "+" at bounding box center [630, 327] width 27 height 27
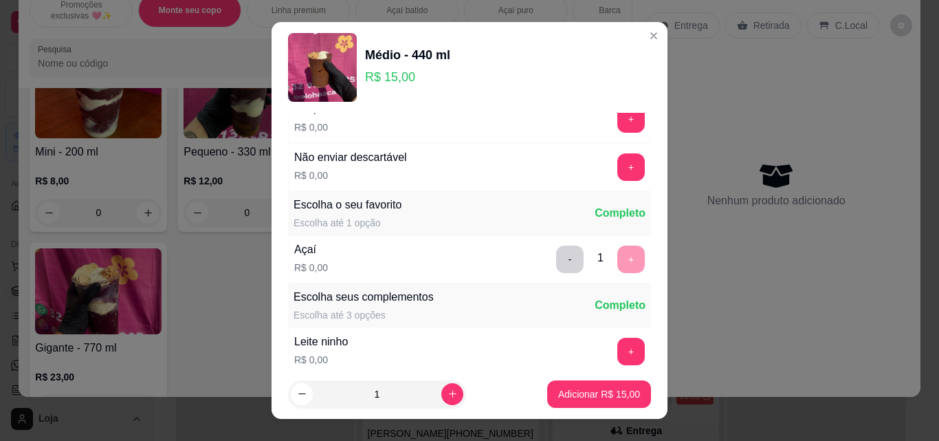
scroll to position [137, 0]
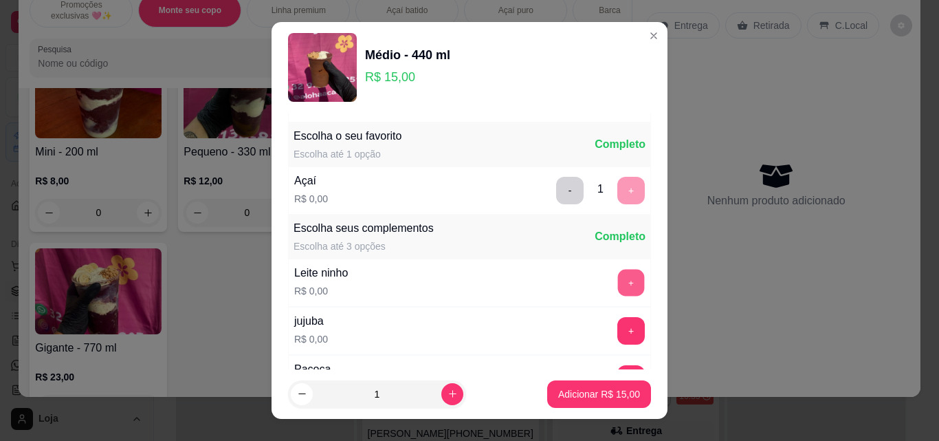
click at [618, 280] on button "+" at bounding box center [631, 282] width 27 height 27
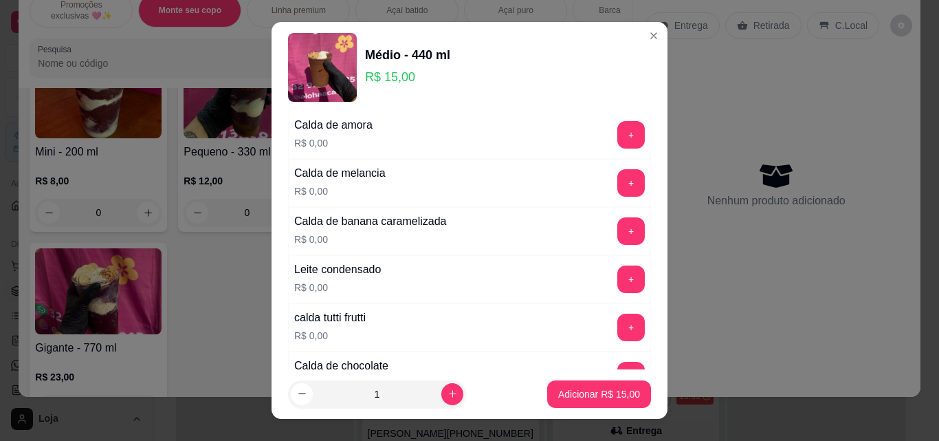
scroll to position [1100, 0]
click at [617, 276] on button "+" at bounding box center [630, 278] width 27 height 27
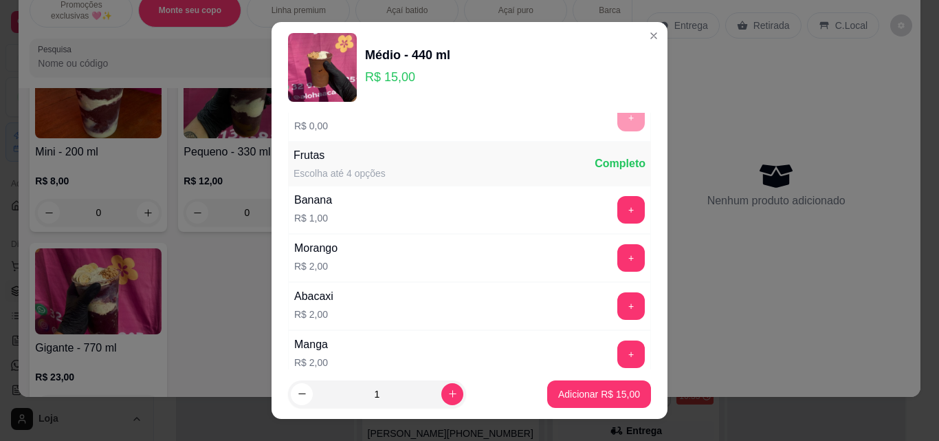
scroll to position [1581, 0]
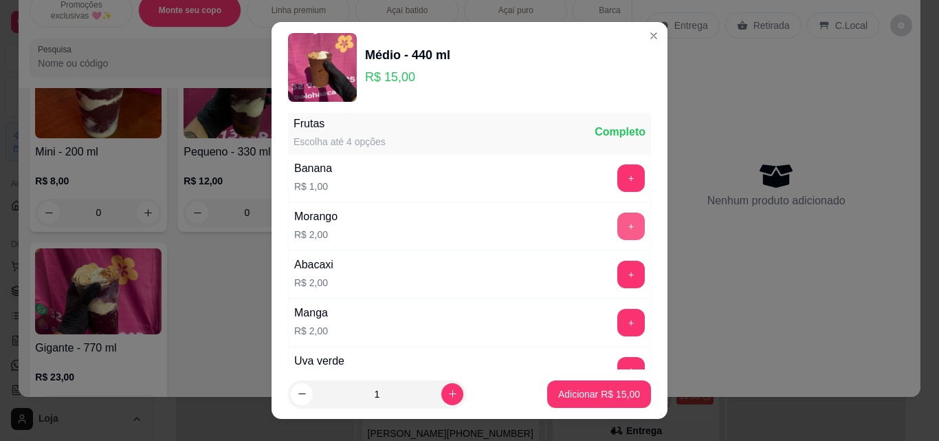
click at [617, 225] on button "+" at bounding box center [630, 225] width 27 height 27
click at [571, 395] on p "Adicionar R$ 17,00" at bounding box center [599, 394] width 82 height 14
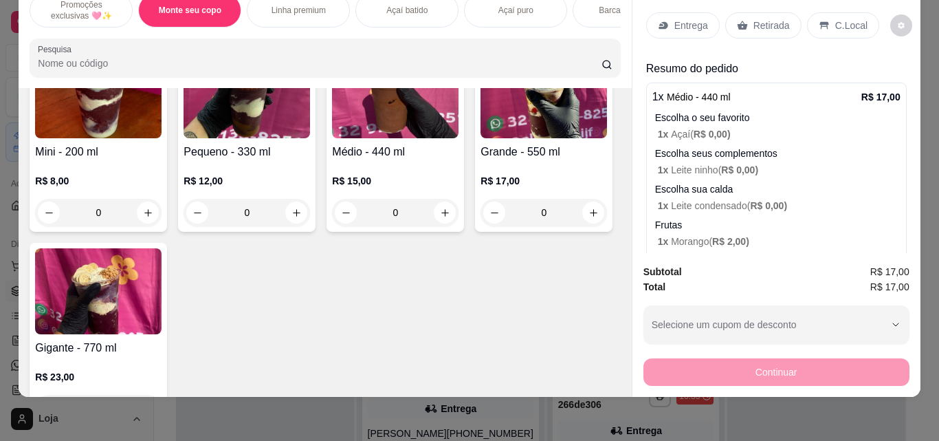
scroll to position [0, 0]
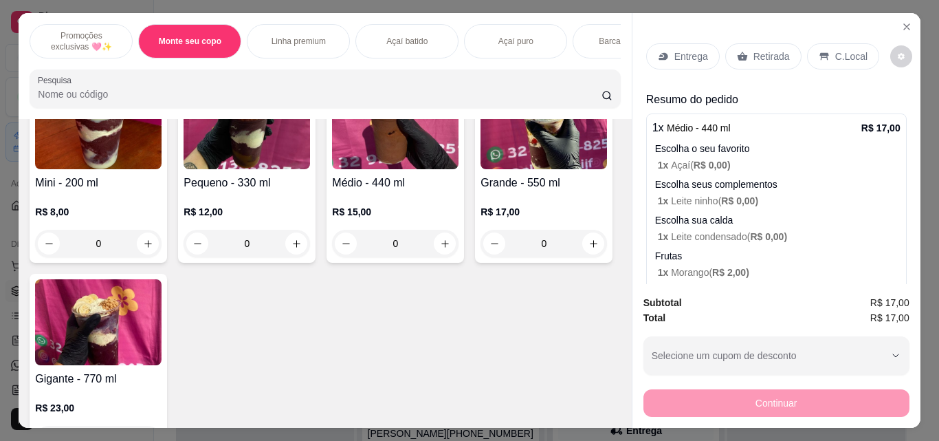
click at [768, 49] on p "Retirada" at bounding box center [771, 56] width 36 height 14
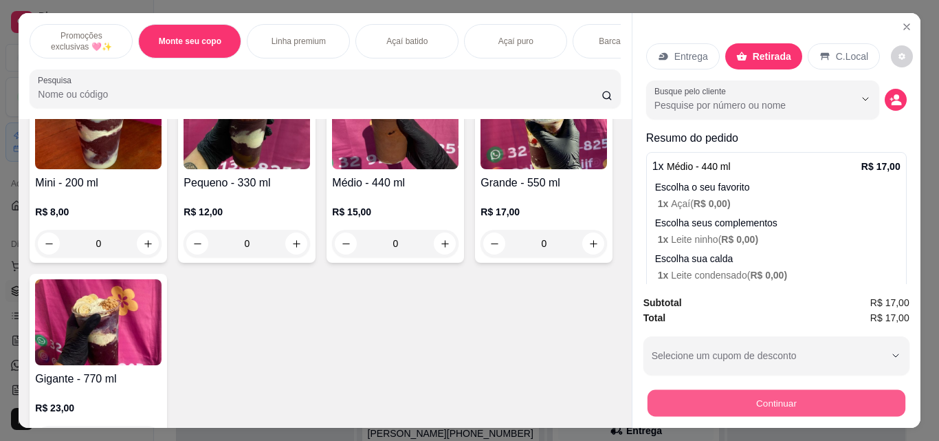
click at [761, 395] on button "Continuar" at bounding box center [776, 402] width 258 height 27
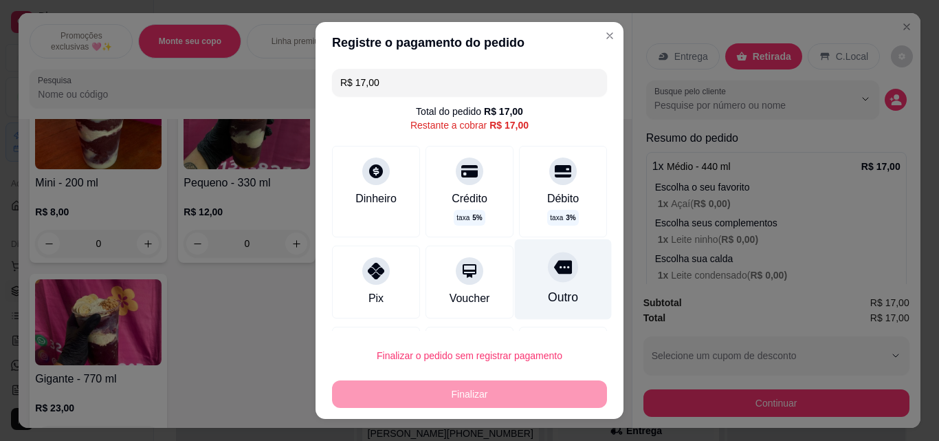
click at [554, 274] on icon at bounding box center [563, 267] width 18 height 18
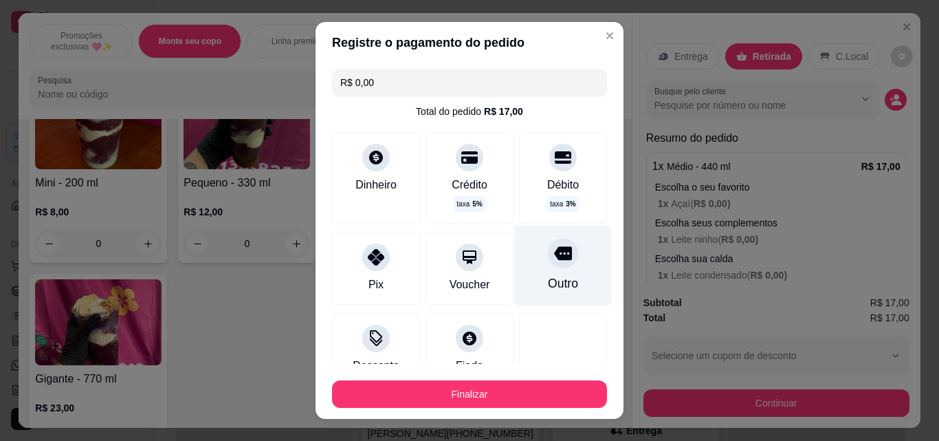
click at [546, 268] on div "Outro" at bounding box center [563, 265] width 97 height 80
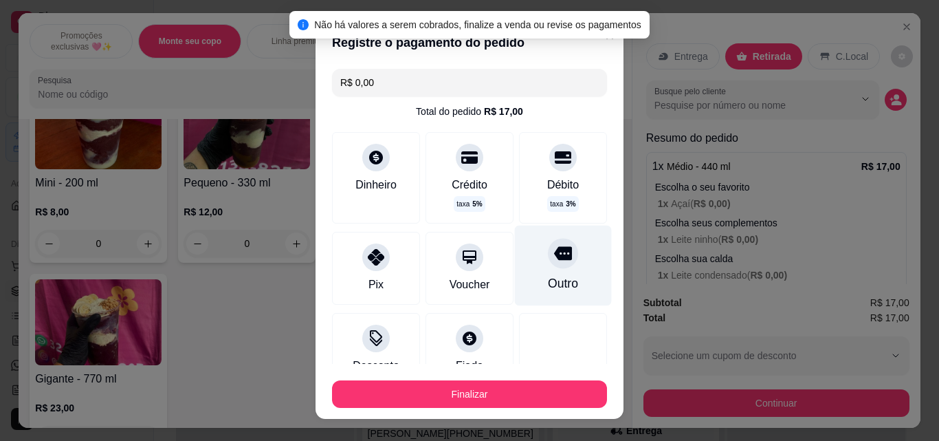
click at [522, 261] on div "Outro" at bounding box center [563, 265] width 97 height 80
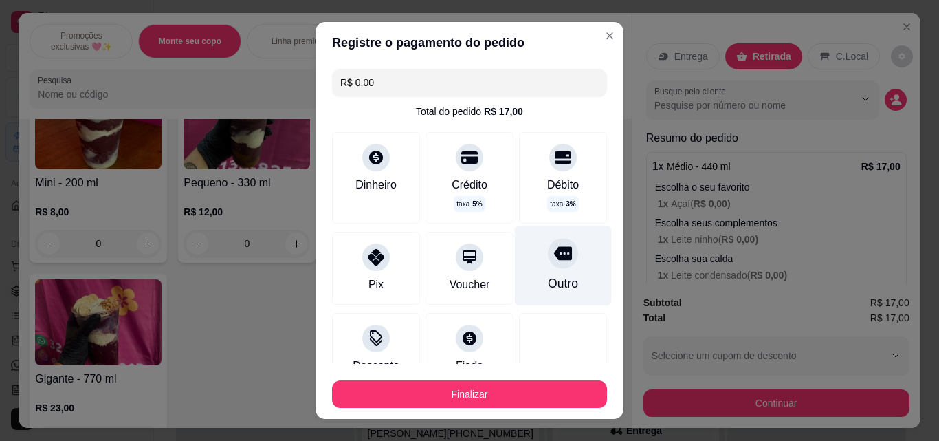
click at [548, 284] on div "Outro" at bounding box center [563, 283] width 30 height 18
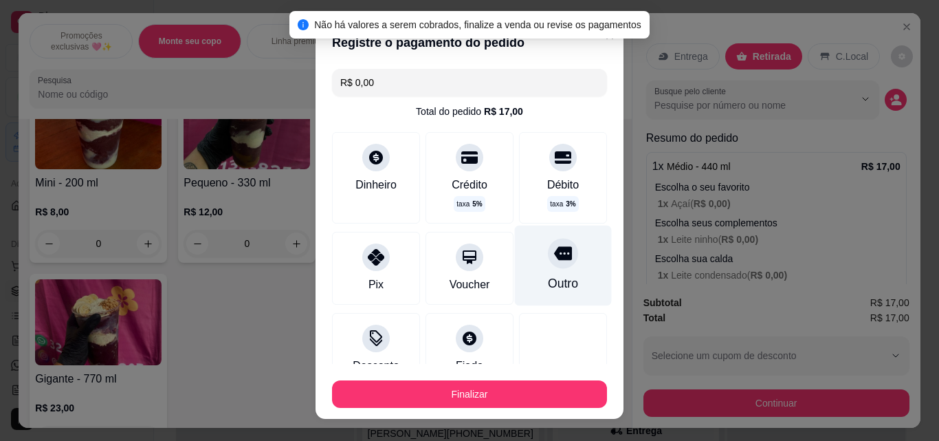
click at [554, 256] on icon at bounding box center [563, 254] width 18 height 14
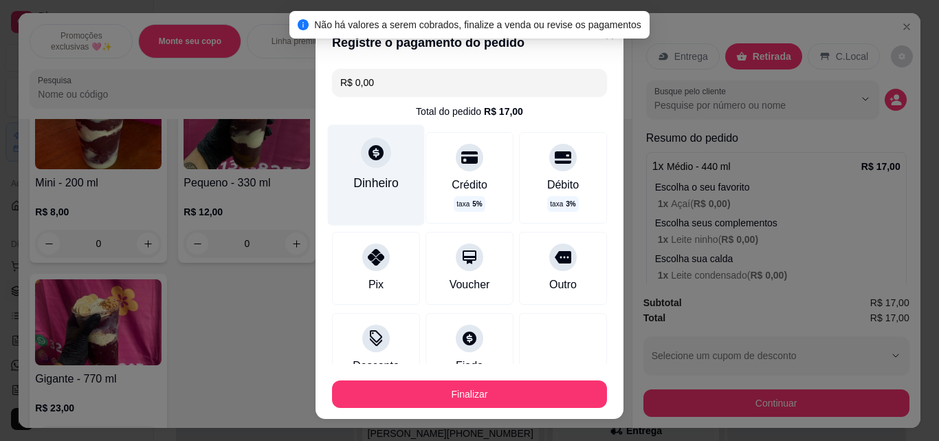
click at [367, 172] on div "Dinheiro" at bounding box center [376, 174] width 97 height 100
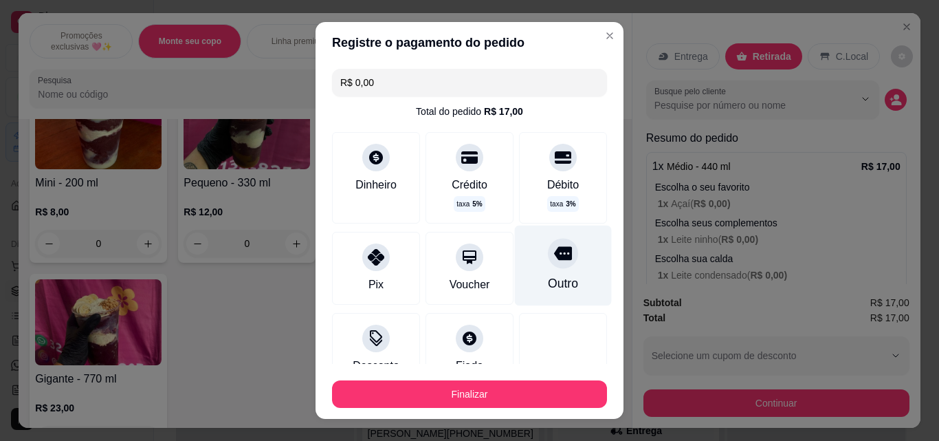
click at [554, 256] on icon at bounding box center [563, 254] width 18 height 14
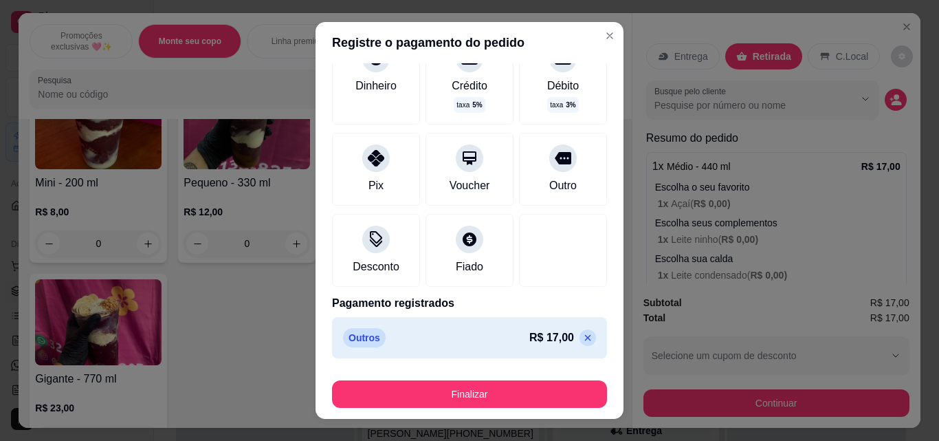
click at [582, 338] on icon at bounding box center [587, 337] width 11 height 11
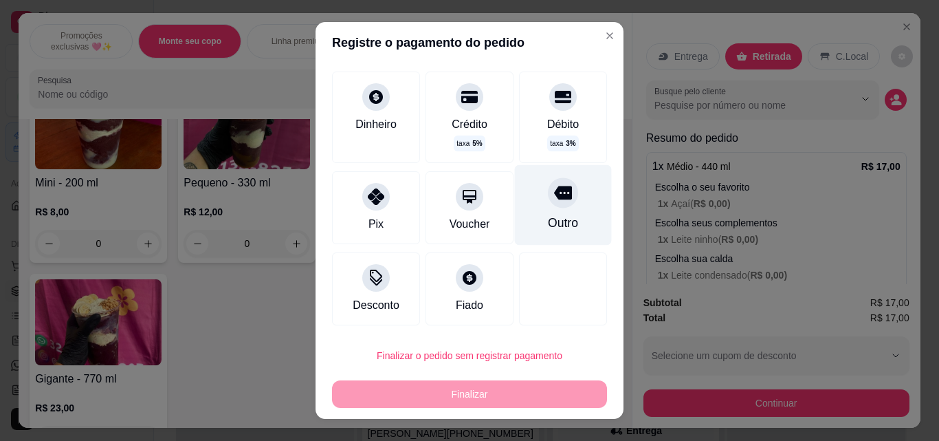
click at [554, 192] on icon at bounding box center [563, 193] width 18 height 18
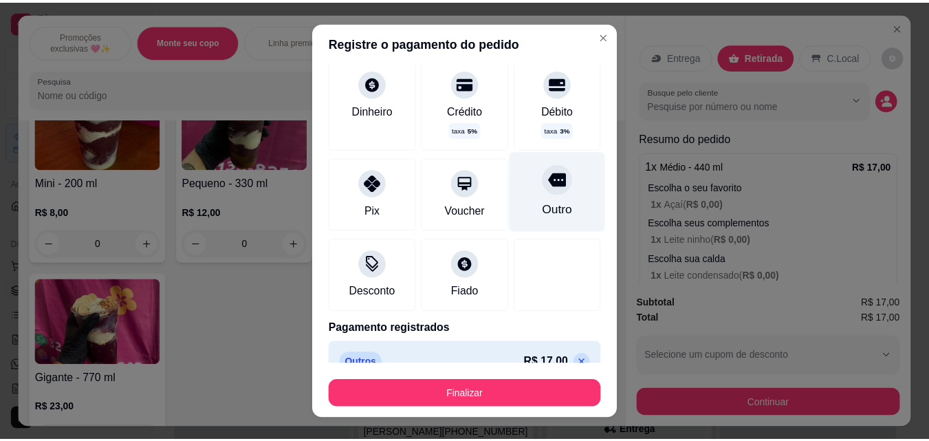
scroll to position [99, 0]
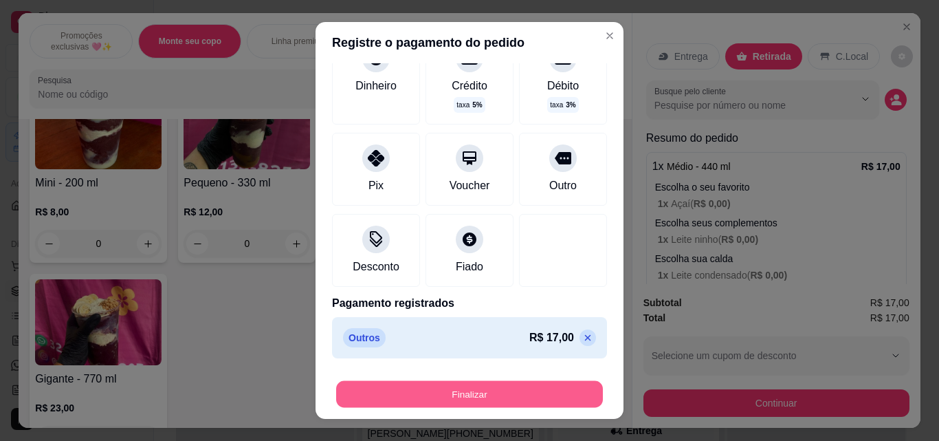
click at [490, 381] on button "Finalizar" at bounding box center [469, 394] width 267 height 27
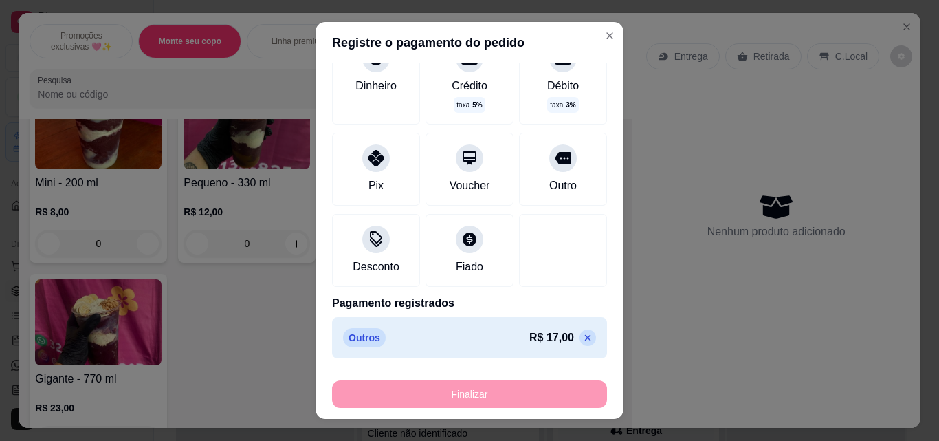
type input "-R$ 17,00"
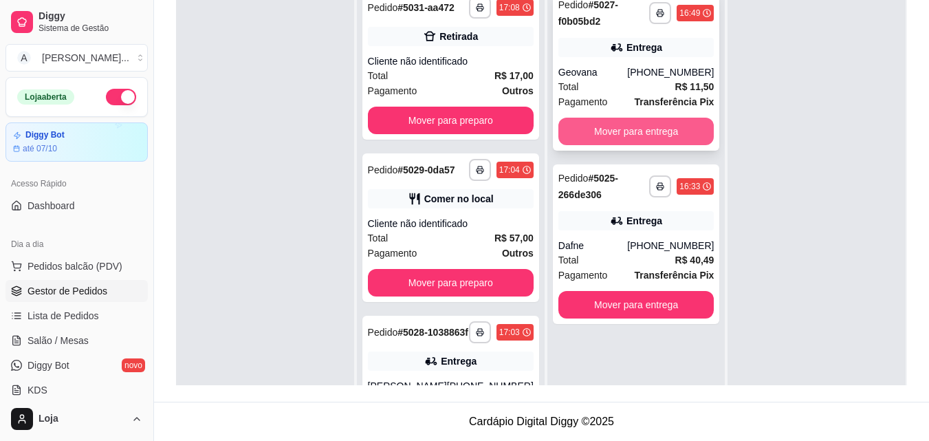
click at [691, 121] on button "Mover para entrega" at bounding box center [636, 131] width 156 height 27
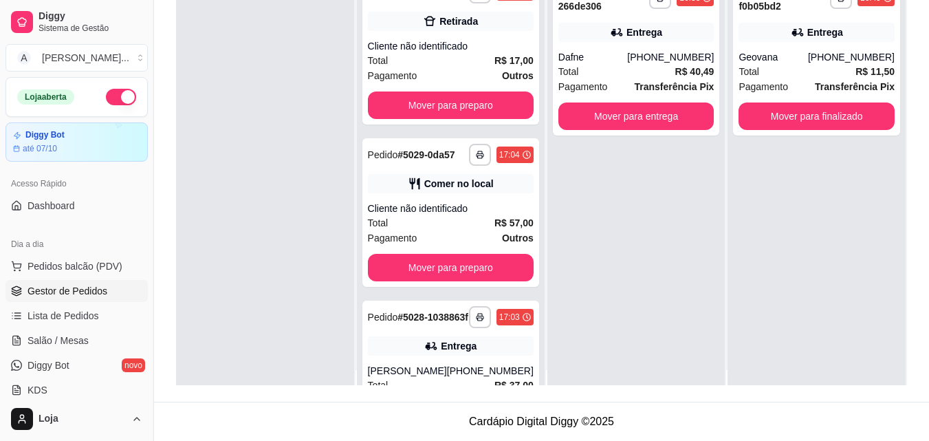
scroll to position [38, 0]
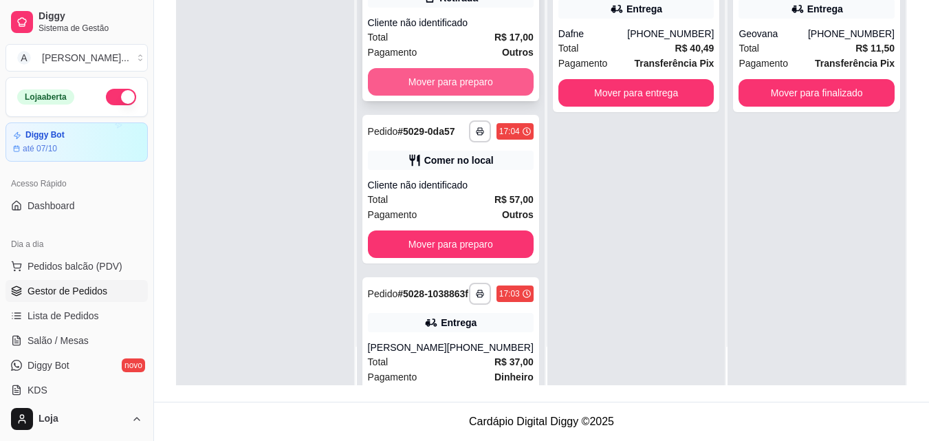
click at [454, 93] on button "Mover para preparo" at bounding box center [451, 81] width 166 height 27
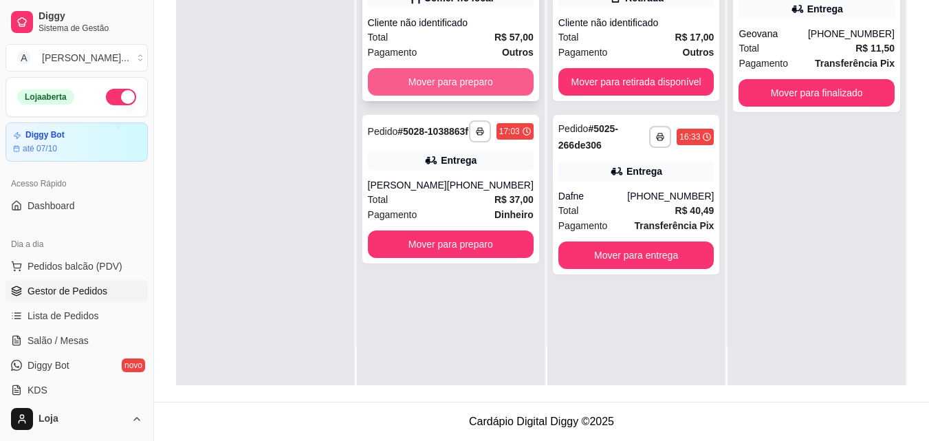
click at [457, 76] on button "Mover para preparo" at bounding box center [451, 81] width 166 height 27
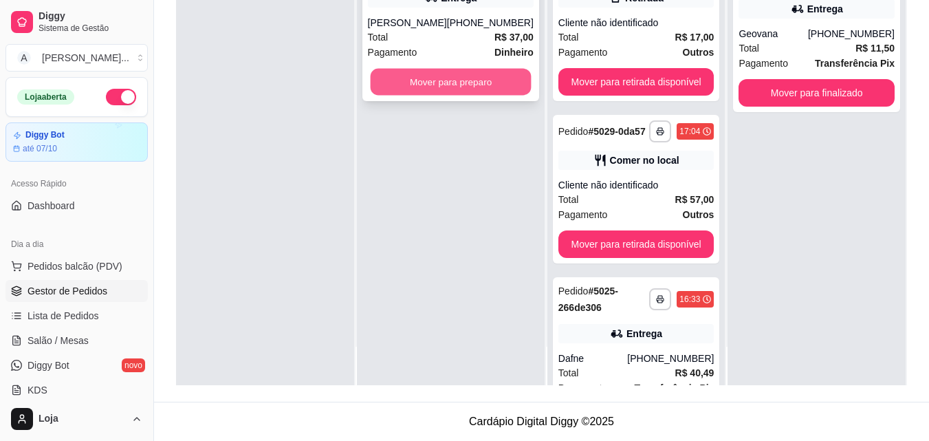
click at [462, 96] on button "Mover para preparo" at bounding box center [450, 82] width 161 height 27
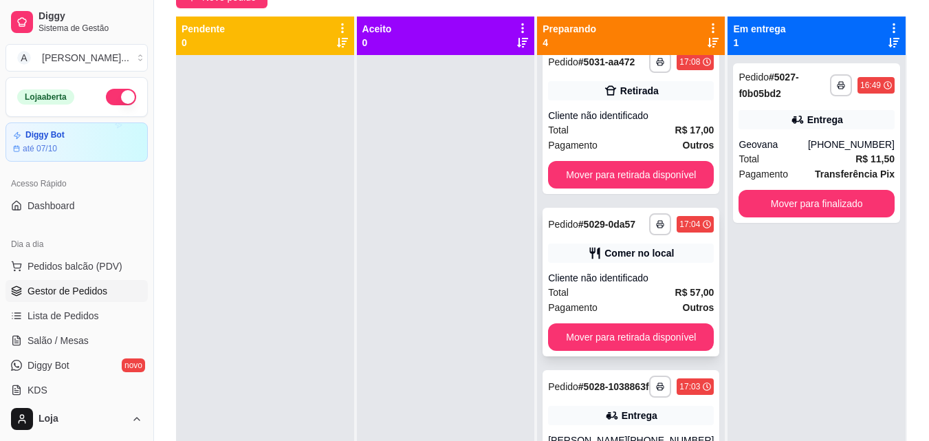
scroll to position [69, 0]
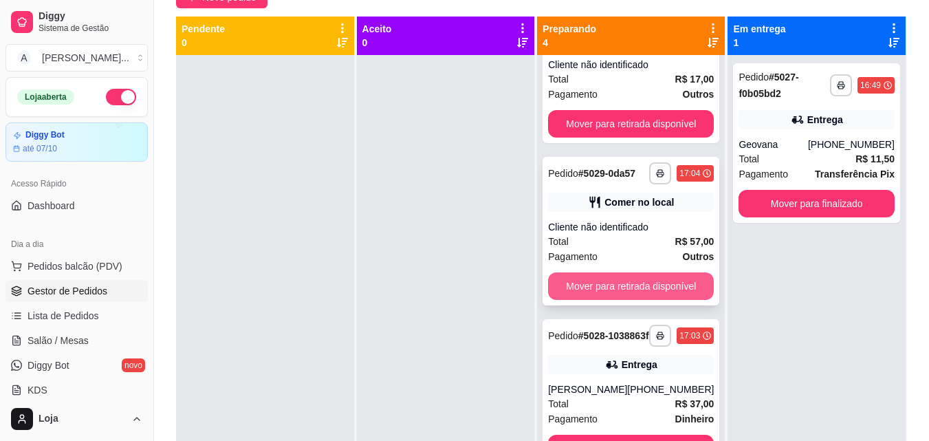
click at [649, 294] on button "Mover para retirada disponível" at bounding box center [631, 285] width 166 height 27
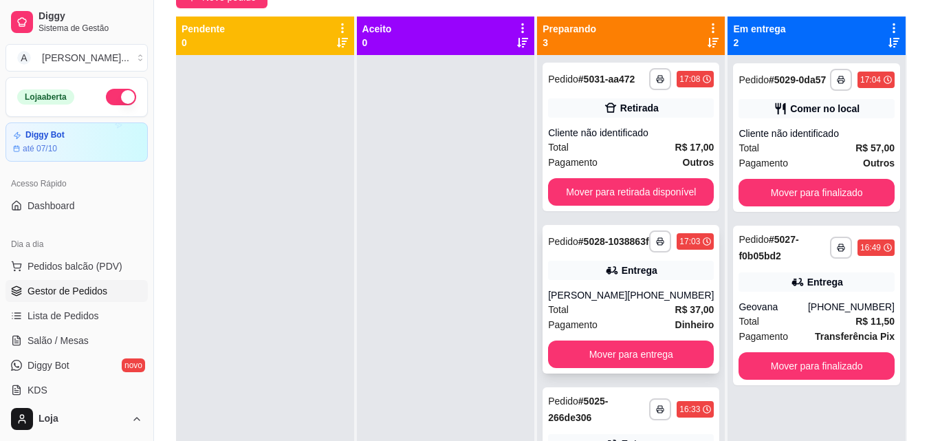
scroll to position [0, 0]
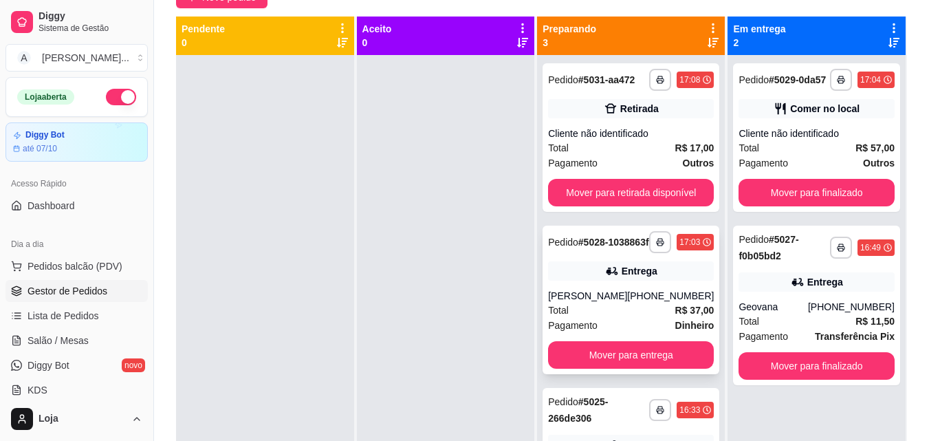
click at [652, 189] on button "Mover para retirada disponível" at bounding box center [631, 192] width 166 height 27
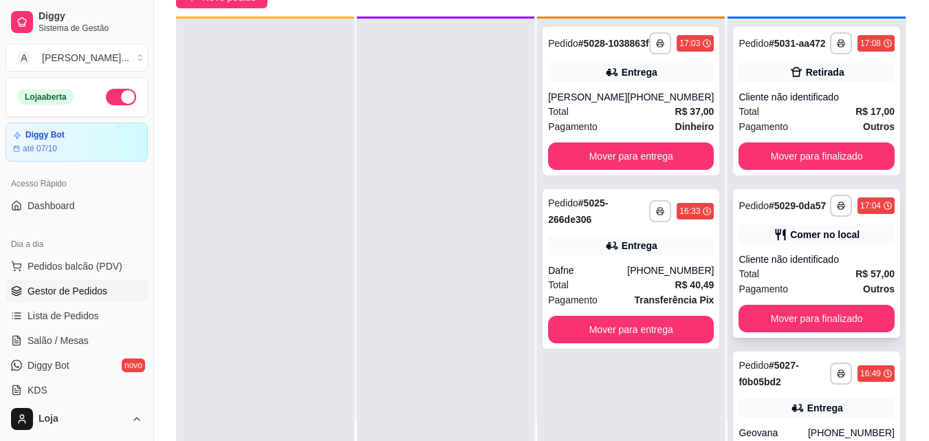
scroll to position [38, 0]
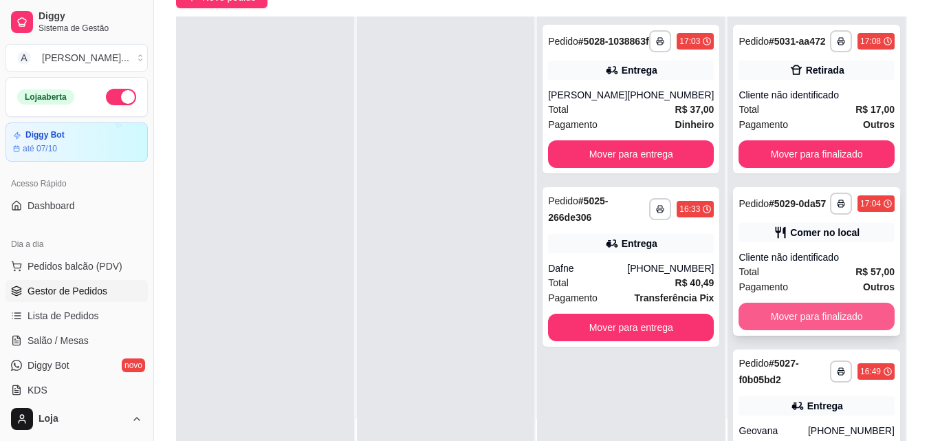
click at [787, 330] on button "Mover para finalizado" at bounding box center [816, 315] width 156 height 27
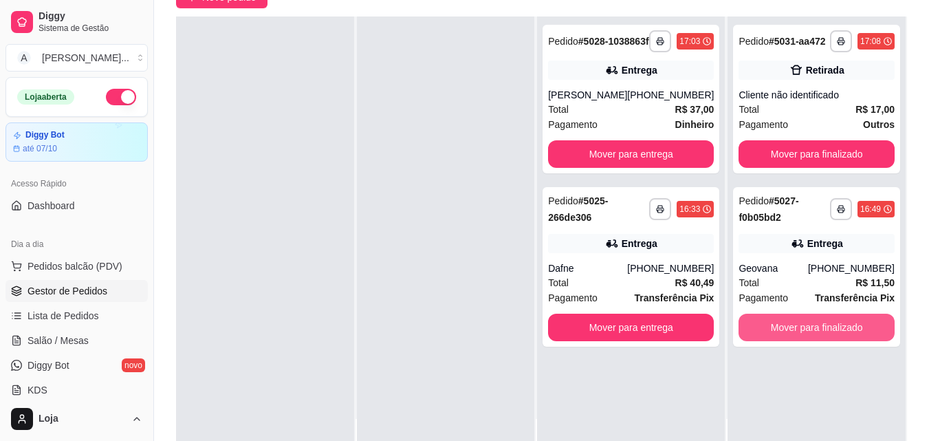
click at [787, 340] on button "Mover para finalizado" at bounding box center [816, 326] width 156 height 27
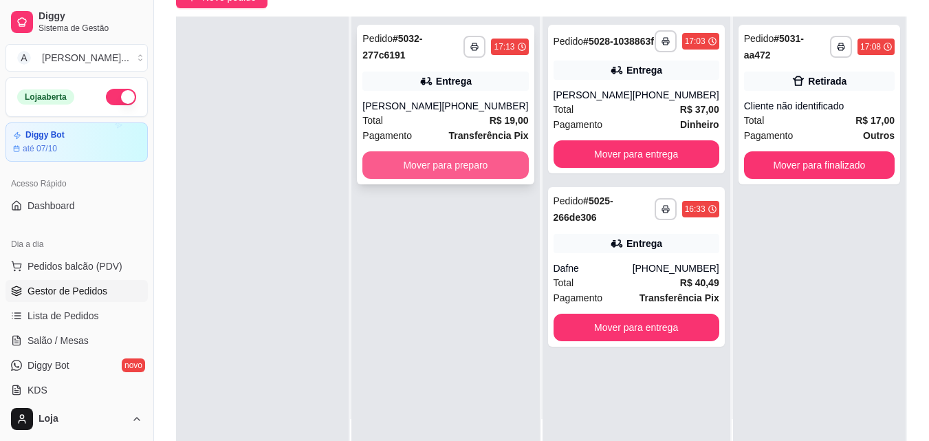
click at [435, 164] on button "Mover para preparo" at bounding box center [445, 164] width 166 height 27
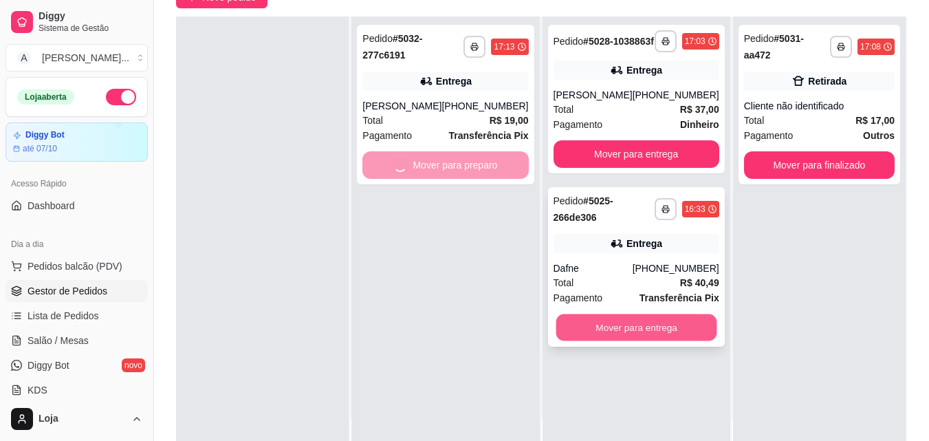
click at [602, 337] on button "Mover para entrega" at bounding box center [635, 327] width 161 height 27
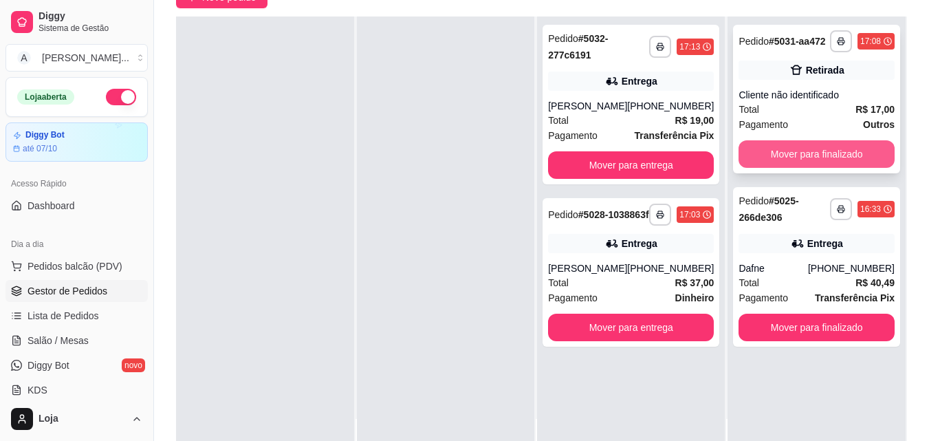
click at [762, 161] on button "Mover para finalizado" at bounding box center [816, 153] width 156 height 27
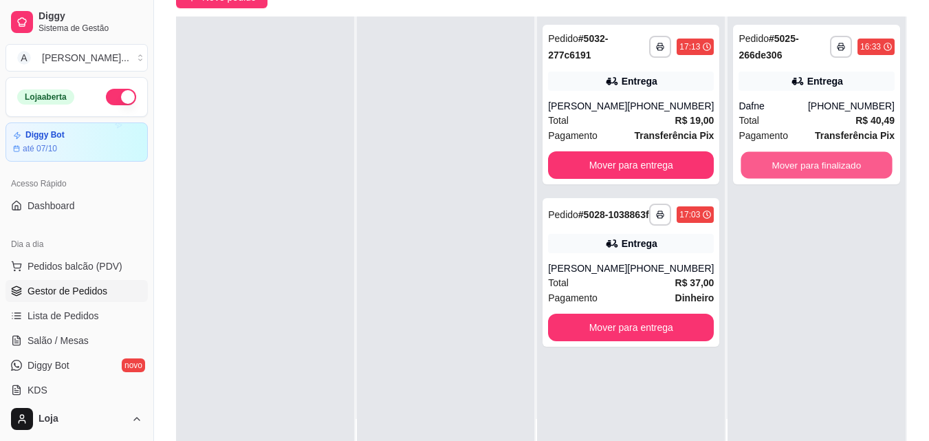
click at [762, 161] on button "Mover para finalizado" at bounding box center [816, 165] width 151 height 27
click at [753, 166] on button "Mover para finalizado" at bounding box center [816, 164] width 156 height 27
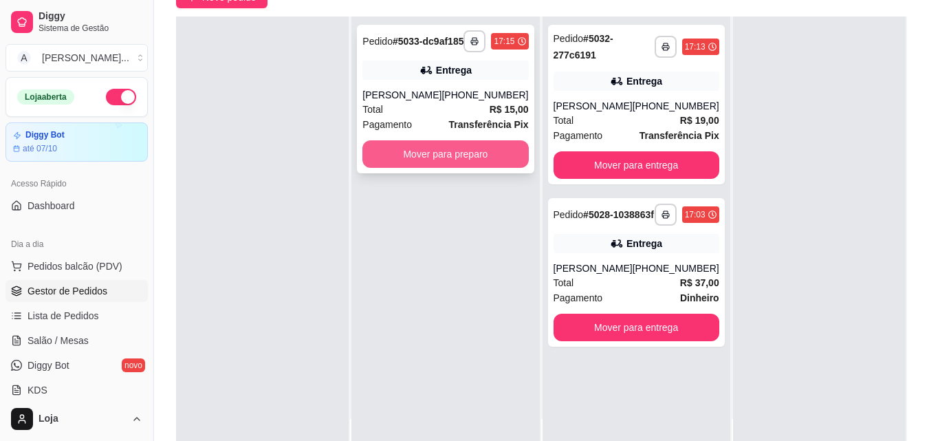
click at [403, 156] on button "Mover para preparo" at bounding box center [445, 153] width 166 height 27
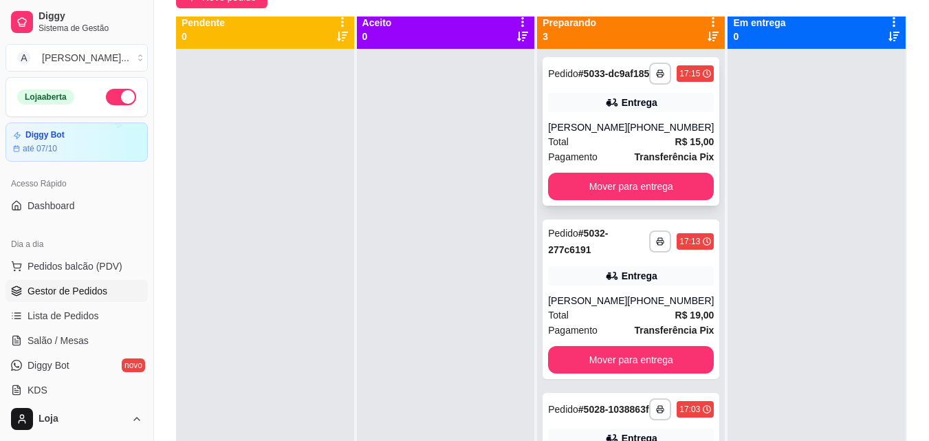
scroll to position [0, 0]
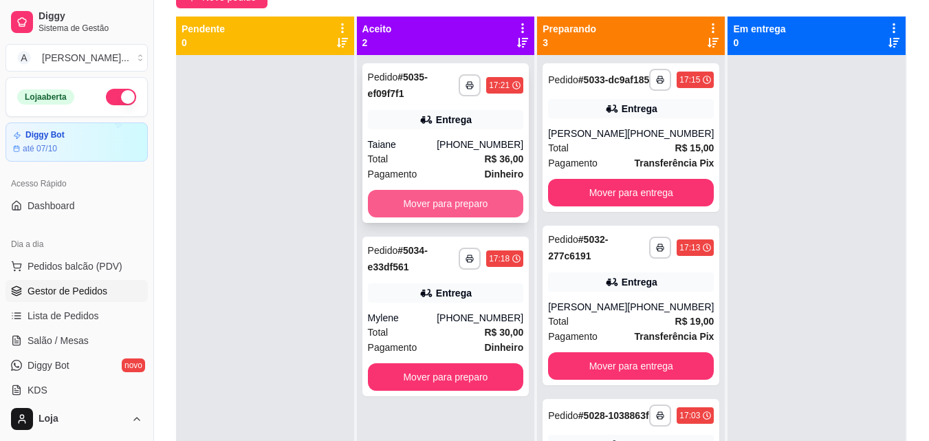
click at [488, 206] on button "Mover para preparo" at bounding box center [446, 203] width 156 height 27
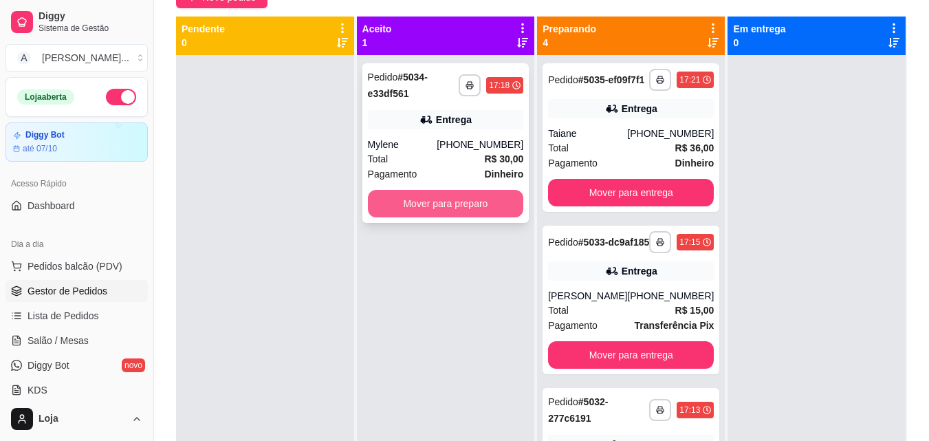
click at [487, 201] on button "Mover para preparo" at bounding box center [446, 203] width 156 height 27
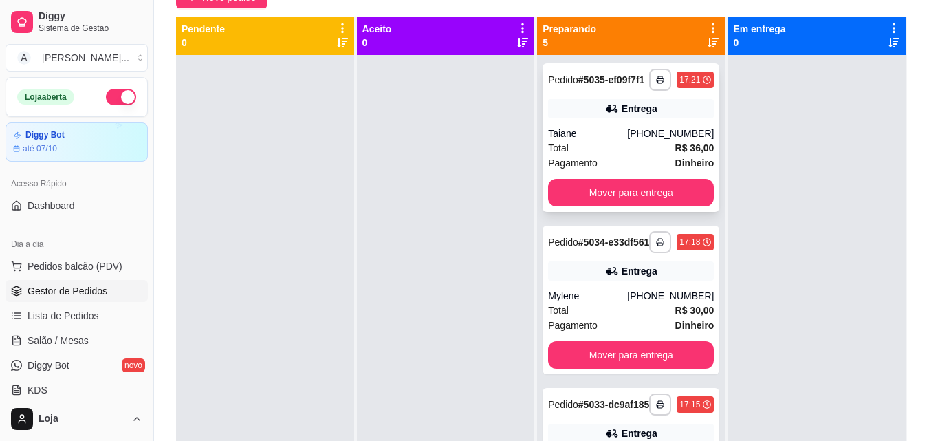
click at [634, 118] on div "Entrega" at bounding box center [631, 108] width 166 height 19
click at [707, 42] on icon at bounding box center [712, 43] width 11 height 10
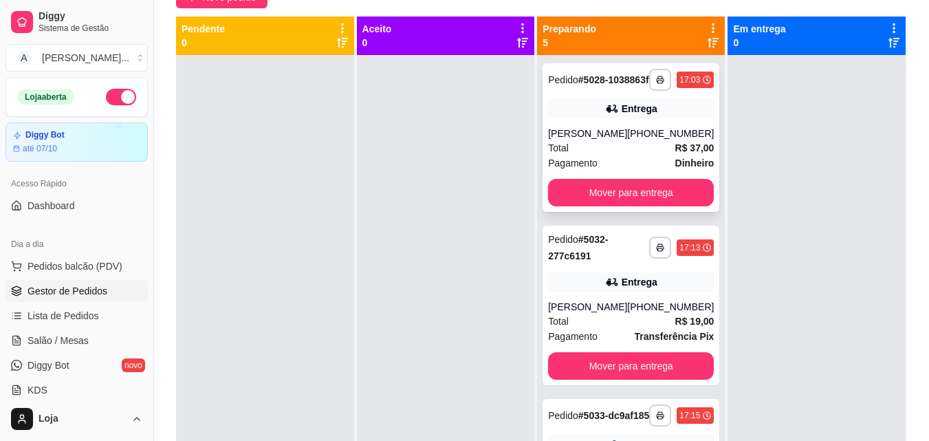
click at [643, 115] on div "Entrega" at bounding box center [639, 109] width 36 height 14
click at [707, 43] on icon at bounding box center [712, 43] width 11 height 10
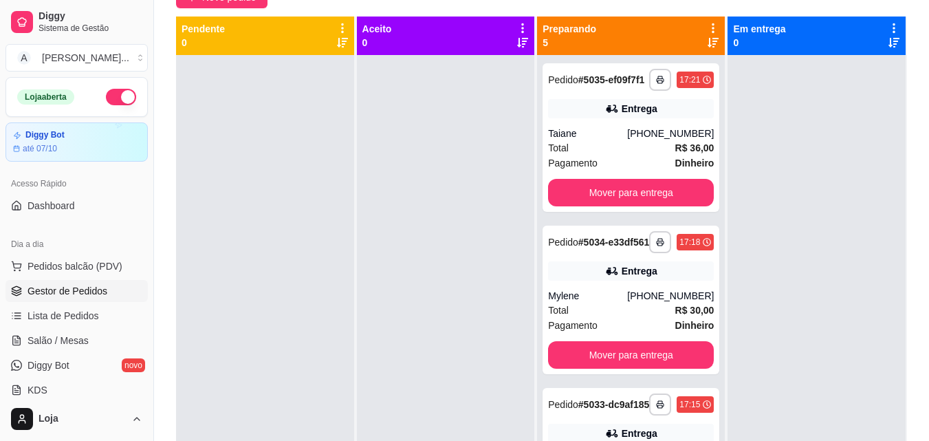
click at [707, 43] on icon at bounding box center [712, 43] width 11 height 10
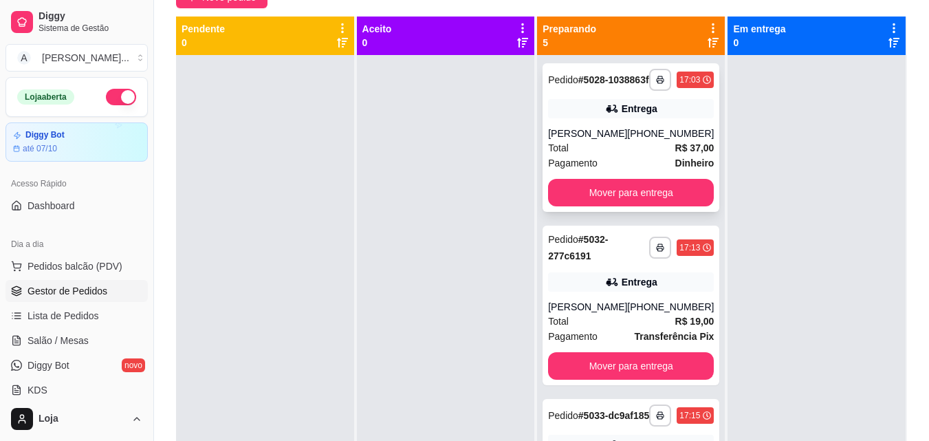
click at [638, 140] on div "(32) 99144-2725" at bounding box center [670, 133] width 87 height 14
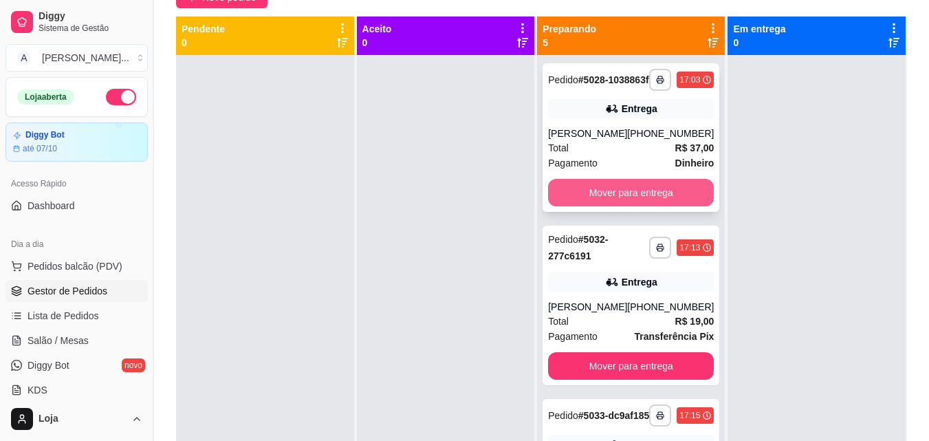
click at [650, 206] on button "Mover para entrega" at bounding box center [631, 192] width 166 height 27
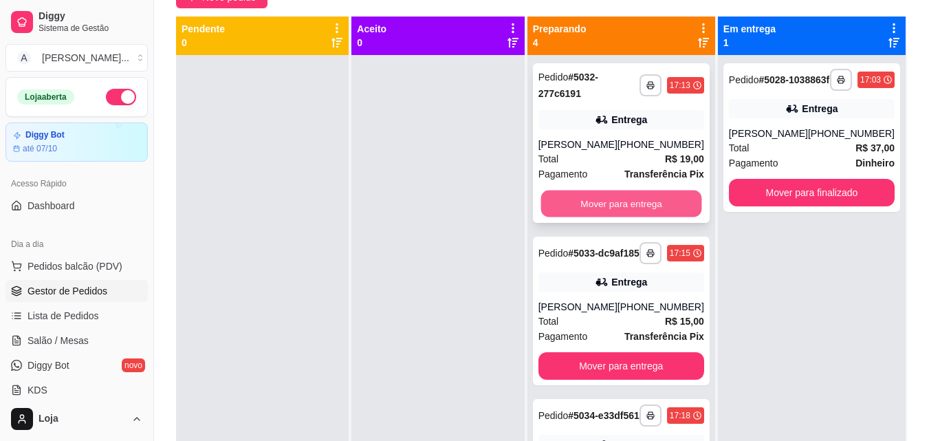
click at [650, 208] on button "Mover para entrega" at bounding box center [620, 203] width 161 height 27
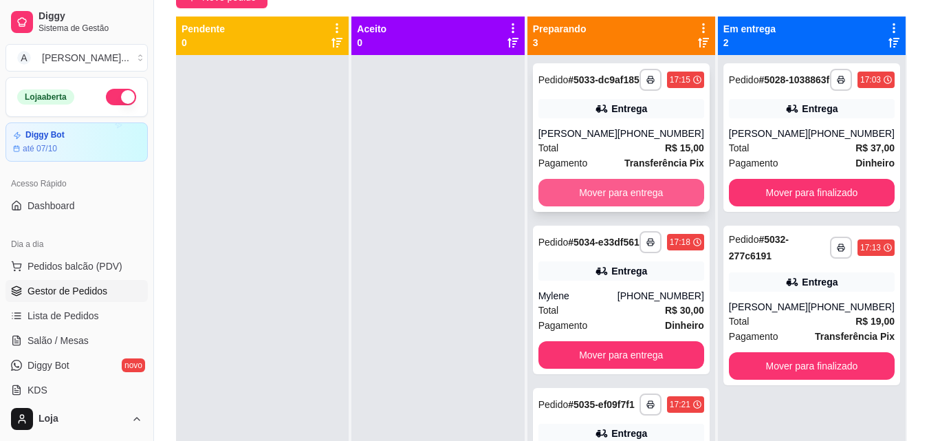
click at [650, 206] on button "Mover para entrega" at bounding box center [621, 192] width 166 height 27
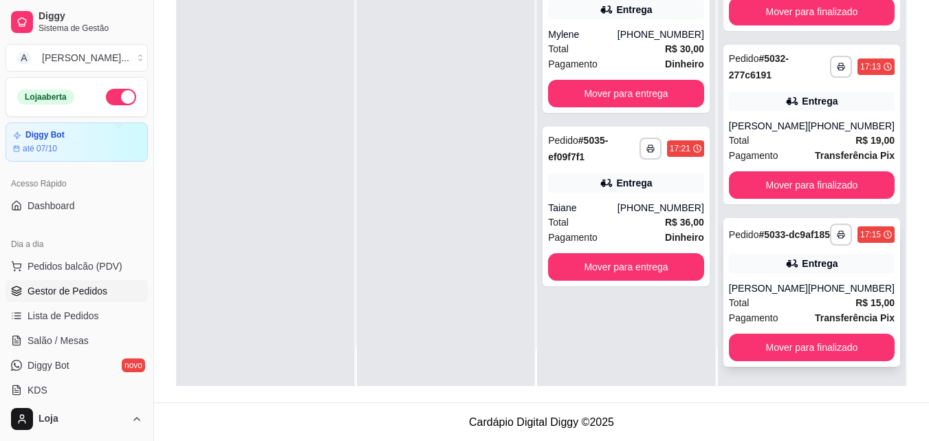
scroll to position [210, 0]
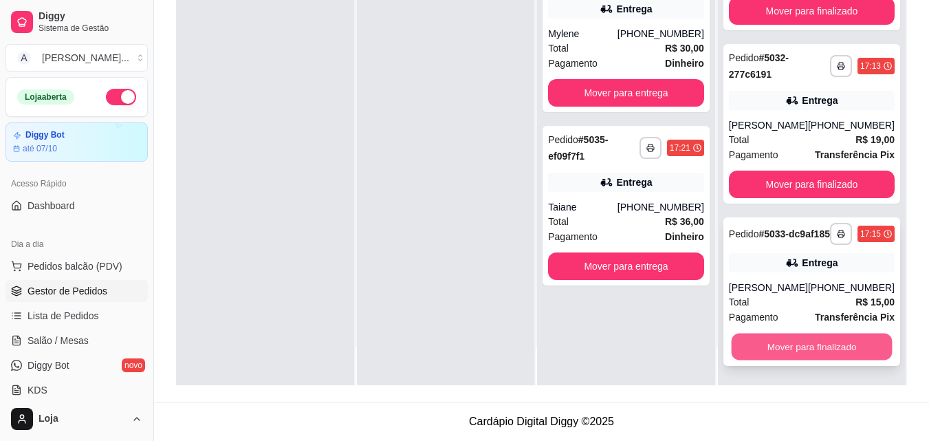
click at [775, 342] on button "Mover para finalizado" at bounding box center [811, 346] width 161 height 27
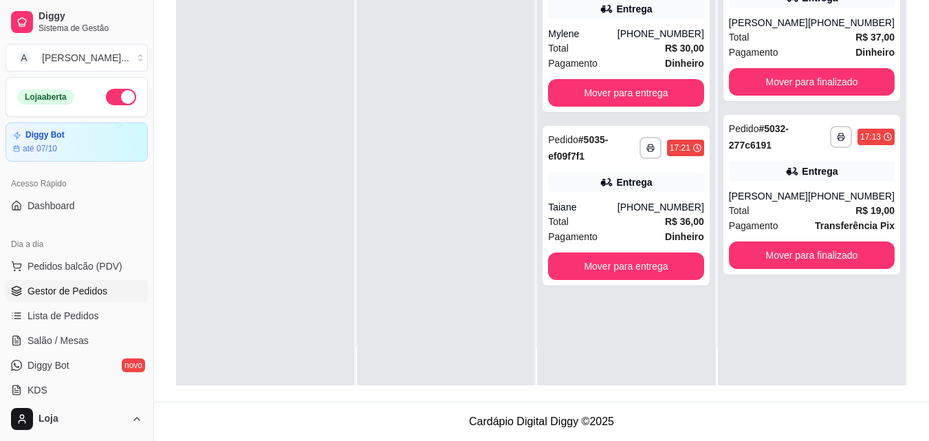
scroll to position [0, 0]
click at [815, 252] on div "**********" at bounding box center [811, 194] width 177 height 159
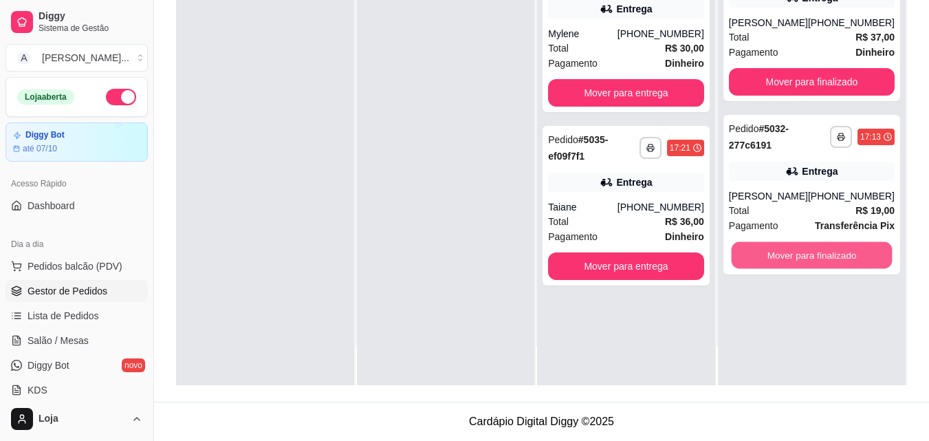
click at [824, 269] on button "Mover para finalizado" at bounding box center [811, 255] width 161 height 27
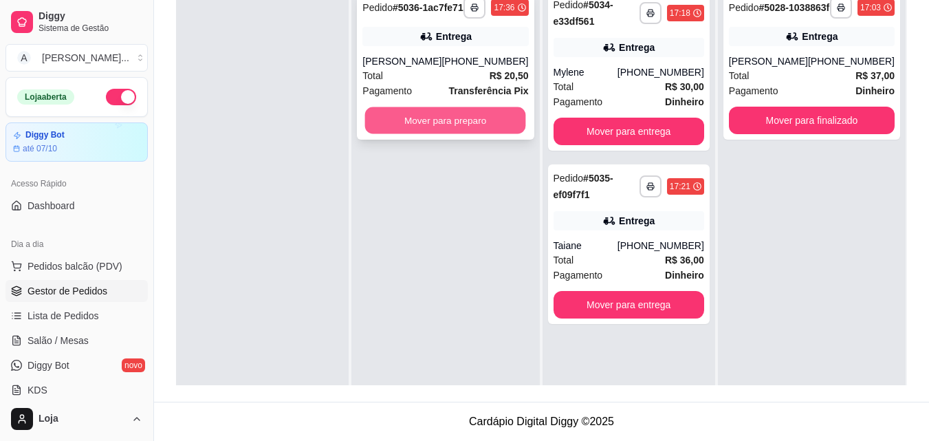
click at [455, 131] on button "Mover para preparo" at bounding box center [445, 120] width 161 height 27
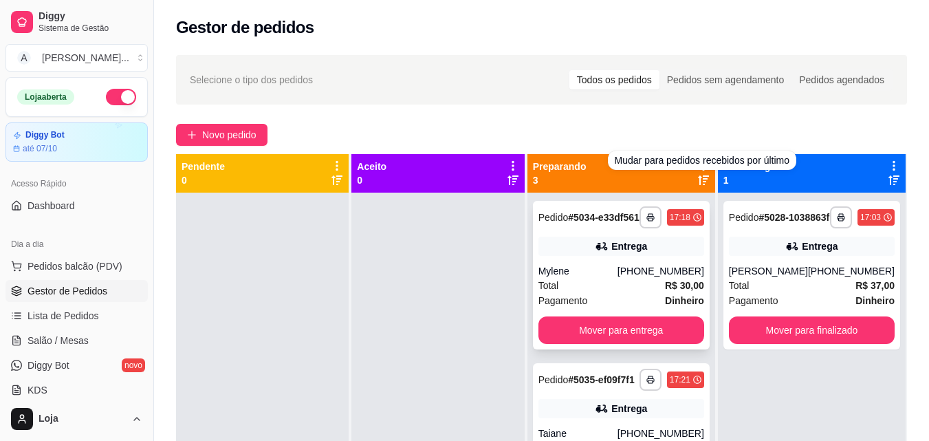
click at [662, 248] on div "Entrega" at bounding box center [621, 245] width 166 height 19
click at [605, 253] on icon at bounding box center [602, 246] width 14 height 14
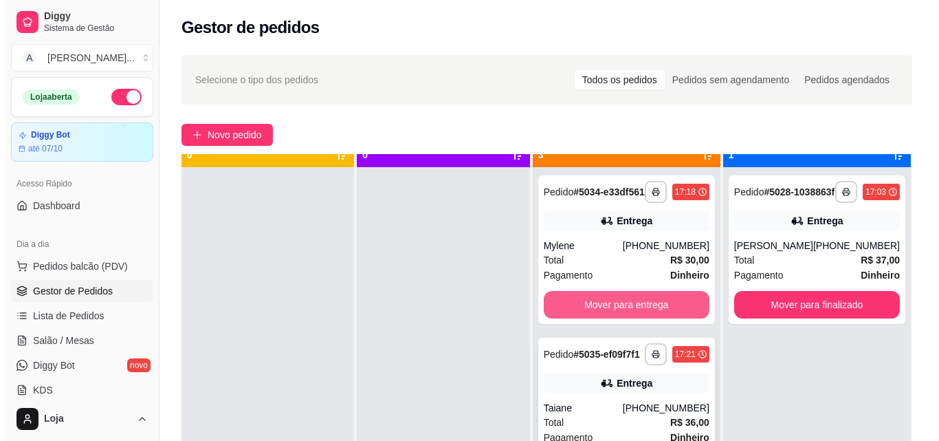
scroll to position [38, 0]
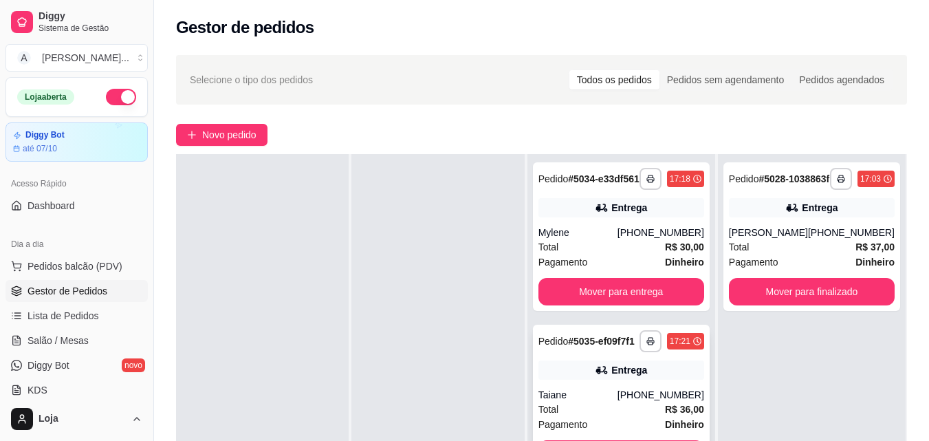
click at [637, 374] on div "**********" at bounding box center [621, 398] width 177 height 148
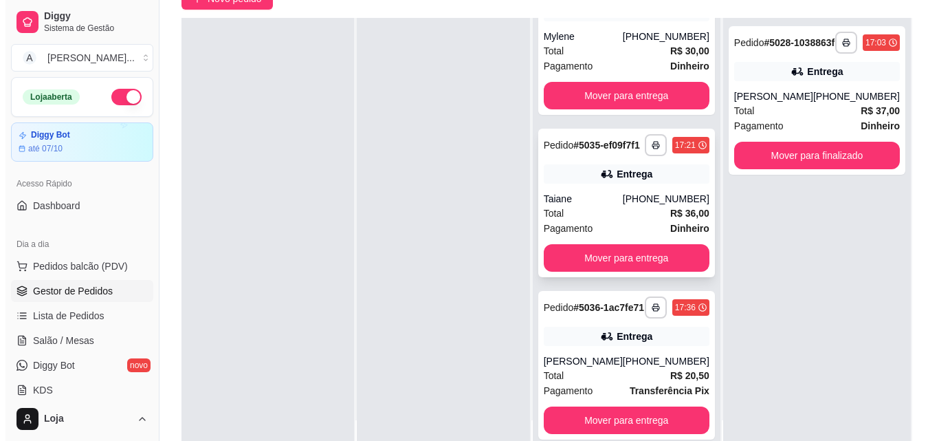
scroll to position [137, 0]
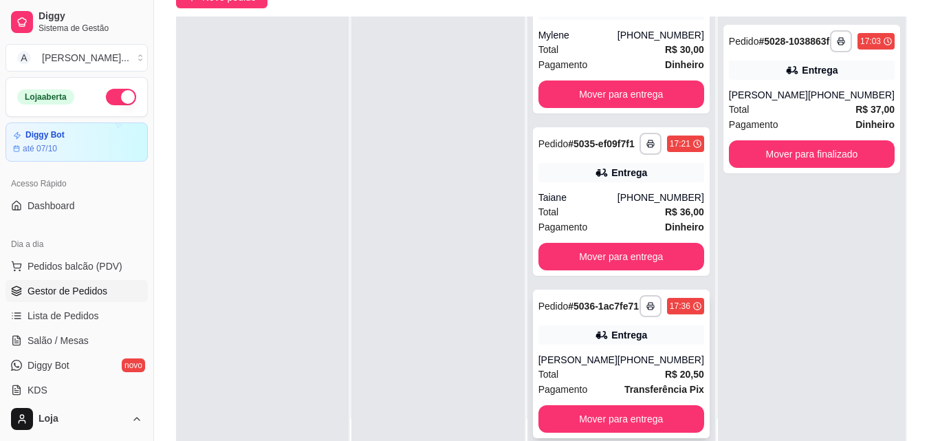
click at [650, 333] on div "Entrega" at bounding box center [621, 334] width 166 height 19
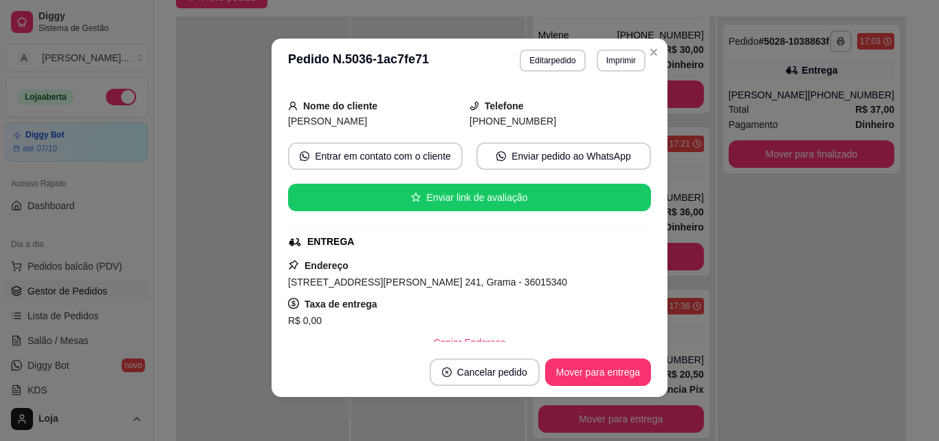
scroll to position [206, 0]
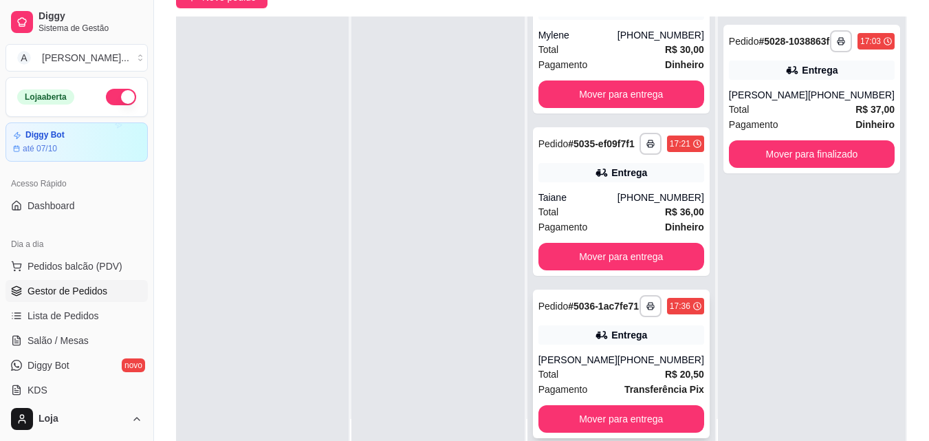
click at [617, 357] on div "Ana Julia" at bounding box center [577, 360] width 79 height 14
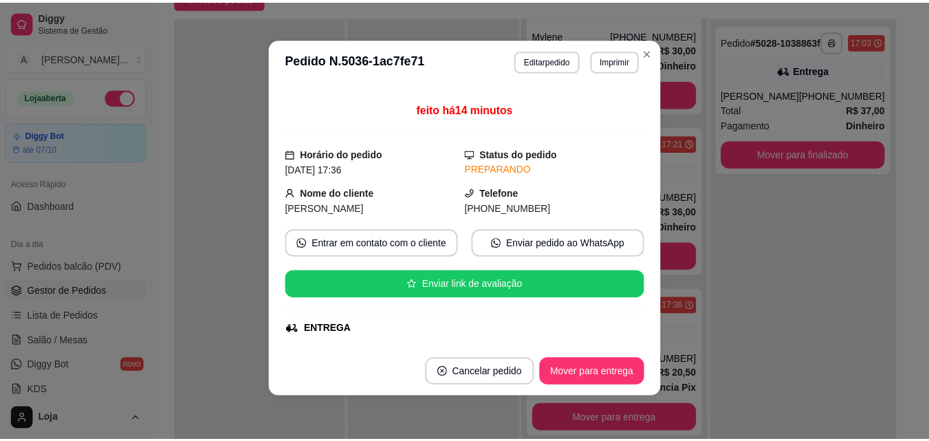
scroll to position [26, 0]
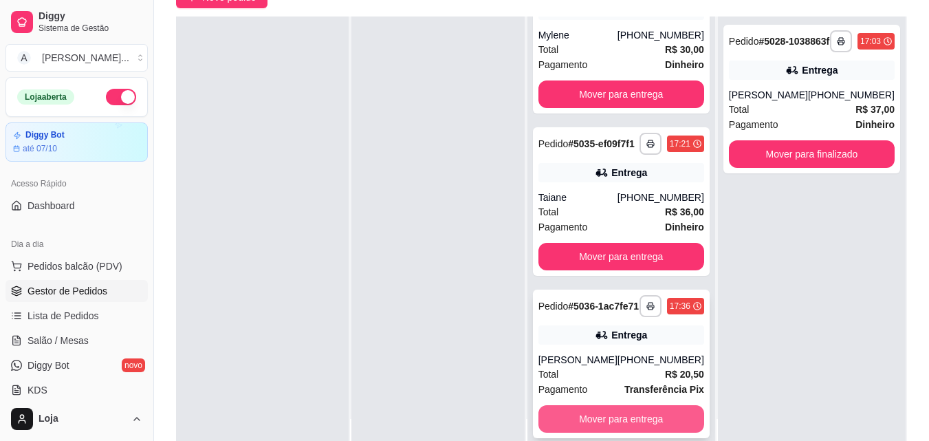
click at [576, 411] on button "Mover para entrega" at bounding box center [621, 418] width 166 height 27
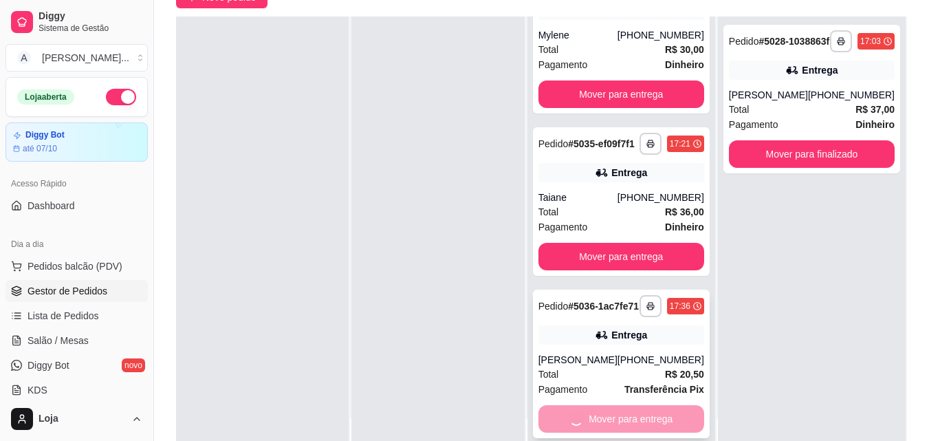
scroll to position [0, 0]
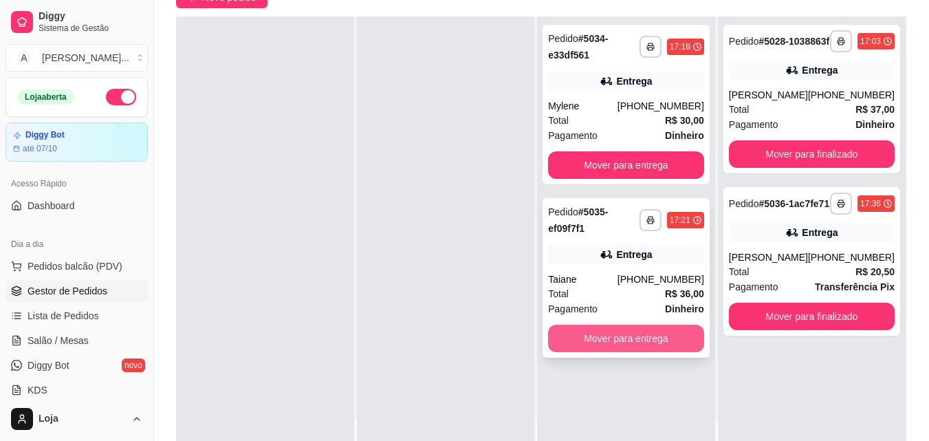
click at [619, 347] on button "Mover para entrega" at bounding box center [626, 337] width 156 height 27
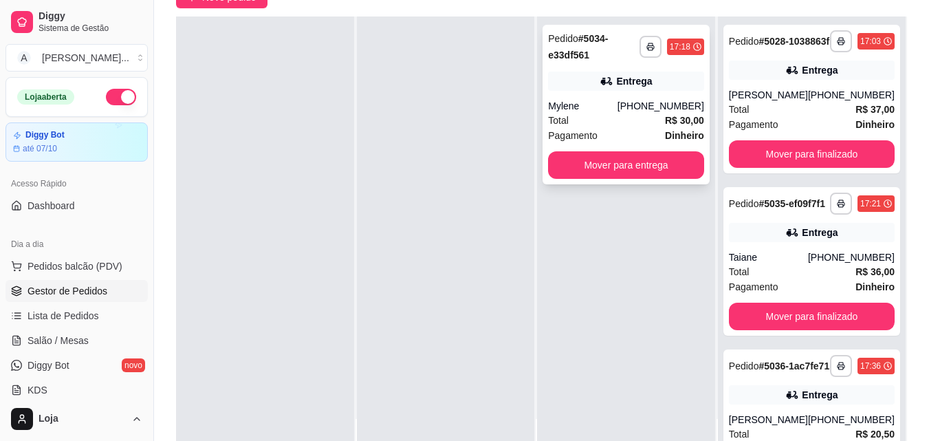
click at [664, 180] on div "**********" at bounding box center [625, 104] width 167 height 159
click at [682, 164] on button "Mover para entrega" at bounding box center [626, 164] width 156 height 27
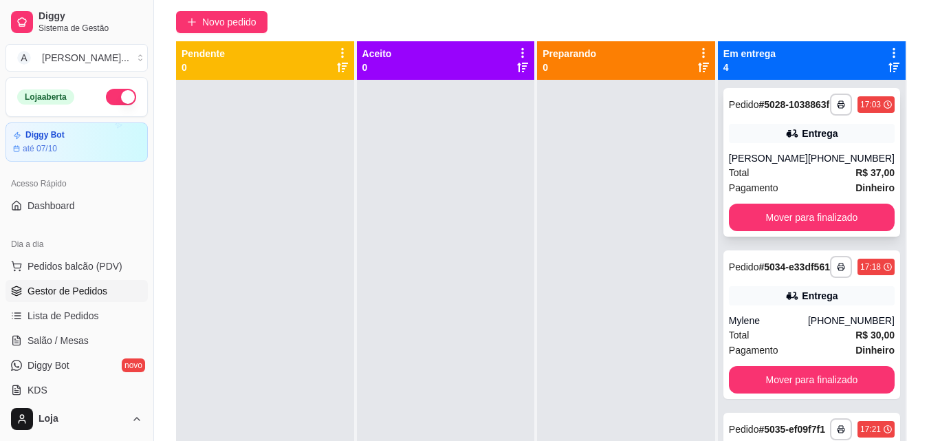
scroll to position [69, 0]
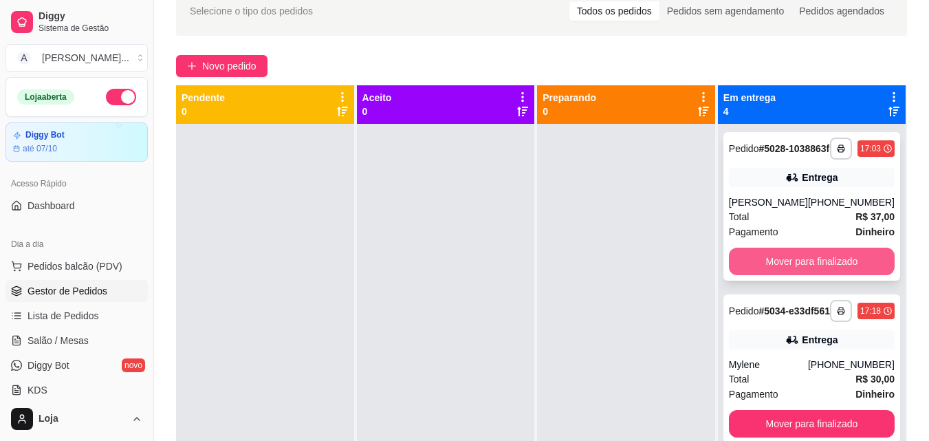
click at [835, 265] on button "Mover para finalizado" at bounding box center [812, 260] width 166 height 27
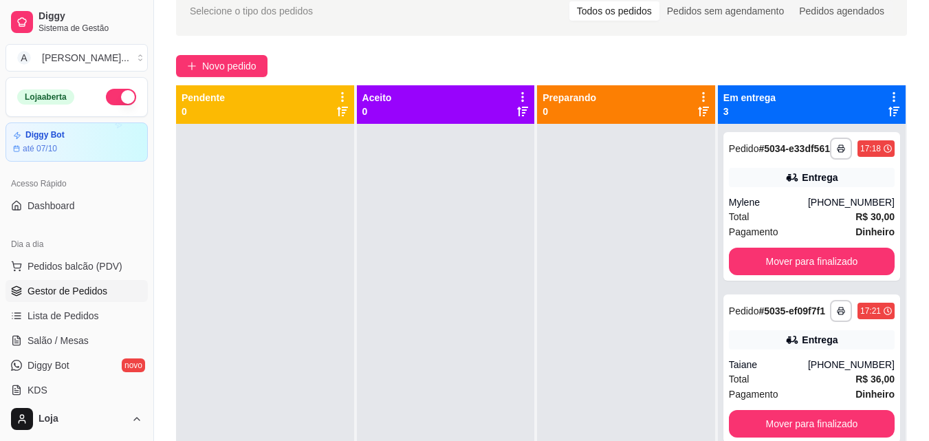
click at [888, 113] on icon at bounding box center [893, 112] width 11 height 10
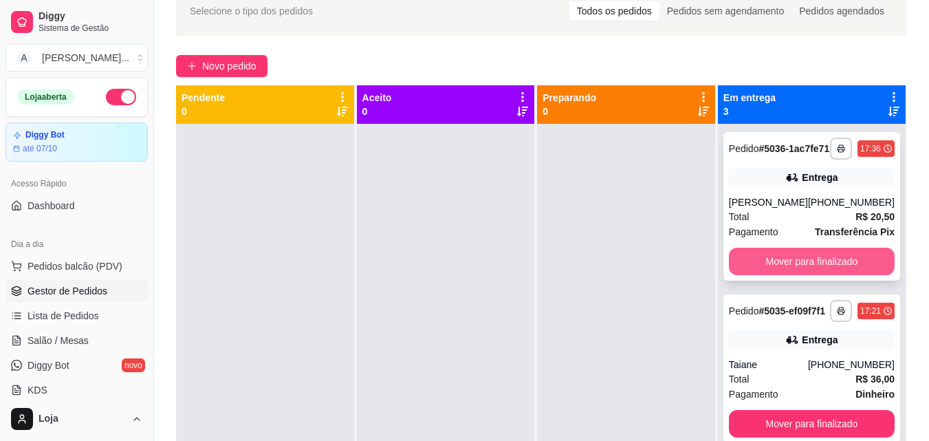
click at [854, 266] on button "Mover para finalizado" at bounding box center [812, 260] width 166 height 27
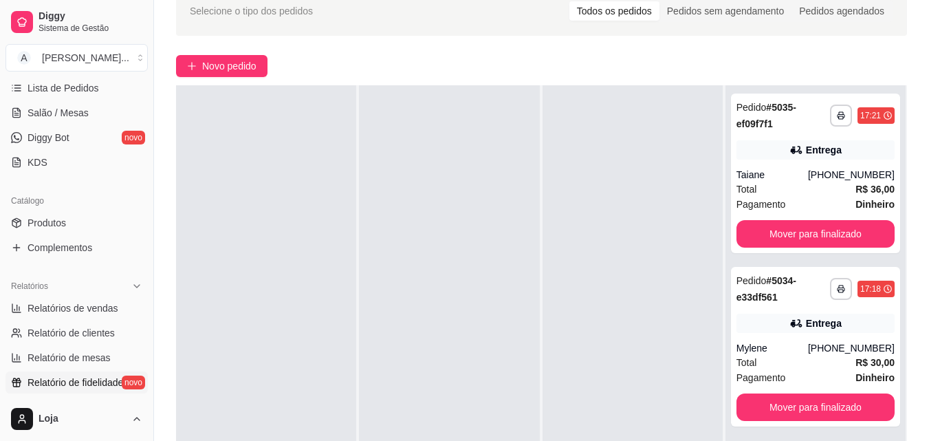
scroll to position [275, 0]
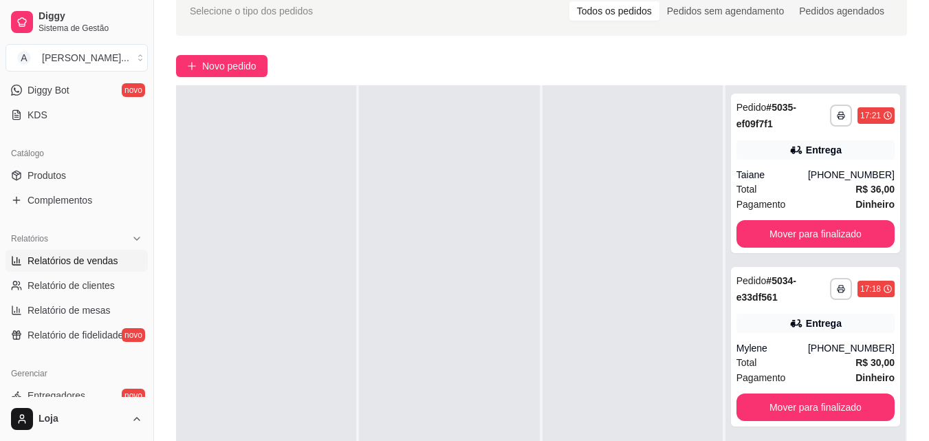
click at [94, 264] on span "Relatórios de vendas" at bounding box center [72, 261] width 91 height 14
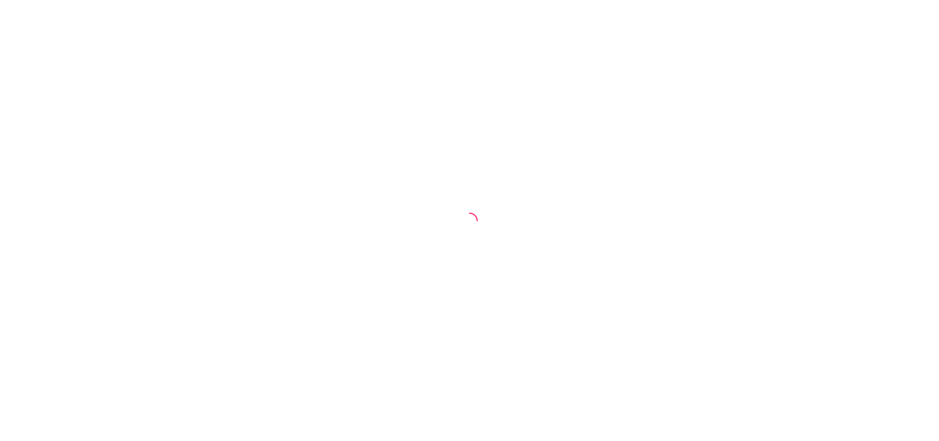
select select "ALL"
select select "0"
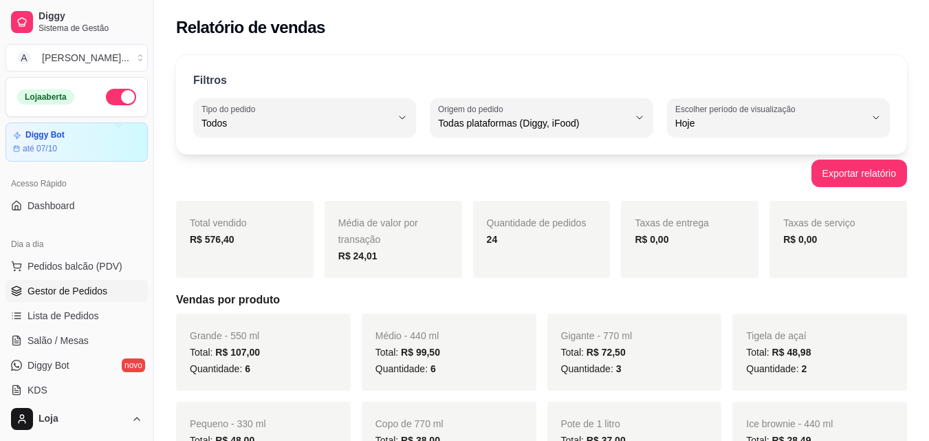
click at [99, 285] on span "Gestor de Pedidos" at bounding box center [67, 291] width 80 height 14
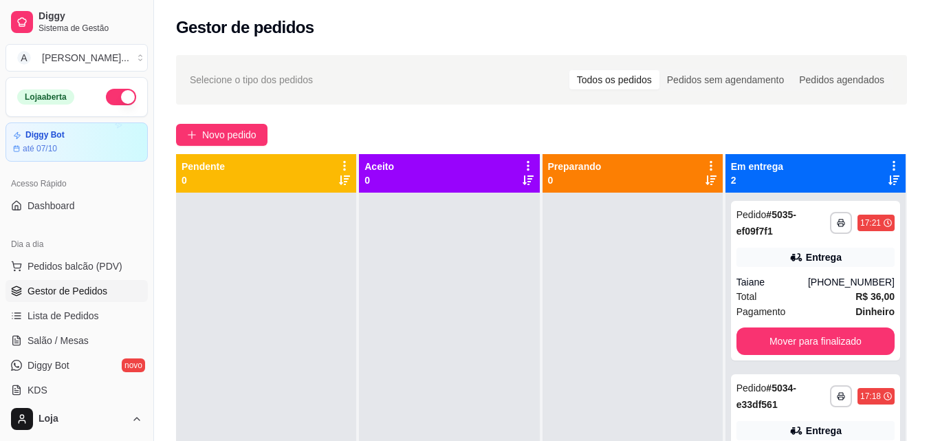
drag, startPoint x: 280, startPoint y: 258, endPoint x: 252, endPoint y: 405, distance: 149.8
click at [252, 405] on div at bounding box center [266, 412] width 180 height 441
click at [230, 135] on span "Novo pedido" at bounding box center [229, 134] width 54 height 15
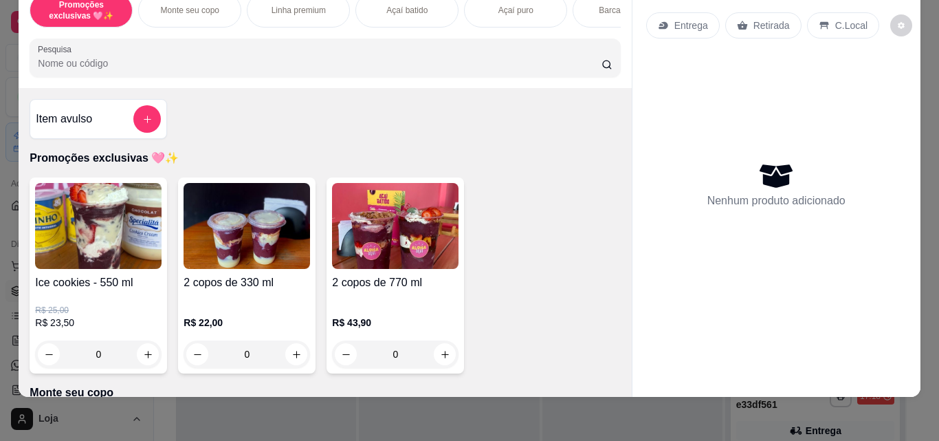
scroll to position [275, 0]
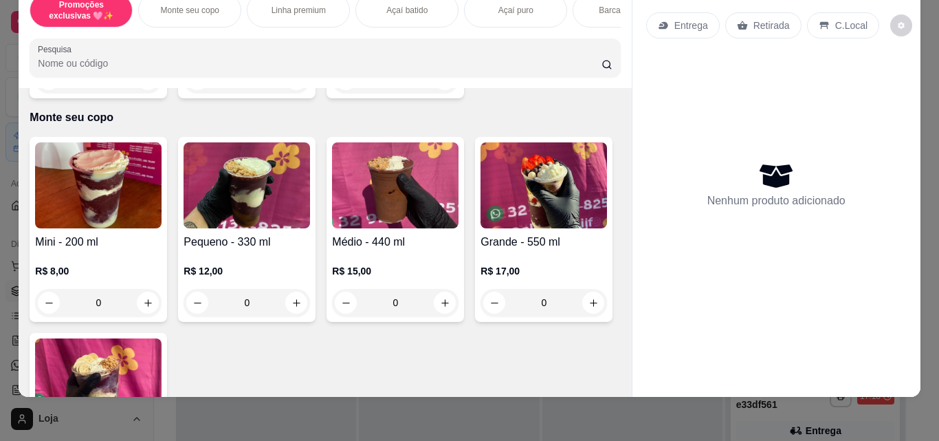
click at [291, 303] on div "0" at bounding box center [247, 302] width 126 height 27
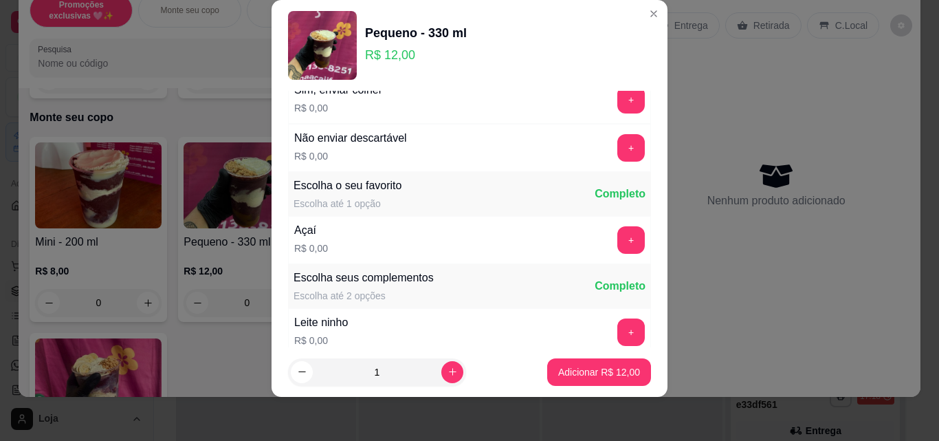
scroll to position [69, 0]
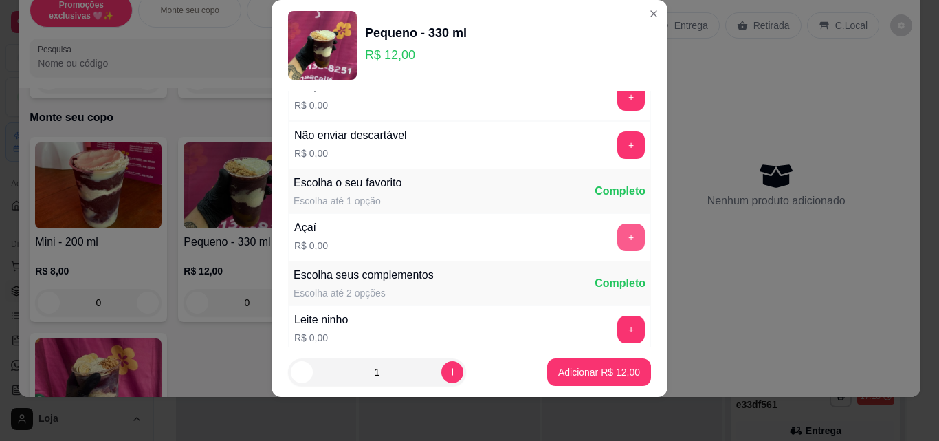
click at [617, 241] on button "+" at bounding box center [630, 236] width 27 height 27
click at [618, 324] on button "+" at bounding box center [631, 329] width 27 height 27
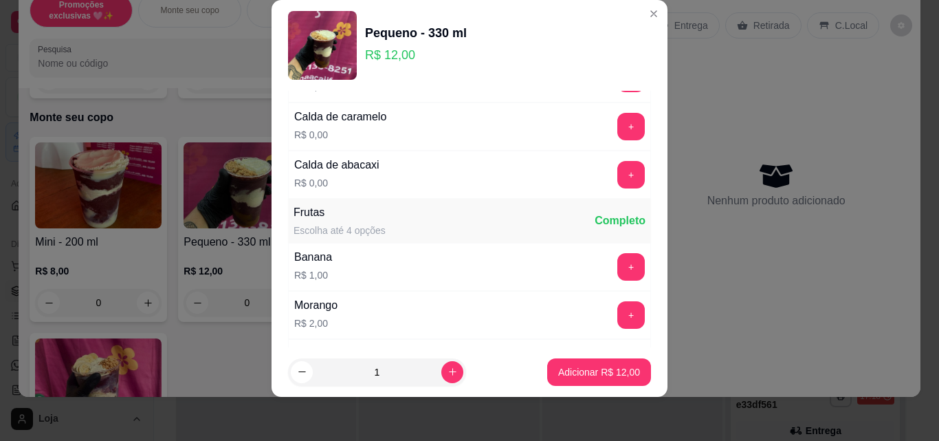
scroll to position [1512, 0]
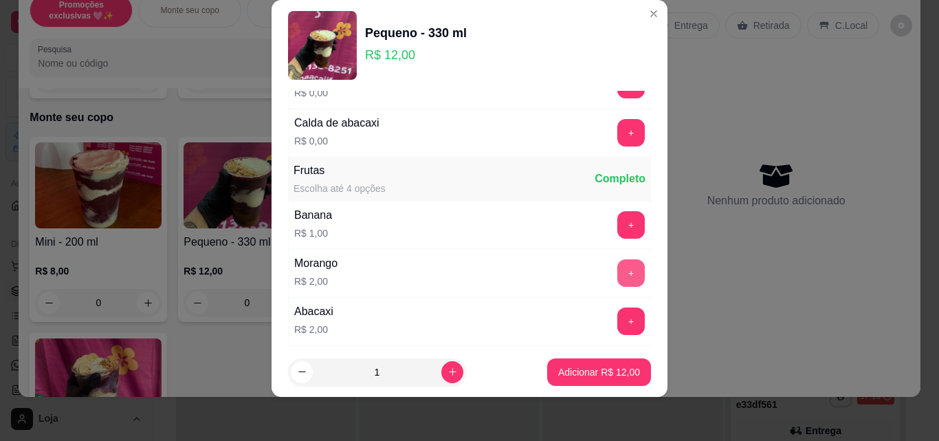
click at [617, 274] on button "+" at bounding box center [630, 272] width 27 height 27
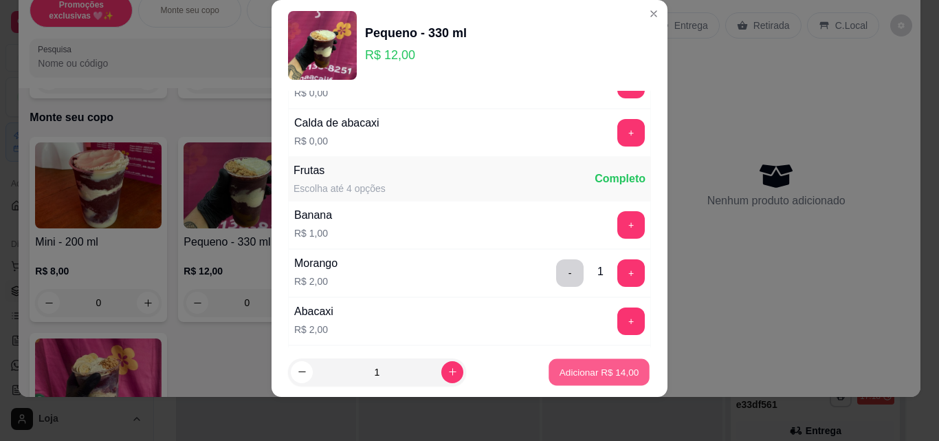
click at [597, 371] on p "Adicionar R$ 14,00" at bounding box center [600, 371] width 80 height 13
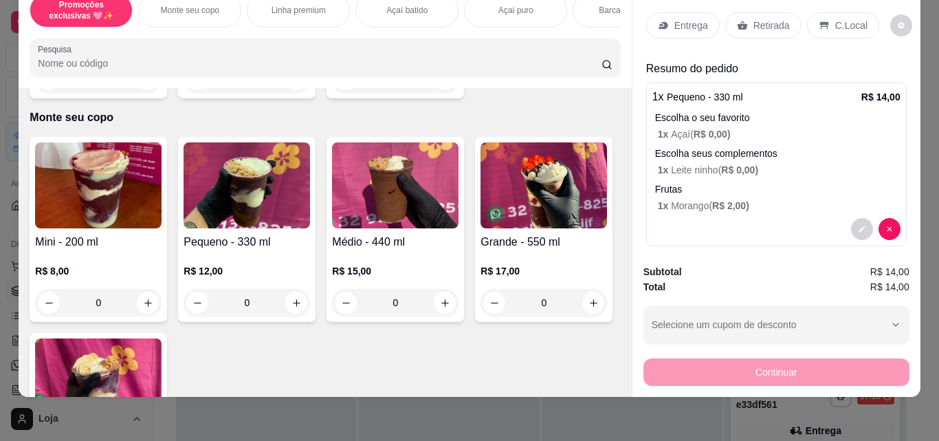
click at [737, 25] on div "Retirada" at bounding box center [763, 25] width 76 height 26
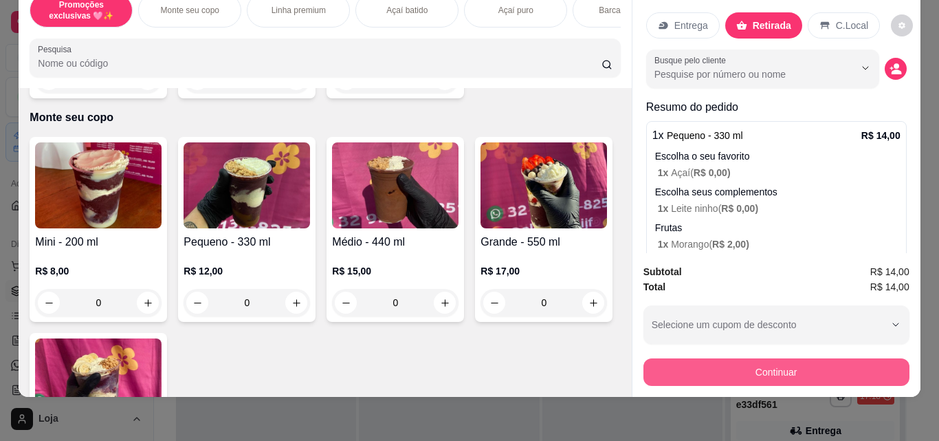
click at [744, 359] on button "Continuar" at bounding box center [776, 371] width 266 height 27
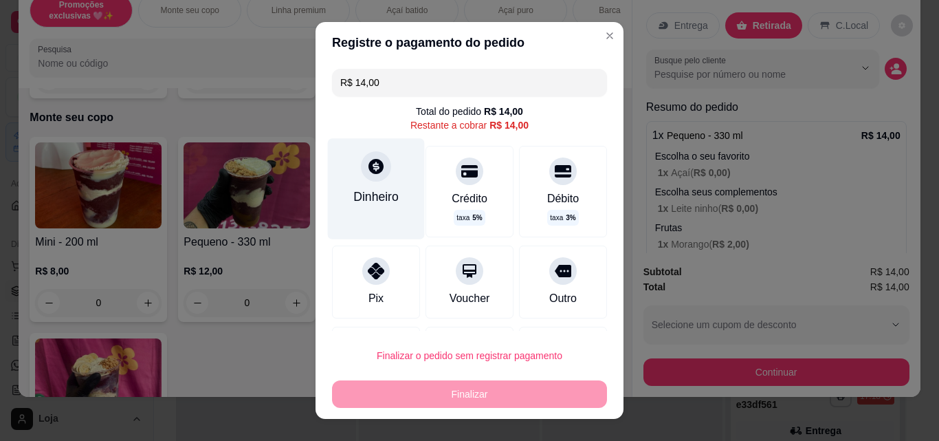
click at [378, 190] on div "Dinheiro" at bounding box center [375, 197] width 45 height 18
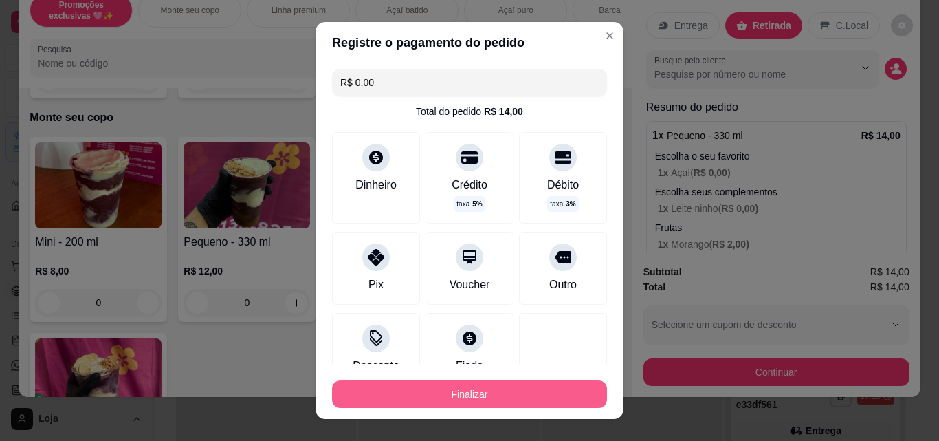
click at [531, 402] on button "Finalizar" at bounding box center [469, 393] width 275 height 27
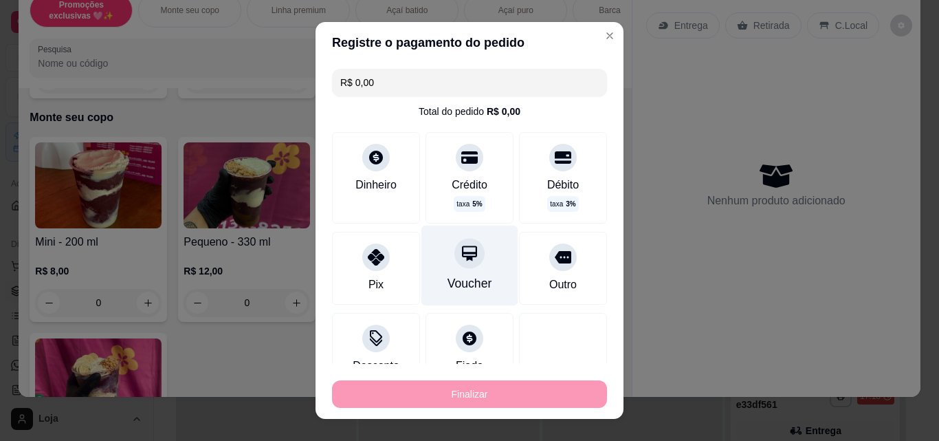
type input "-R$ 14,00"
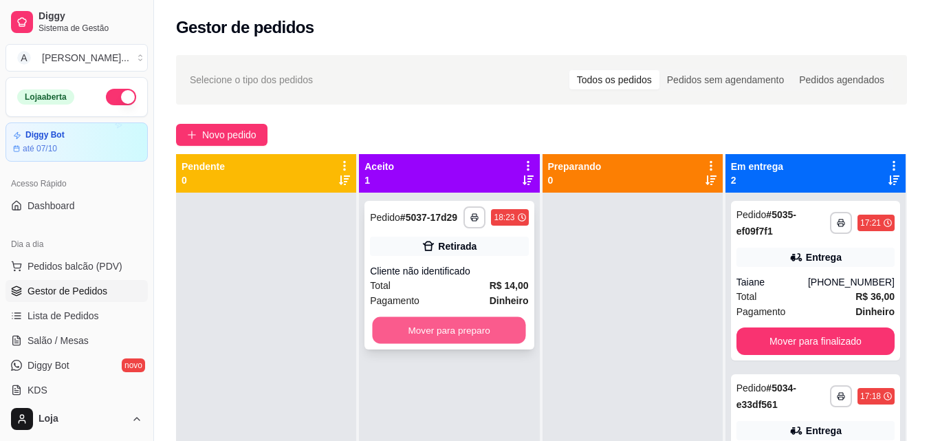
click at [432, 324] on button "Mover para preparo" at bounding box center [449, 330] width 153 height 27
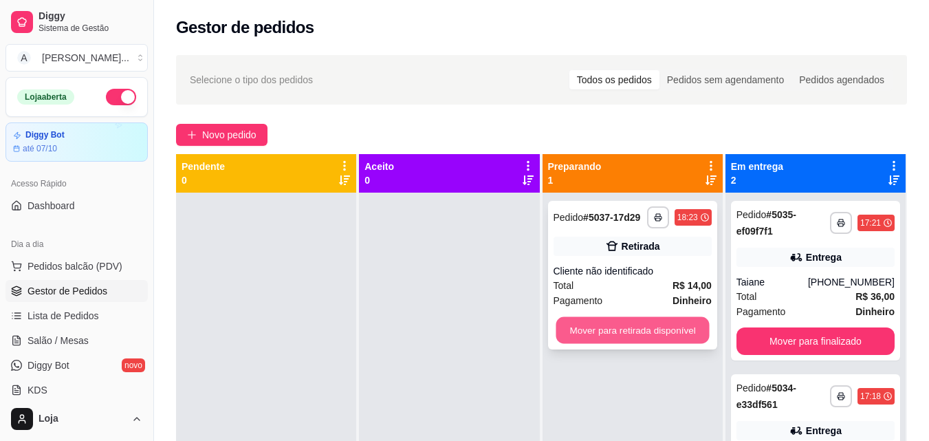
click at [673, 323] on button "Mover para retirada disponível" at bounding box center [631, 330] width 153 height 27
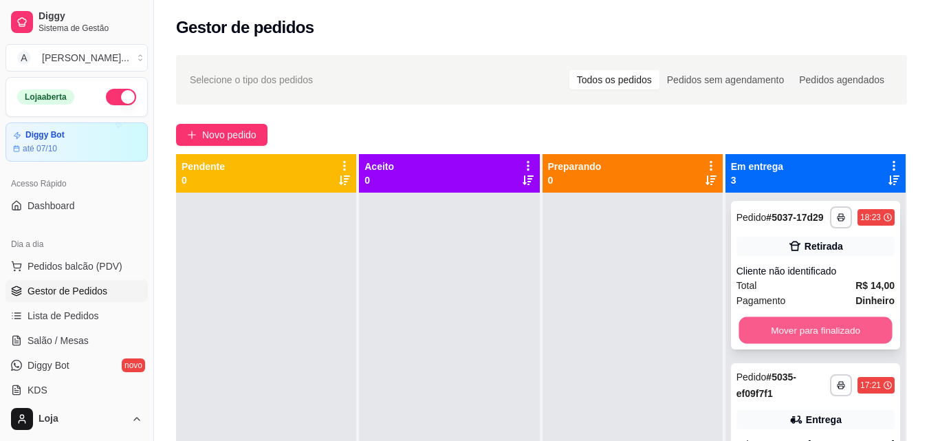
click at [784, 335] on button "Mover para finalizado" at bounding box center [814, 330] width 153 height 27
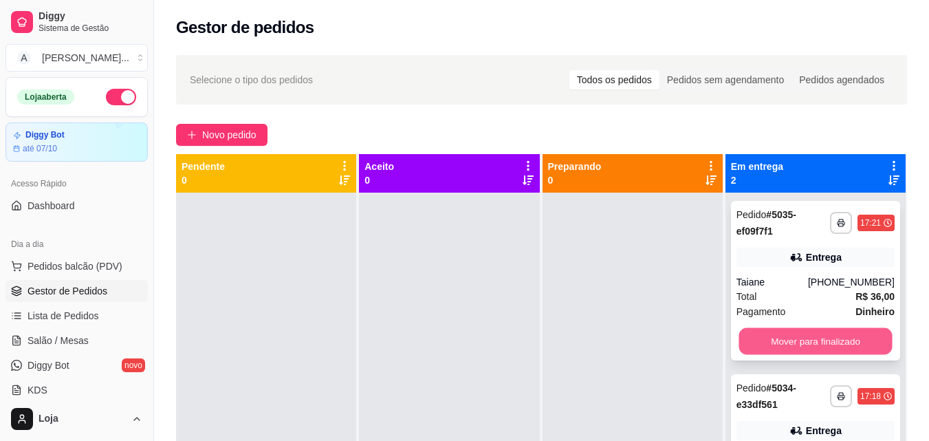
click at [770, 331] on button "Mover para finalizado" at bounding box center [814, 341] width 153 height 27
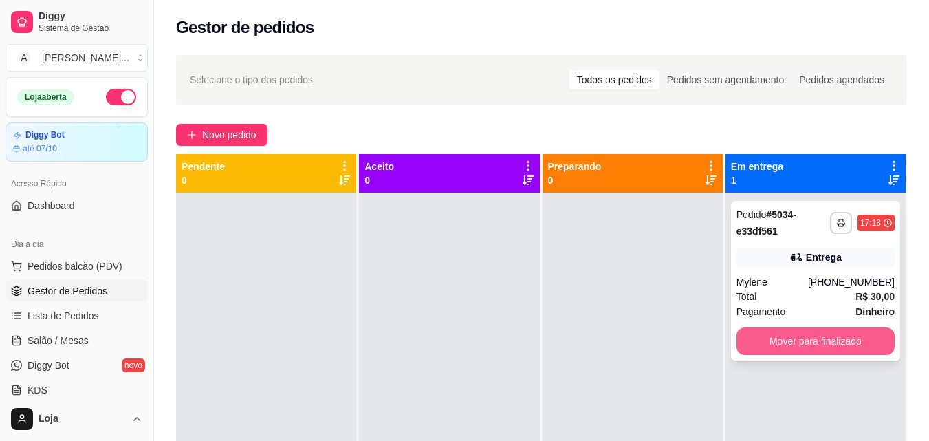
click at [772, 334] on button "Mover para finalizado" at bounding box center [815, 340] width 158 height 27
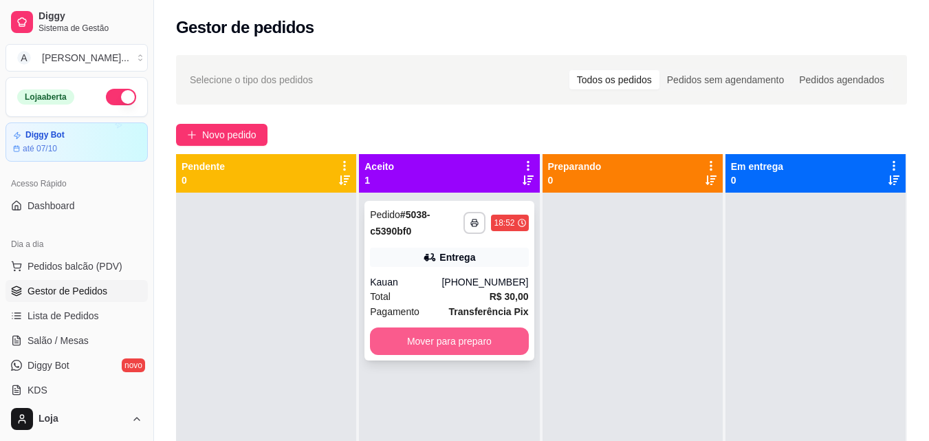
click at [410, 344] on button "Mover para preparo" at bounding box center [449, 340] width 158 height 27
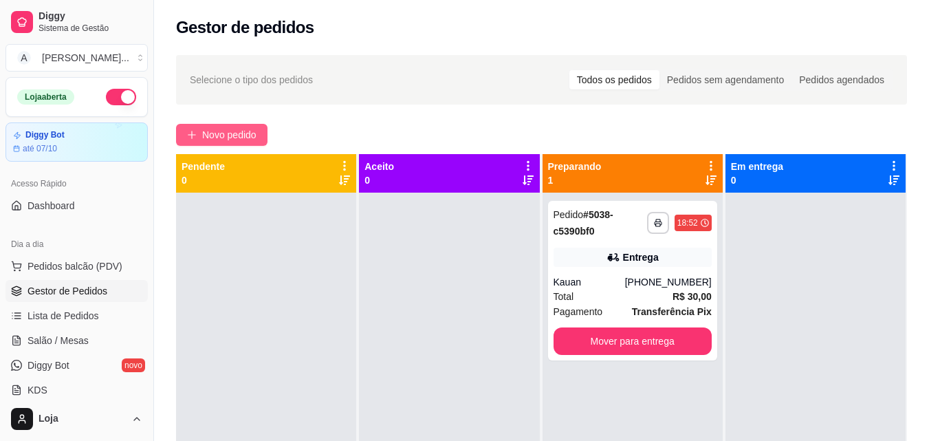
click at [203, 127] on span "Novo pedido" at bounding box center [229, 134] width 54 height 15
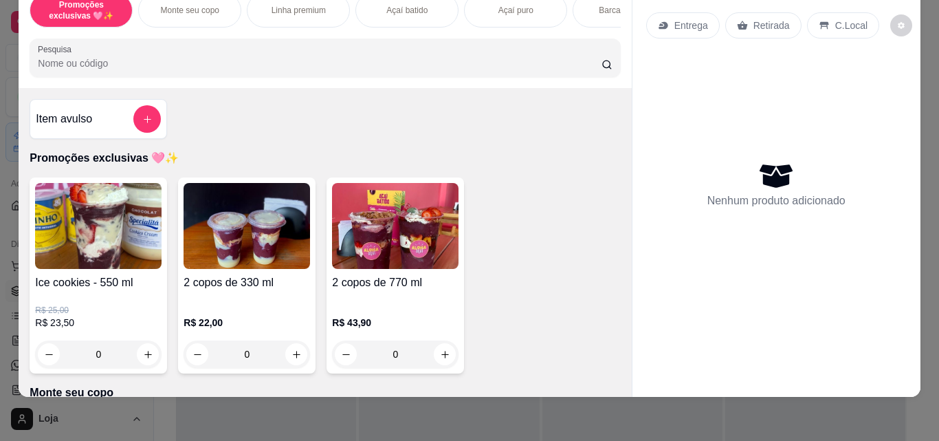
scroll to position [412, 0]
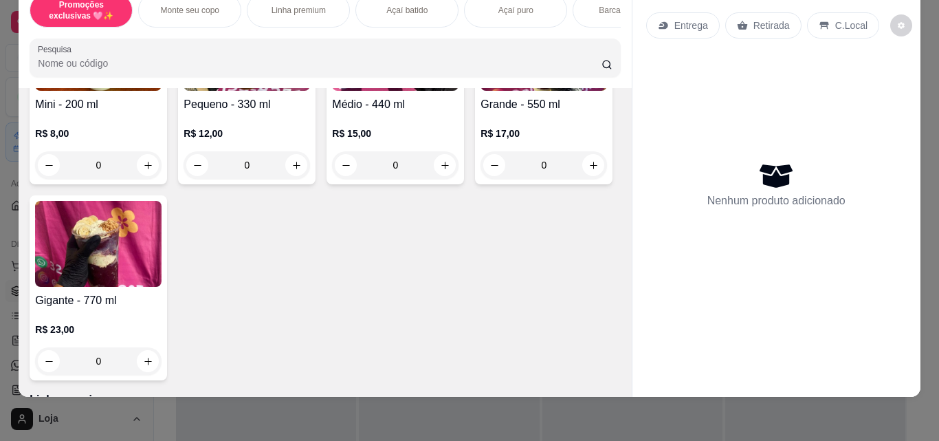
click at [481, 179] on div "0" at bounding box center [544, 164] width 126 height 27
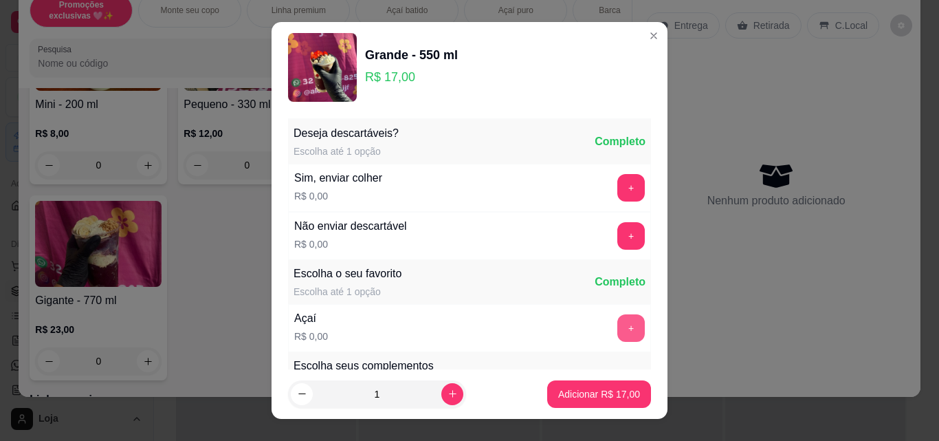
click at [617, 318] on button "+" at bounding box center [630, 327] width 27 height 27
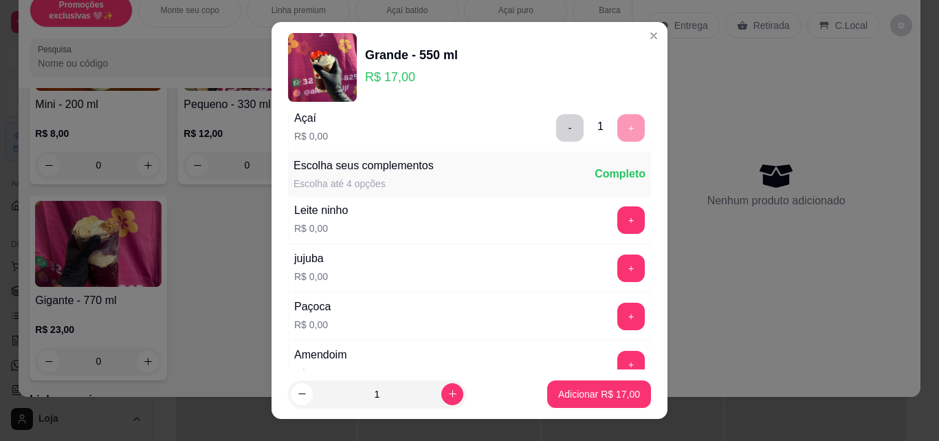
scroll to position [206, 0]
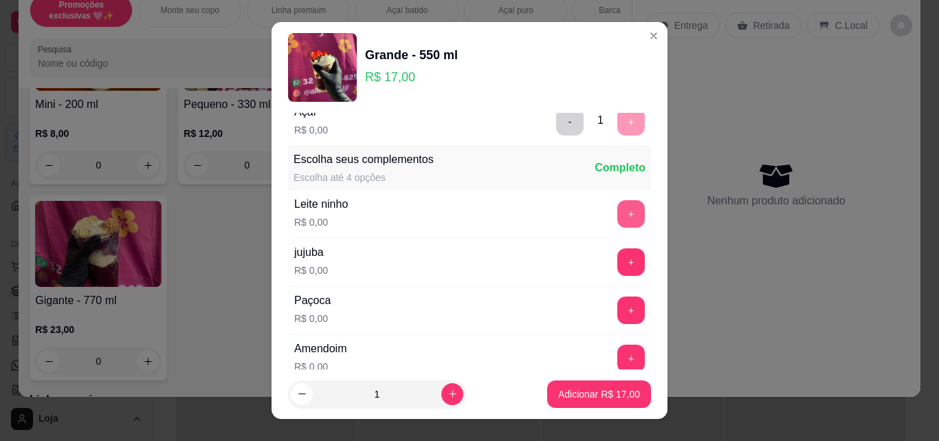
click at [617, 208] on button "+" at bounding box center [630, 213] width 27 height 27
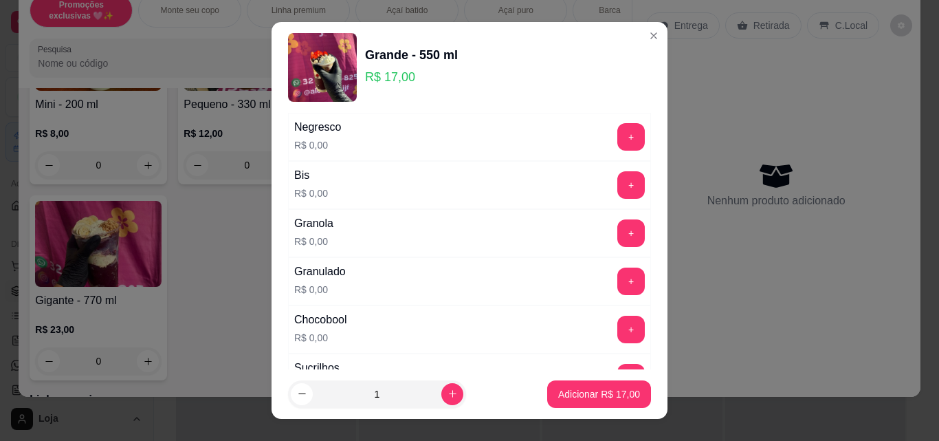
scroll to position [687, 0]
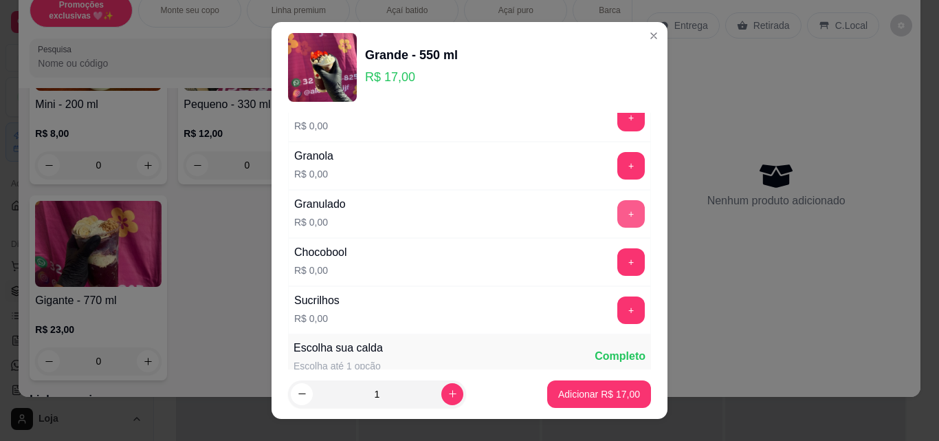
click at [617, 212] on button "+" at bounding box center [630, 213] width 27 height 27
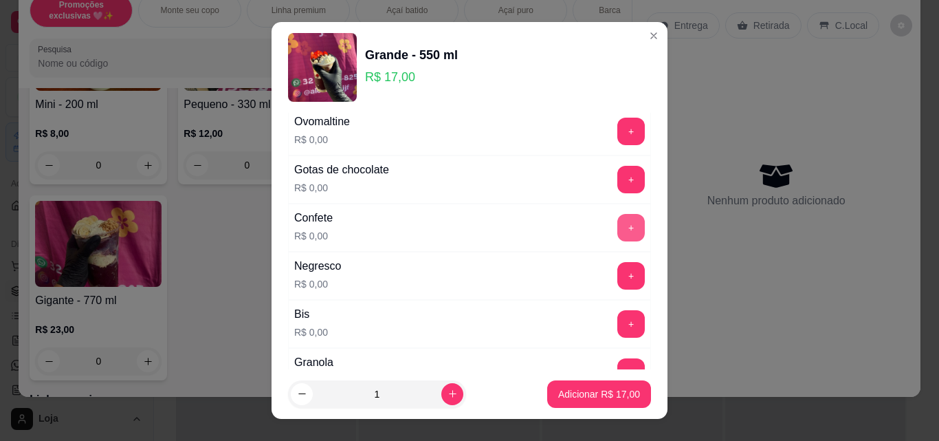
click at [617, 225] on button "+" at bounding box center [630, 227] width 27 height 27
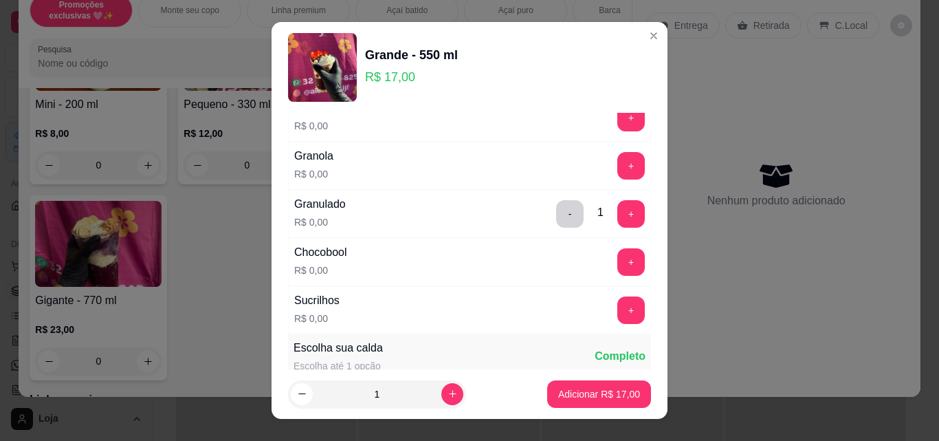
scroll to position [619, 0]
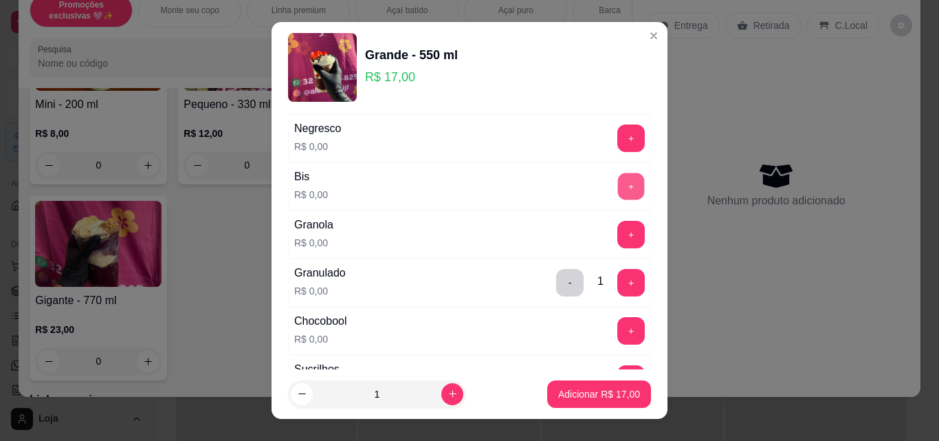
click at [618, 185] on button "+" at bounding box center [631, 186] width 27 height 27
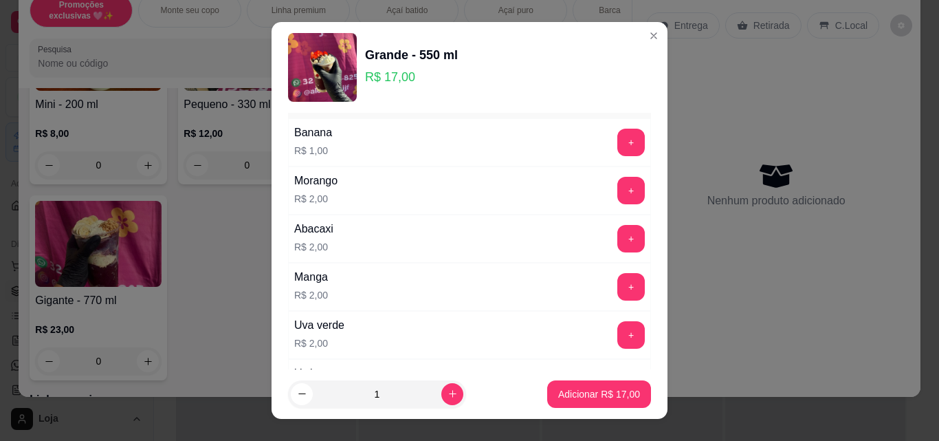
scroll to position [1650, 0]
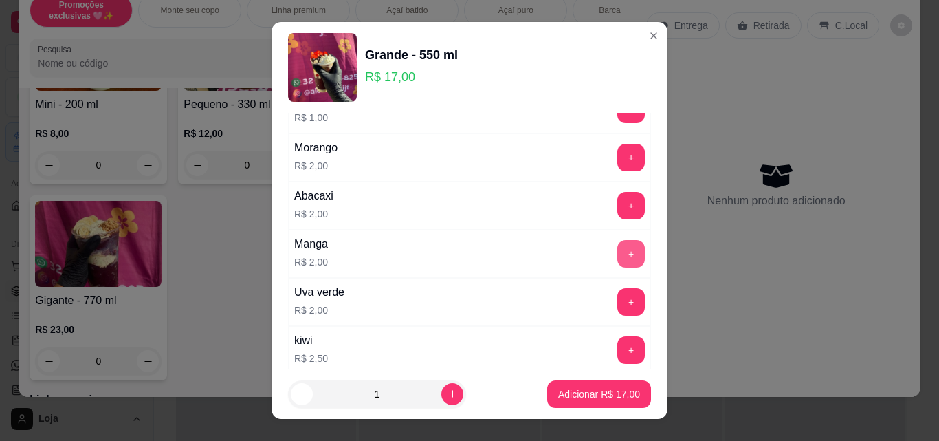
click at [617, 254] on button "+" at bounding box center [630, 253] width 27 height 27
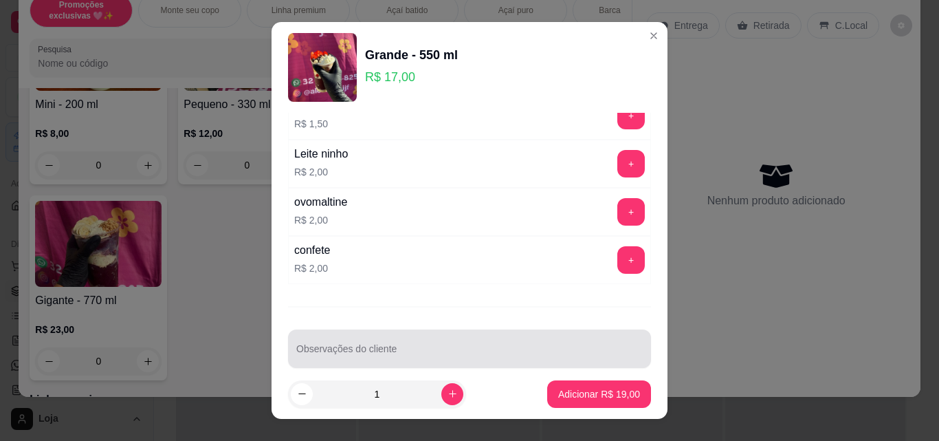
scroll to position [3025, 0]
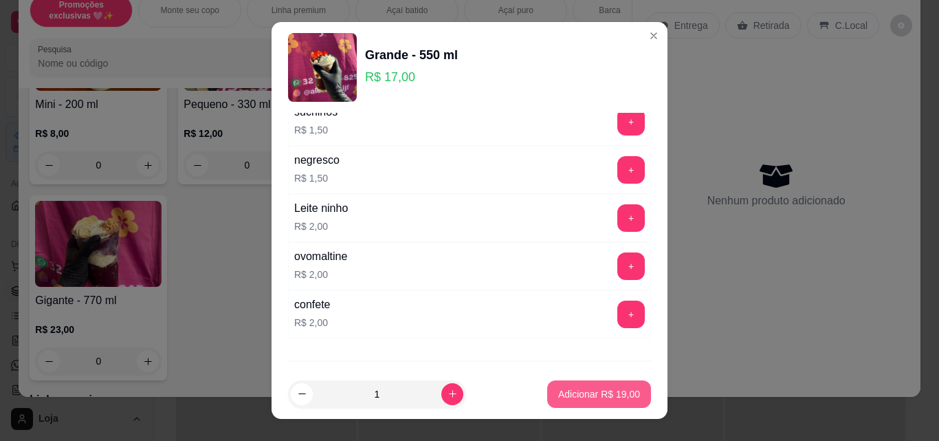
click at [575, 389] on p "Adicionar R$ 19,00" at bounding box center [599, 394] width 82 height 14
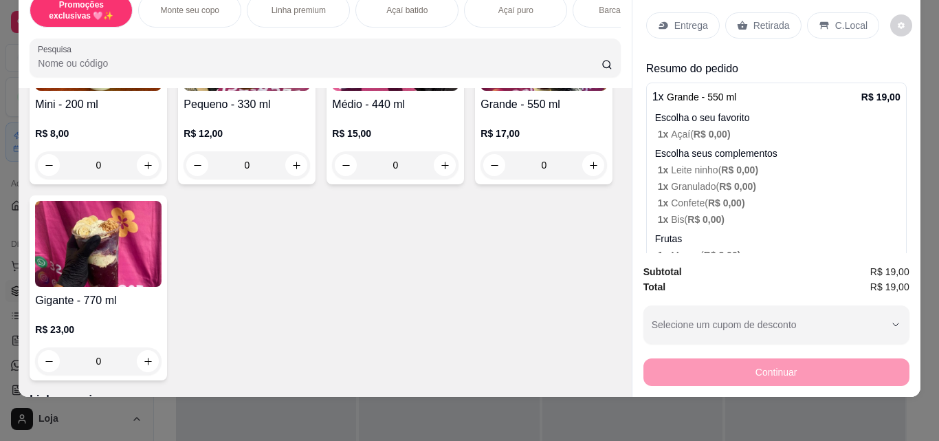
click at [481, 179] on div "0" at bounding box center [544, 164] width 126 height 27
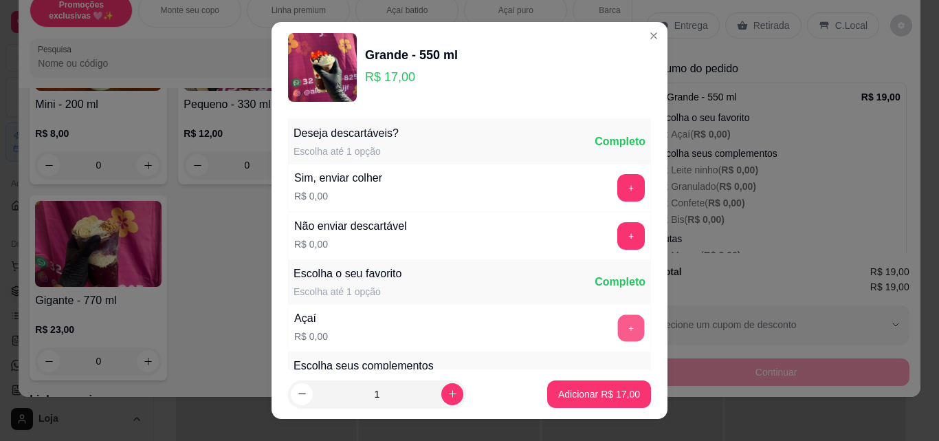
click at [618, 318] on button "+" at bounding box center [631, 328] width 27 height 27
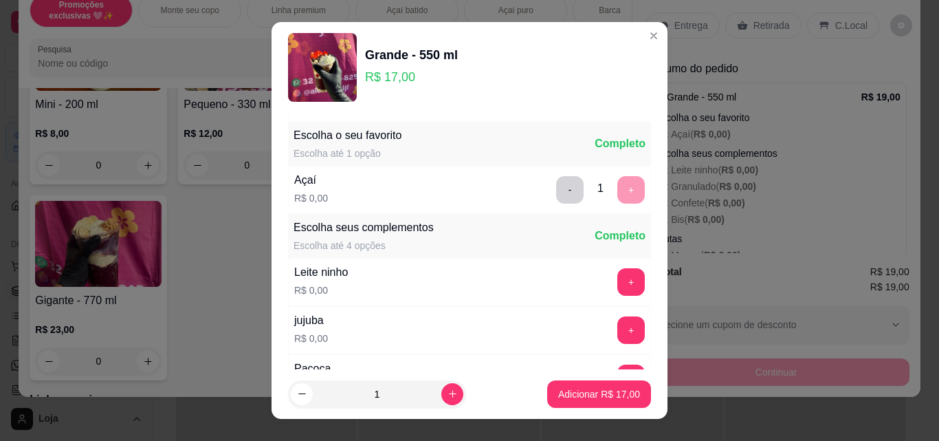
scroll to position [206, 0]
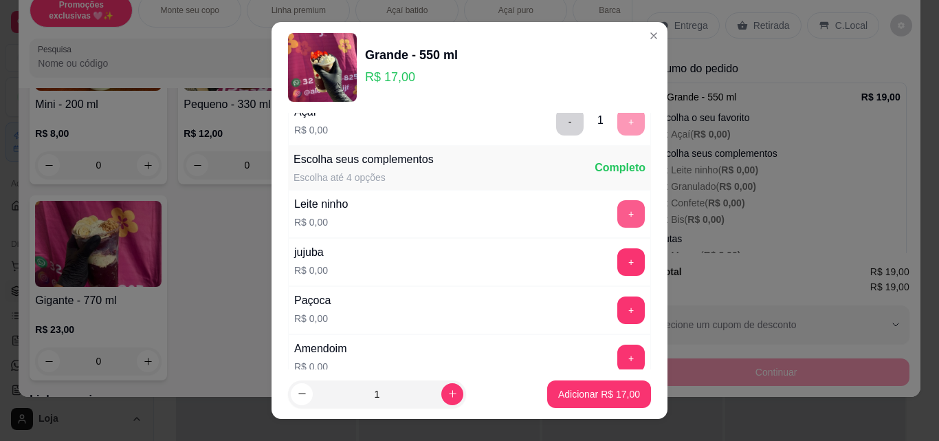
click at [617, 206] on button "+" at bounding box center [630, 213] width 27 height 27
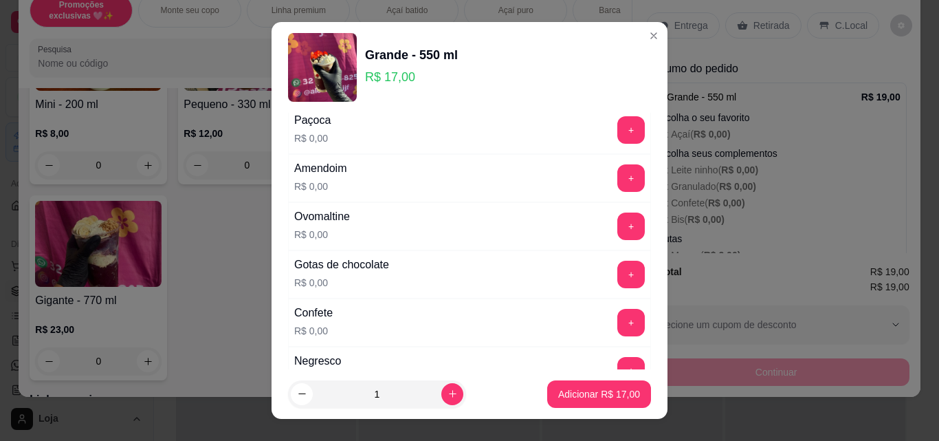
scroll to position [550, 0]
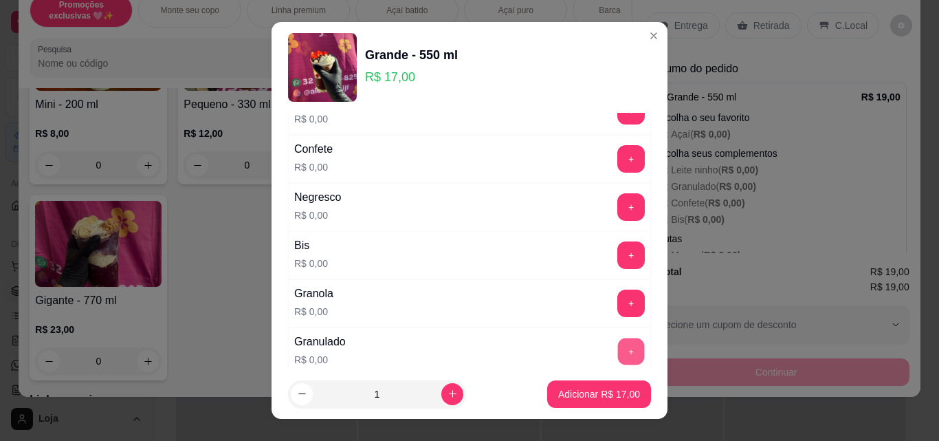
click at [618, 355] on button "+" at bounding box center [631, 351] width 27 height 27
click at [617, 156] on button "+" at bounding box center [630, 158] width 27 height 27
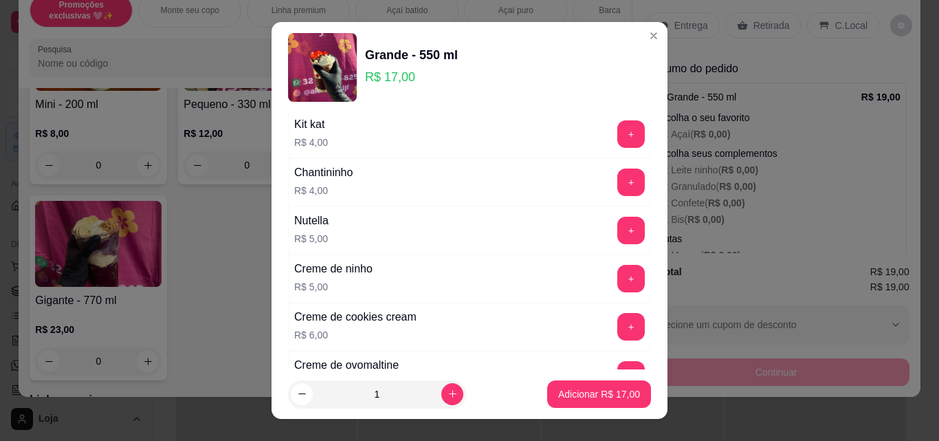
scroll to position [2200, 0]
click at [617, 228] on button "+" at bounding box center [630, 228] width 27 height 27
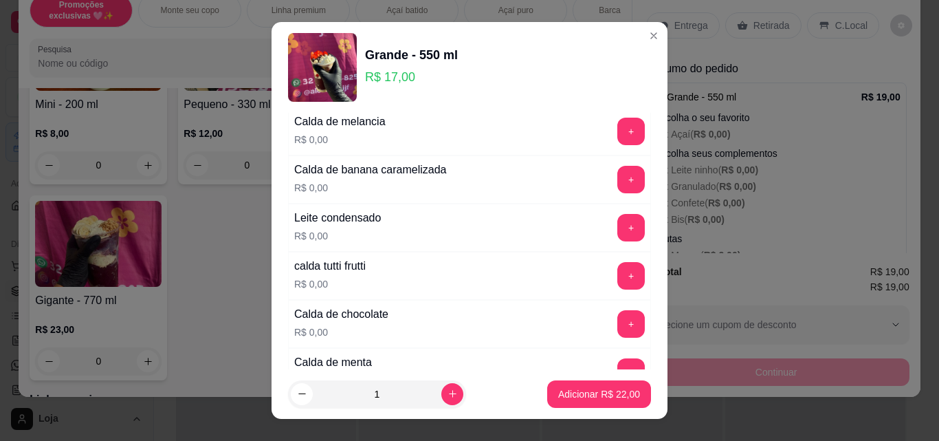
scroll to position [1100, 0]
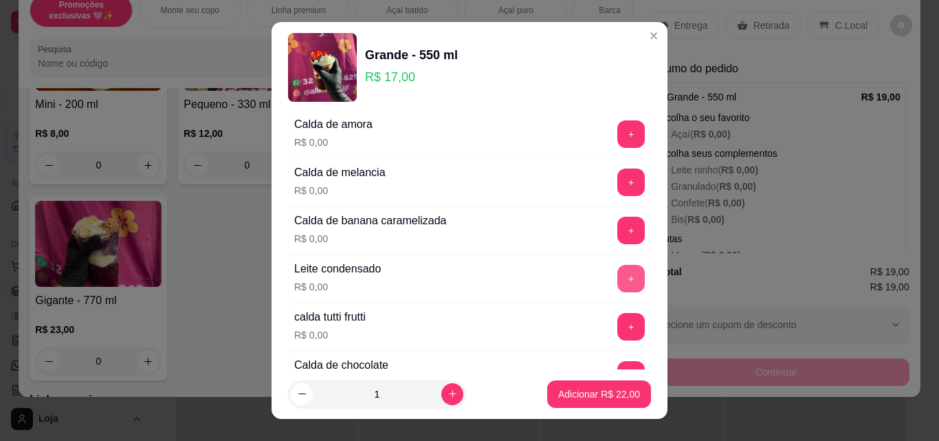
click at [617, 275] on button "+" at bounding box center [630, 278] width 27 height 27
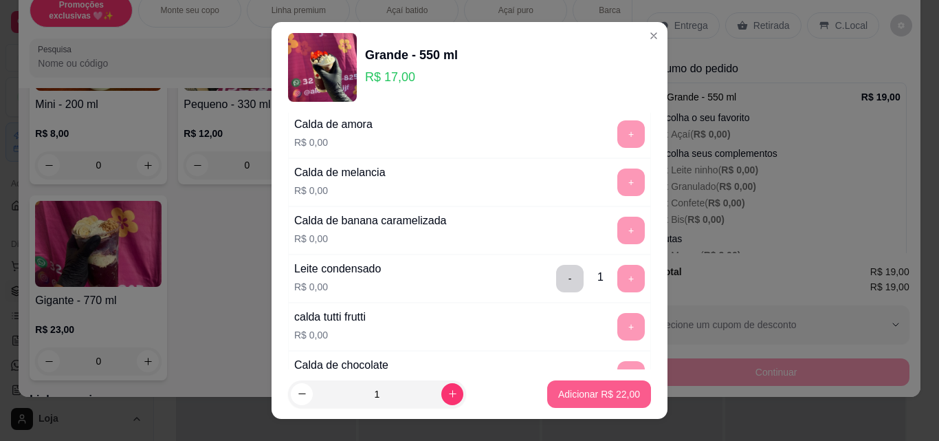
click at [582, 393] on p "Adicionar R$ 22,00" at bounding box center [599, 394] width 82 height 14
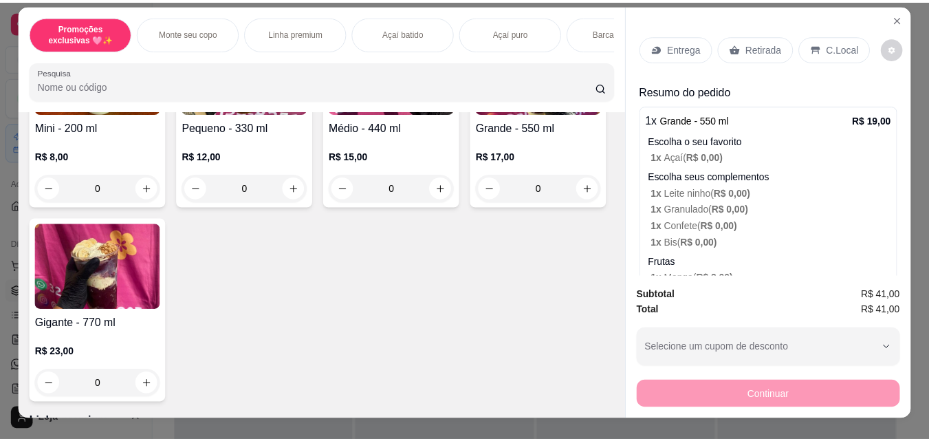
scroll to position [0, 0]
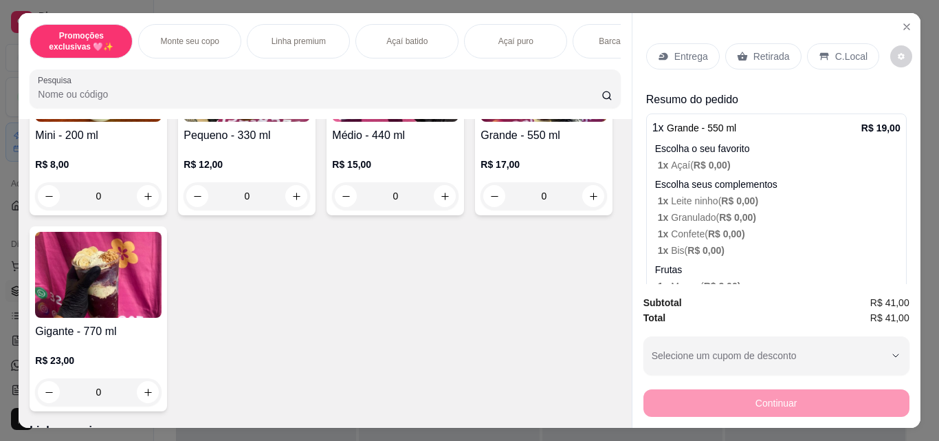
click at [848, 49] on p "C.Local" at bounding box center [851, 56] width 32 height 14
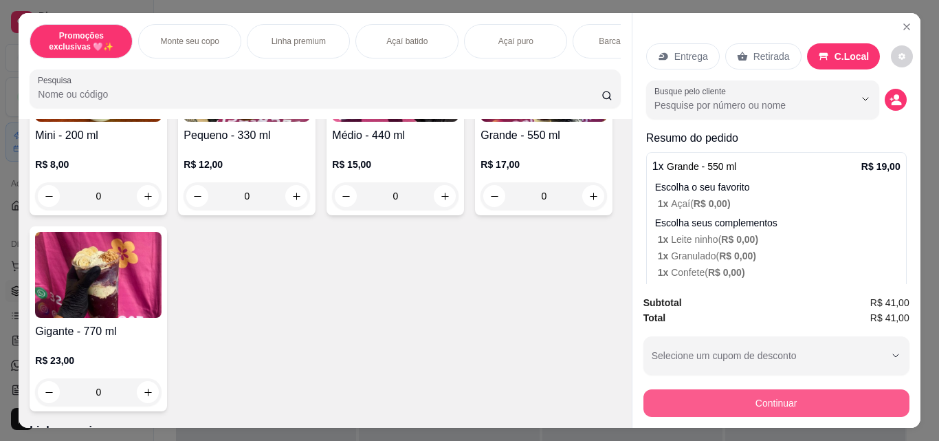
click at [780, 400] on button "Continuar" at bounding box center [776, 402] width 266 height 27
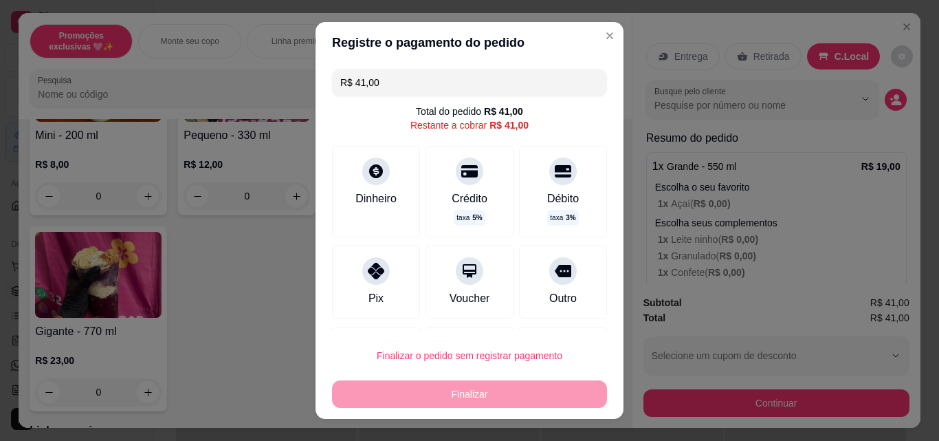
drag, startPoint x: 751, startPoint y: 433, endPoint x: 419, endPoint y: 231, distance: 389.3
click at [426, 231] on div "Crédito taxa 5 %" at bounding box center [470, 191] width 88 height 91
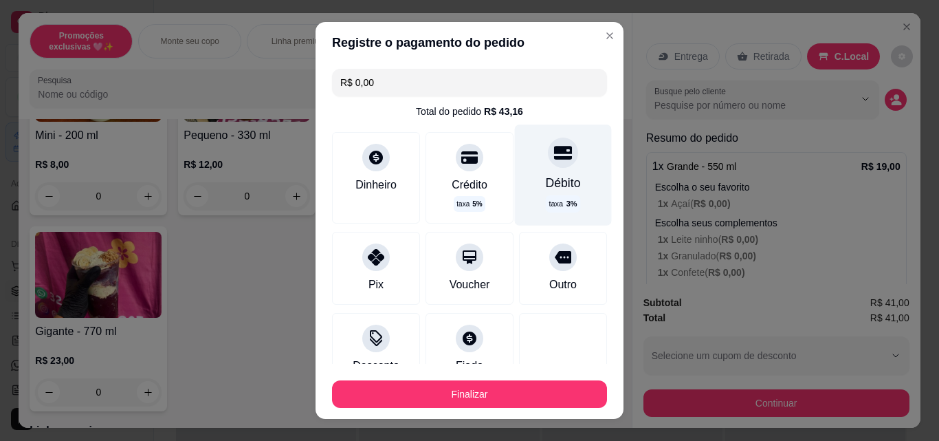
click at [554, 153] on icon at bounding box center [563, 153] width 18 height 14
click at [554, 160] on icon at bounding box center [563, 153] width 18 height 18
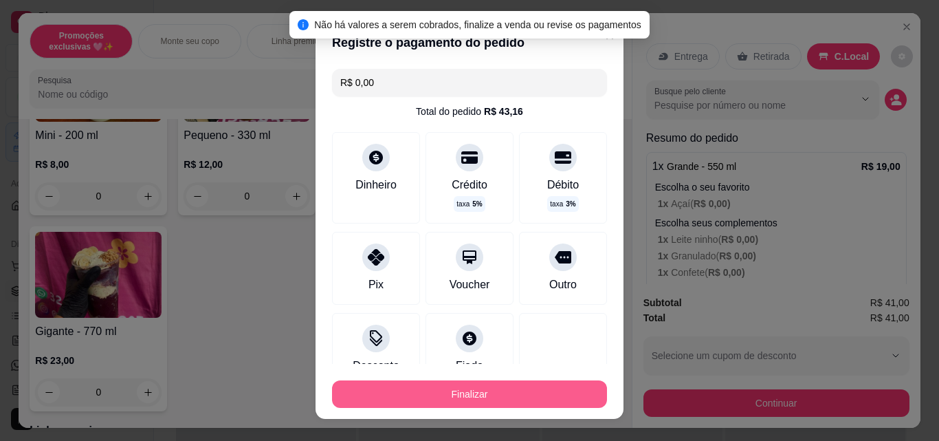
click at [513, 393] on button "Finalizar" at bounding box center [469, 393] width 275 height 27
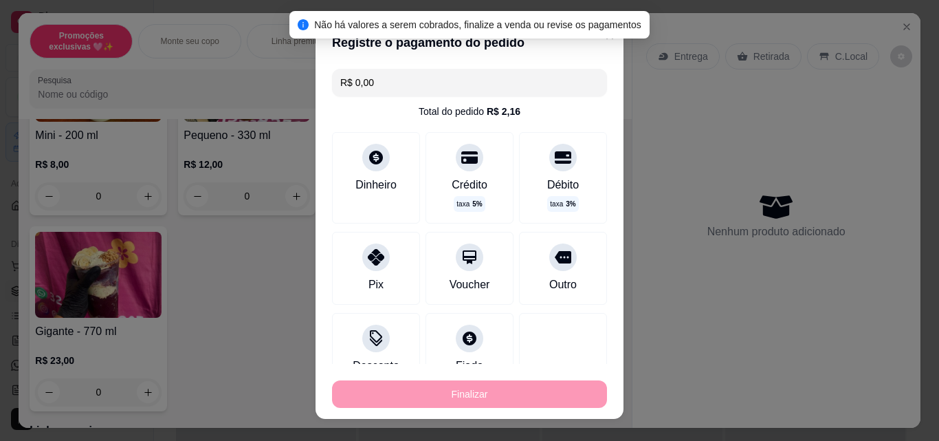
type input "-R$ 41,00"
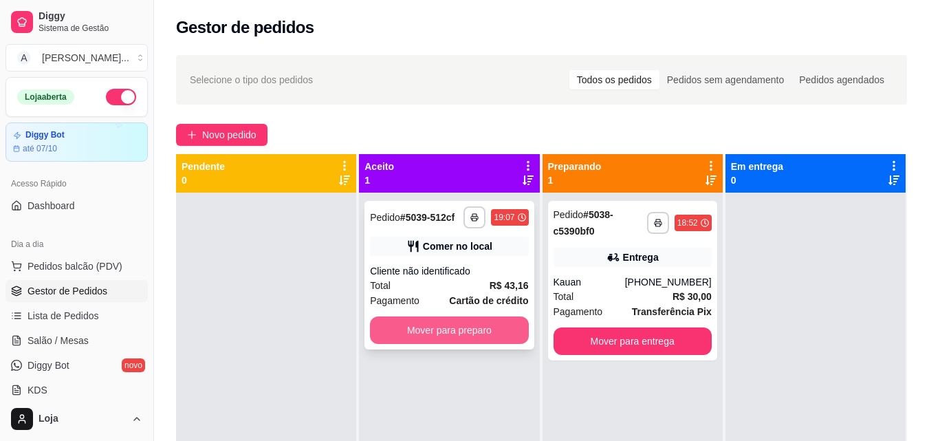
click at [439, 328] on button "Mover para preparo" at bounding box center [449, 329] width 158 height 27
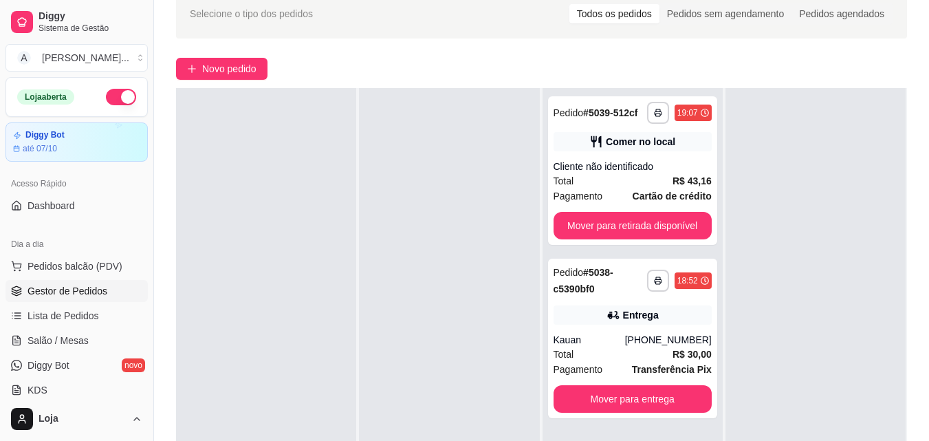
scroll to position [69, 0]
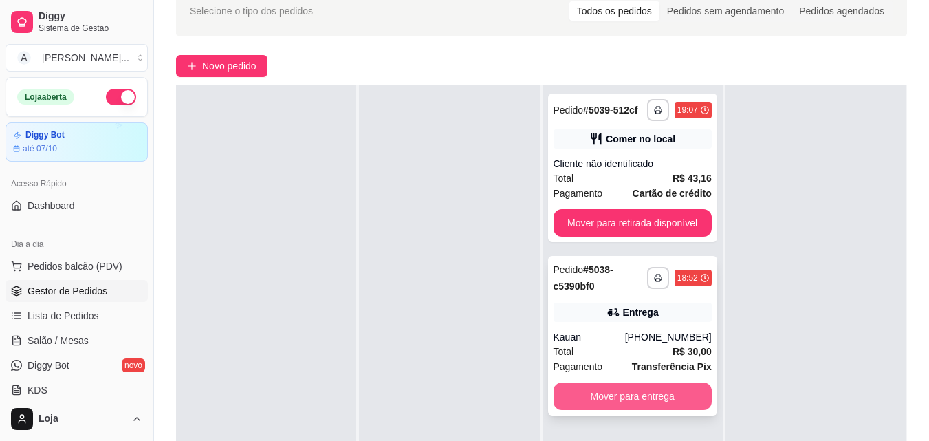
click at [643, 397] on button "Mover para entrega" at bounding box center [632, 395] width 158 height 27
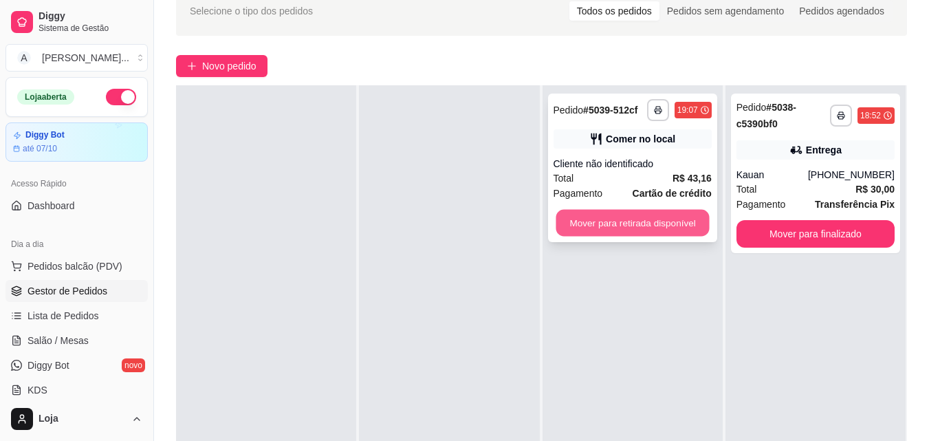
click at [636, 231] on button "Mover para retirada disponível" at bounding box center [631, 223] width 153 height 27
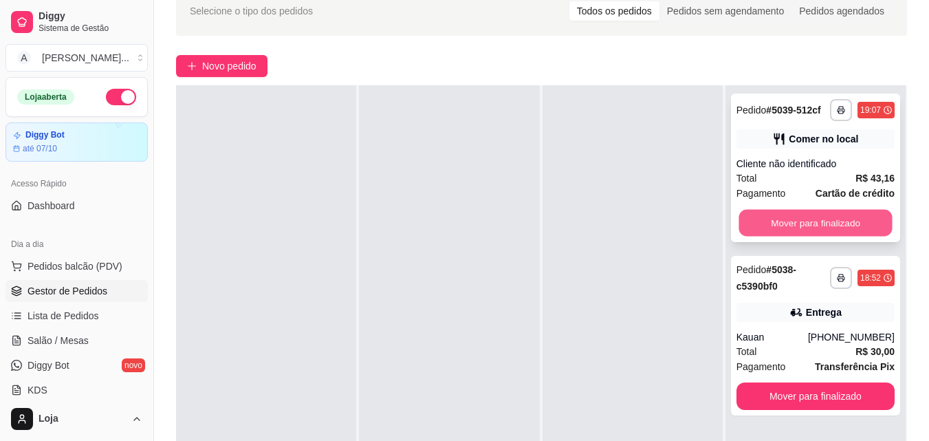
click at [828, 219] on button "Mover para finalizado" at bounding box center [814, 223] width 153 height 27
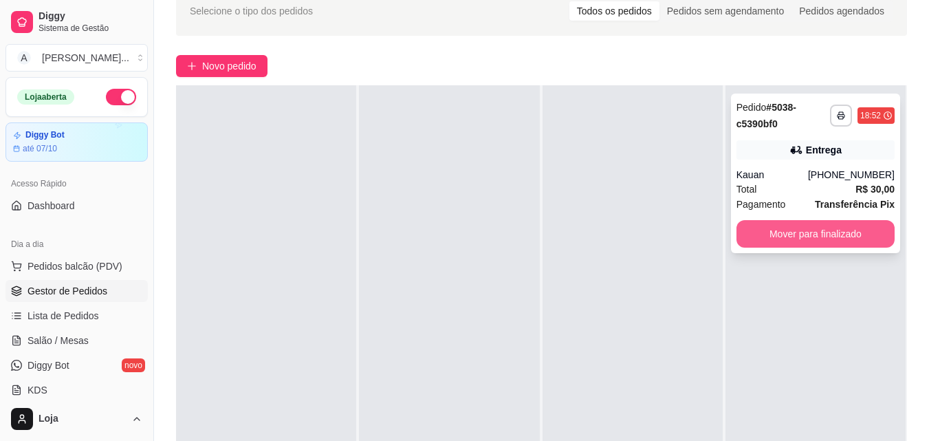
click at [840, 243] on button "Mover para finalizado" at bounding box center [815, 233] width 158 height 27
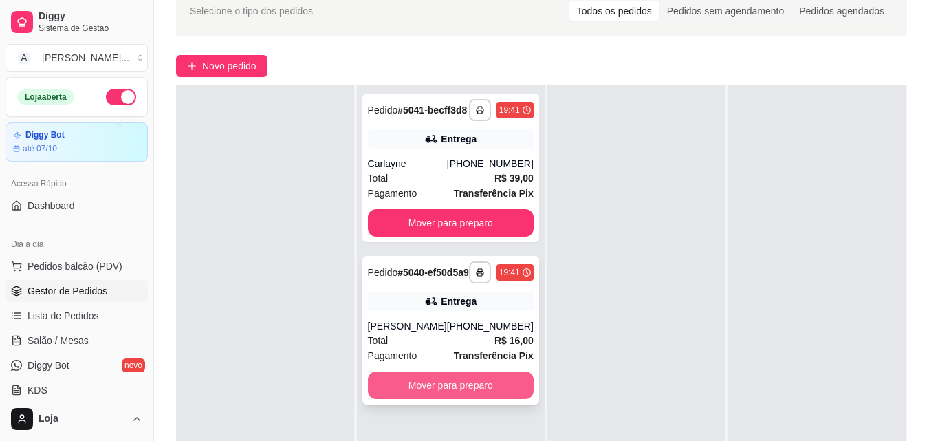
click at [494, 399] on button "Mover para preparo" at bounding box center [451, 384] width 166 height 27
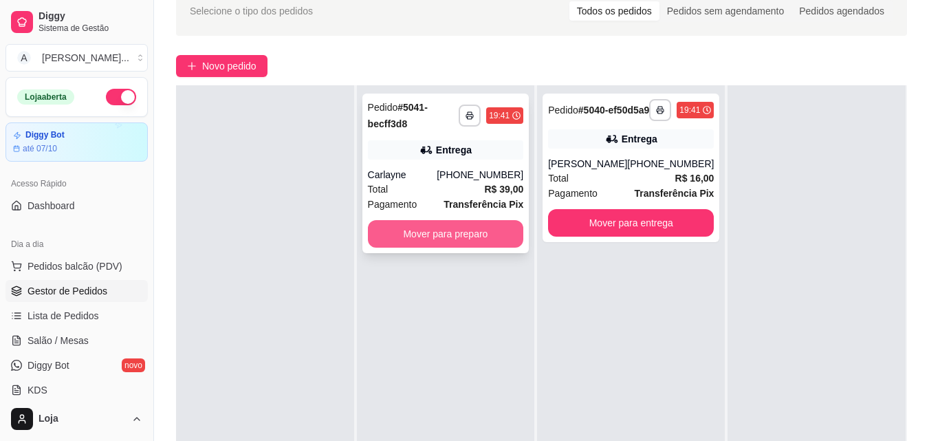
click at [494, 232] on button "Mover para preparo" at bounding box center [446, 233] width 156 height 27
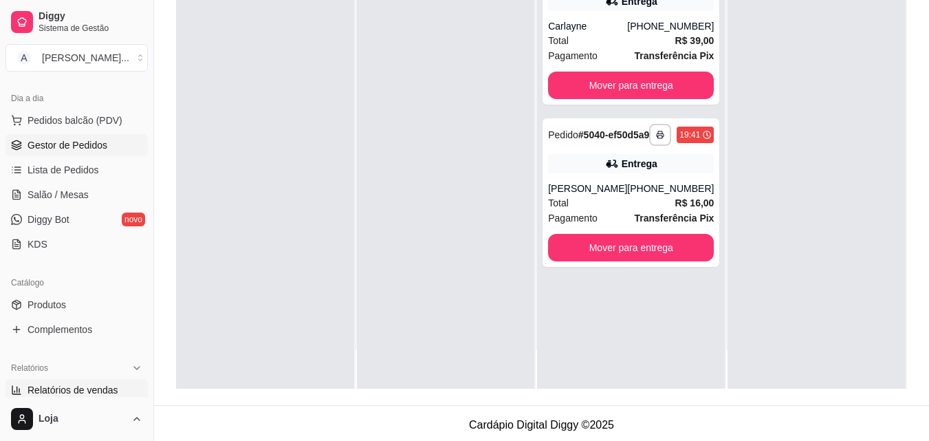
scroll to position [206, 0]
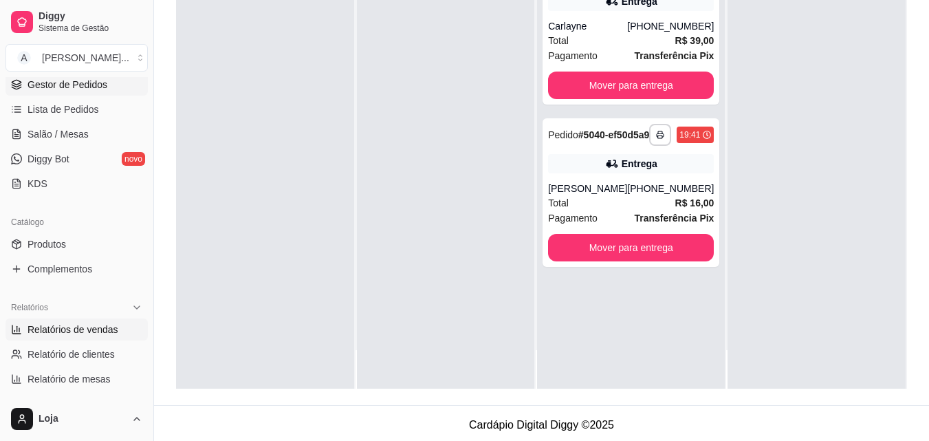
click at [109, 326] on span "Relatórios de vendas" at bounding box center [72, 329] width 91 height 14
select select "ALL"
select select "0"
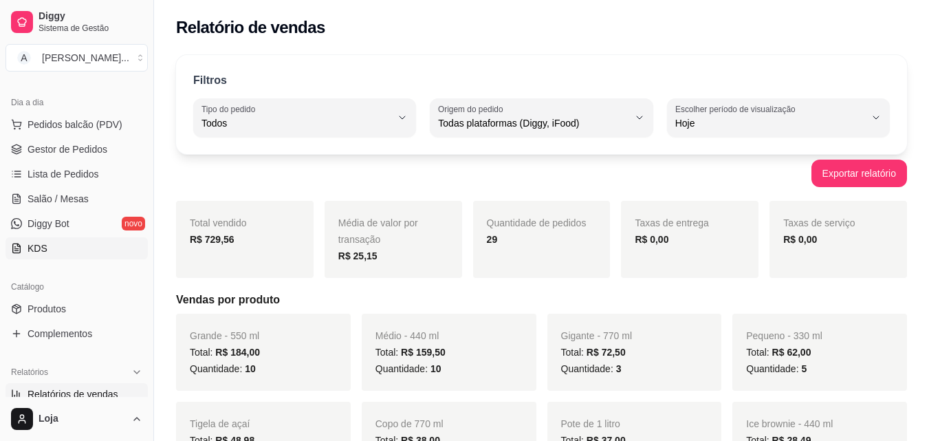
scroll to position [69, 0]
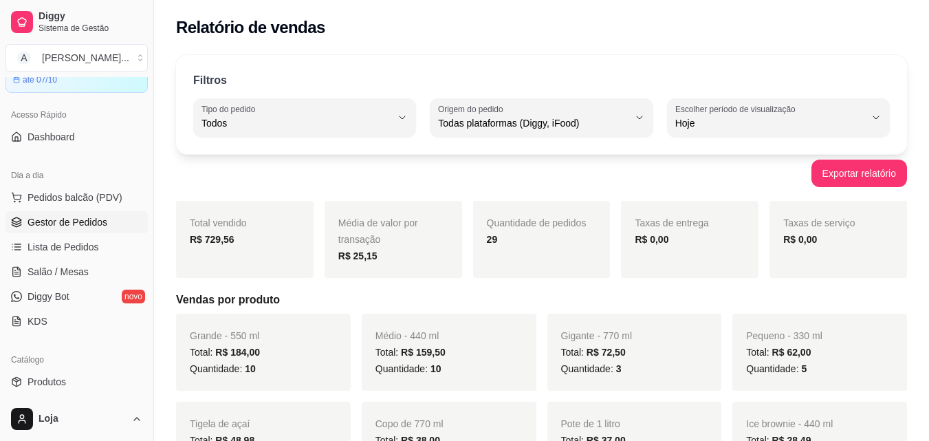
click at [102, 225] on span "Gestor de Pedidos" at bounding box center [67, 222] width 80 height 14
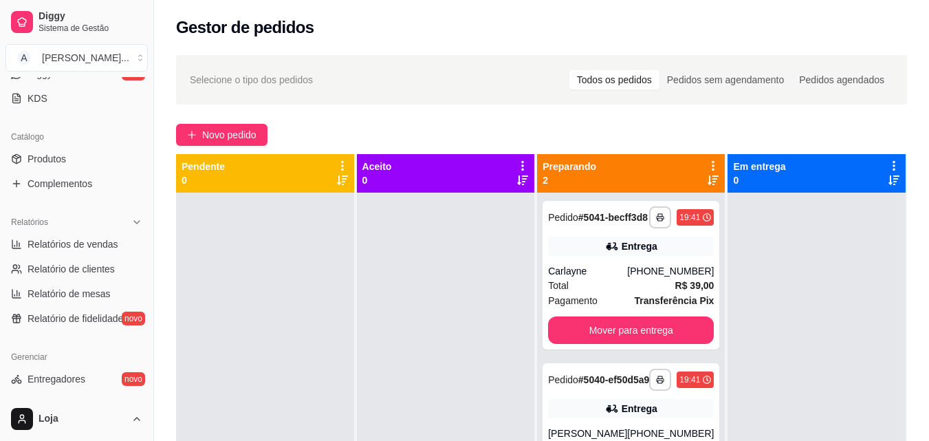
scroll to position [412, 0]
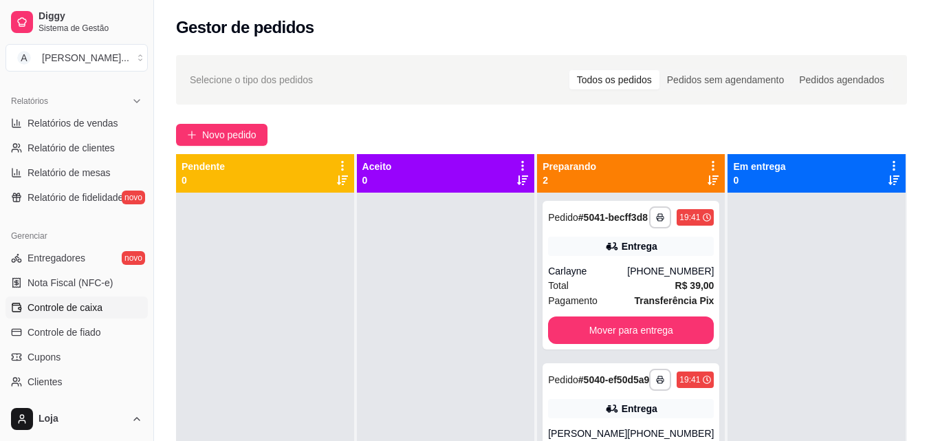
click at [109, 311] on link "Controle de caixa" at bounding box center [76, 307] width 142 height 22
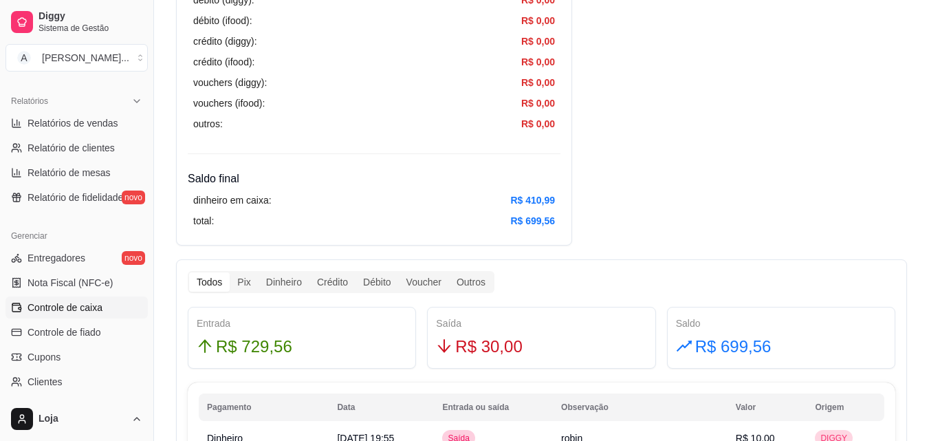
scroll to position [687, 0]
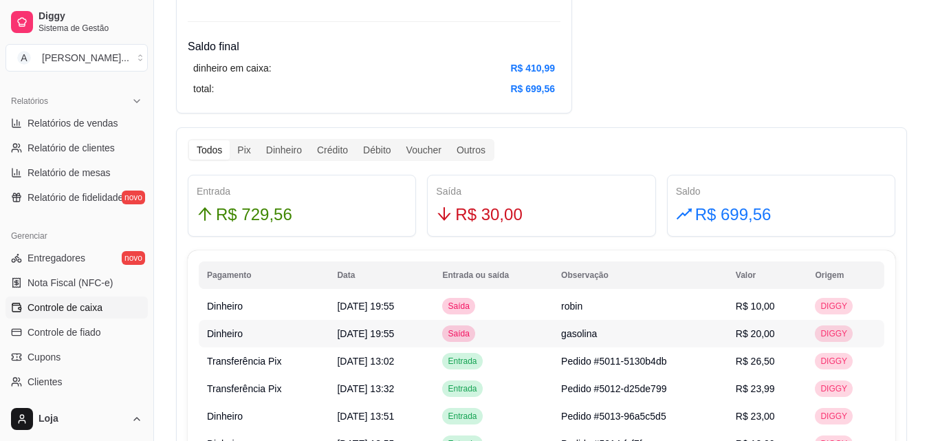
click at [597, 331] on span "gasolina" at bounding box center [579, 333] width 36 height 11
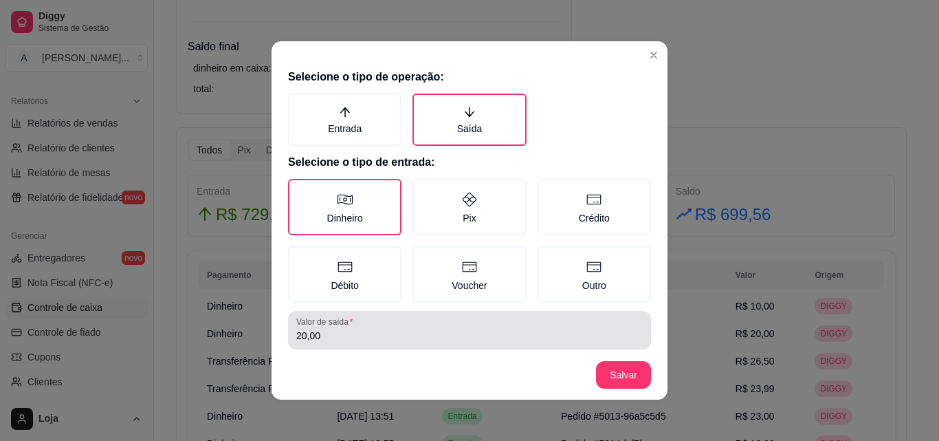
click at [368, 337] on input "20,00" at bounding box center [469, 336] width 346 height 14
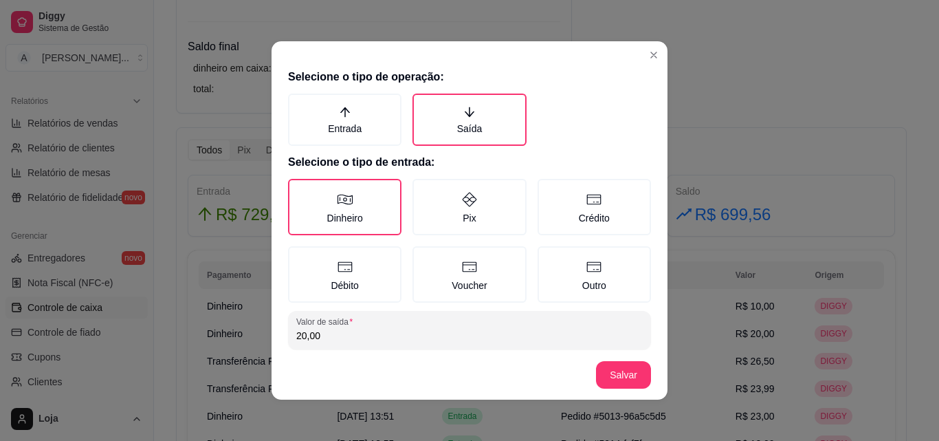
click at [368, 337] on input "20,00" at bounding box center [469, 336] width 346 height 14
type input "40,00"
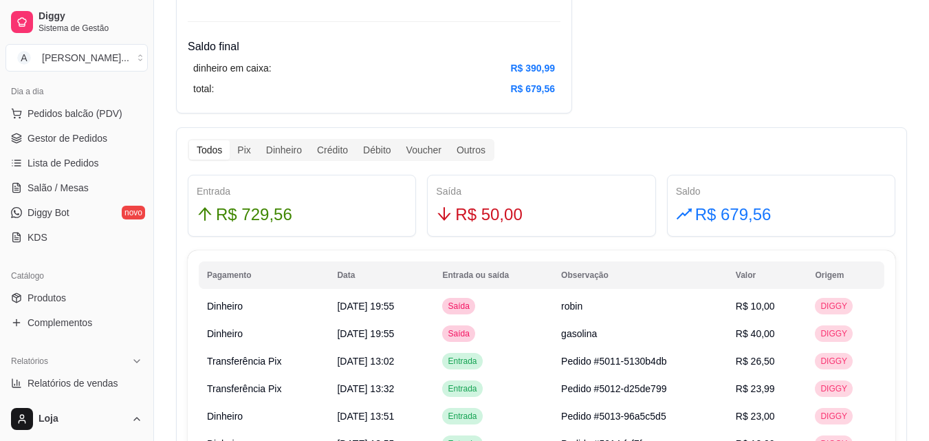
scroll to position [69, 0]
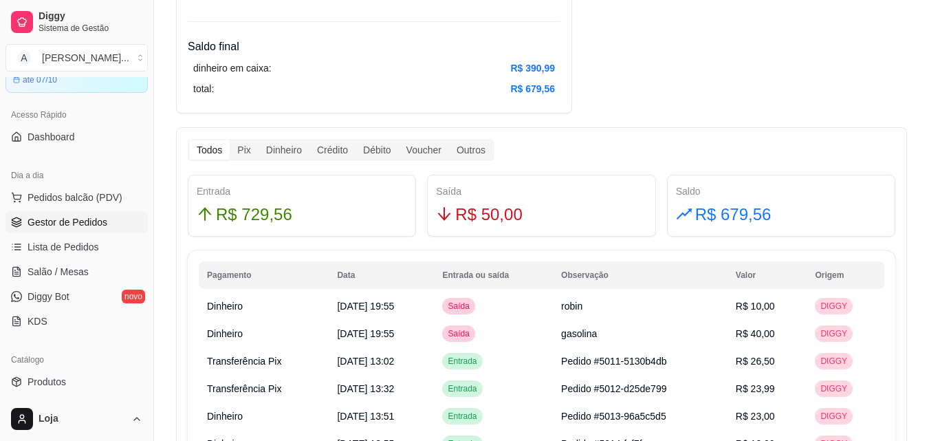
click at [89, 218] on span "Gestor de Pedidos" at bounding box center [67, 222] width 80 height 14
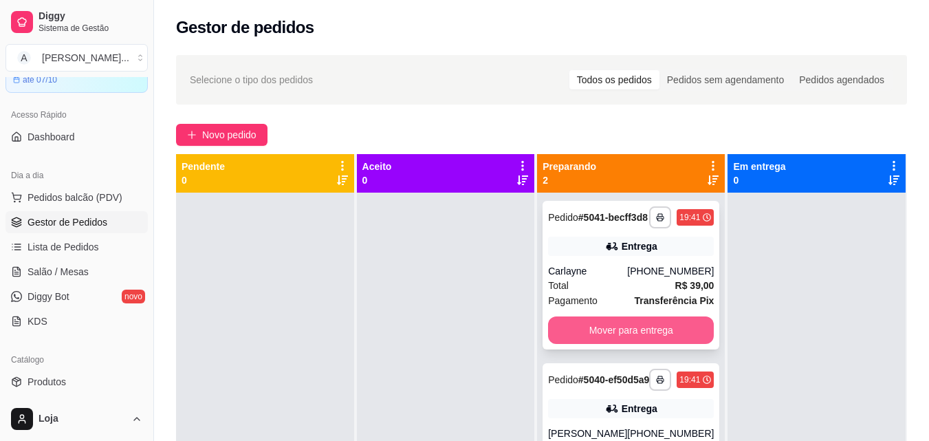
click at [650, 342] on button "Mover para entrega" at bounding box center [631, 329] width 166 height 27
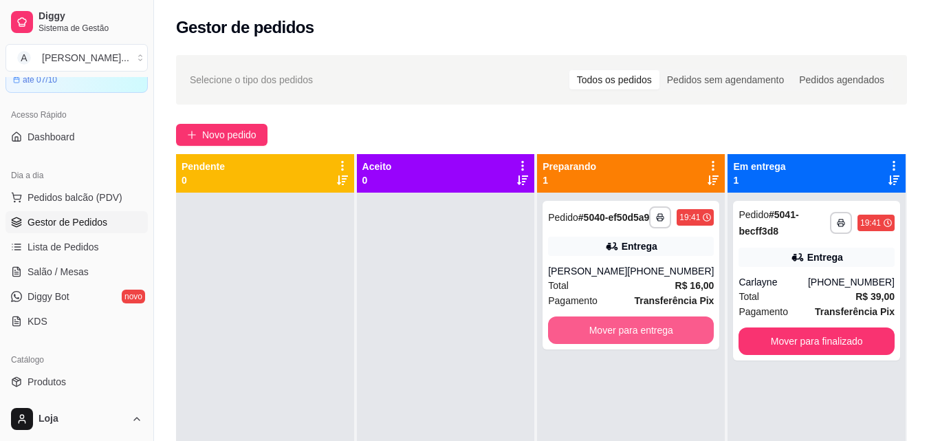
click at [648, 340] on button "Mover para entrega" at bounding box center [631, 329] width 166 height 27
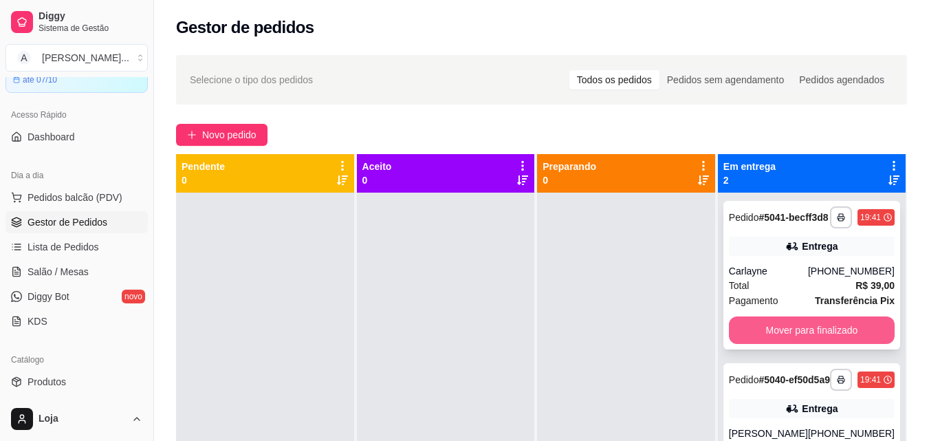
click at [760, 336] on button "Mover para finalizado" at bounding box center [812, 329] width 166 height 27
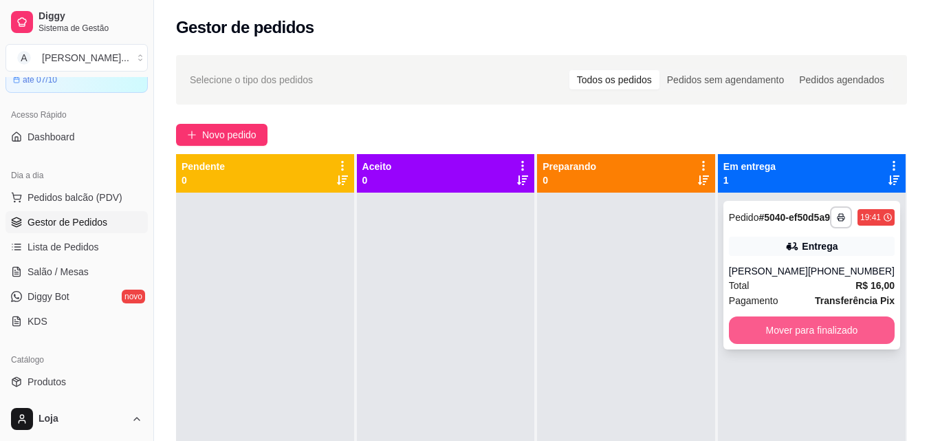
click at [756, 342] on button "Mover para finalizado" at bounding box center [812, 329] width 166 height 27
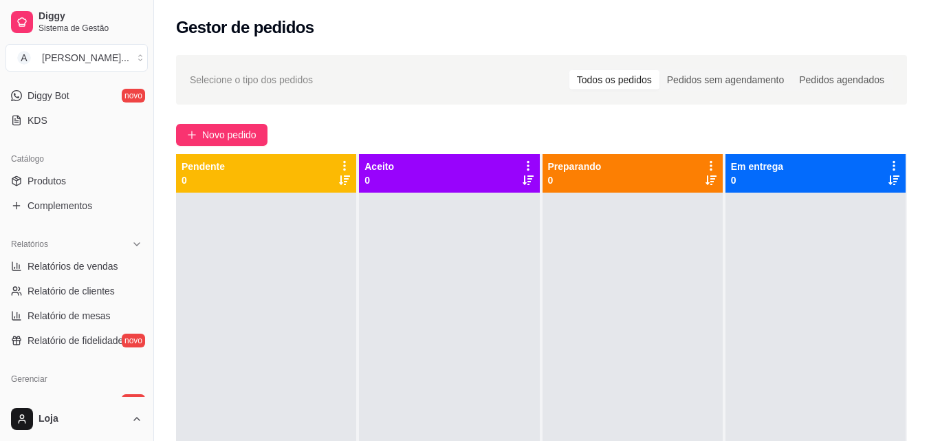
scroll to position [275, 0]
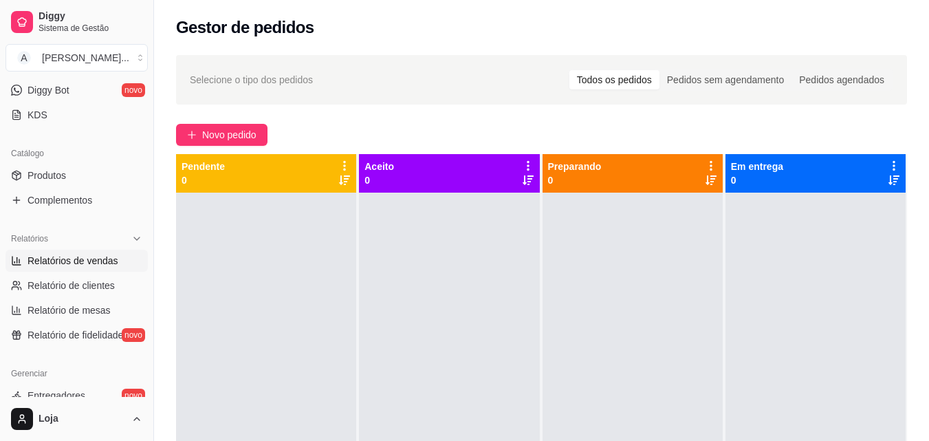
click at [100, 263] on span "Relatórios de vendas" at bounding box center [72, 261] width 91 height 14
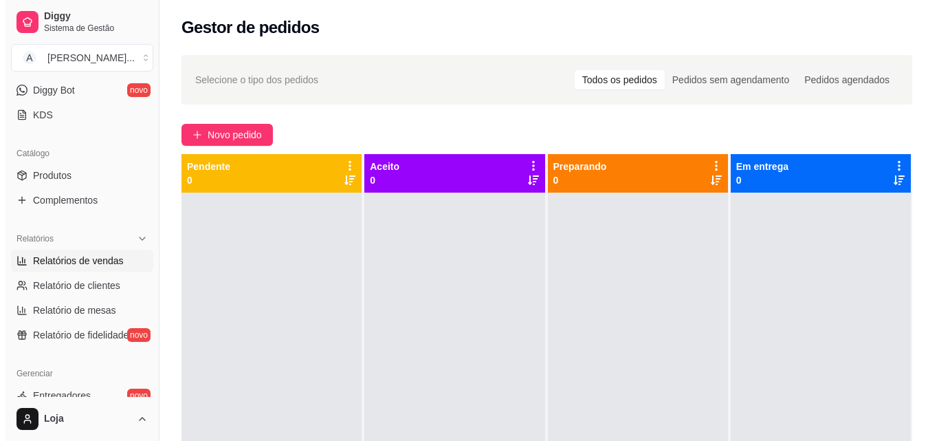
select select "ALL"
select select "0"
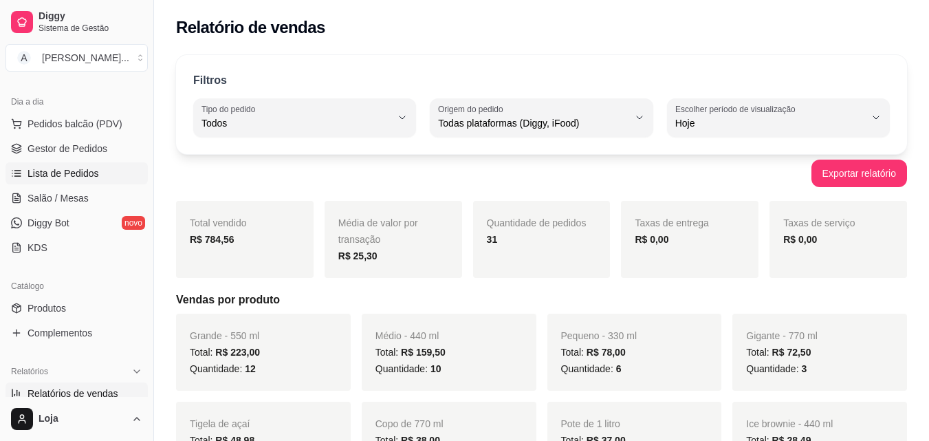
scroll to position [137, 0]
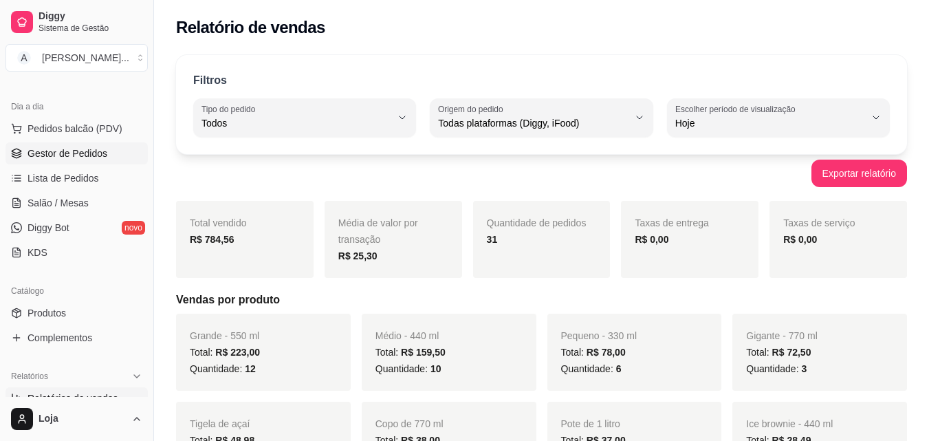
click at [86, 144] on link "Gestor de Pedidos" at bounding box center [76, 153] width 142 height 22
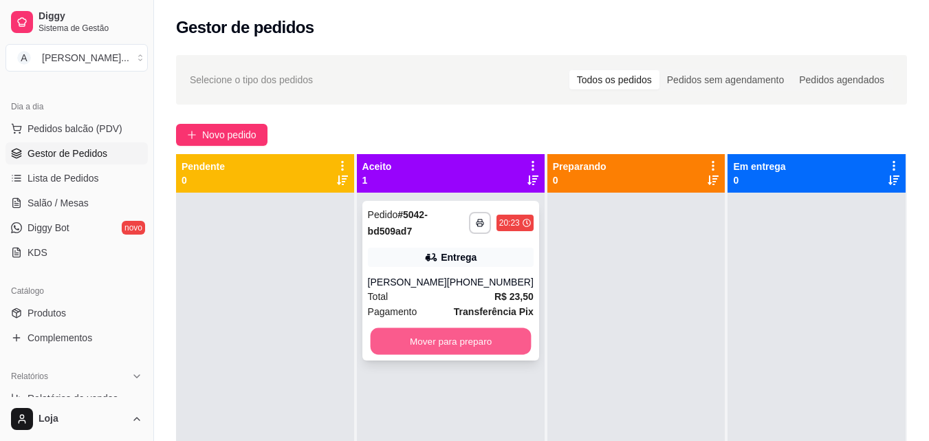
click at [488, 332] on button "Mover para preparo" at bounding box center [450, 341] width 161 height 27
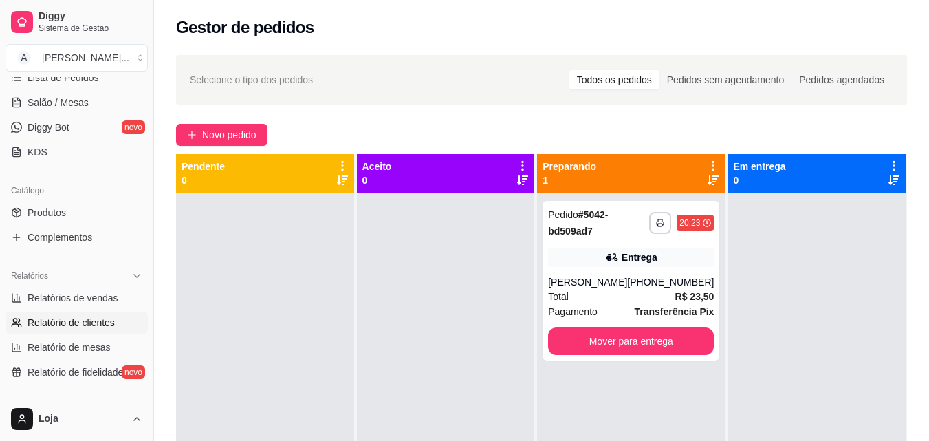
scroll to position [137, 0]
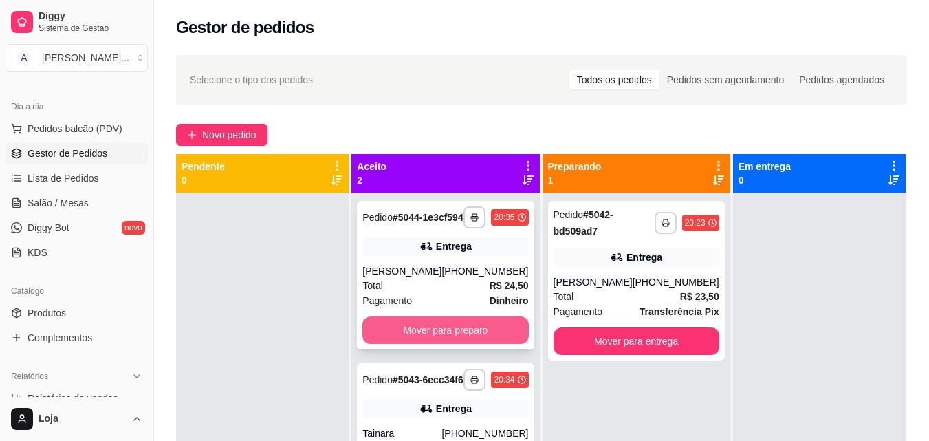
click at [449, 344] on button "Mover para preparo" at bounding box center [445, 329] width 166 height 27
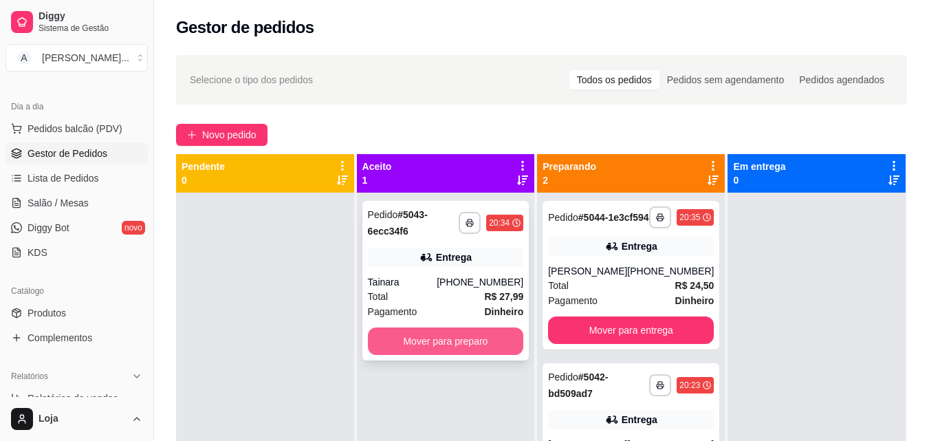
click at [450, 345] on button "Mover para preparo" at bounding box center [446, 340] width 156 height 27
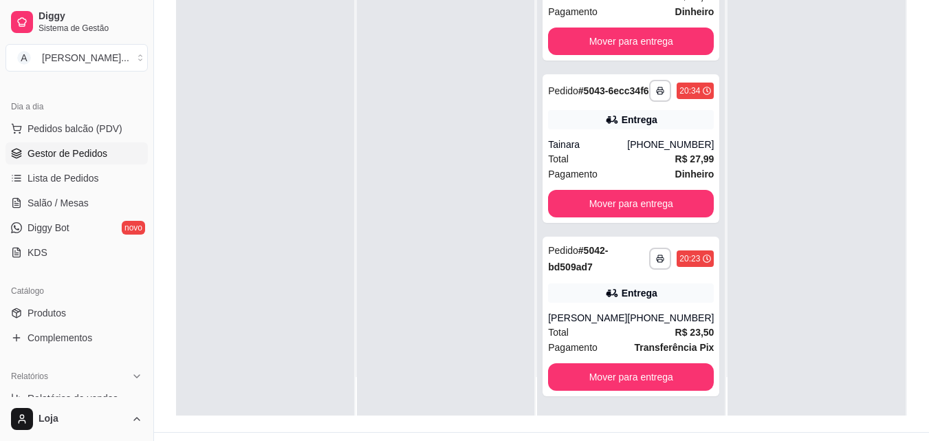
scroll to position [210, 0]
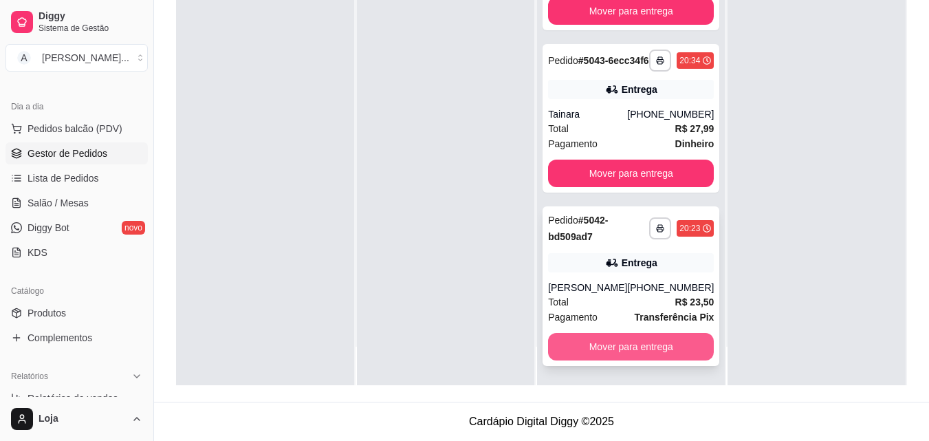
click at [663, 353] on button "Mover para entrega" at bounding box center [631, 346] width 166 height 27
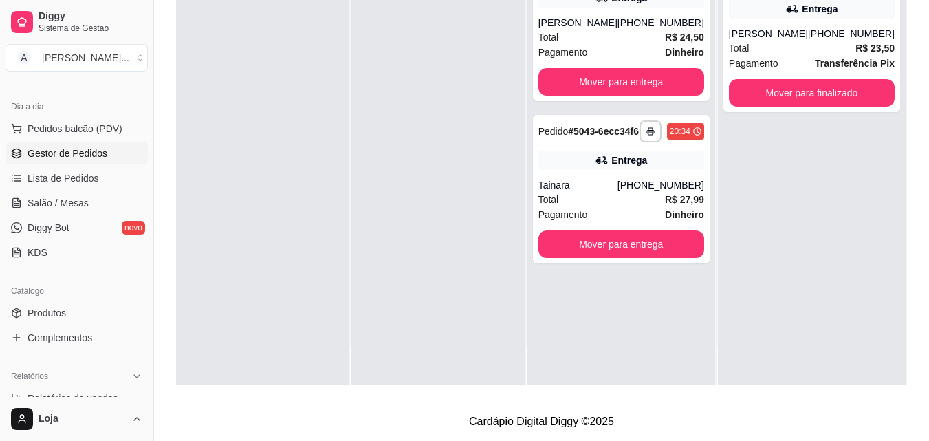
scroll to position [0, 0]
click at [643, 258] on button "Mover para entrega" at bounding box center [621, 243] width 166 height 27
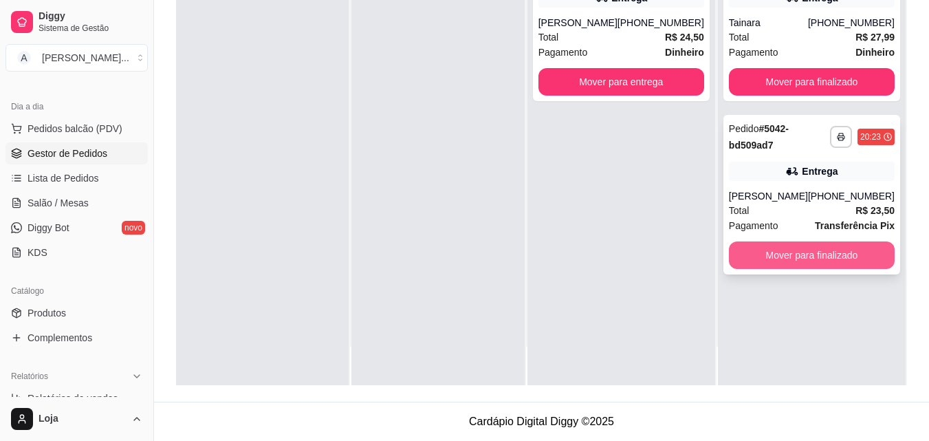
click at [765, 269] on button "Mover para finalizado" at bounding box center [812, 254] width 166 height 27
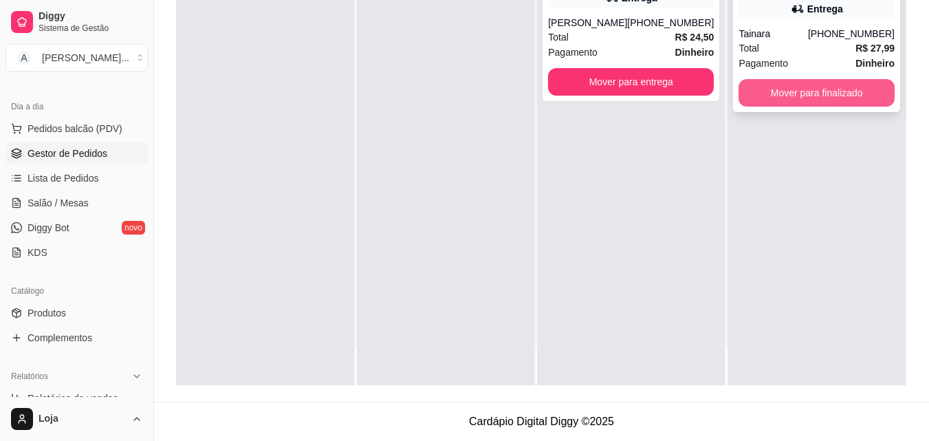
click at [823, 93] on button "Mover para finalizado" at bounding box center [816, 92] width 156 height 27
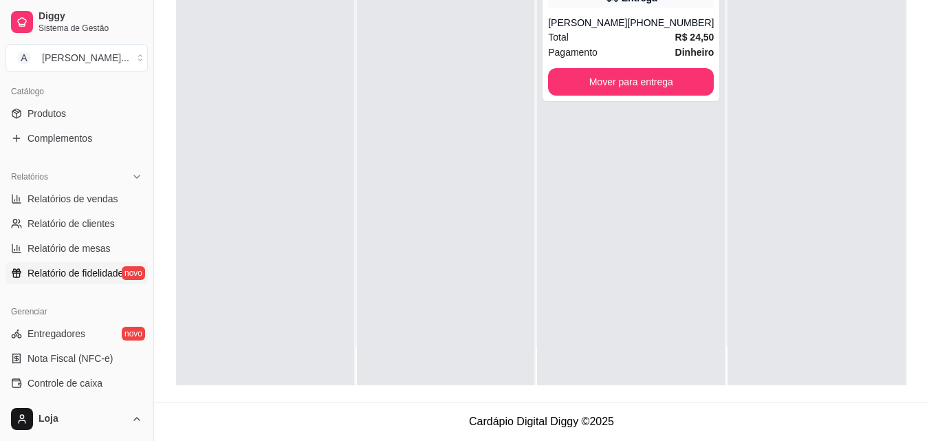
scroll to position [344, 0]
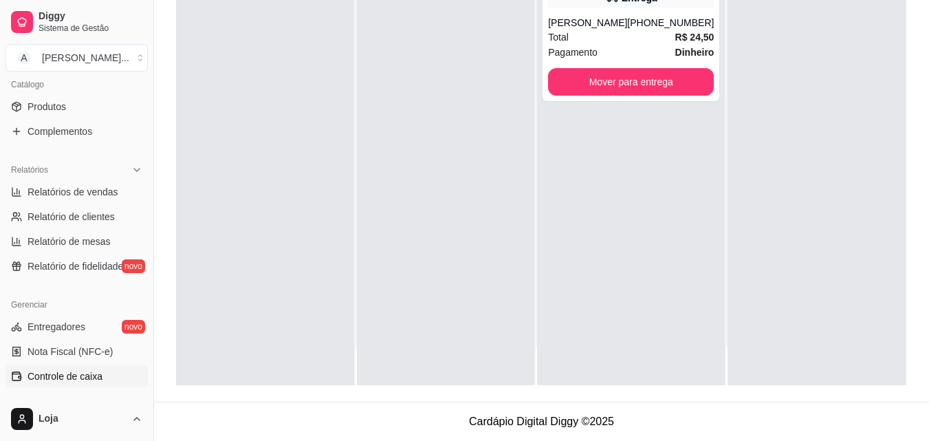
click at [78, 374] on span "Controle de caixa" at bounding box center [64, 376] width 75 height 14
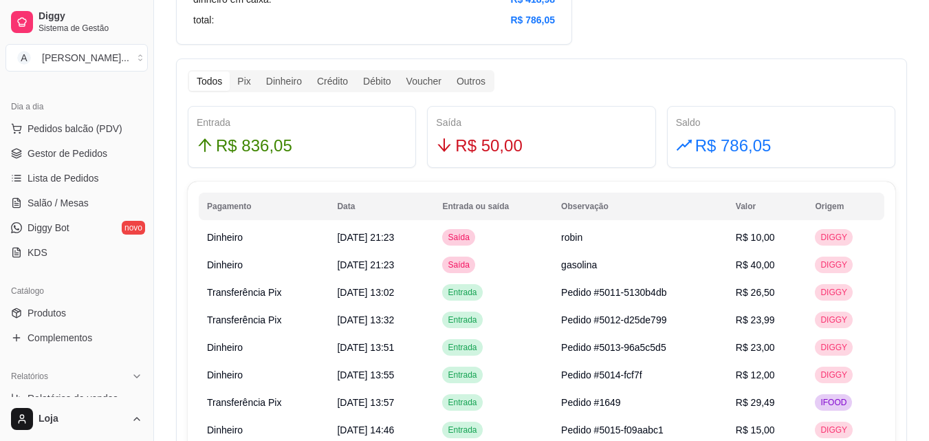
scroll to position [275, 0]
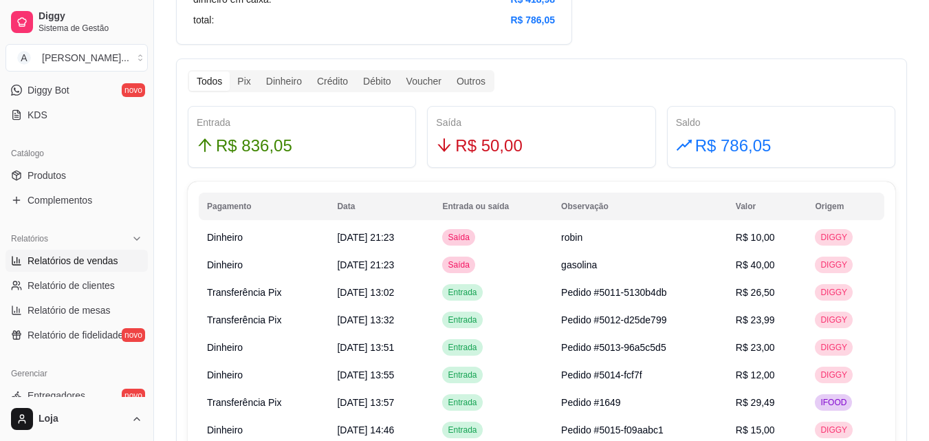
click at [89, 258] on span "Relatórios de vendas" at bounding box center [72, 261] width 91 height 14
select select "ALL"
select select "0"
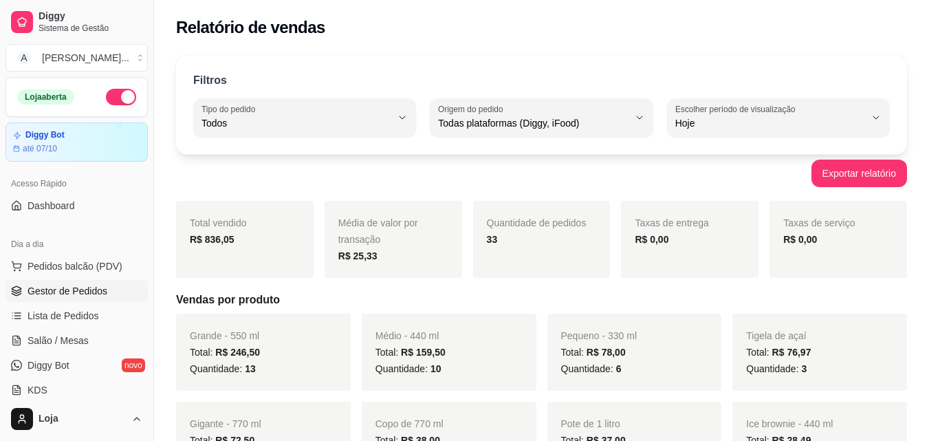
click at [102, 288] on span "Gestor de Pedidos" at bounding box center [67, 291] width 80 height 14
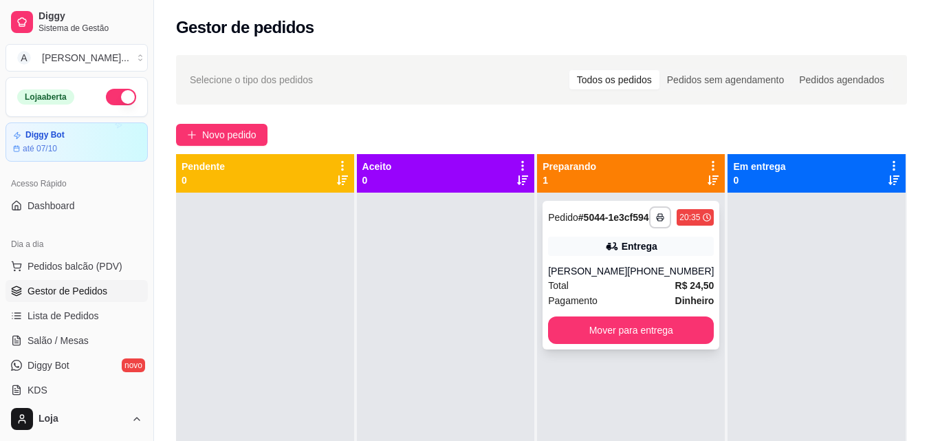
click at [659, 256] on div "Entrega" at bounding box center [631, 245] width 166 height 19
click at [682, 337] on button "Mover para entrega" at bounding box center [631, 329] width 166 height 27
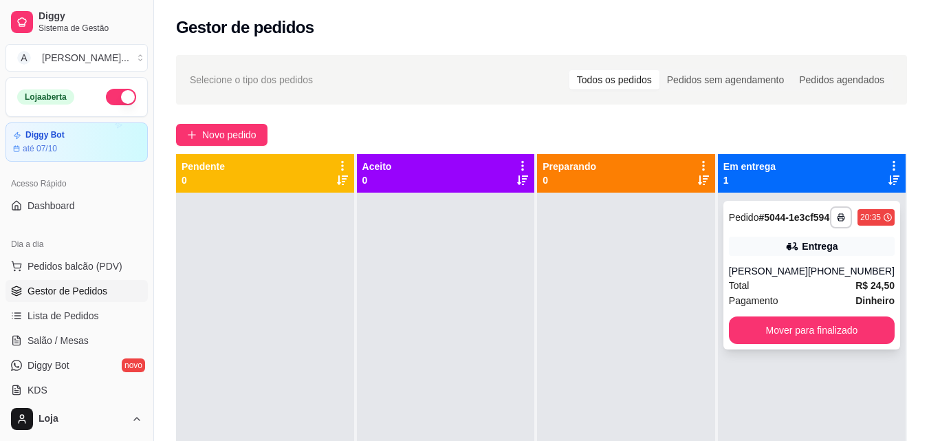
click at [758, 267] on div "**********" at bounding box center [811, 275] width 177 height 148
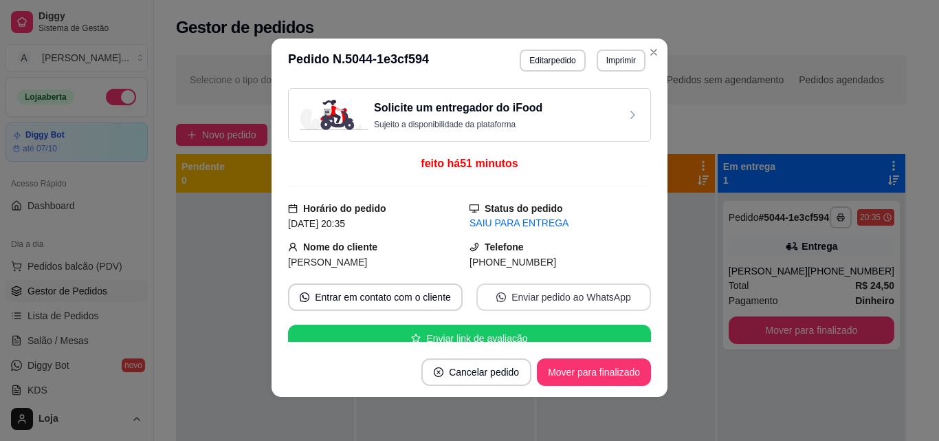
scroll to position [206, 0]
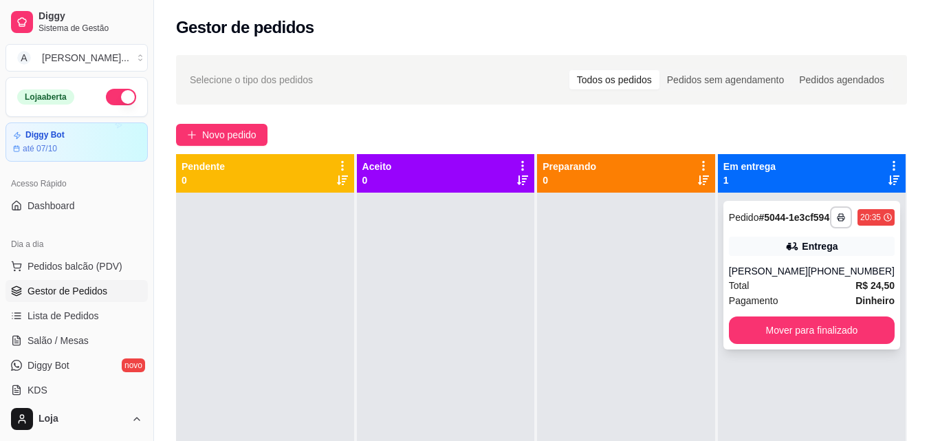
click at [867, 275] on div "(32) 99110-7772" at bounding box center [851, 271] width 87 height 14
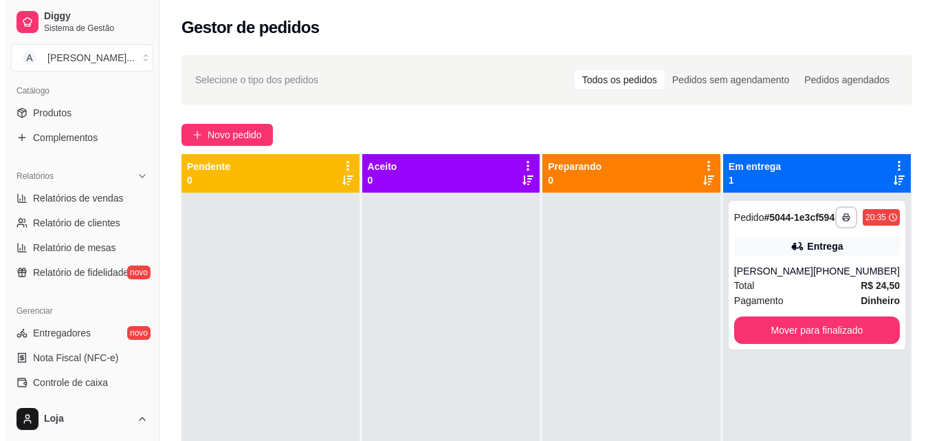
scroll to position [344, 0]
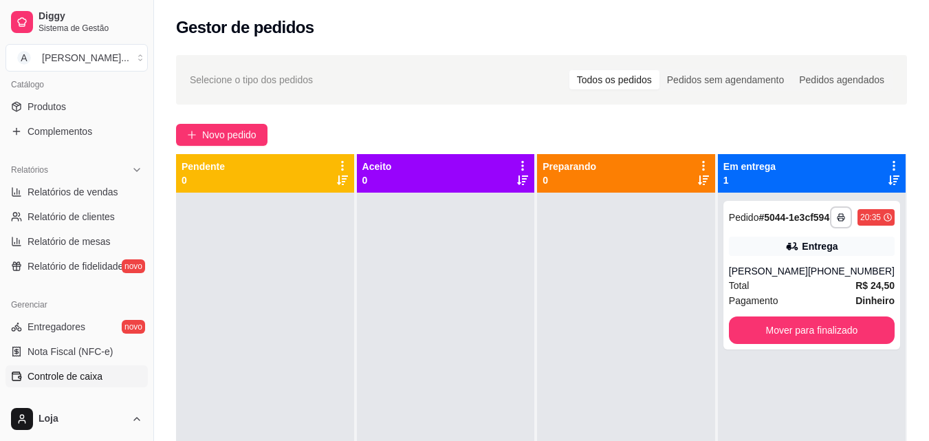
click at [49, 372] on span "Controle de caixa" at bounding box center [64, 376] width 75 height 14
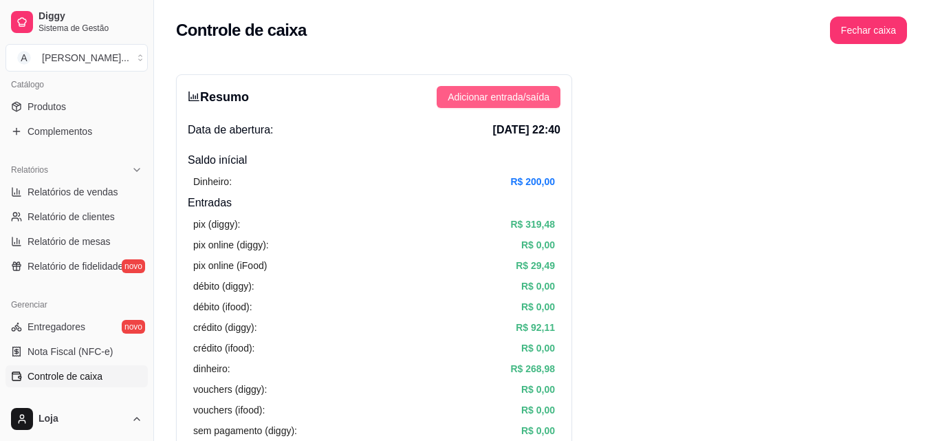
click at [536, 101] on span "Adicionar entrada/saída" at bounding box center [499, 96] width 102 height 15
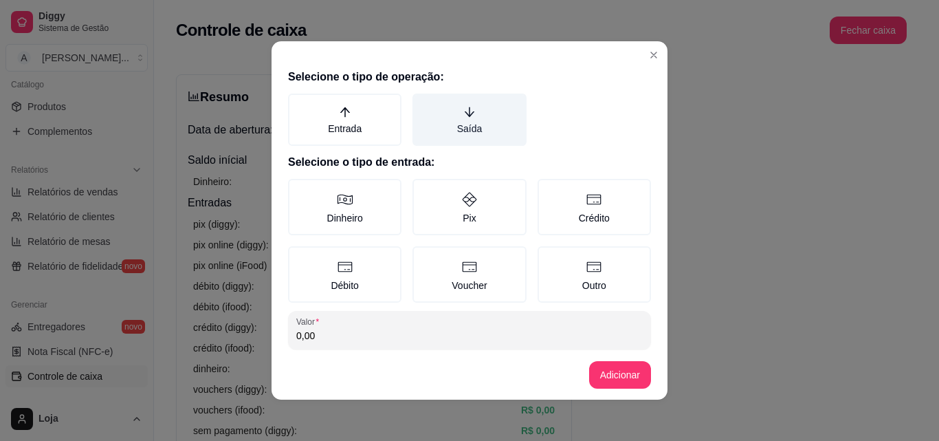
click at [455, 139] on label "Saída" at bounding box center [468, 119] width 113 height 52
click at [423, 104] on button "Saída" at bounding box center [417, 98] width 11 height 11
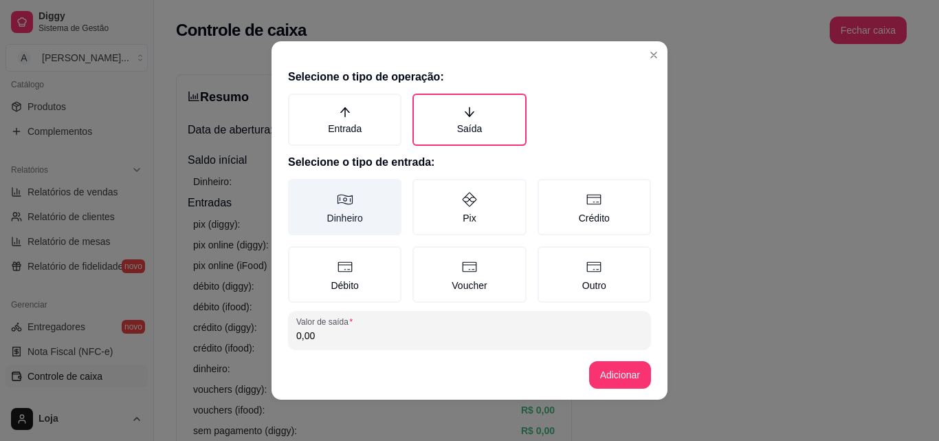
click at [353, 206] on label "Dinheiro" at bounding box center [344, 207] width 113 height 56
click at [298, 189] on button "Dinheiro" at bounding box center [292, 183] width 11 height 11
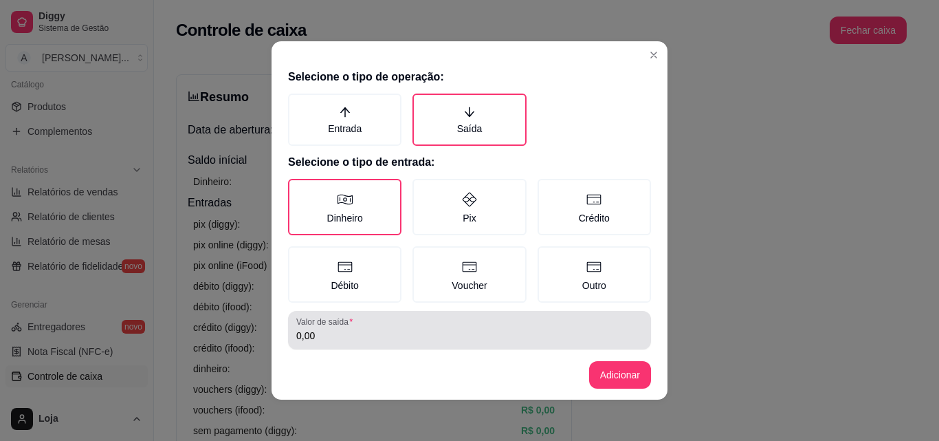
click at [358, 331] on input "0,00" at bounding box center [469, 336] width 346 height 14
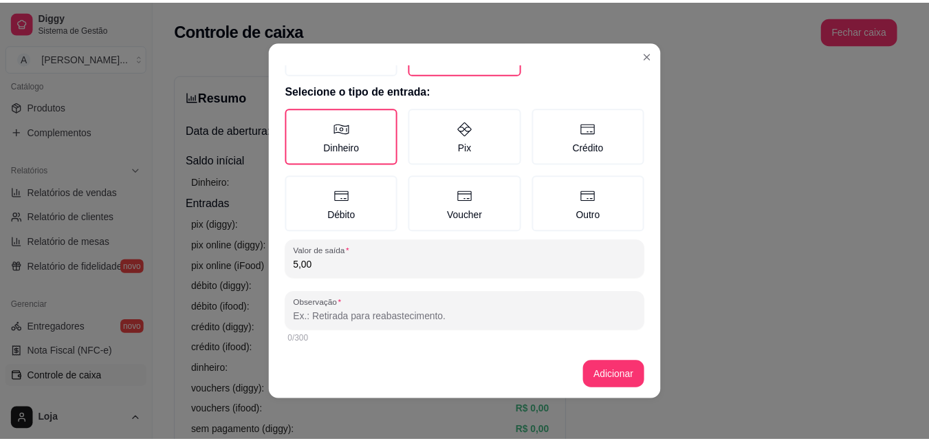
scroll to position [74, 0]
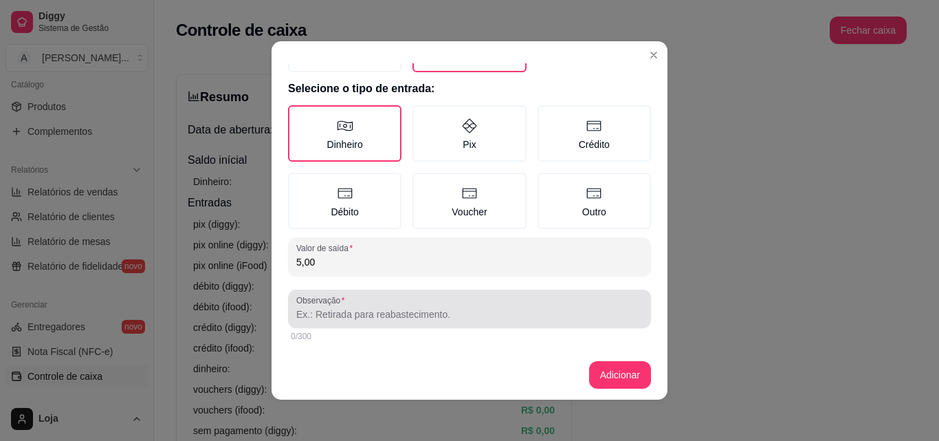
type input "5,00"
click at [361, 310] on input "Observação" at bounding box center [469, 314] width 346 height 14
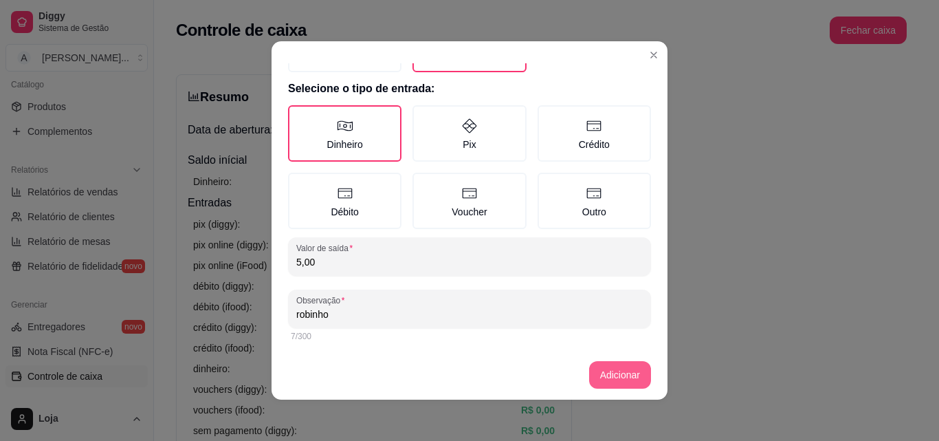
type input "robinho"
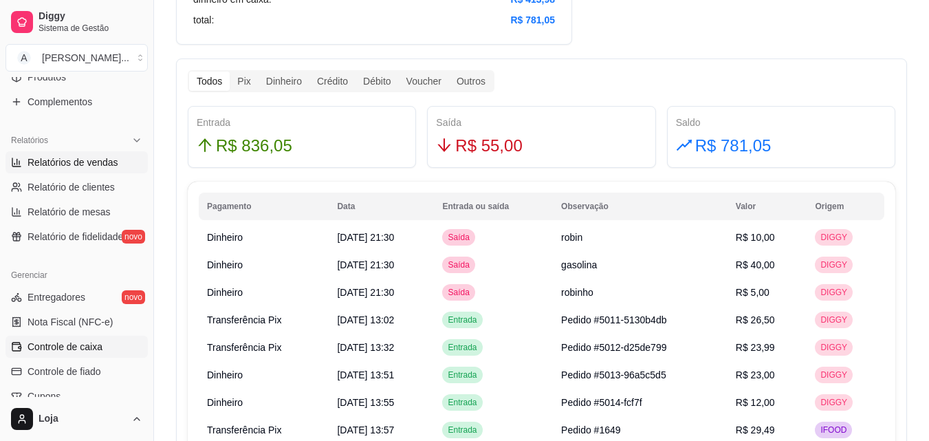
scroll to position [275, 0]
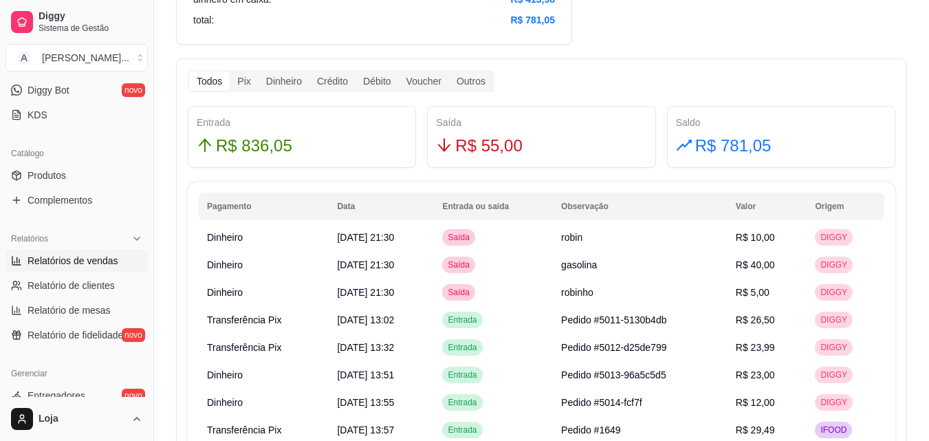
click at [80, 261] on span "Relatórios de vendas" at bounding box center [72, 261] width 91 height 14
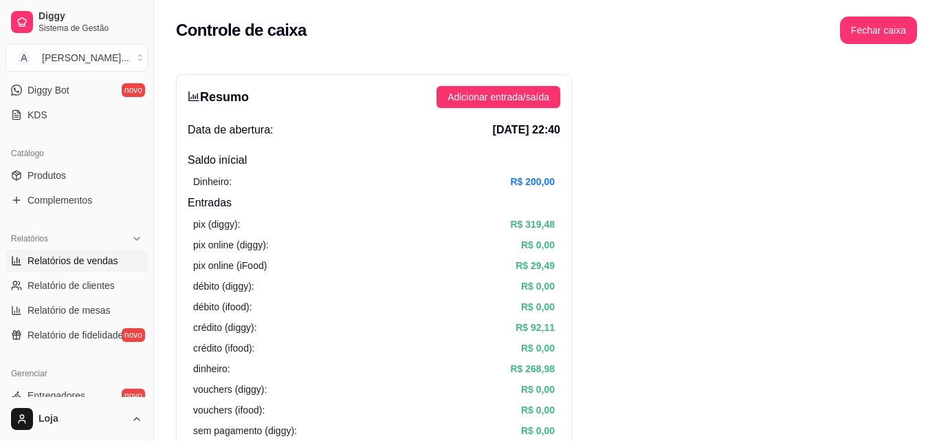
select select "ALL"
select select "0"
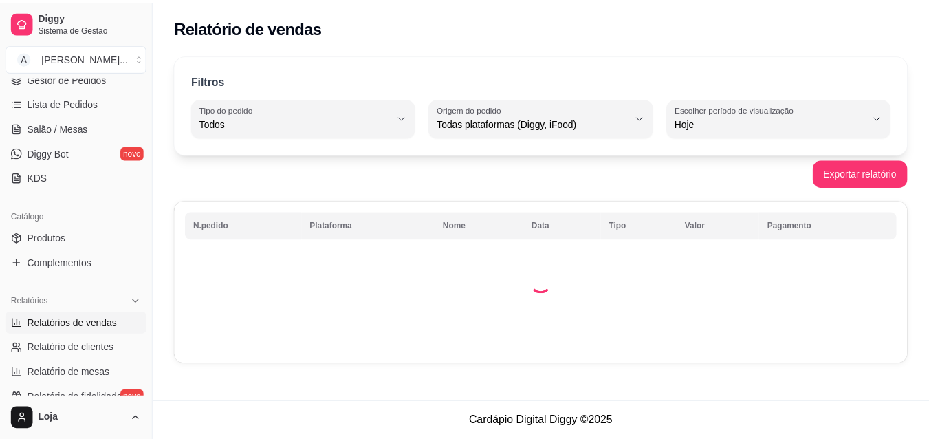
scroll to position [69, 0]
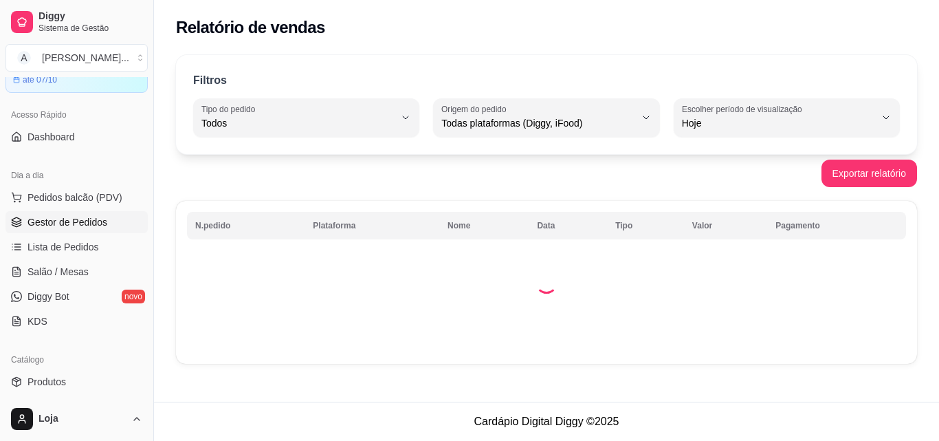
click at [84, 221] on span "Gestor de Pedidos" at bounding box center [67, 222] width 80 height 14
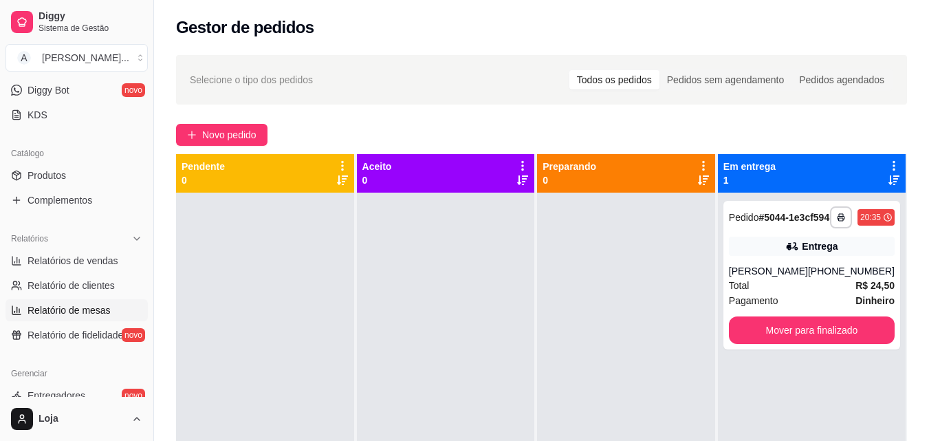
scroll to position [344, 0]
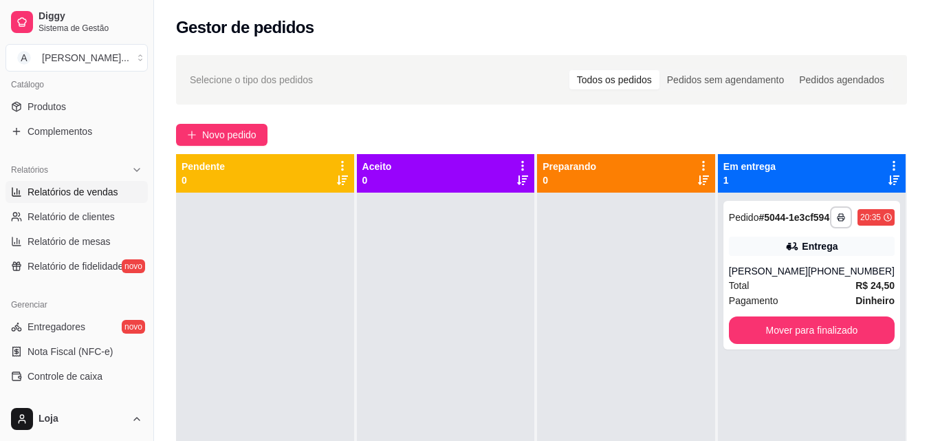
click at [106, 189] on span "Relatórios de vendas" at bounding box center [72, 192] width 91 height 14
select select "ALL"
select select "0"
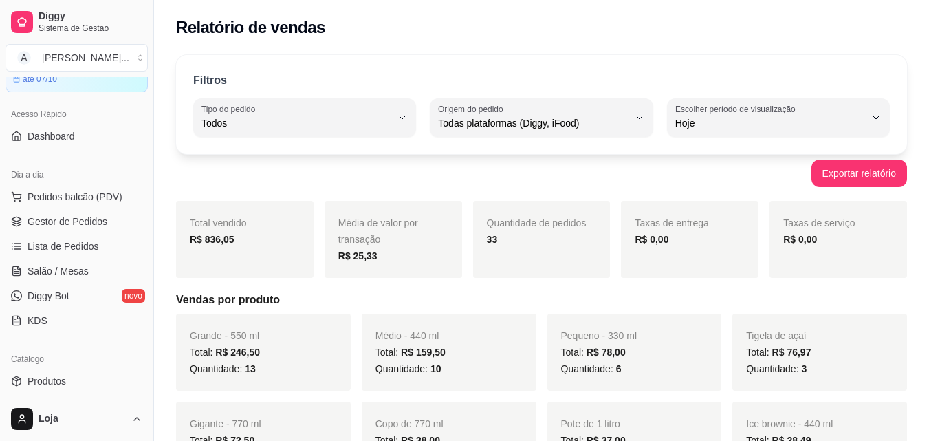
scroll to position [69, 0]
click at [65, 219] on span "Gestor de Pedidos" at bounding box center [67, 222] width 80 height 14
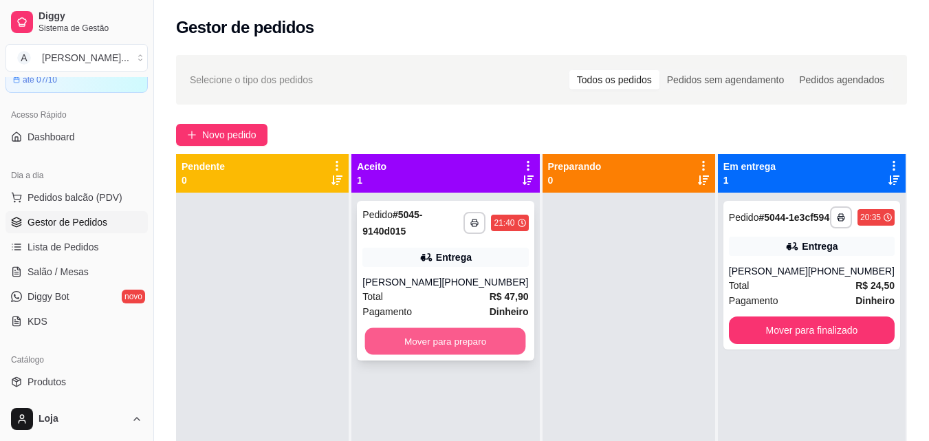
click at [425, 345] on button "Mover para preparo" at bounding box center [445, 341] width 161 height 27
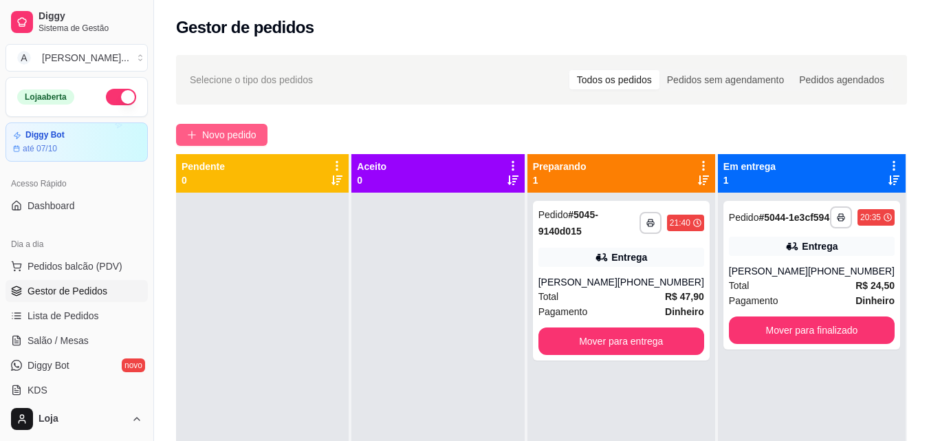
click at [238, 129] on span "Novo pedido" at bounding box center [229, 134] width 54 height 15
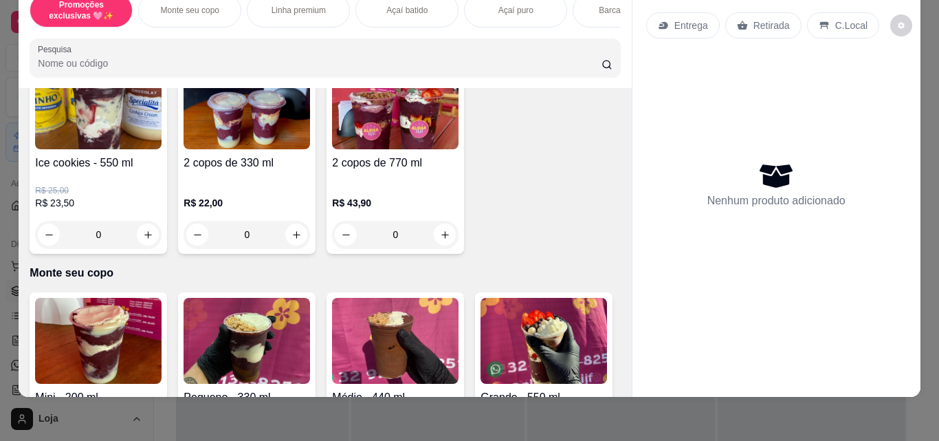
scroll to position [137, 0]
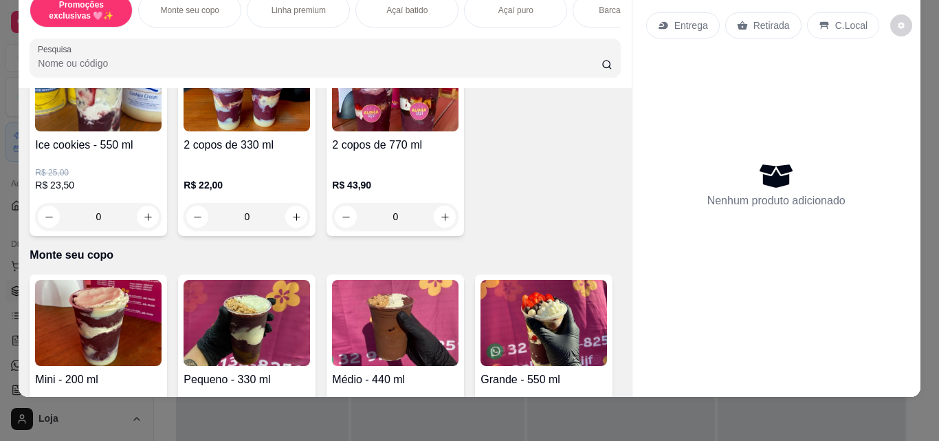
click at [398, 331] on img at bounding box center [395, 323] width 126 height 86
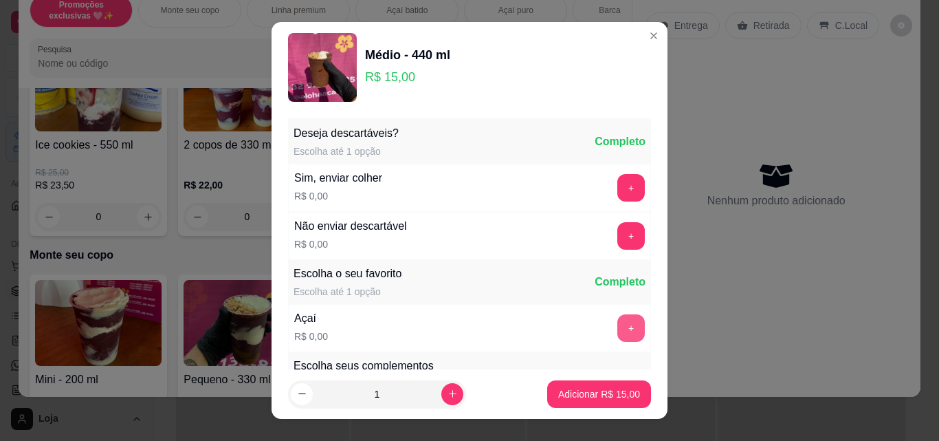
click at [617, 327] on button "+" at bounding box center [630, 327] width 27 height 27
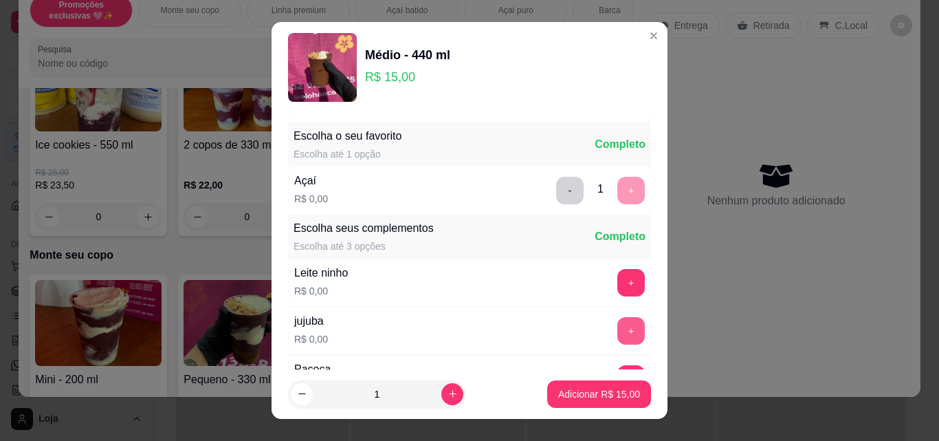
scroll to position [206, 0]
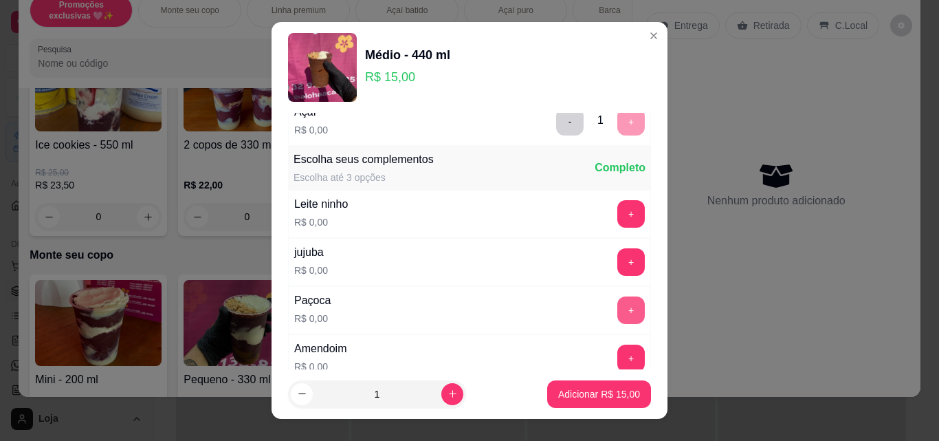
click at [617, 307] on button "+" at bounding box center [630, 309] width 27 height 27
click at [617, 351] on button "+" at bounding box center [630, 357] width 27 height 27
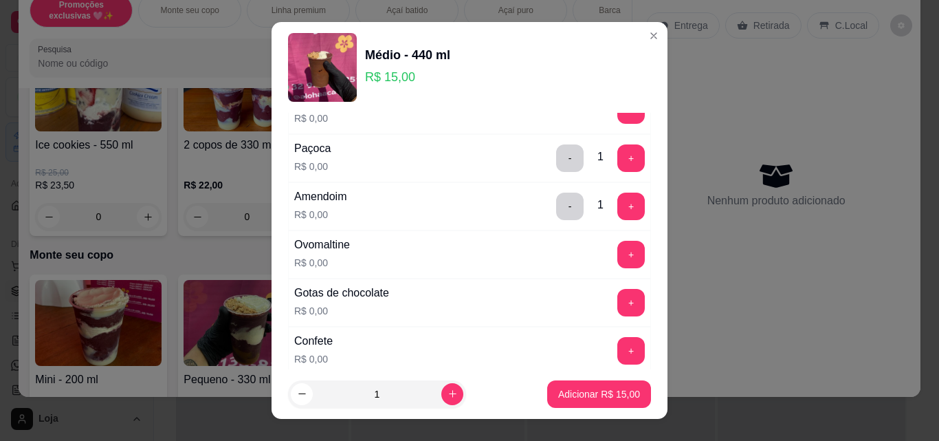
scroll to position [412, 0]
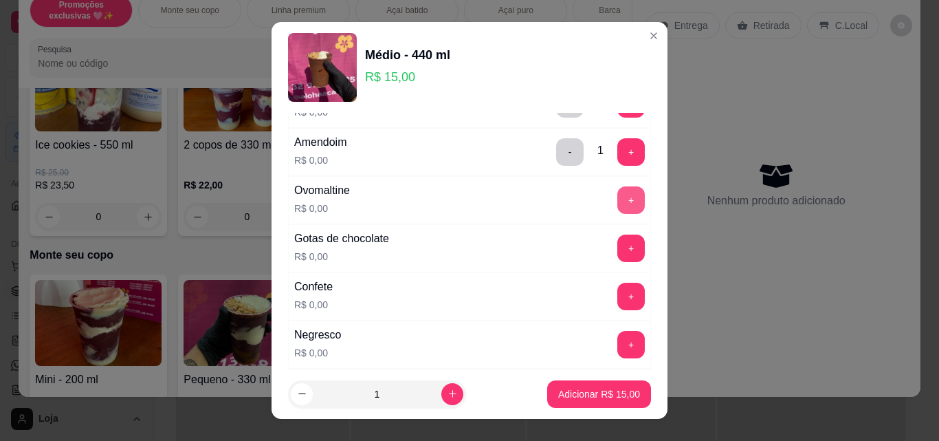
click at [617, 203] on button "+" at bounding box center [630, 199] width 27 height 27
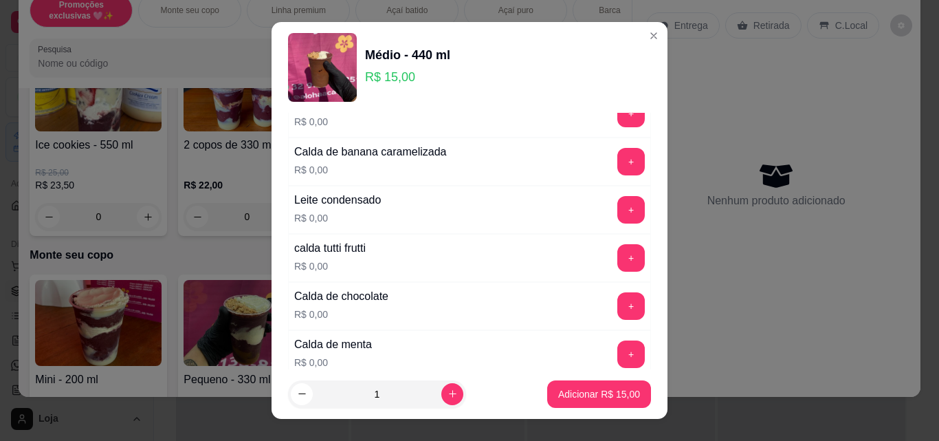
scroll to position [1512, 0]
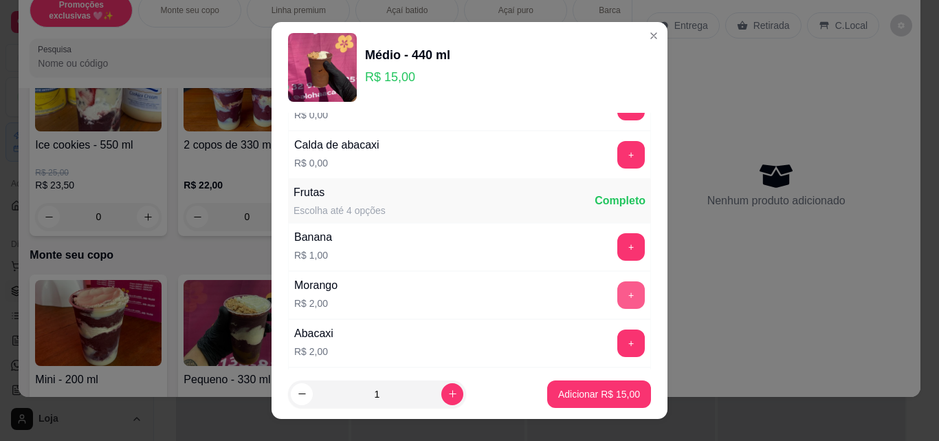
click at [617, 297] on button "+" at bounding box center [630, 294] width 27 height 27
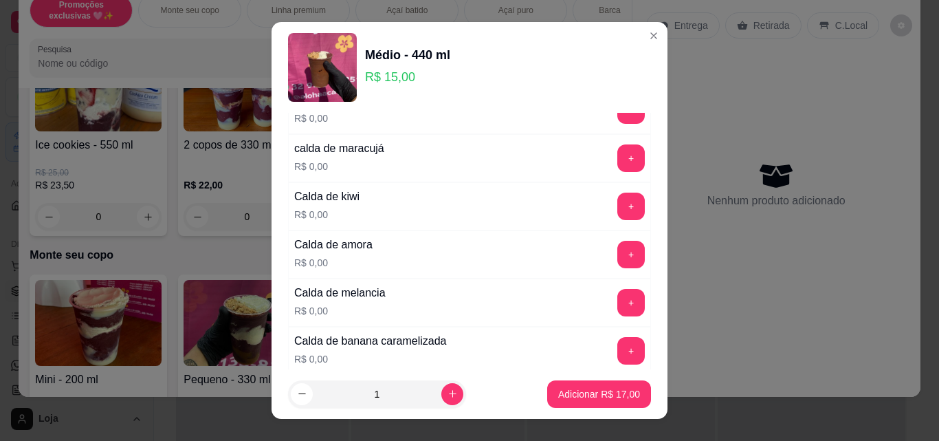
scroll to position [962, 0]
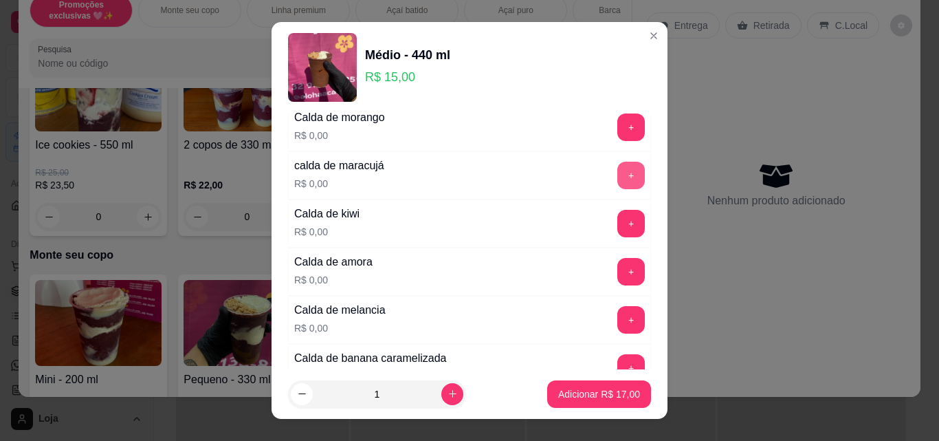
click at [617, 180] on button "+" at bounding box center [630, 175] width 27 height 27
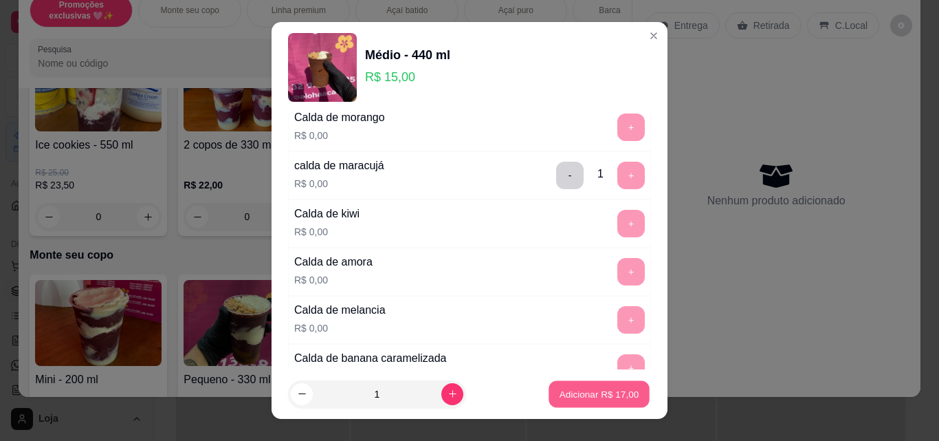
click at [615, 395] on p "Adicionar R$ 17,00" at bounding box center [600, 393] width 80 height 13
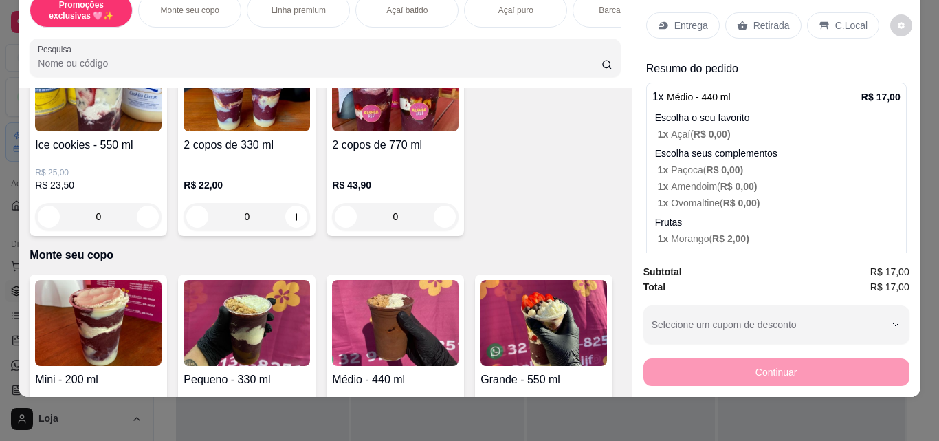
click at [755, 19] on p "Retirada" at bounding box center [771, 26] width 36 height 14
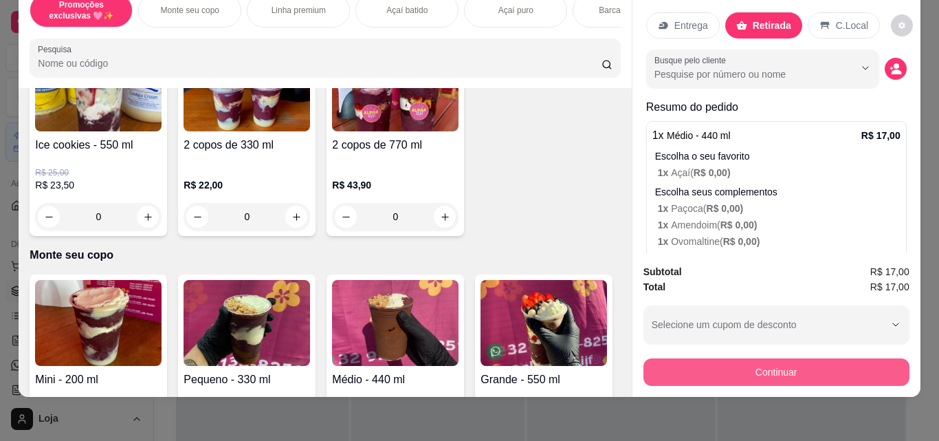
click at [712, 358] on button "Continuar" at bounding box center [776, 371] width 266 height 27
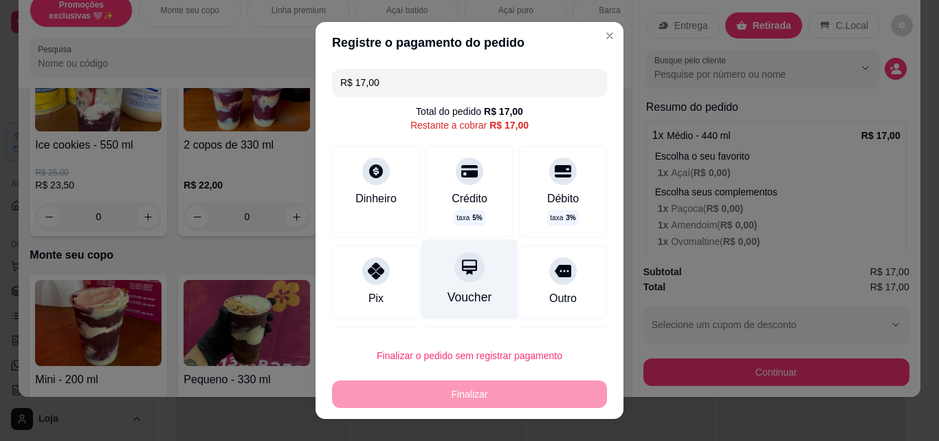
click at [422, 272] on div "Voucher" at bounding box center [469, 279] width 97 height 80
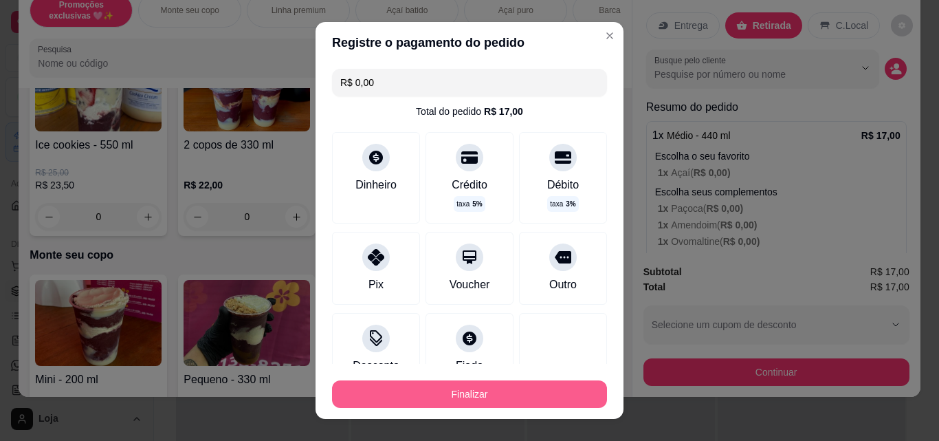
click at [469, 387] on button "Finalizar" at bounding box center [469, 393] width 275 height 27
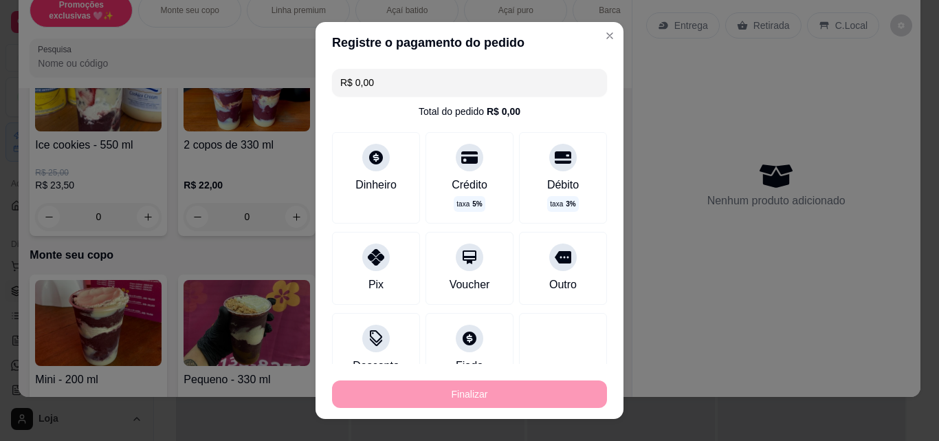
type input "-R$ 17,00"
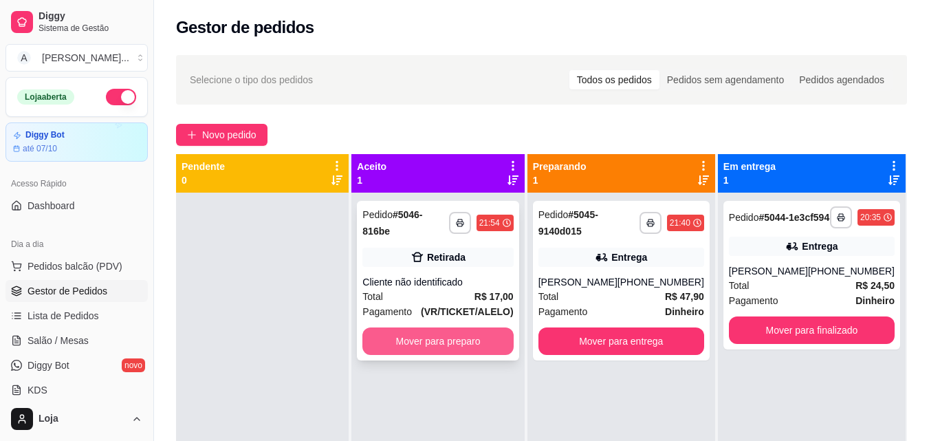
click at [467, 327] on button "Mover para preparo" at bounding box center [437, 340] width 151 height 27
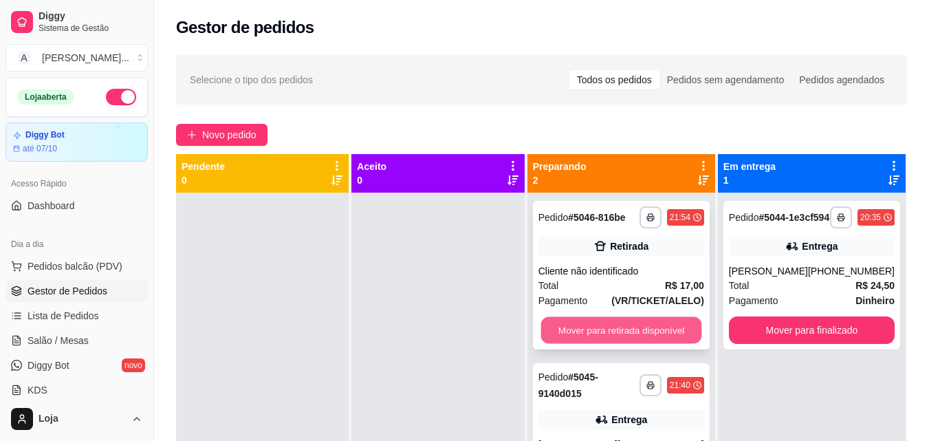
click at [591, 324] on button "Mover para retirada disponível" at bounding box center [620, 330] width 161 height 27
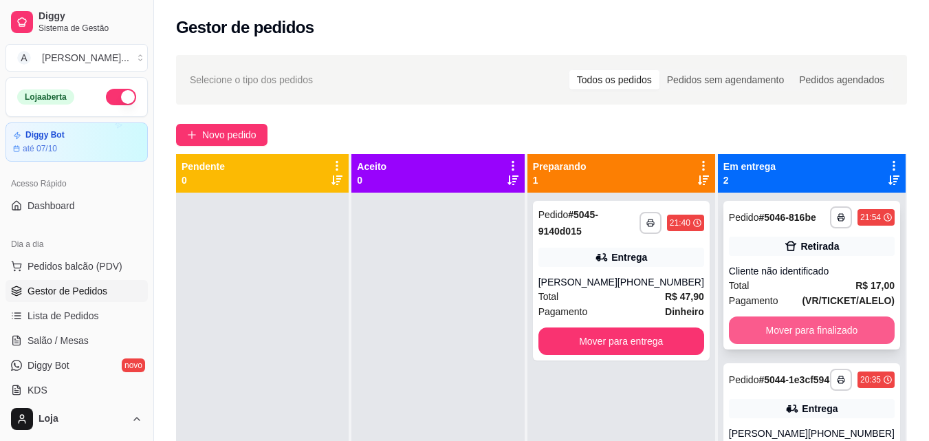
click at [749, 333] on button "Mover para finalizado" at bounding box center [812, 329] width 166 height 27
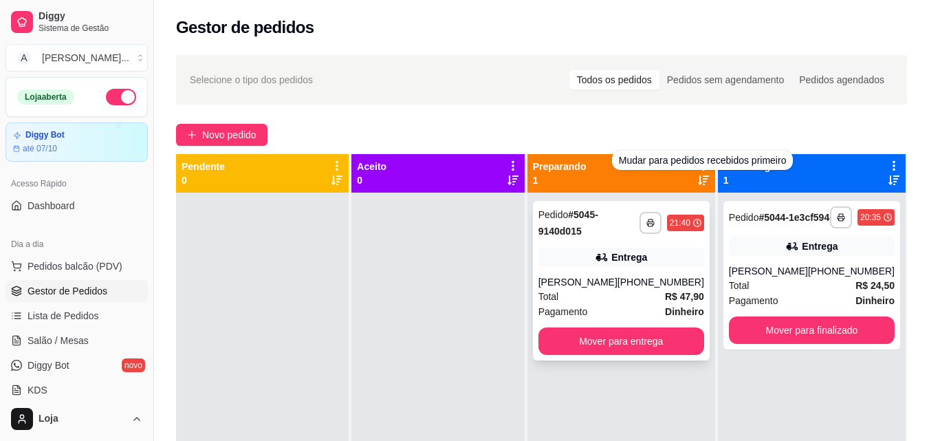
click at [597, 240] on div "**********" at bounding box center [621, 280] width 177 height 159
click at [617, 287] on div "Joyce" at bounding box center [577, 282] width 79 height 14
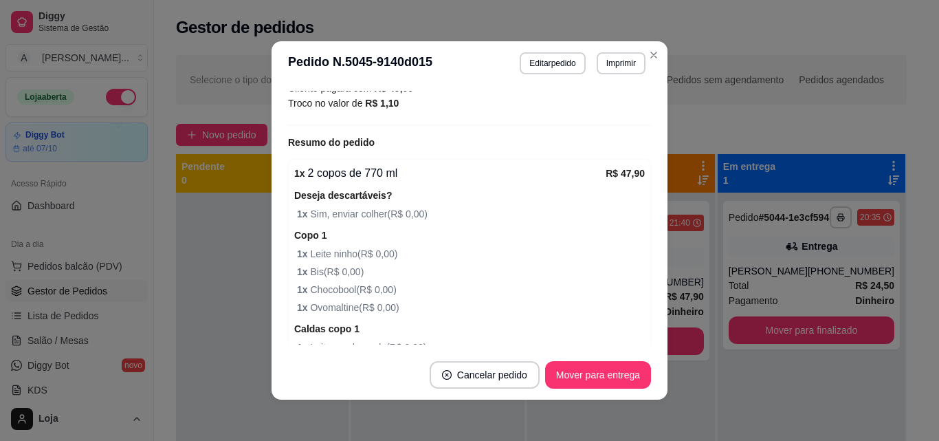
scroll to position [412, 0]
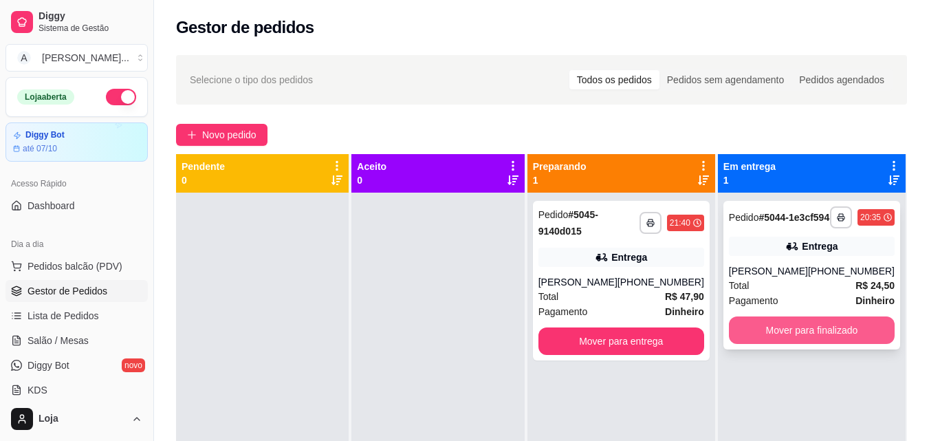
click at [770, 341] on button "Mover para finalizado" at bounding box center [812, 329] width 166 height 27
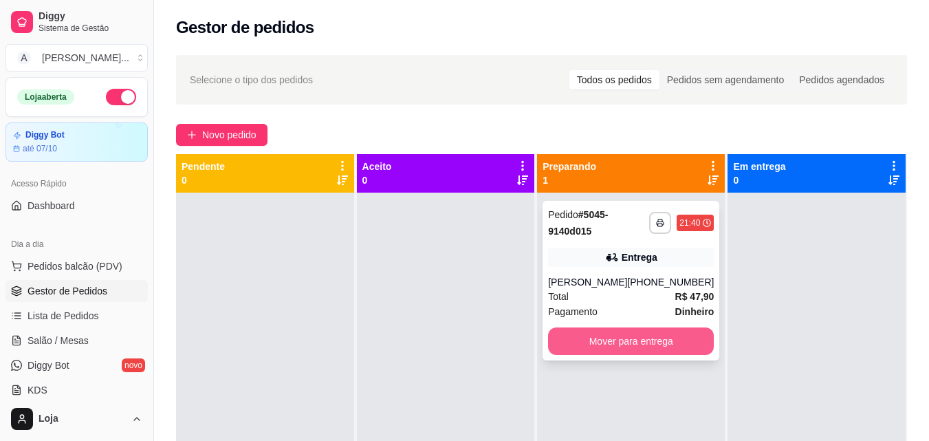
click at [647, 334] on button "Mover para entrega" at bounding box center [631, 340] width 166 height 27
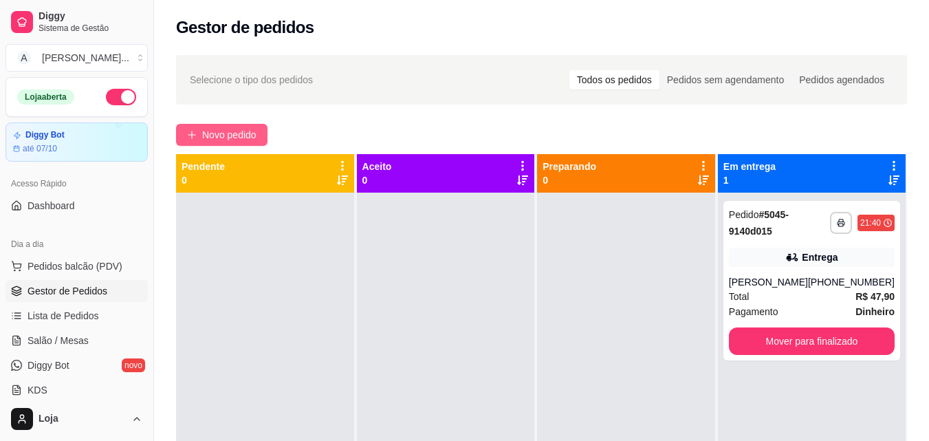
click at [250, 128] on span "Novo pedido" at bounding box center [229, 134] width 54 height 15
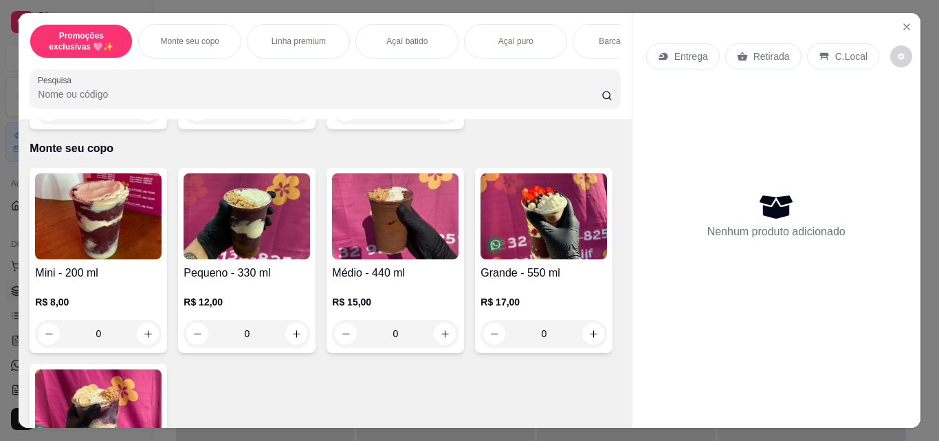
scroll to position [412, 0]
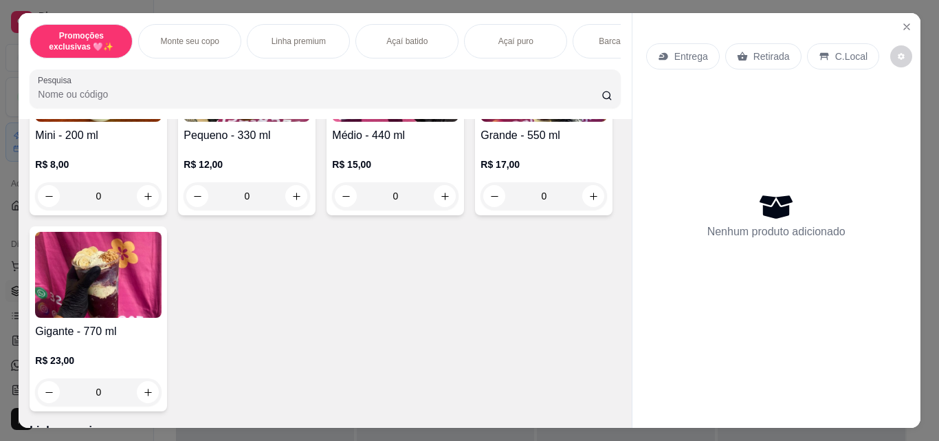
click at [162, 336] on h4 "Gigante - 770 ml" at bounding box center [98, 331] width 126 height 16
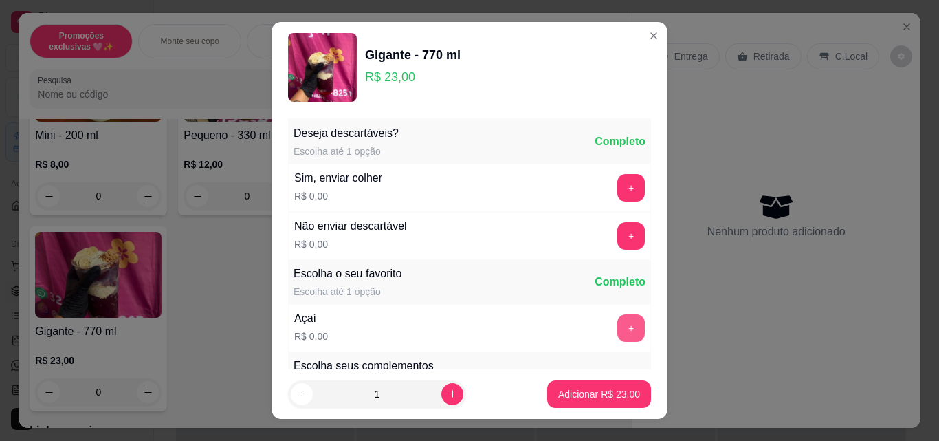
click at [617, 330] on button "+" at bounding box center [630, 327] width 27 height 27
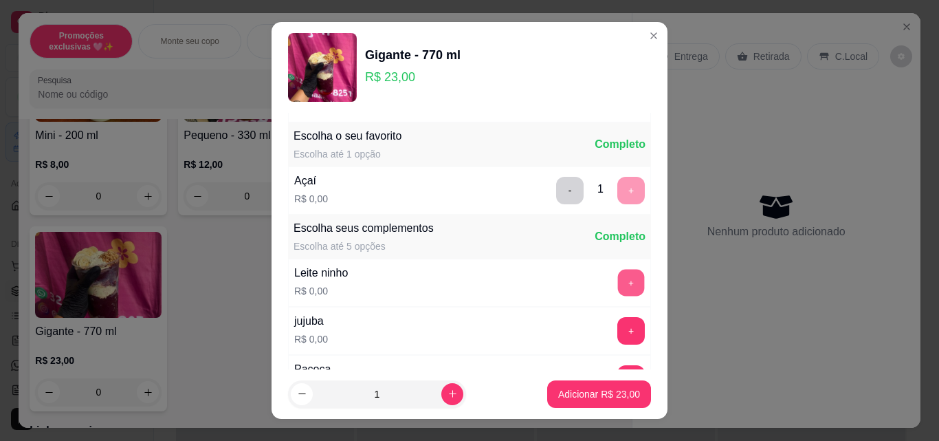
click at [618, 285] on button "+" at bounding box center [631, 282] width 27 height 27
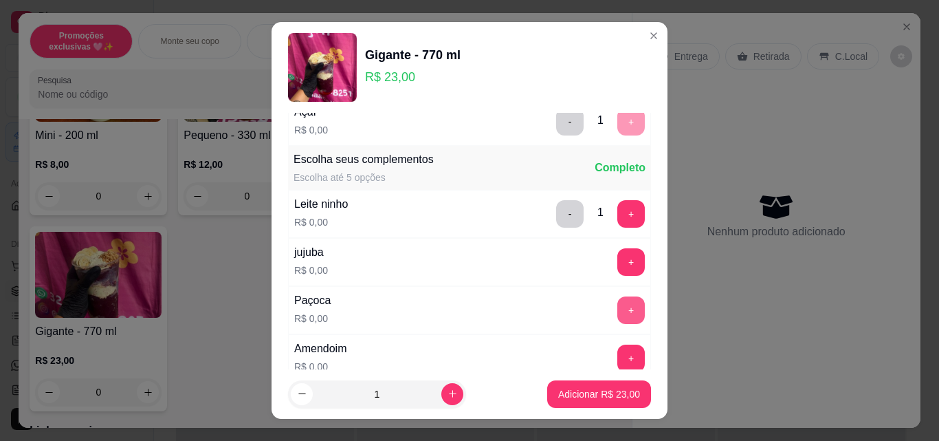
click at [617, 309] on button "+" at bounding box center [630, 309] width 27 height 27
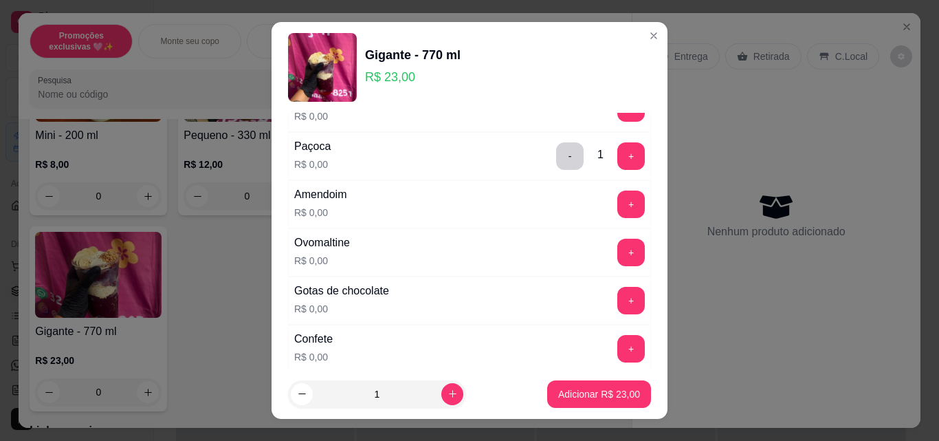
scroll to position [412, 0]
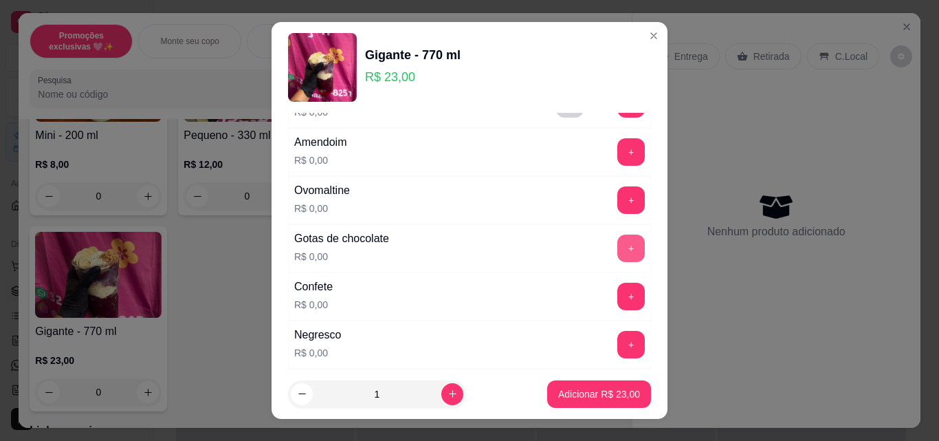
click at [617, 254] on button "+" at bounding box center [630, 247] width 27 height 27
click at [618, 289] on button "+" at bounding box center [631, 296] width 27 height 27
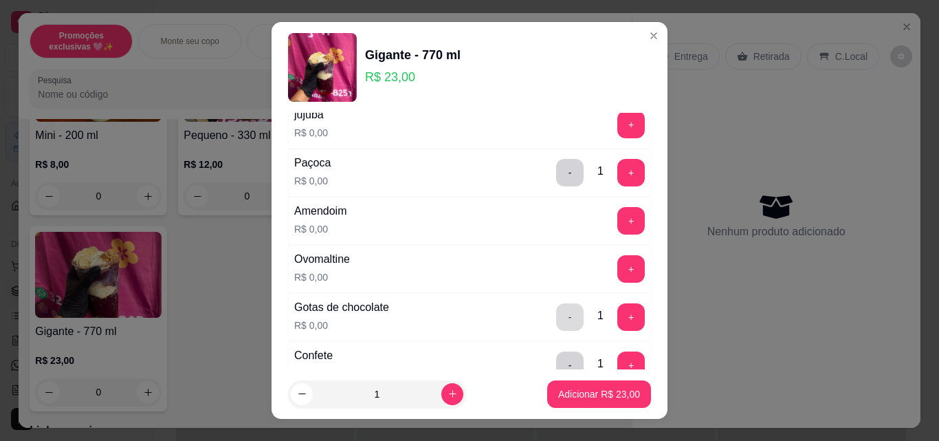
scroll to position [481, 0]
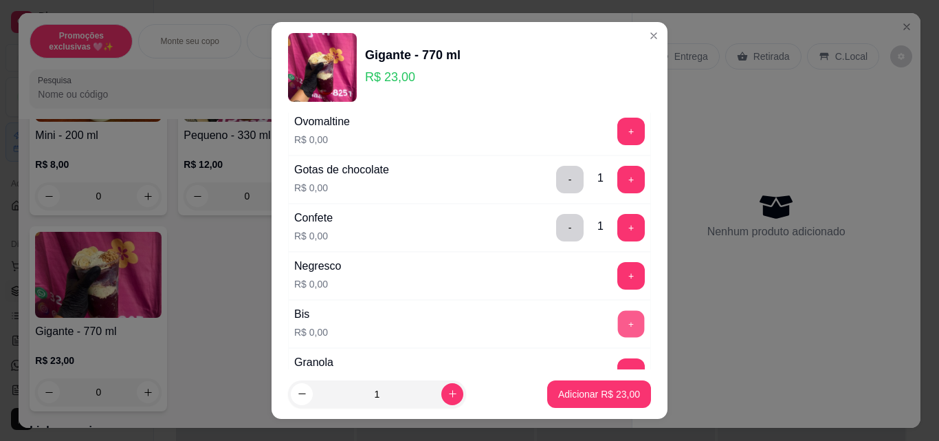
click at [618, 322] on button "+" at bounding box center [631, 324] width 27 height 27
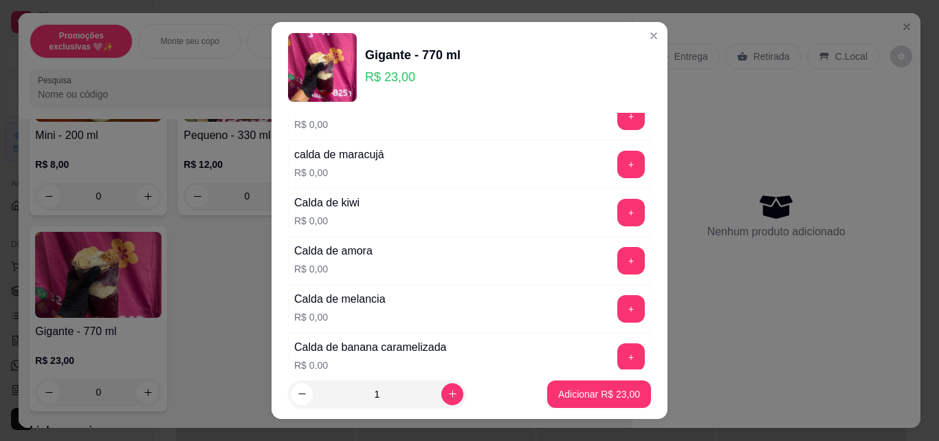
scroll to position [1031, 0]
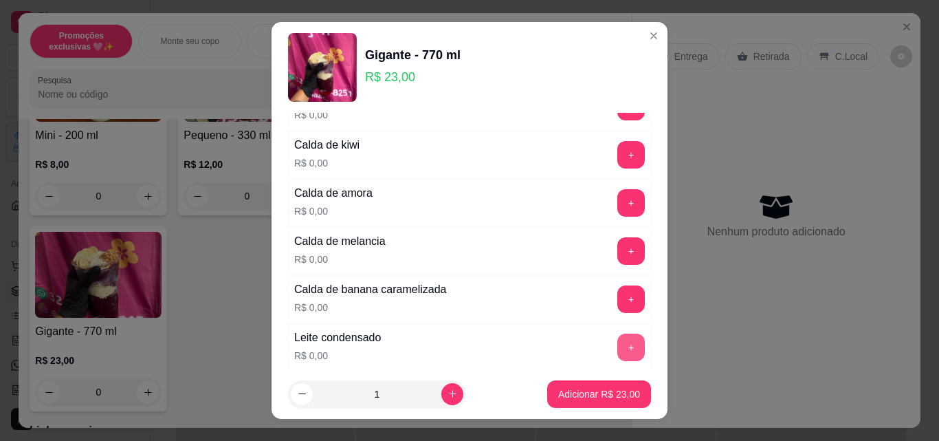
click at [617, 347] on button "+" at bounding box center [630, 346] width 27 height 27
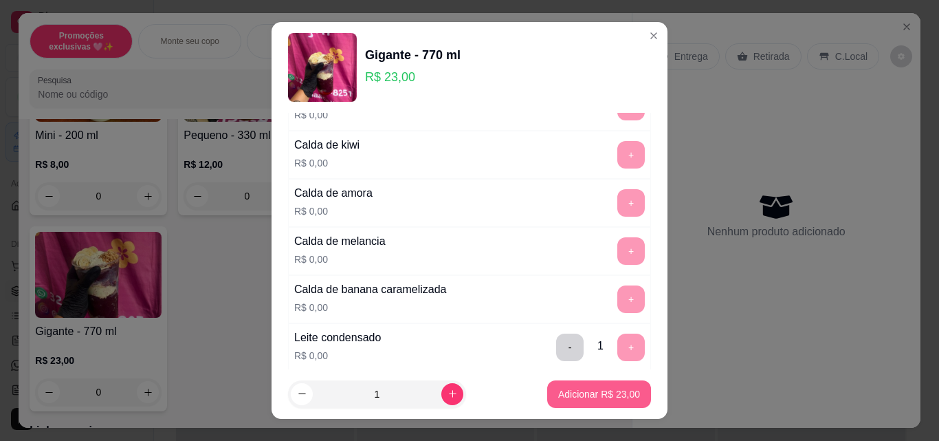
click at [607, 395] on p "Adicionar R$ 23,00" at bounding box center [599, 394] width 82 height 14
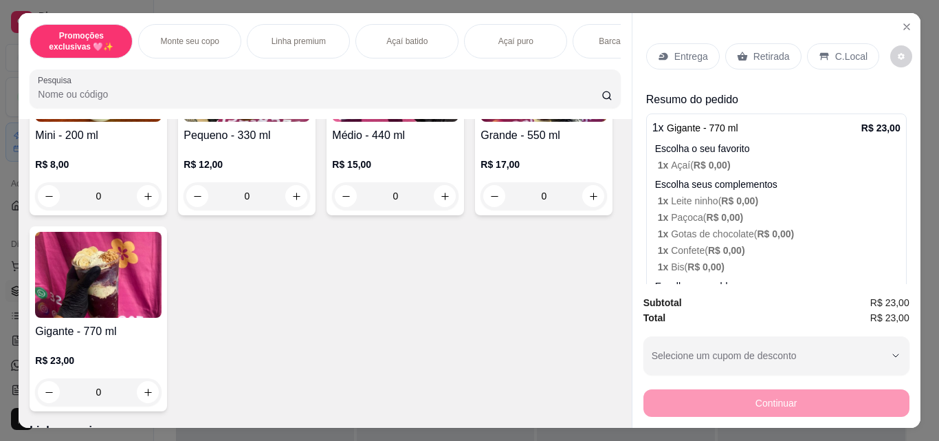
click at [746, 54] on div "Retirada" at bounding box center [763, 56] width 76 height 26
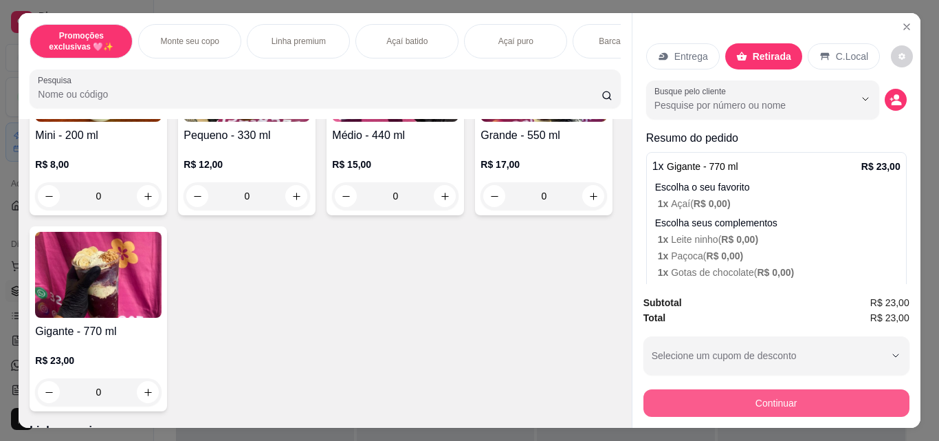
click at [750, 400] on button "Continuar" at bounding box center [776, 402] width 266 height 27
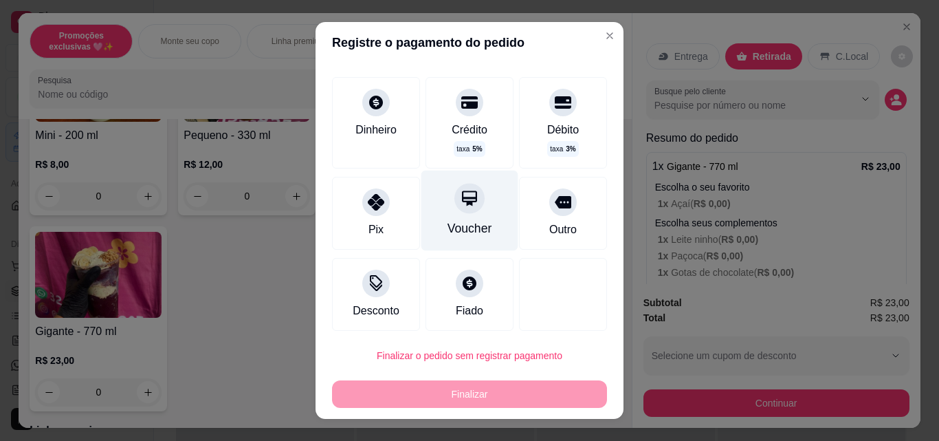
click at [462, 219] on div "Voucher" at bounding box center [469, 210] width 97 height 80
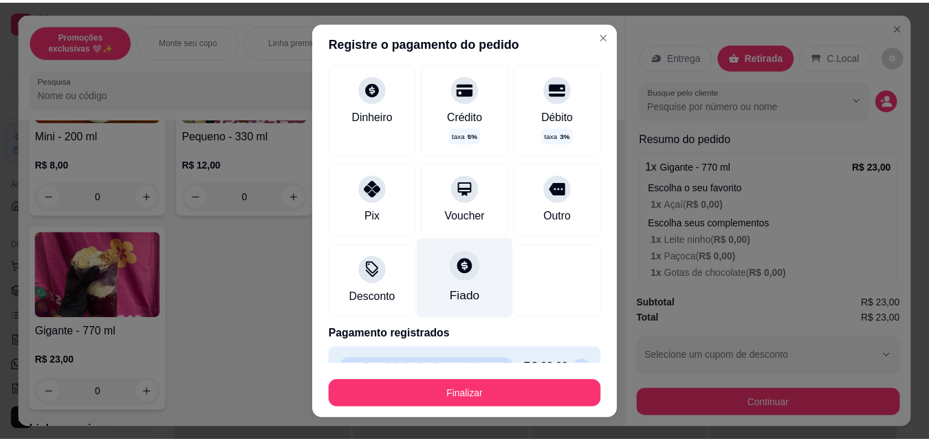
scroll to position [55, 0]
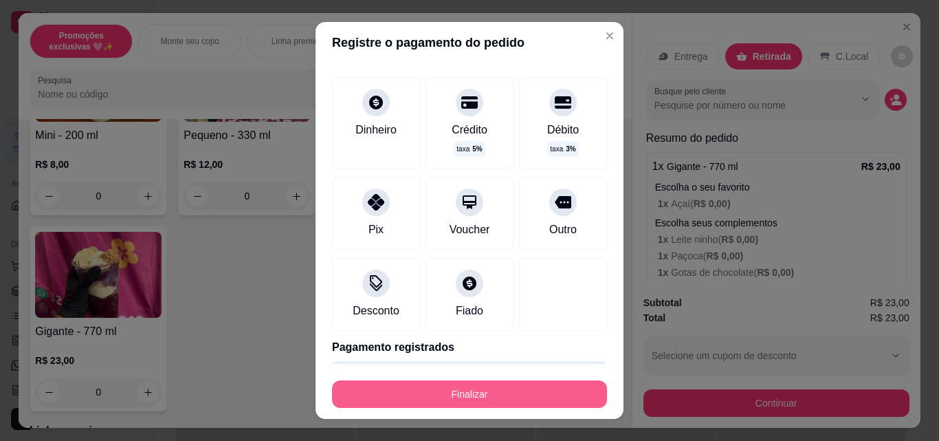
click at [500, 395] on button "Finalizar" at bounding box center [469, 393] width 275 height 27
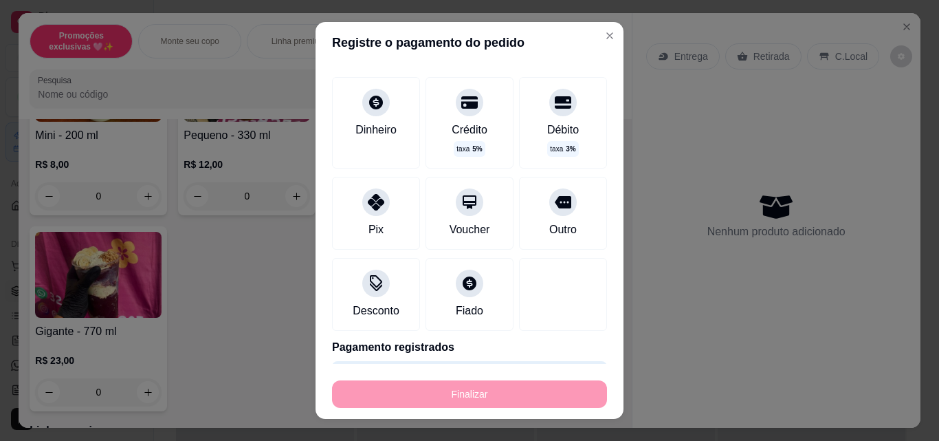
type input "-R$ 23,00"
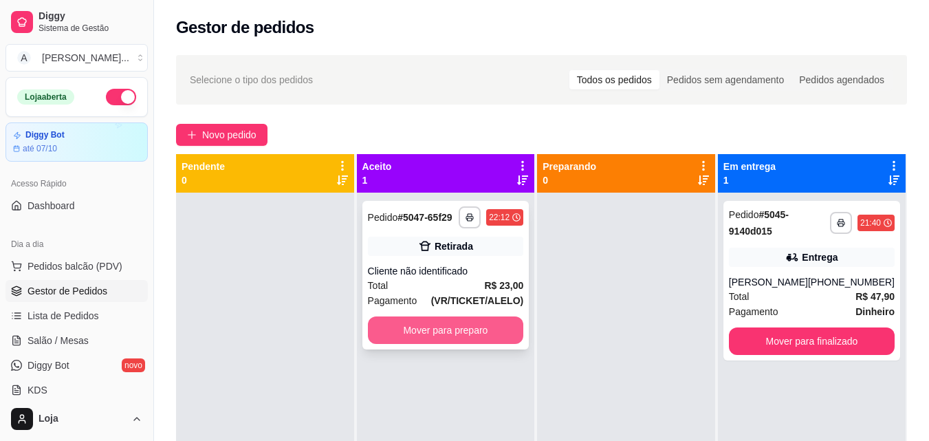
click at [490, 324] on button "Mover para preparo" at bounding box center [446, 329] width 156 height 27
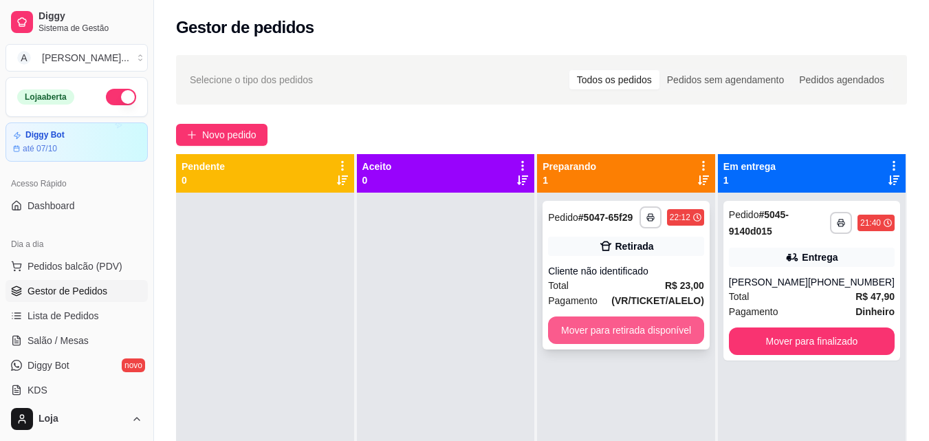
click at [566, 329] on button "Mover para retirada disponível" at bounding box center [626, 329] width 156 height 27
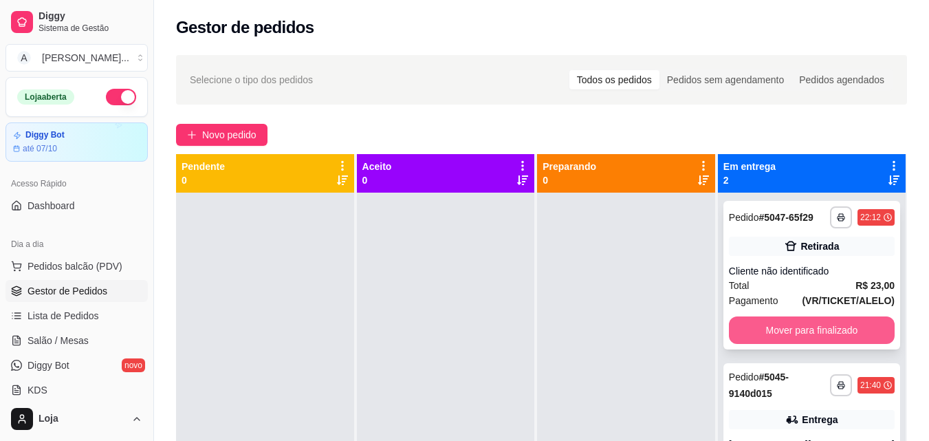
click at [770, 335] on button "Mover para finalizado" at bounding box center [812, 329] width 166 height 27
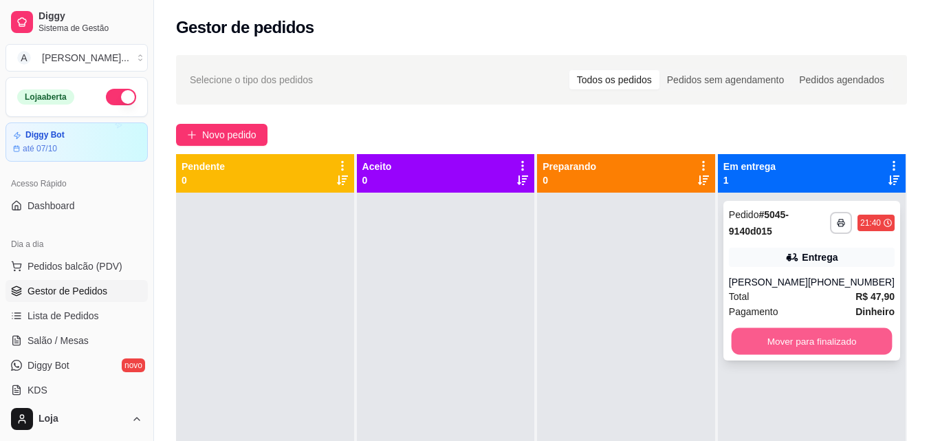
click at [808, 346] on button "Mover para finalizado" at bounding box center [811, 341] width 161 height 27
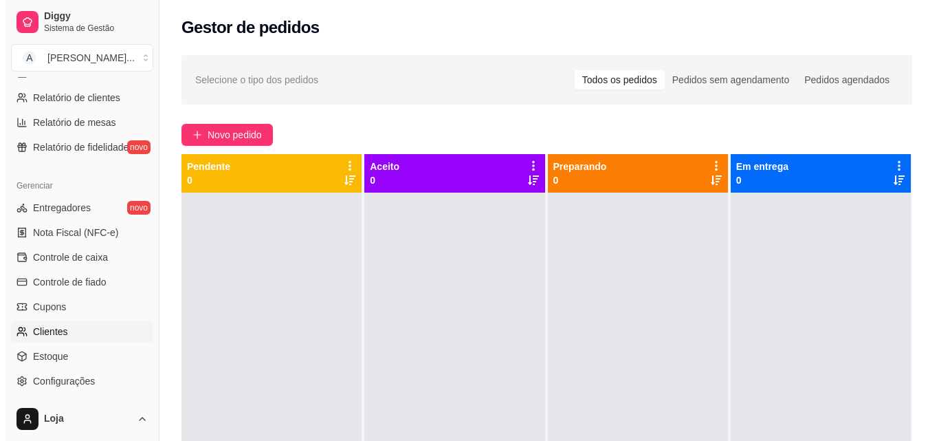
scroll to position [481, 0]
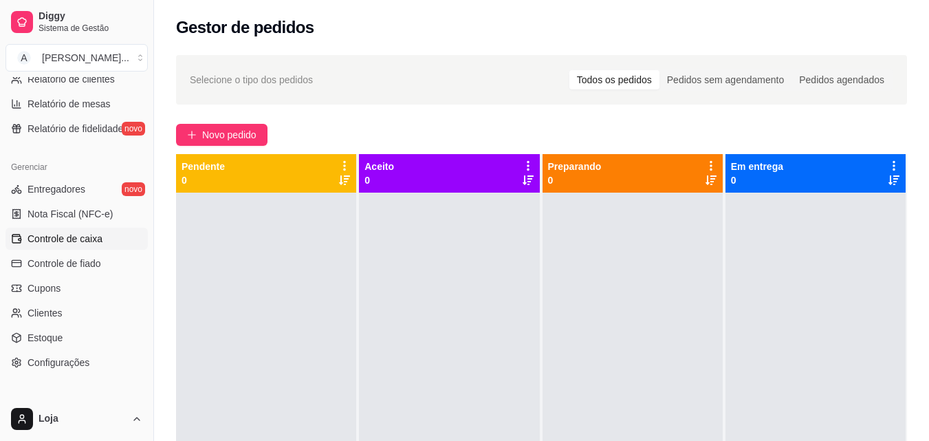
click at [114, 234] on link "Controle de caixa" at bounding box center [76, 239] width 142 height 22
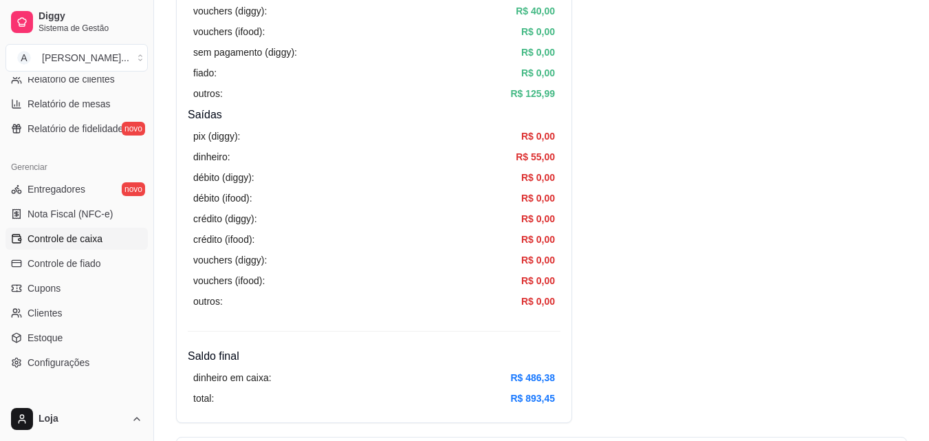
scroll to position [481, 0]
